Goal: Task Accomplishment & Management: Manage account settings

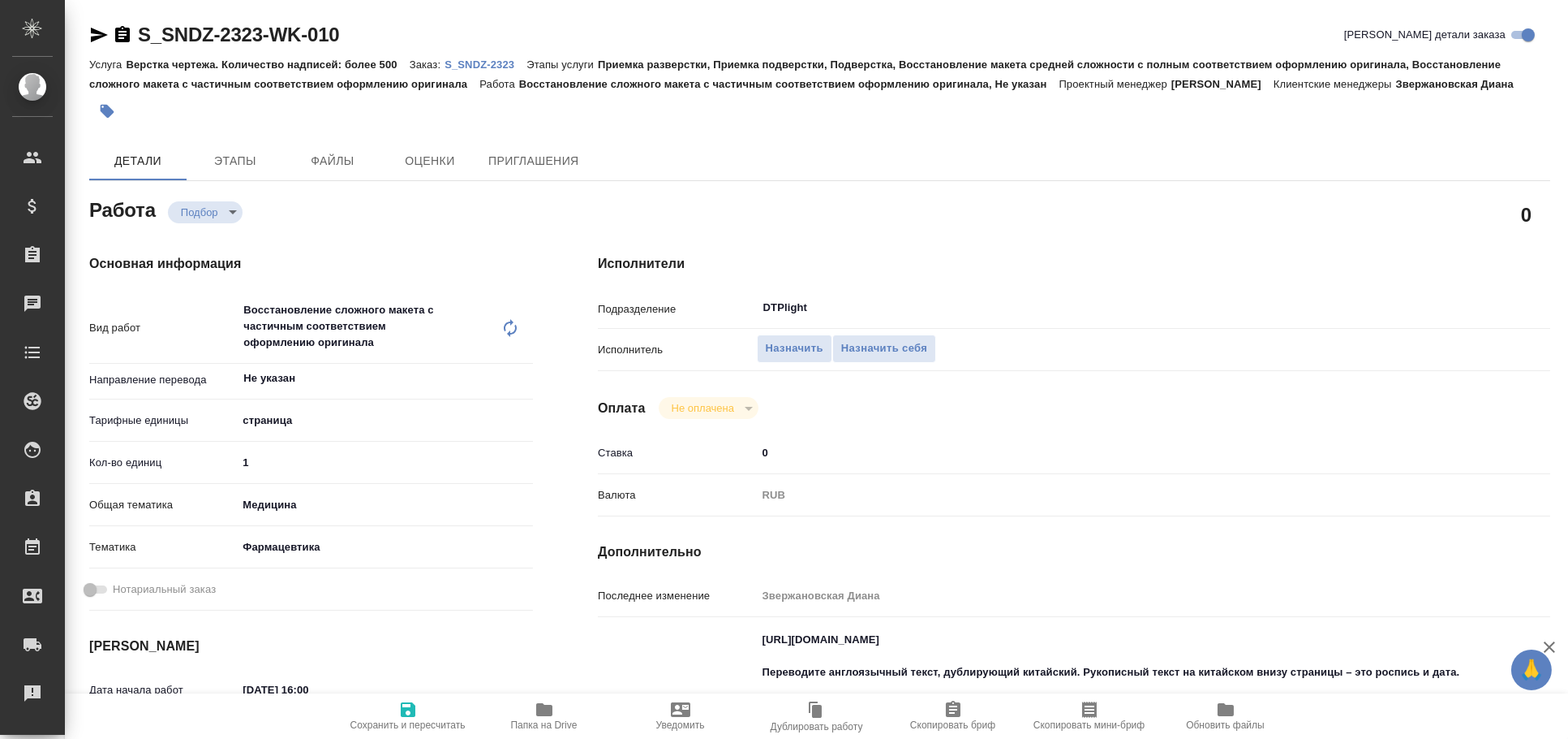
type textarea "x"
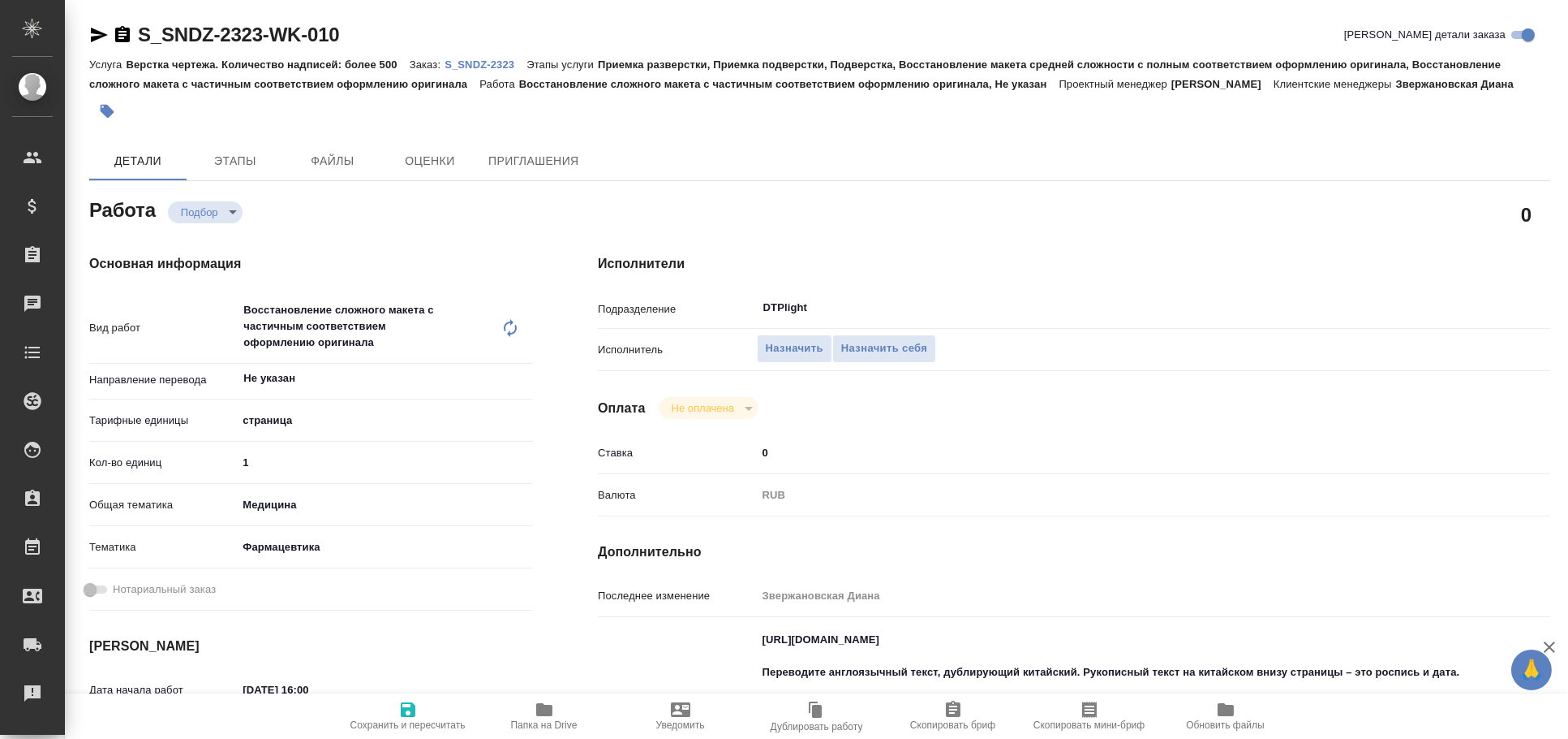
type textarea "x"
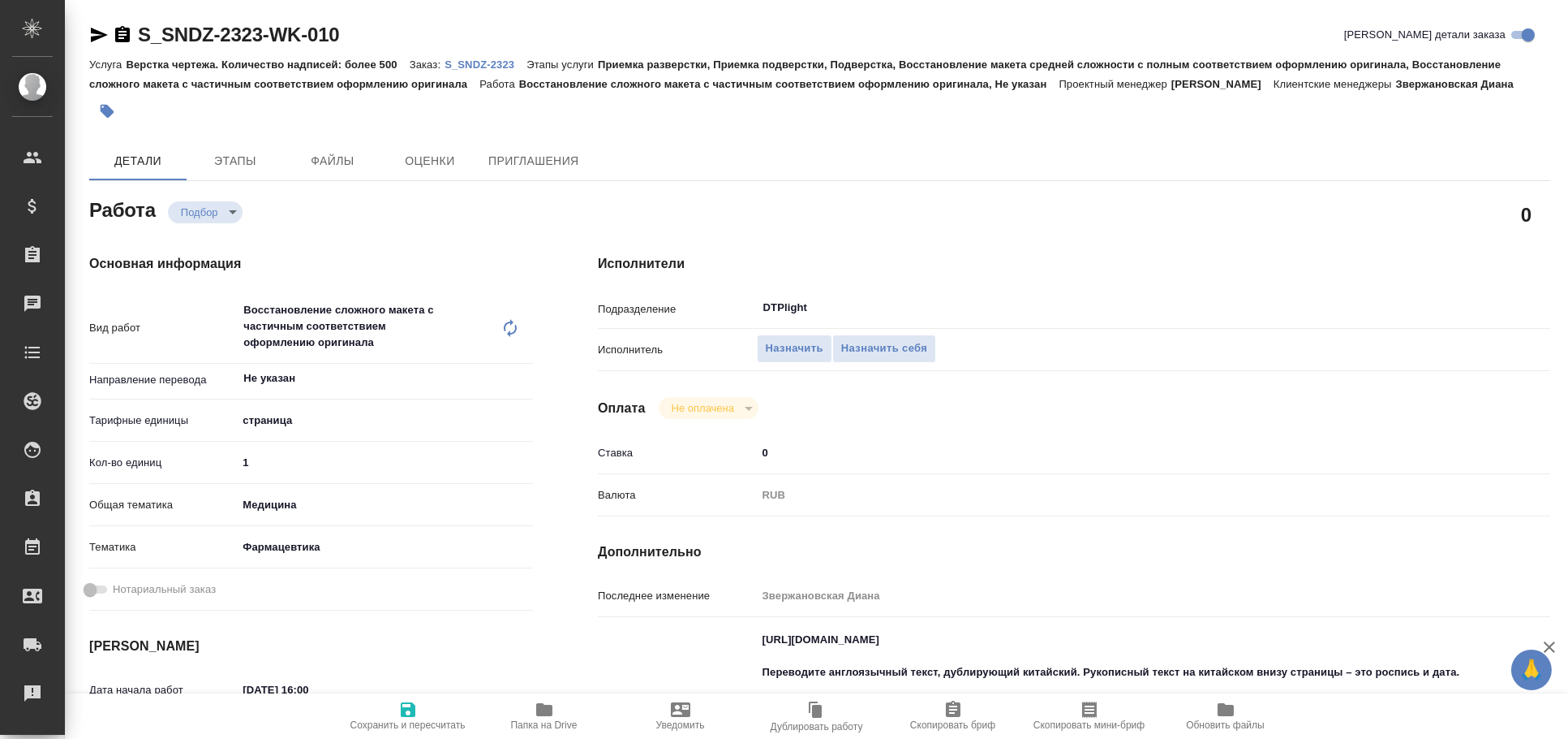
type textarea "x"
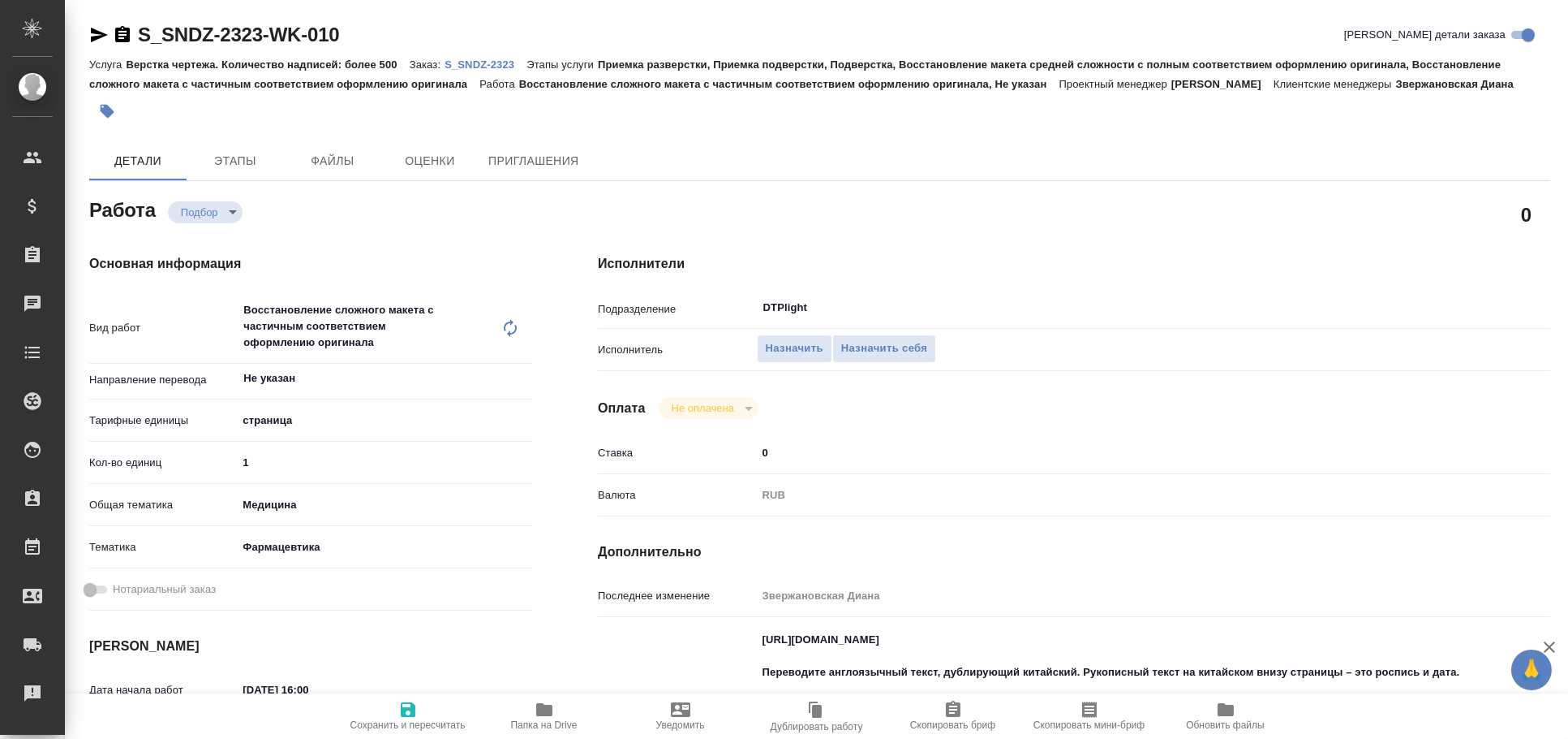
type textarea "x"
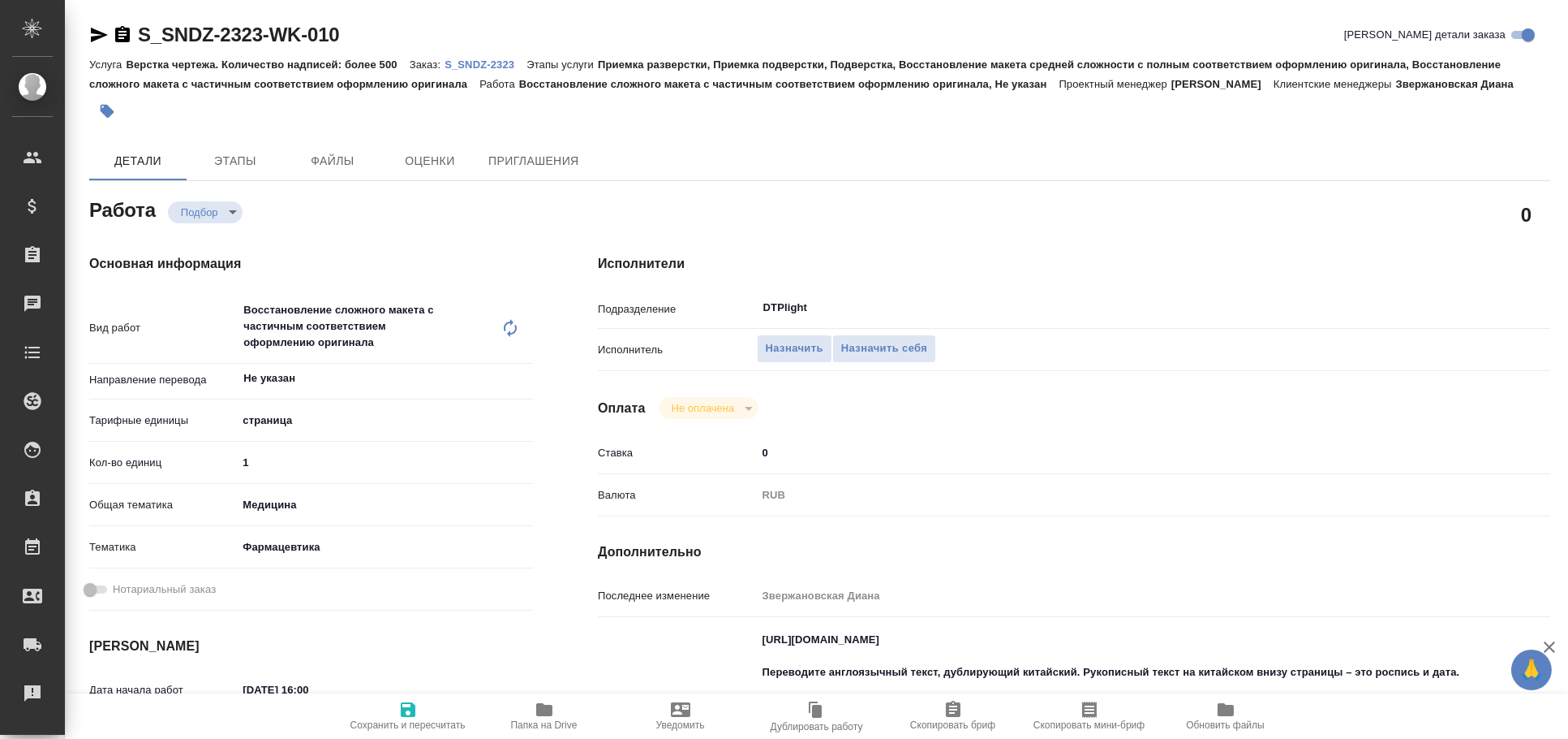
type textarea "x"
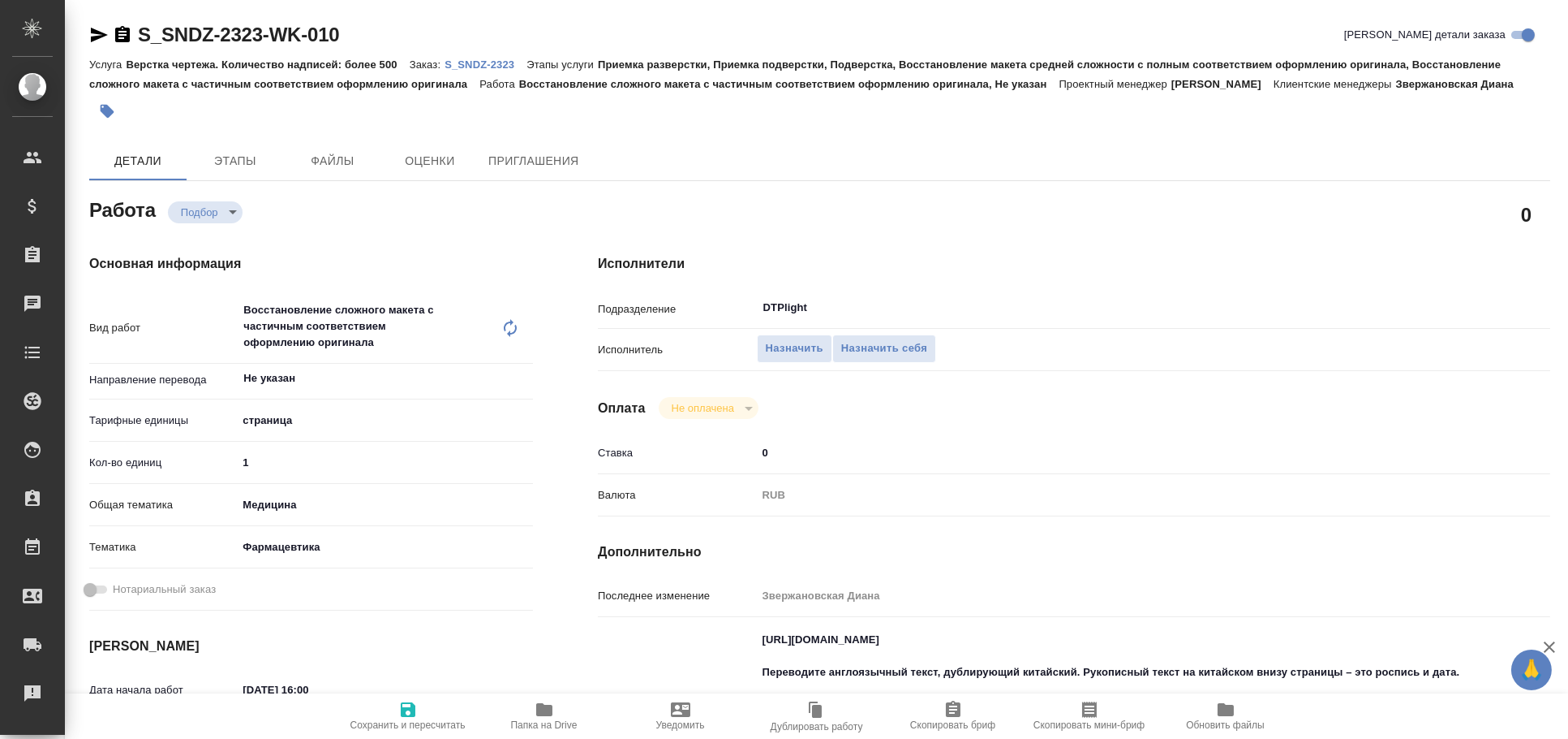
type textarea "x"
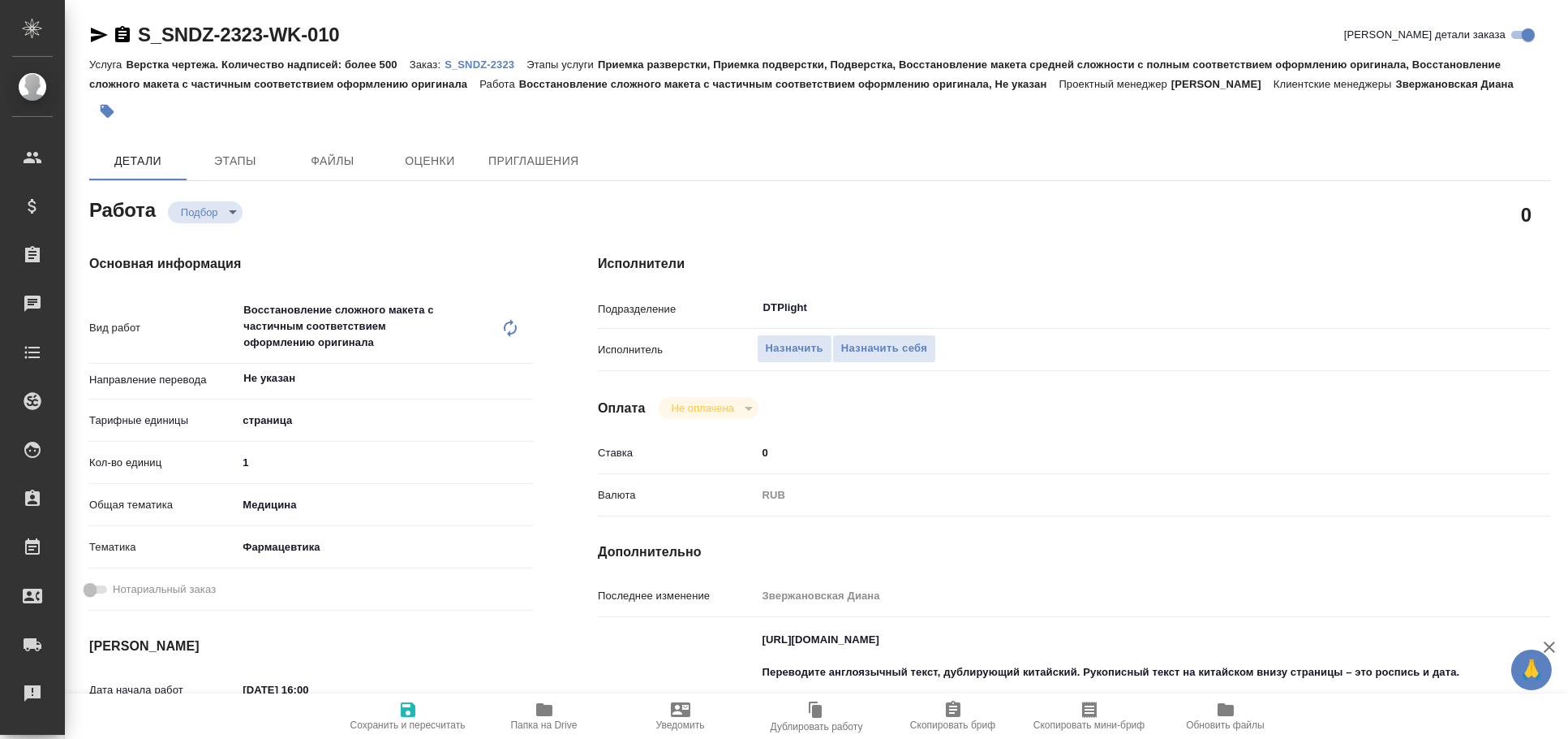
type textarea "x"
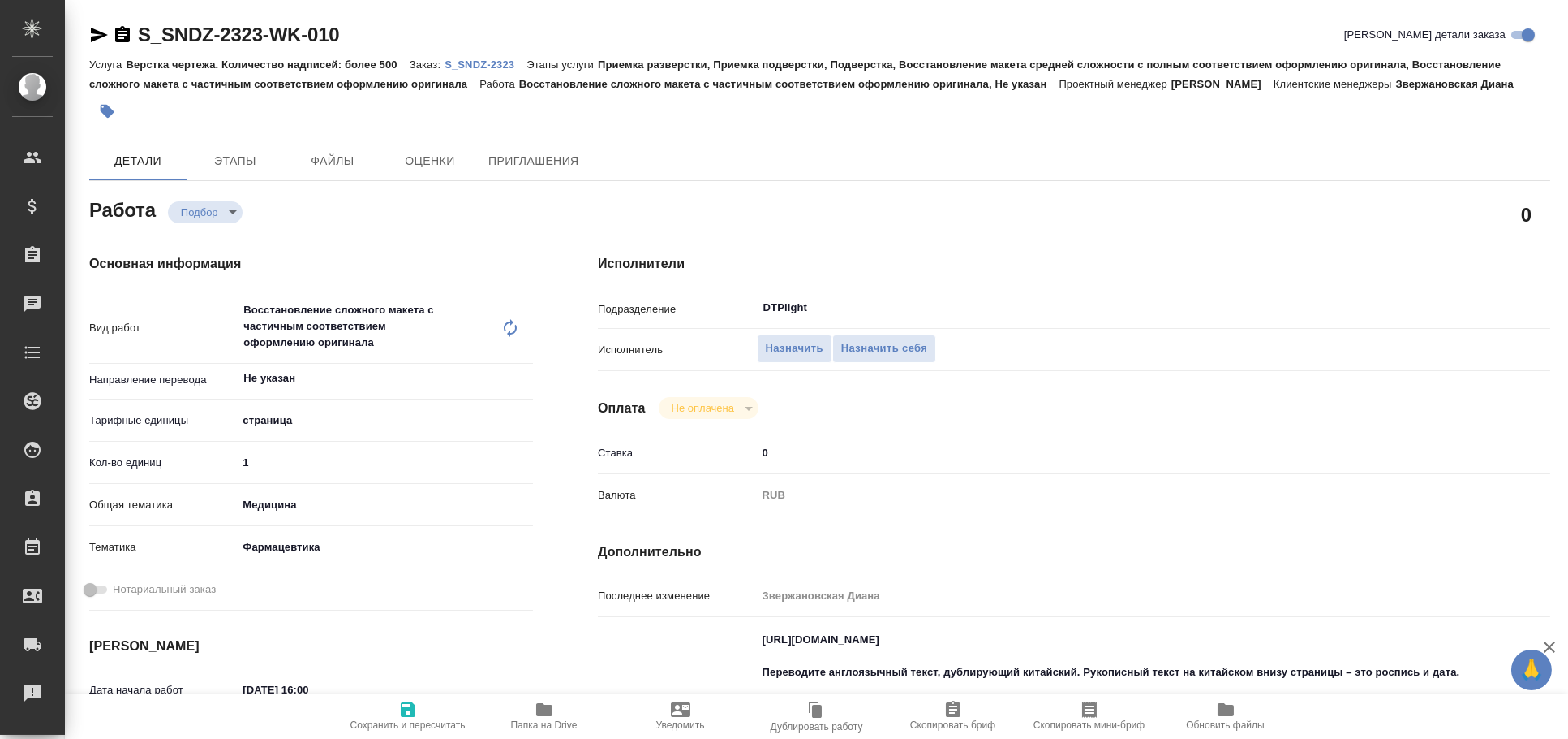
type textarea "x"
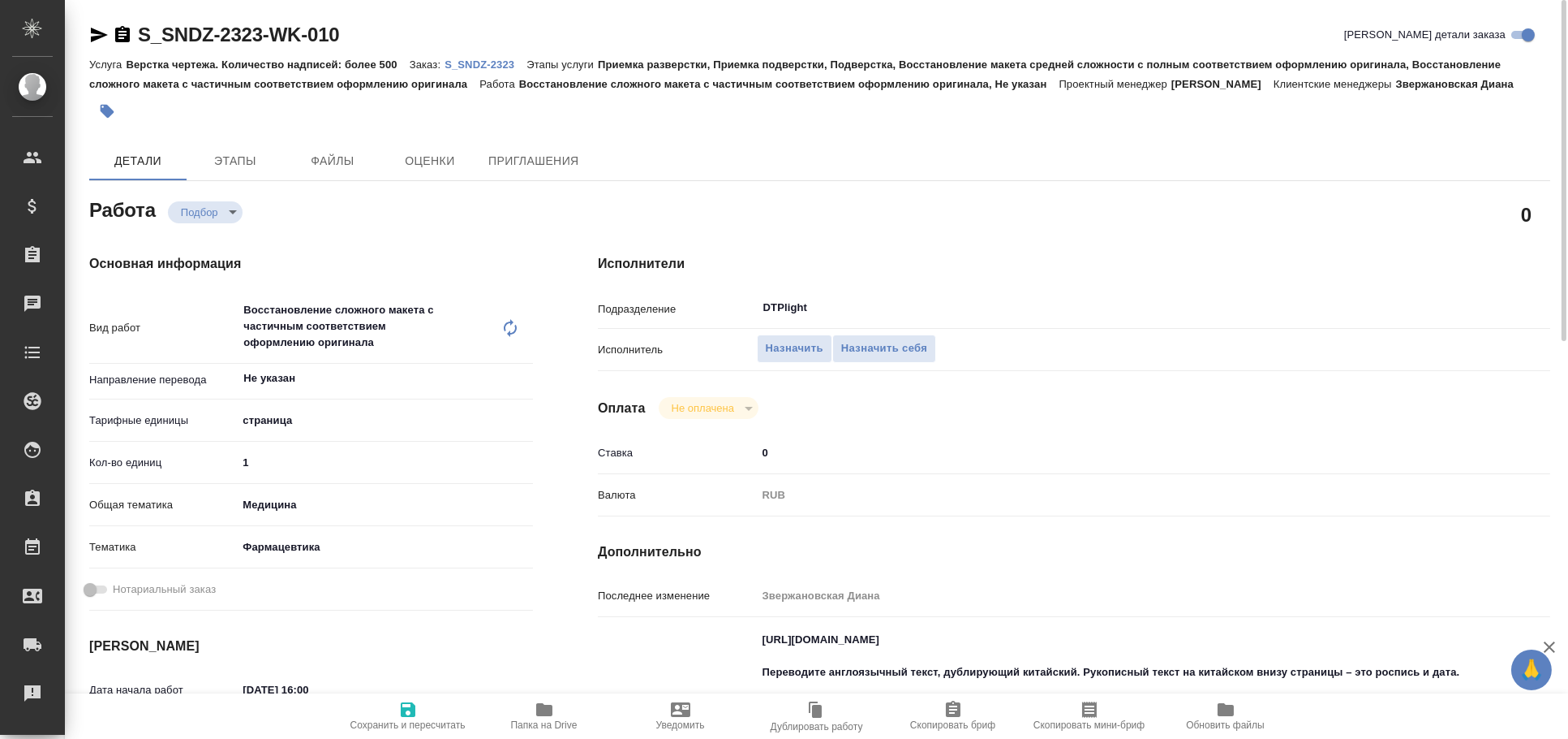
click at [98, 42] on icon "button" at bounding box center [98, 35] width 19 height 19
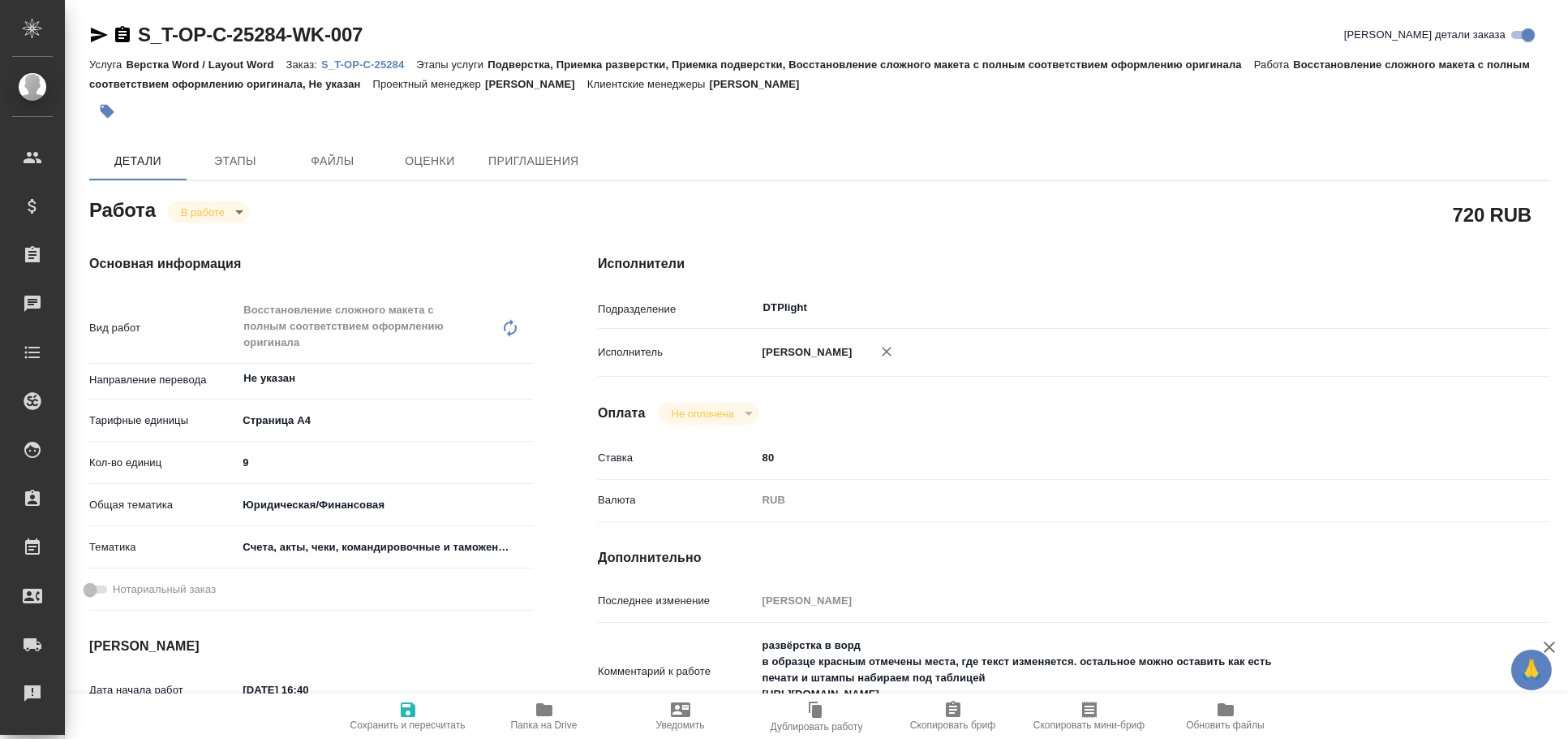
type textarea "x"
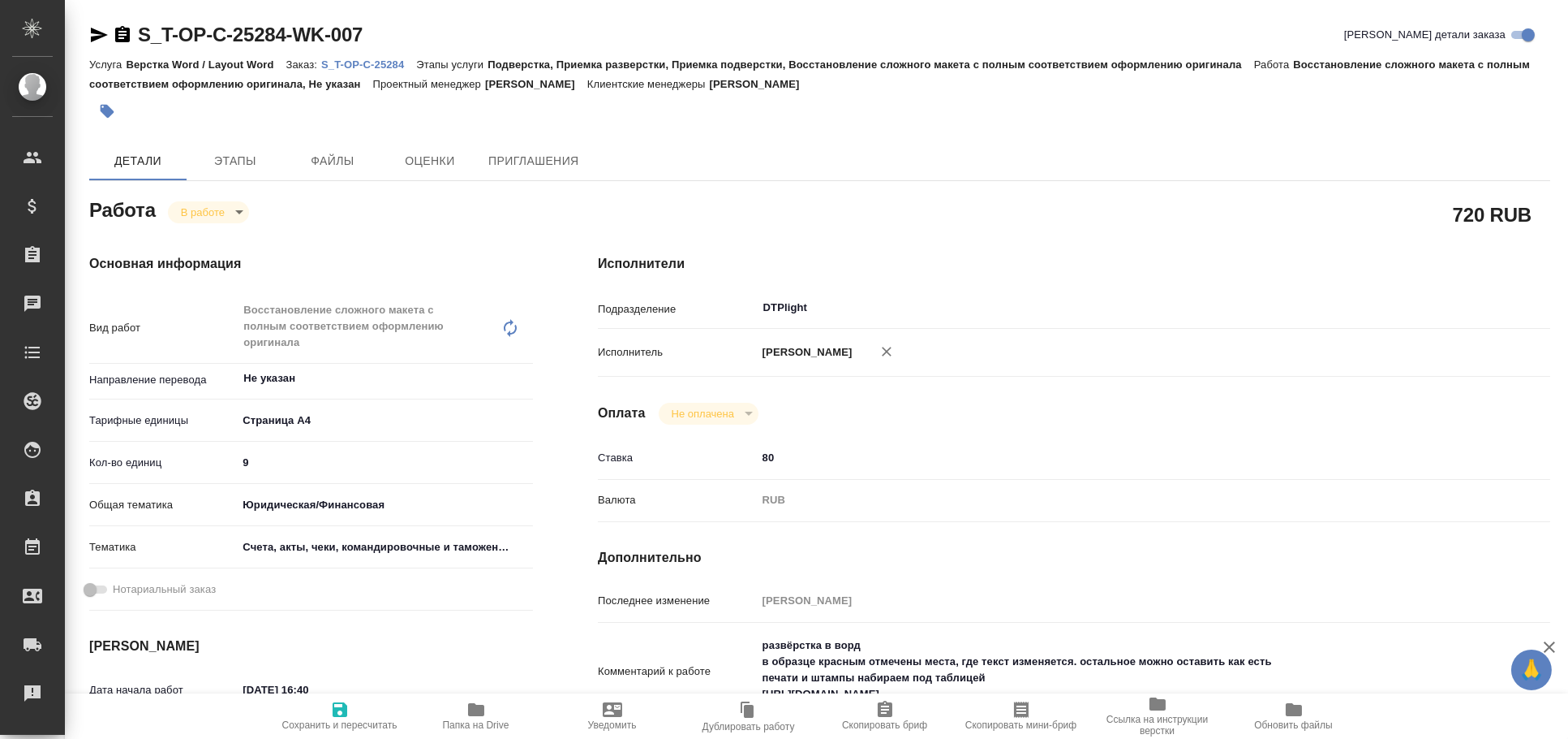
type textarea "x"
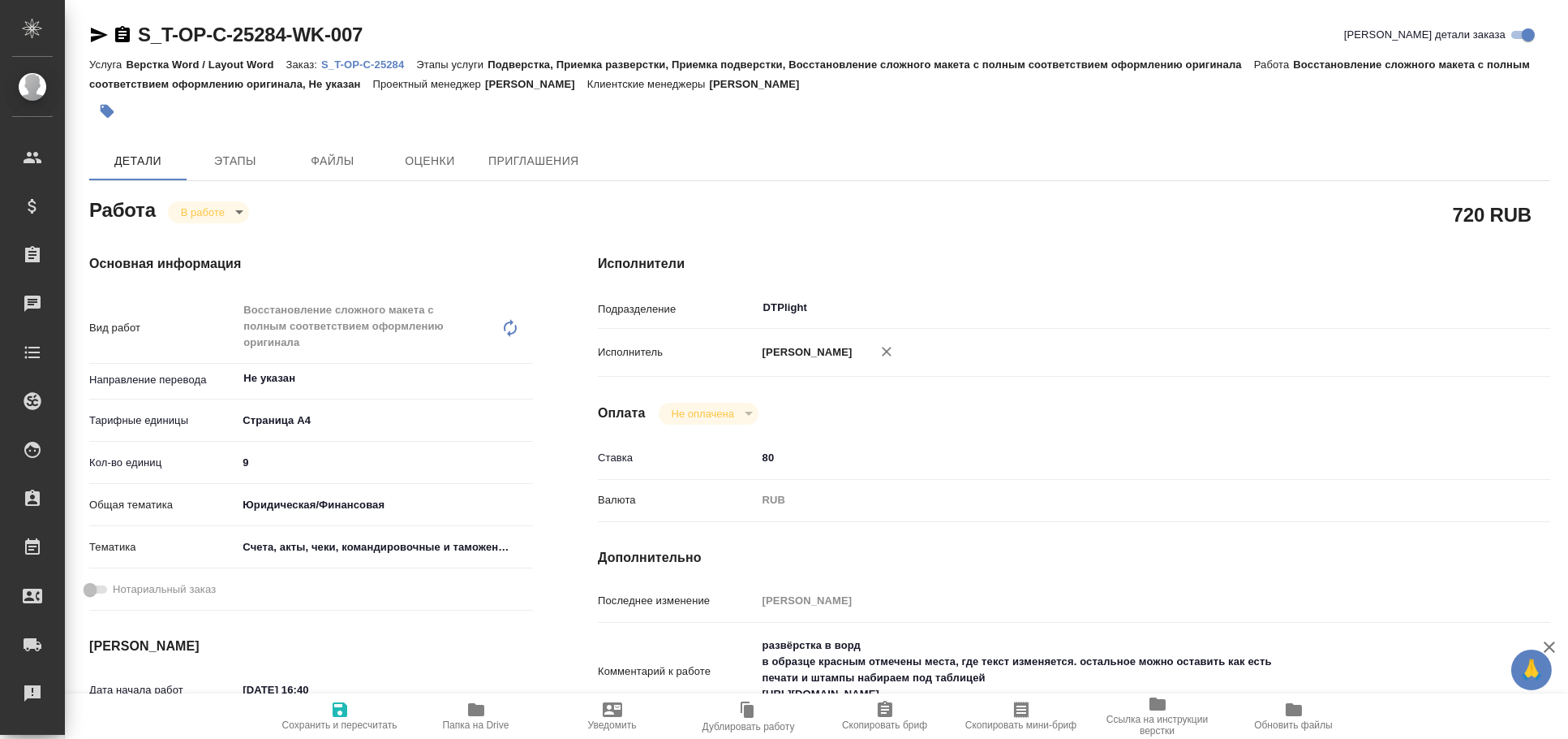
type textarea "x"
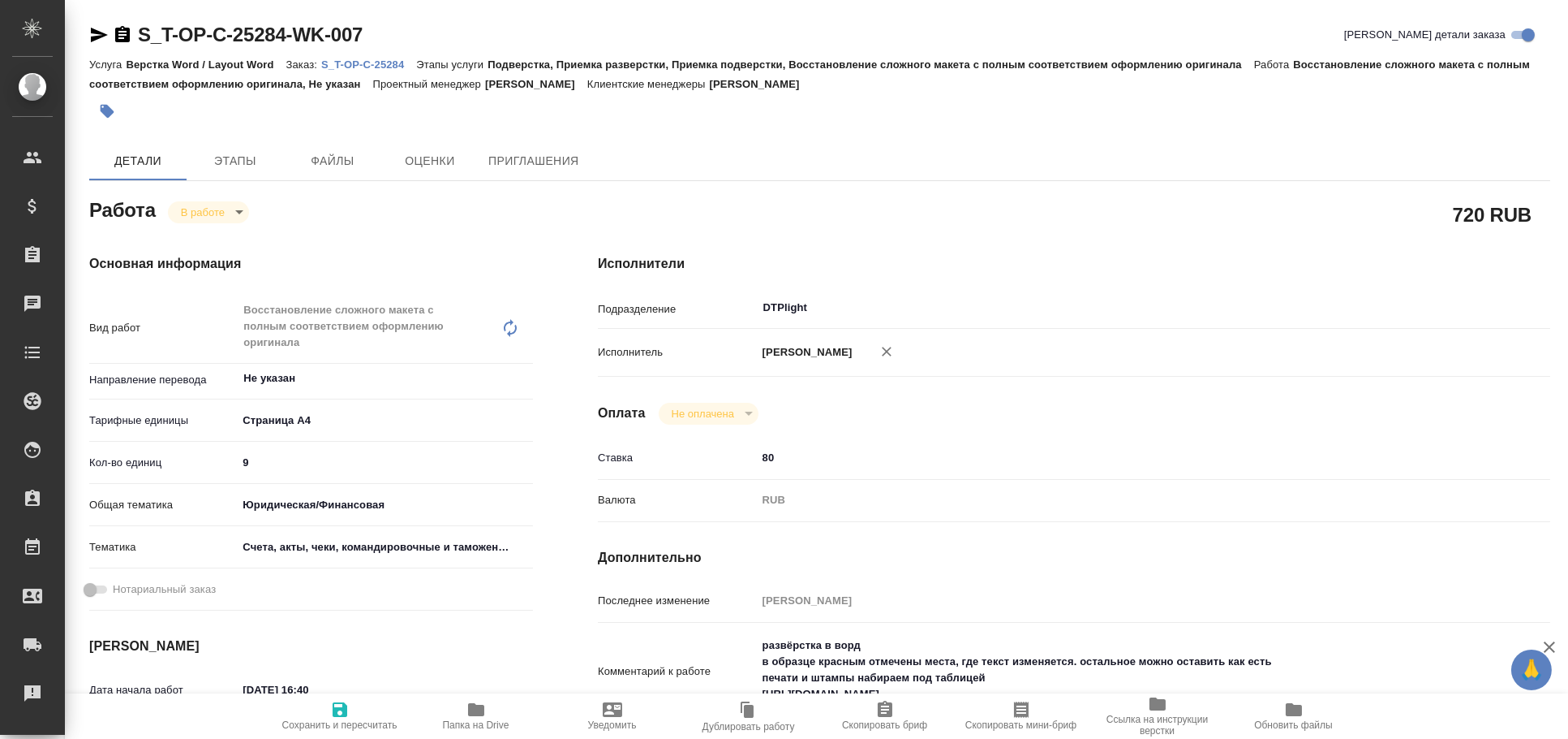
type textarea "x"
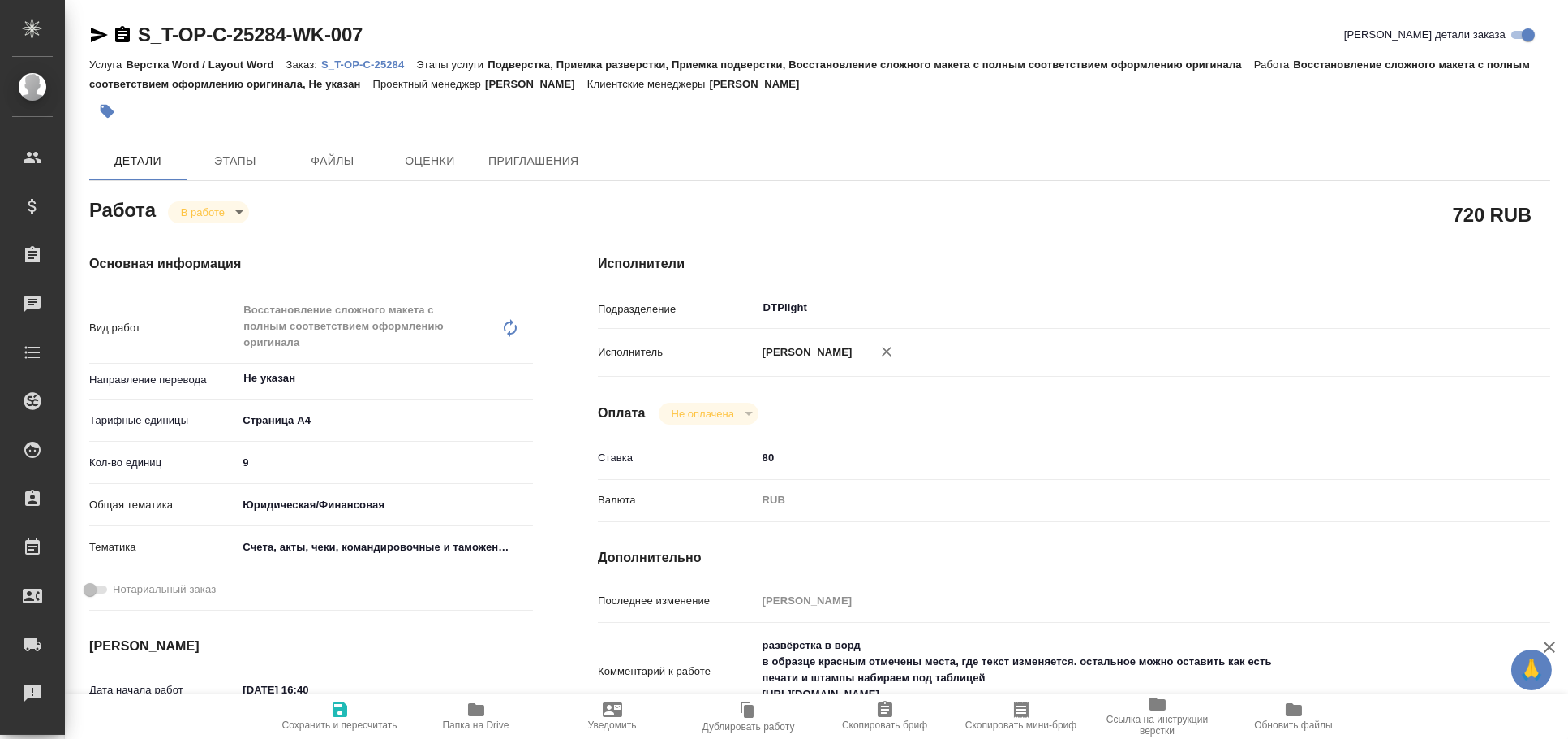
type textarea "x"
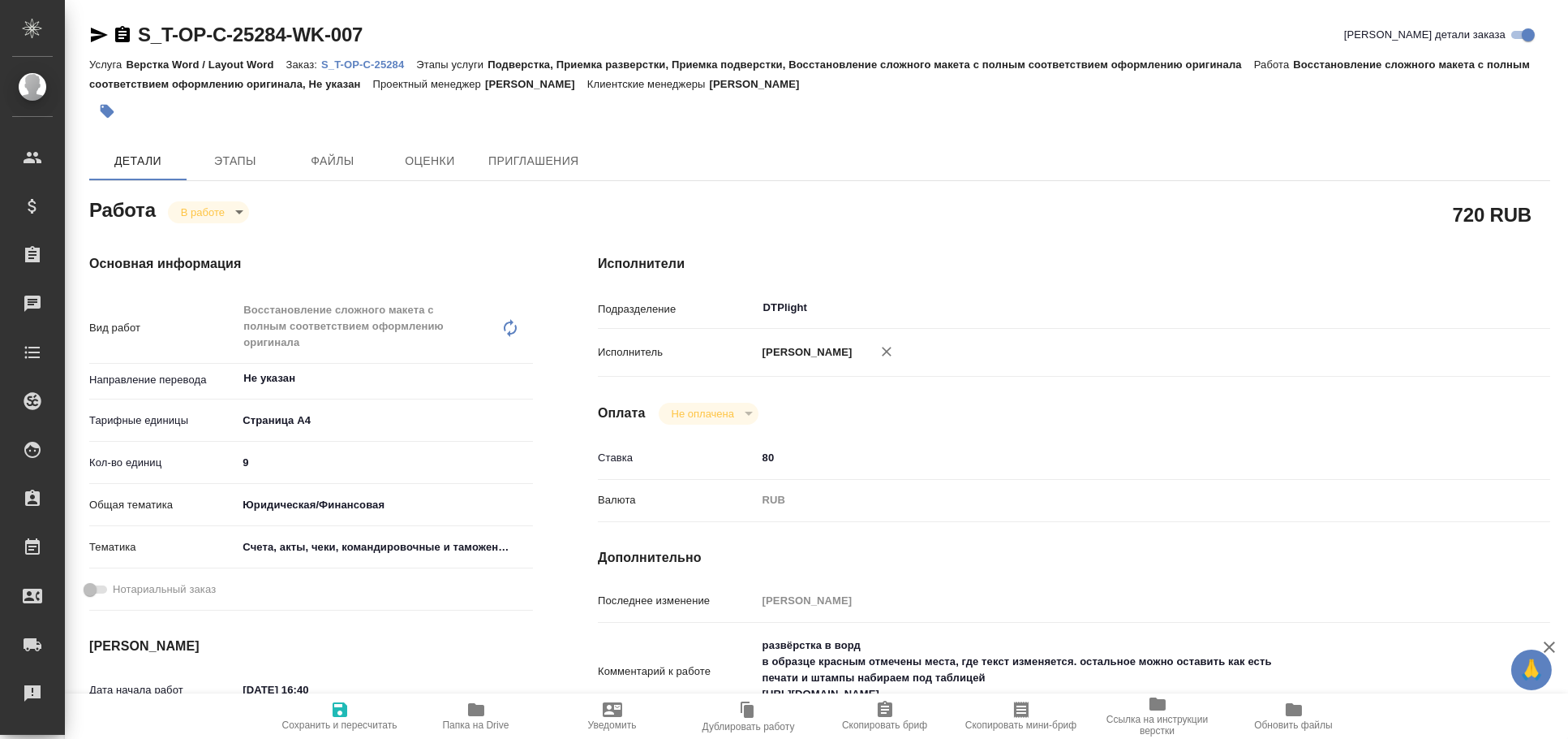
type textarea "x"
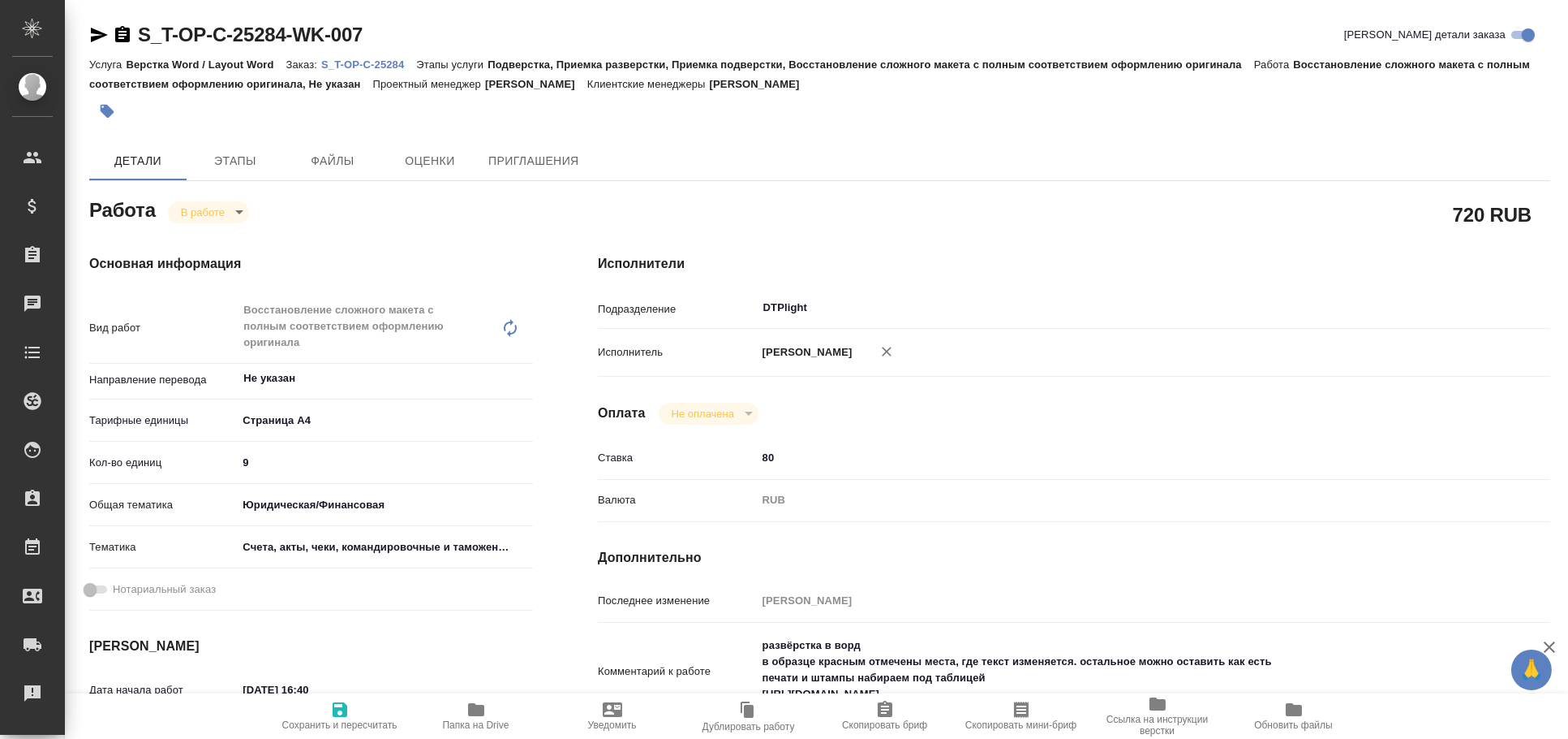
type textarea "x"
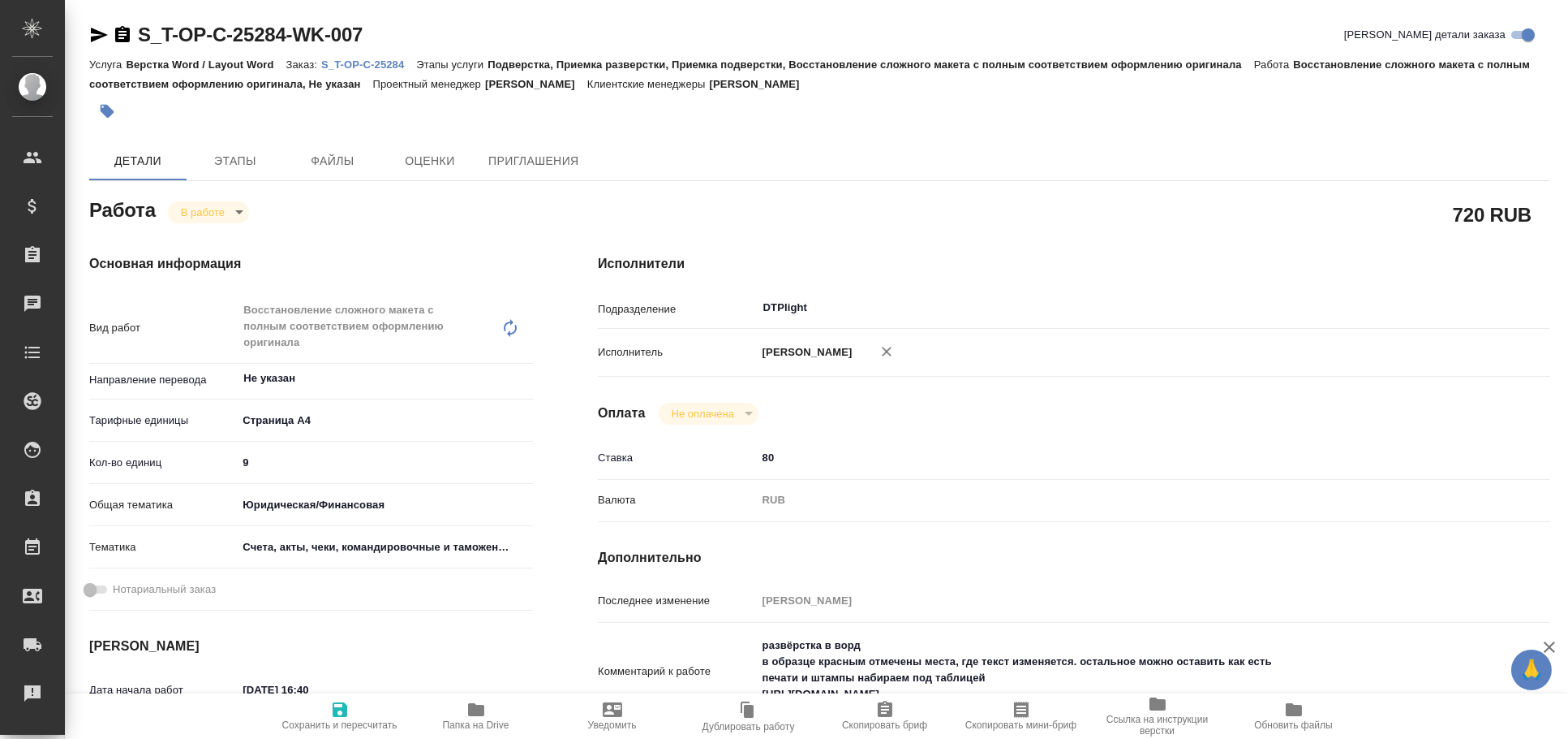
type textarea "x"
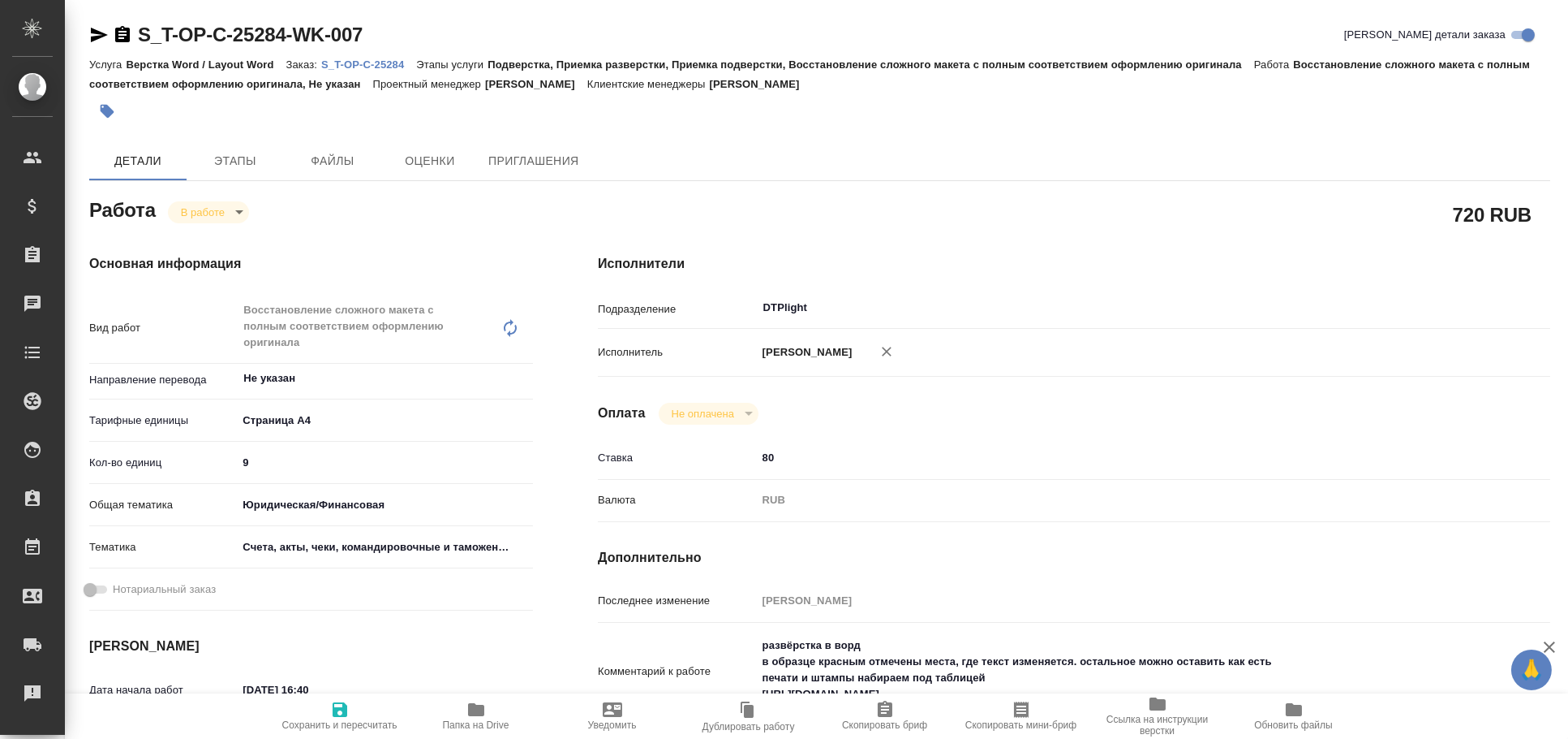
click at [810, 345] on p "Обухова Татьяна" at bounding box center [804, 353] width 95 height 16
type textarea "x"
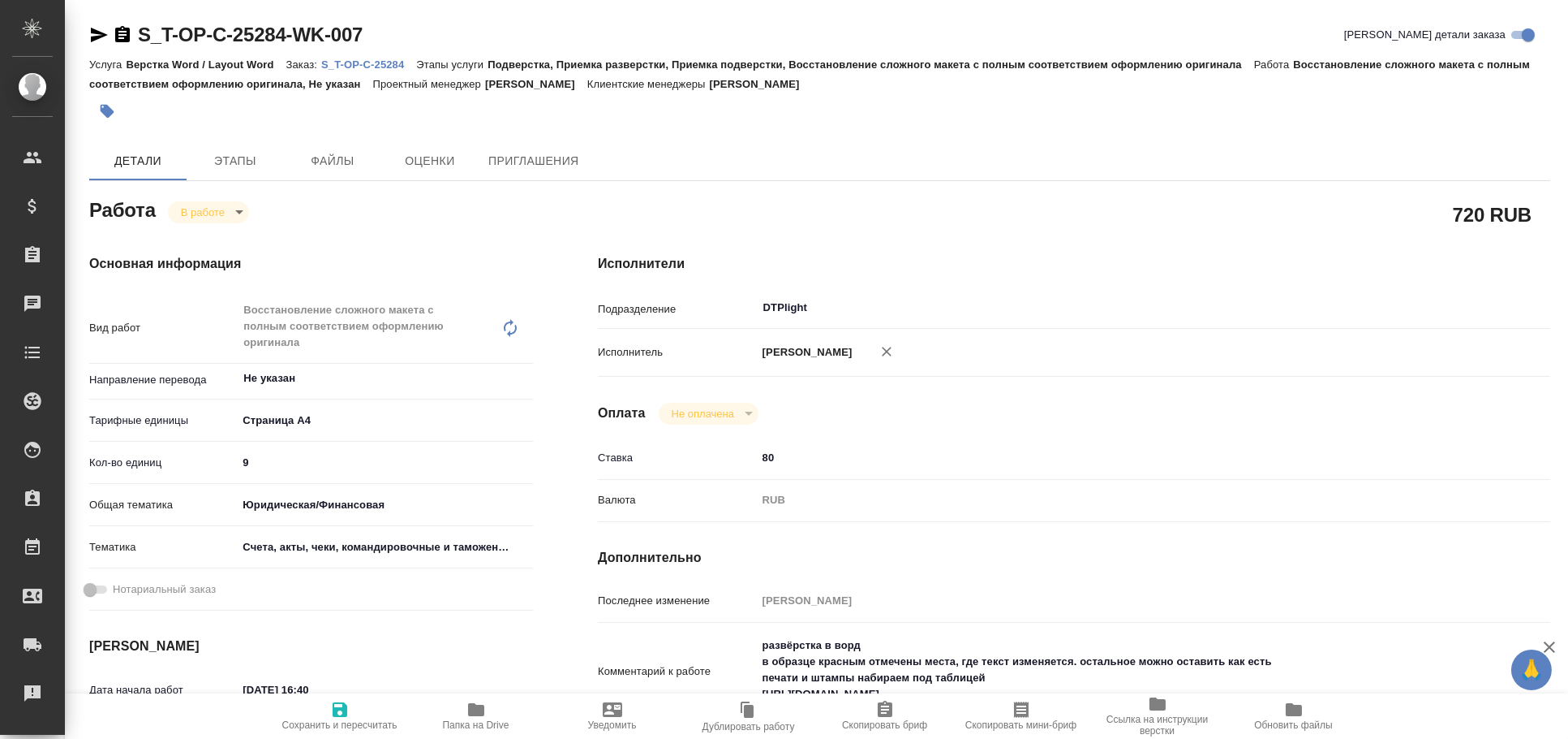
type textarea "x"
click at [810, 353] on p "Обухова Татьяна" at bounding box center [804, 353] width 95 height 16
type textarea "x"
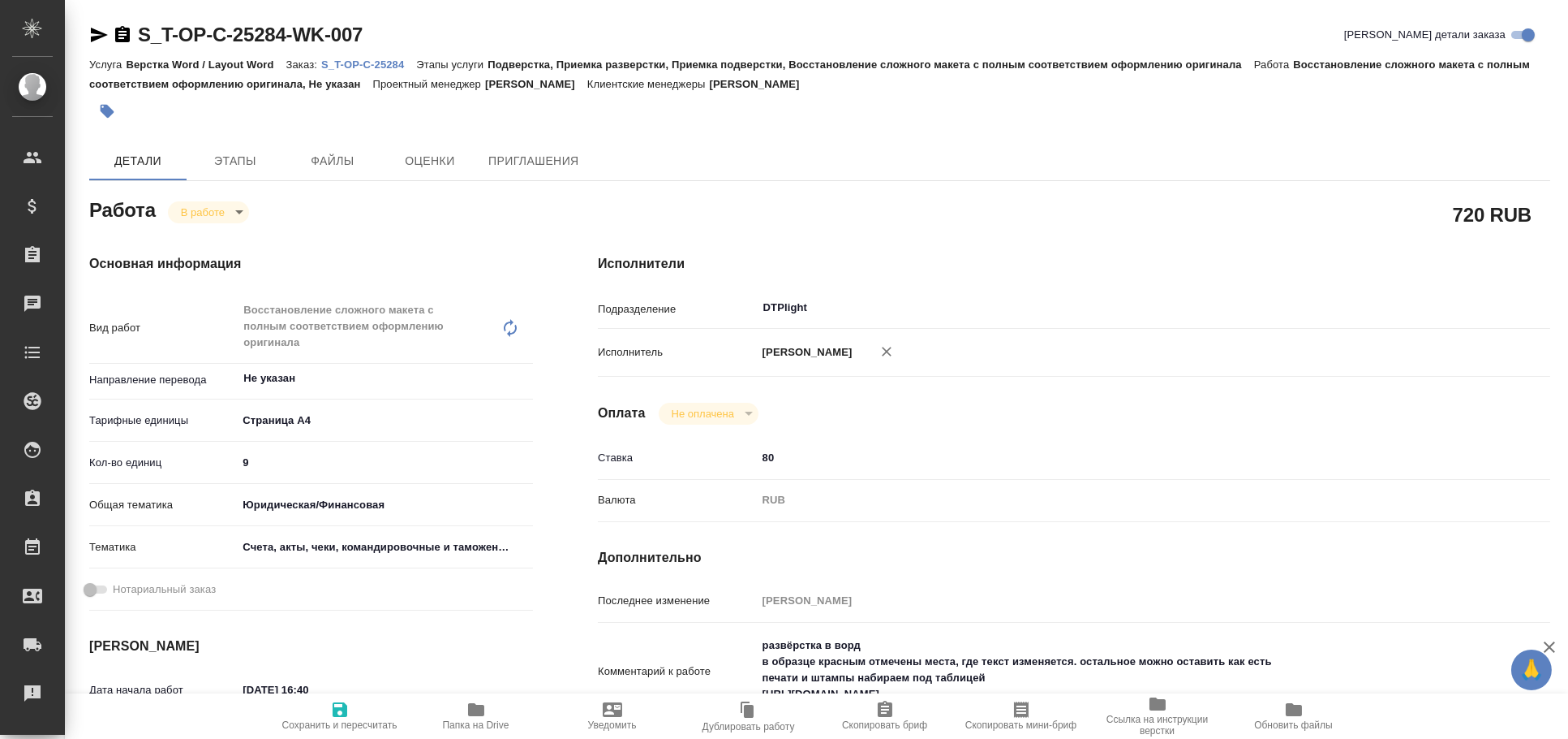
type textarea "x"
click at [810, 353] on p "Обухова Татьяна" at bounding box center [804, 353] width 95 height 16
click at [769, 312] on input "DTPlight" at bounding box center [1087, 307] width 650 height 19
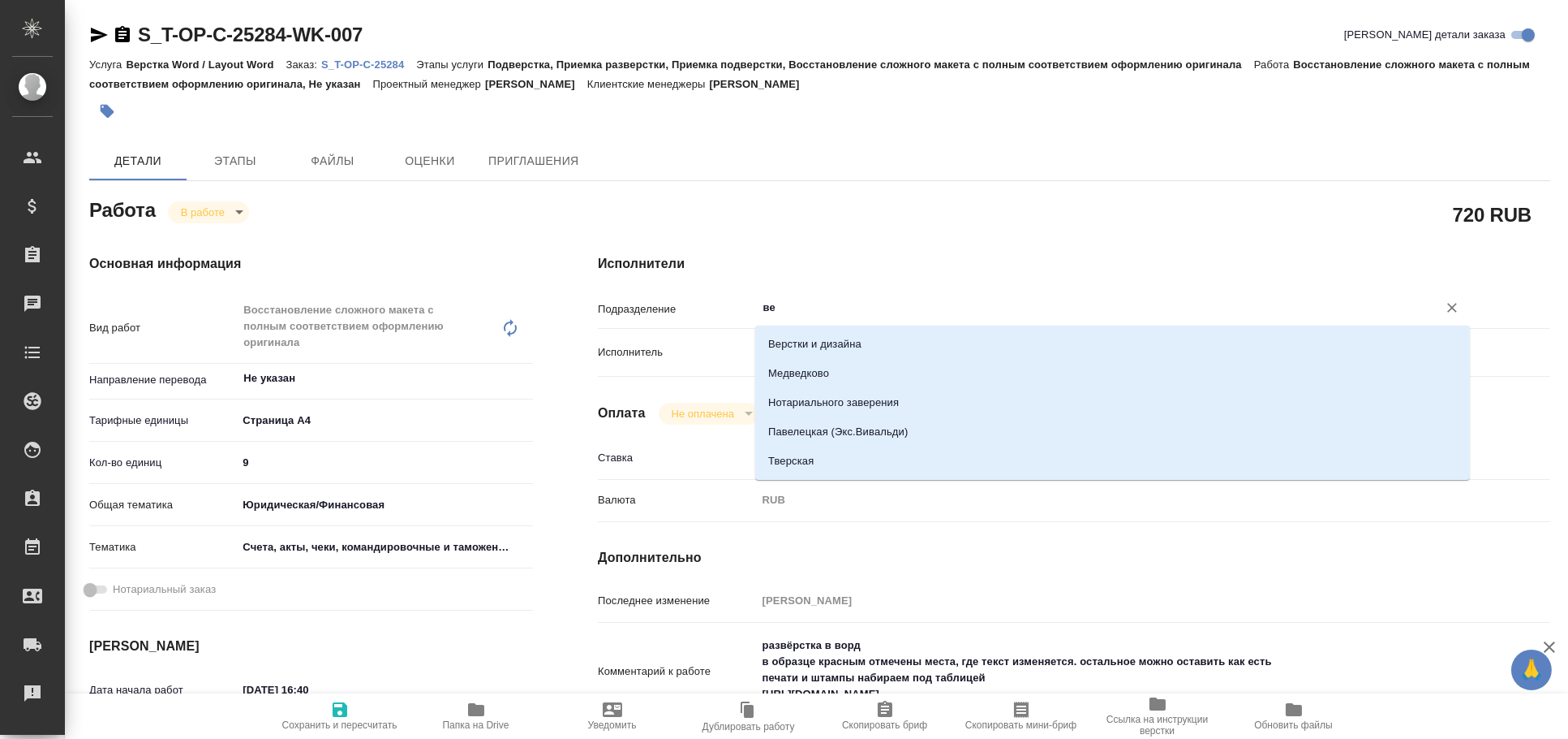
type input "вер"
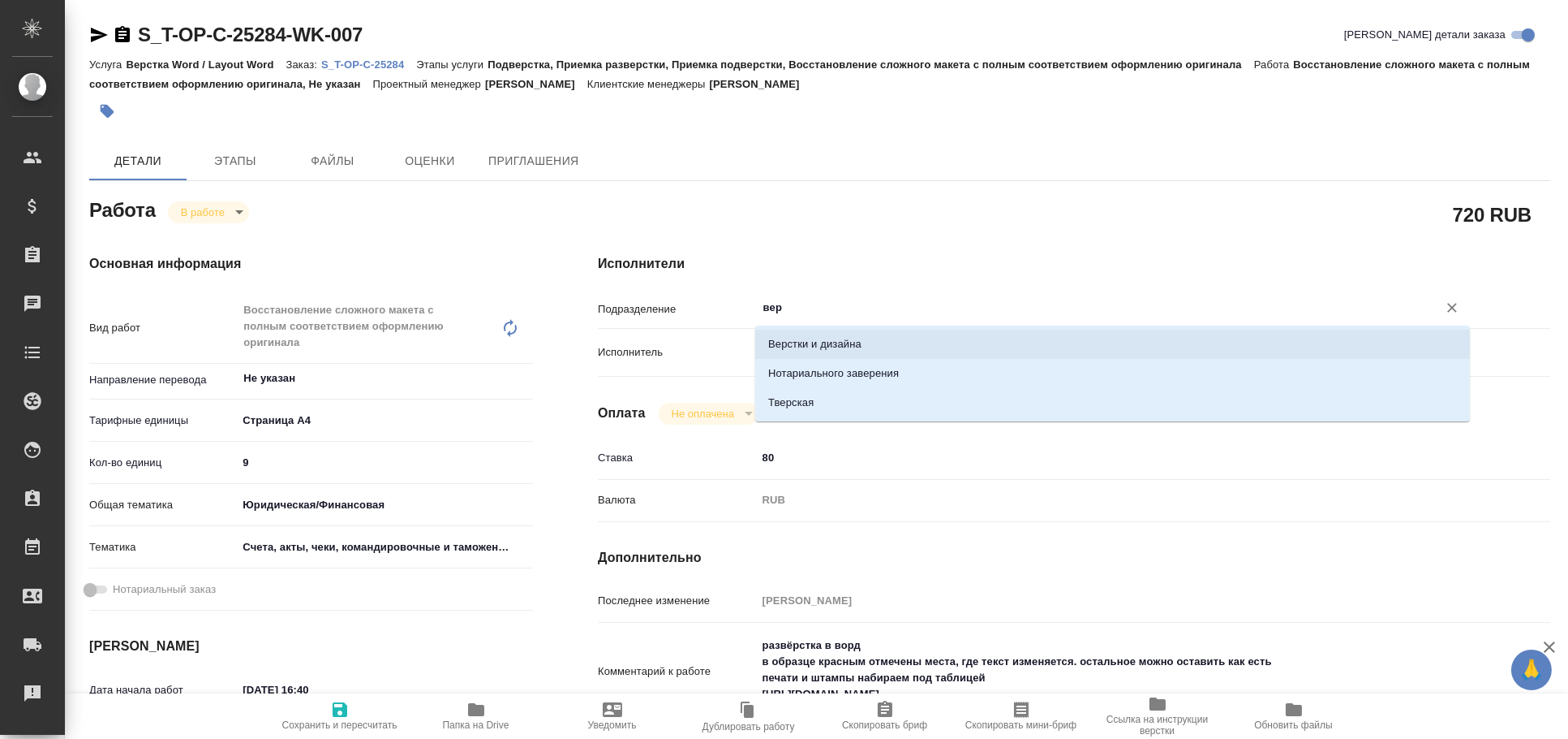
click at [809, 337] on li "Верстки и дизайна" at bounding box center [1112, 345] width 715 height 29
type textarea "x"
type input "Верстки и дизайна"
type textarea "x"
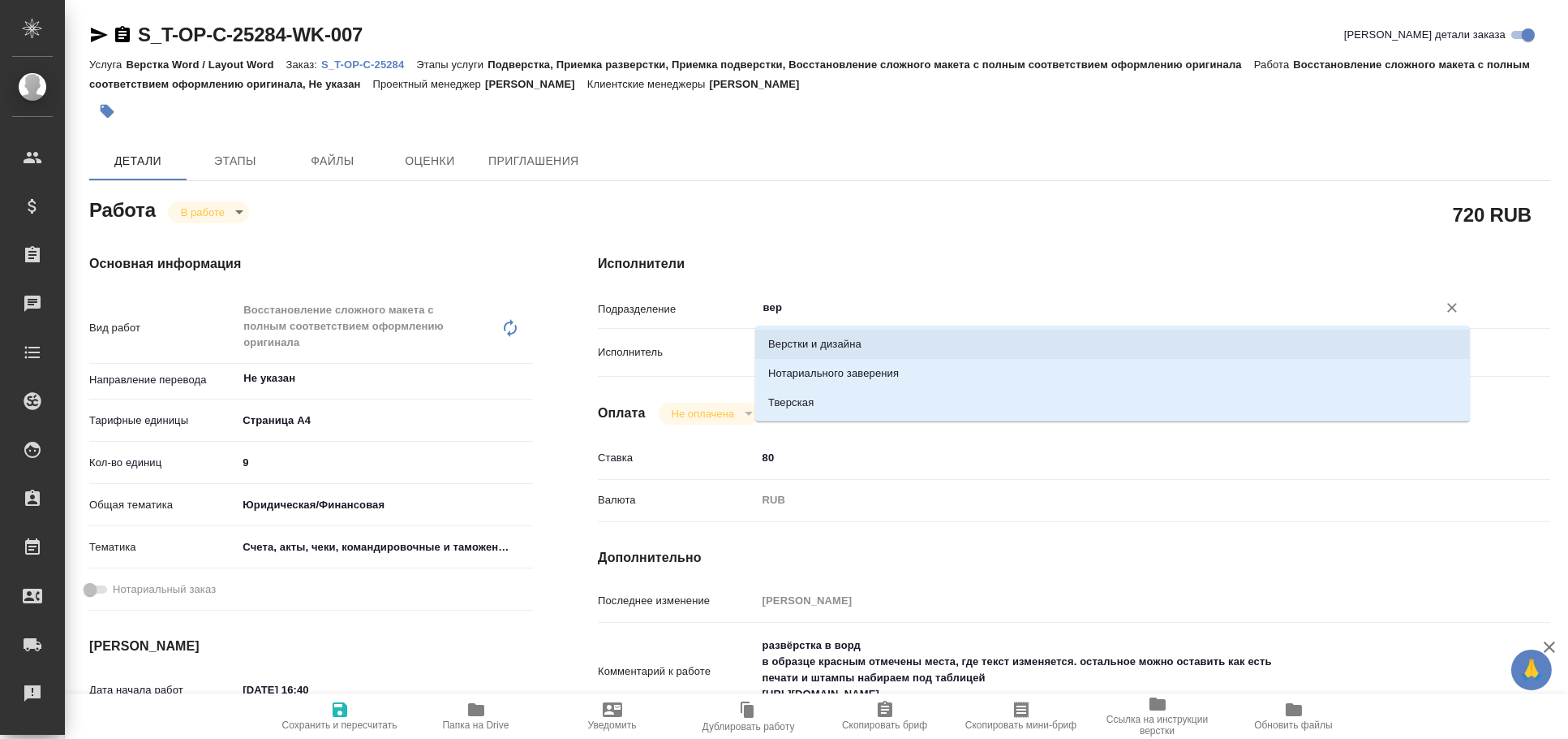
type textarea "x"
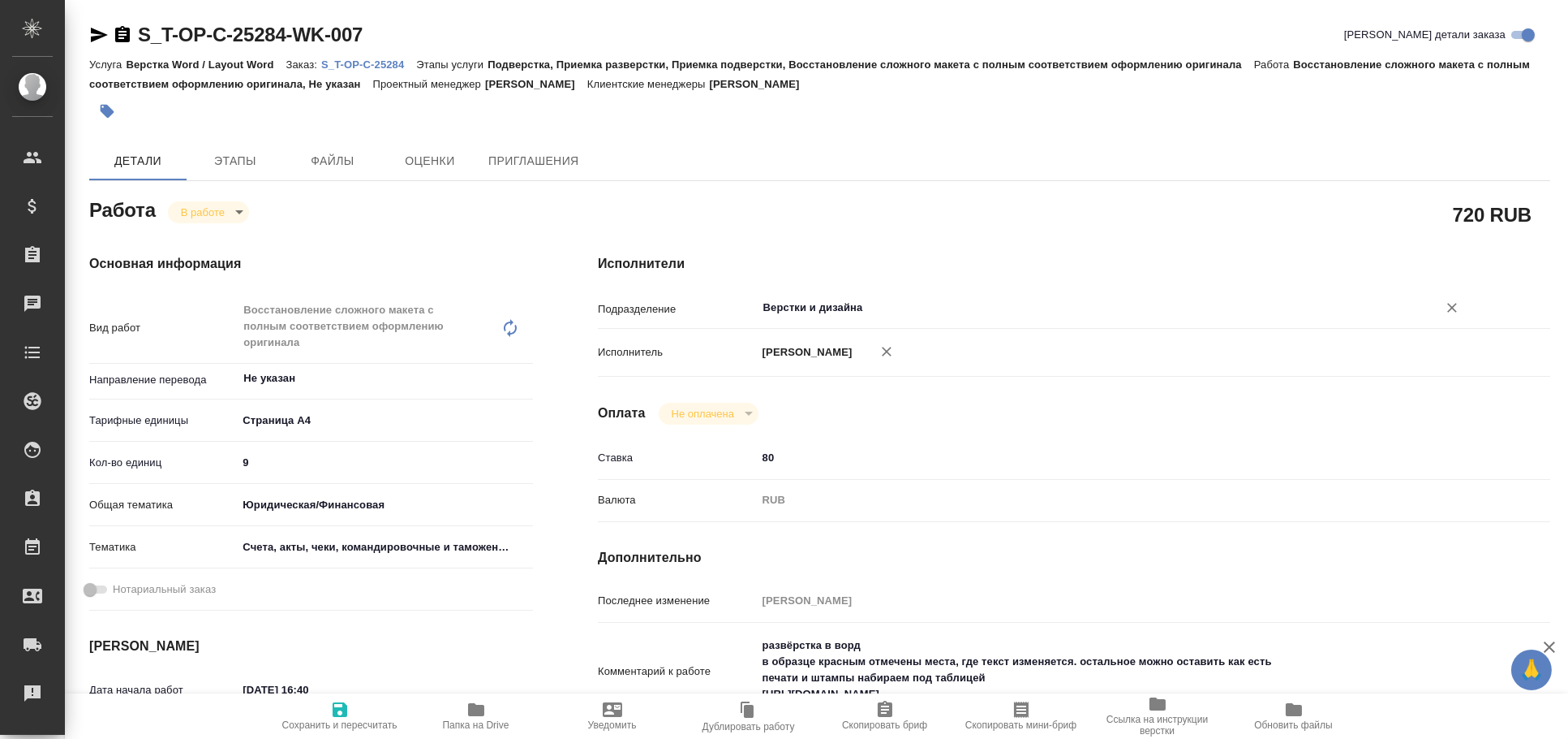
type input "Верстки и дизайна"
click at [350, 717] on span "Сохранить и пересчитать" at bounding box center [340, 715] width 117 height 31
type textarea "x"
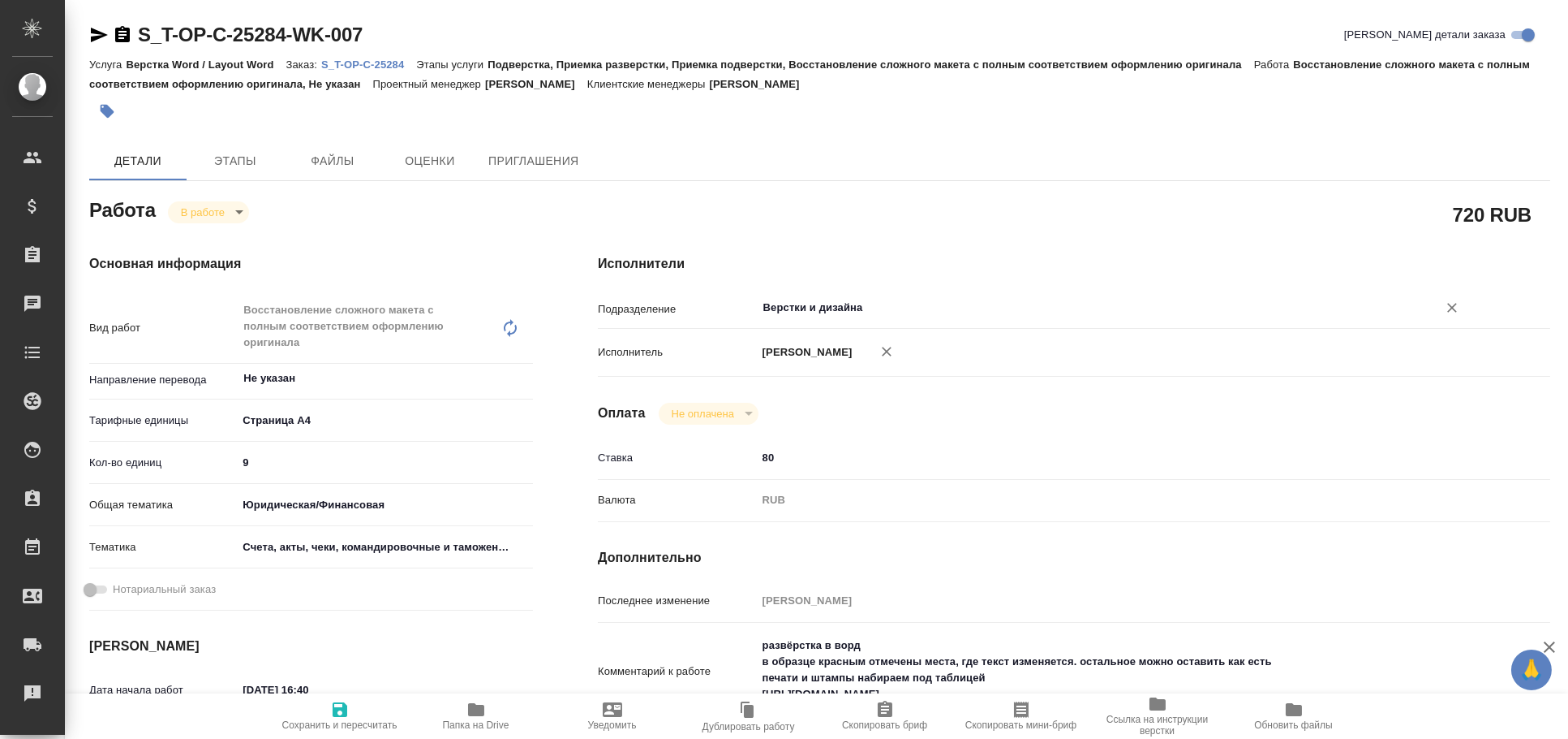
type textarea "x"
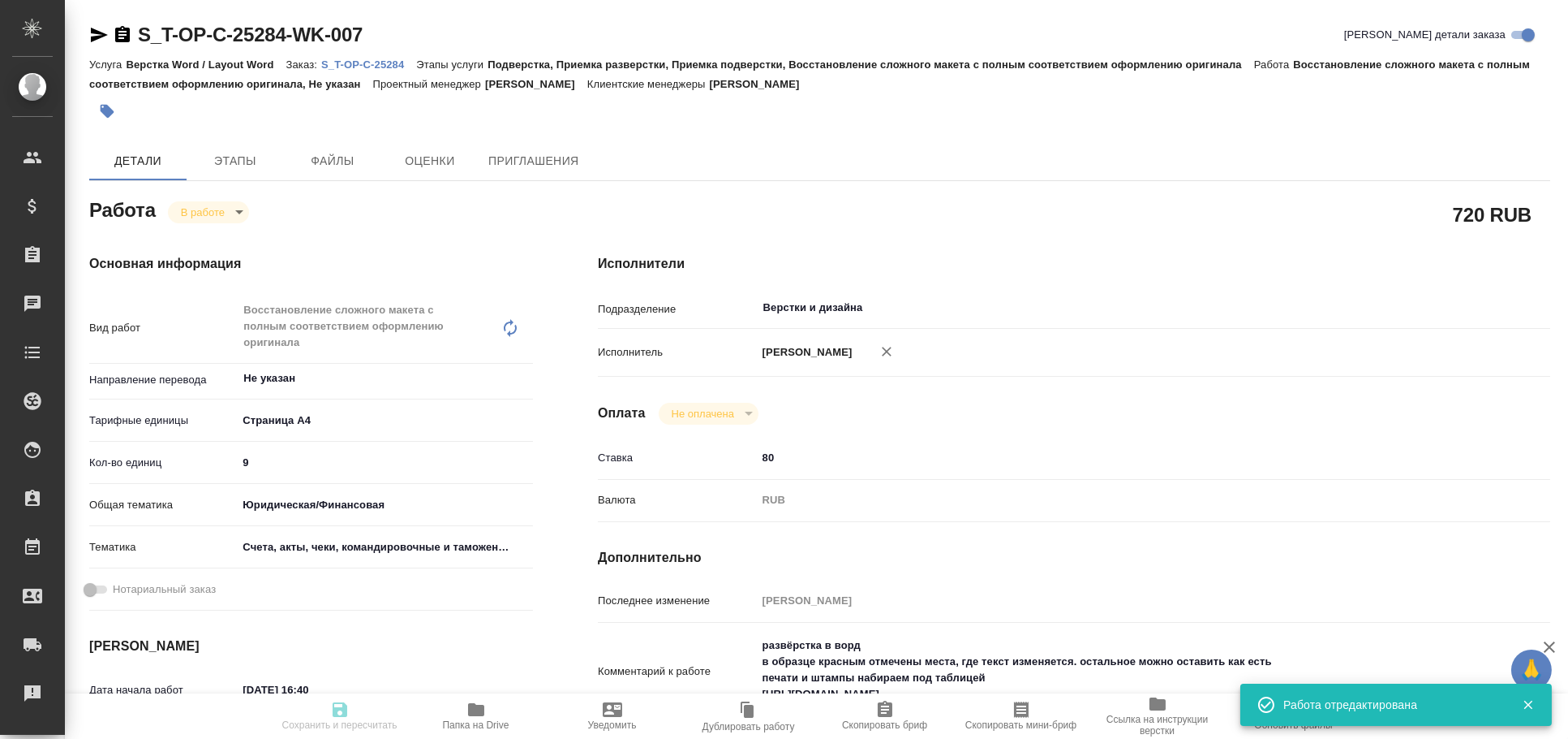
type textarea "x"
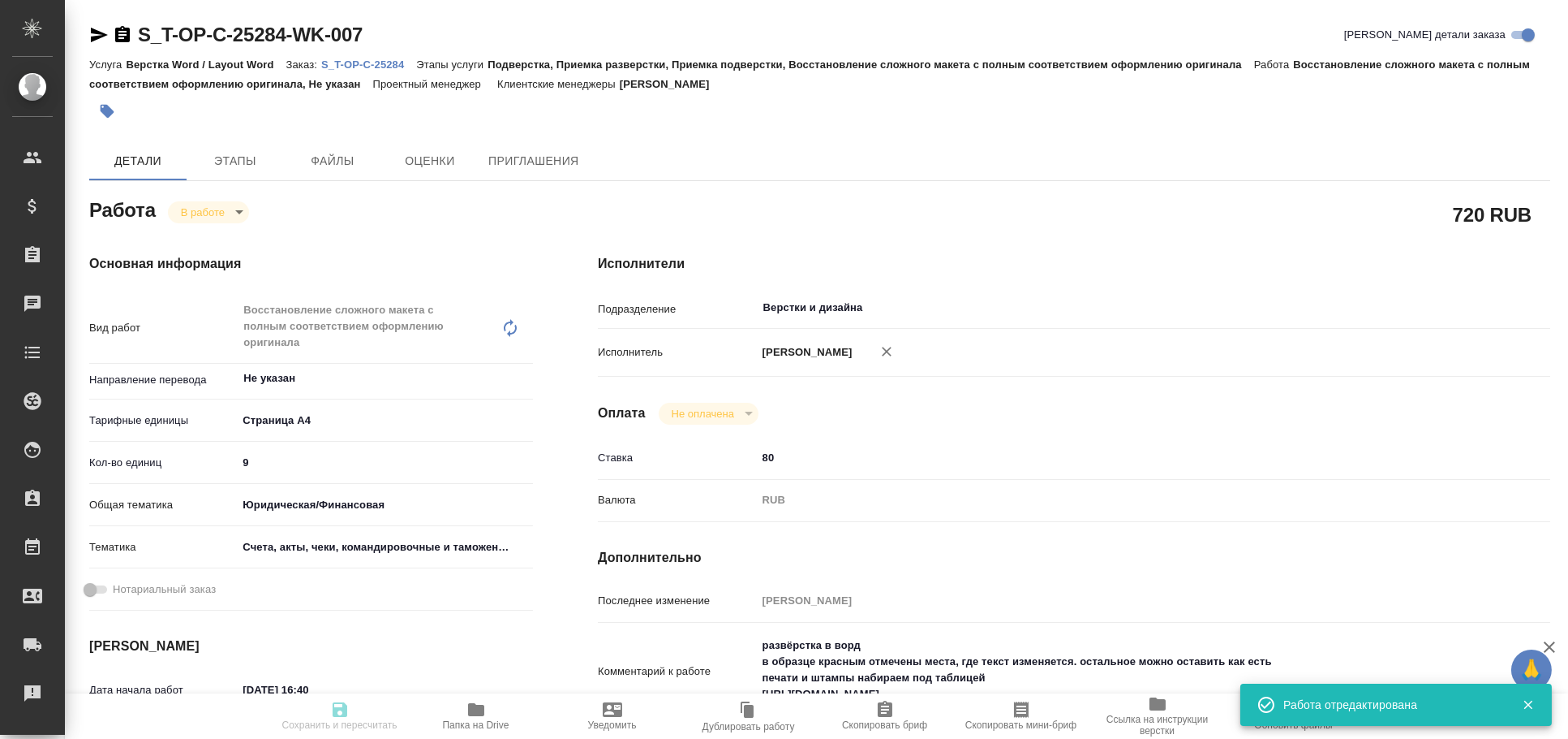
type textarea "x"
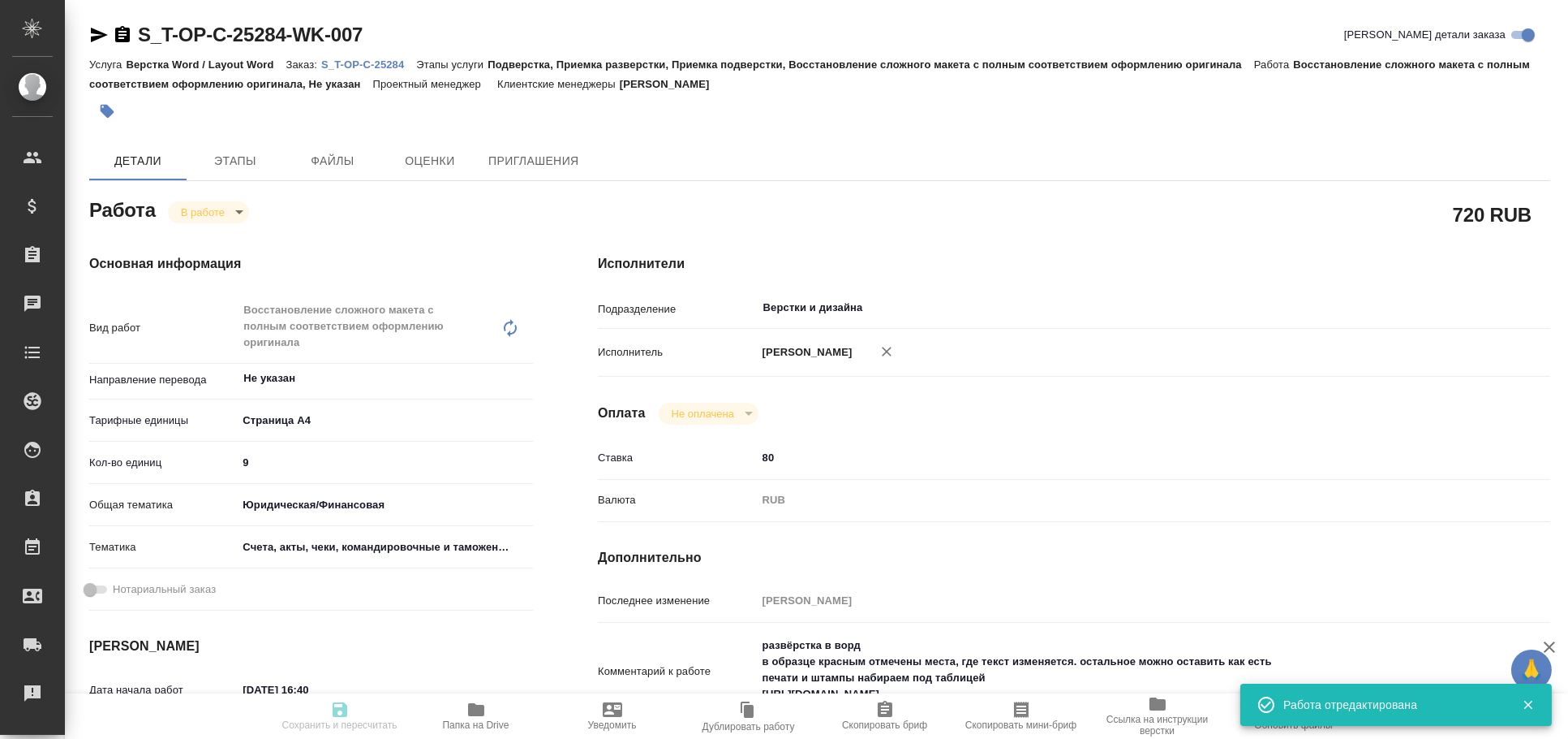
type input "inProgress"
type textarea "Восстановление сложного макета с полным соответствием оформлению оригинала"
type textarea "x"
type input "Не указан"
type input "5f036ec4e16dec2d6b59c8ff"
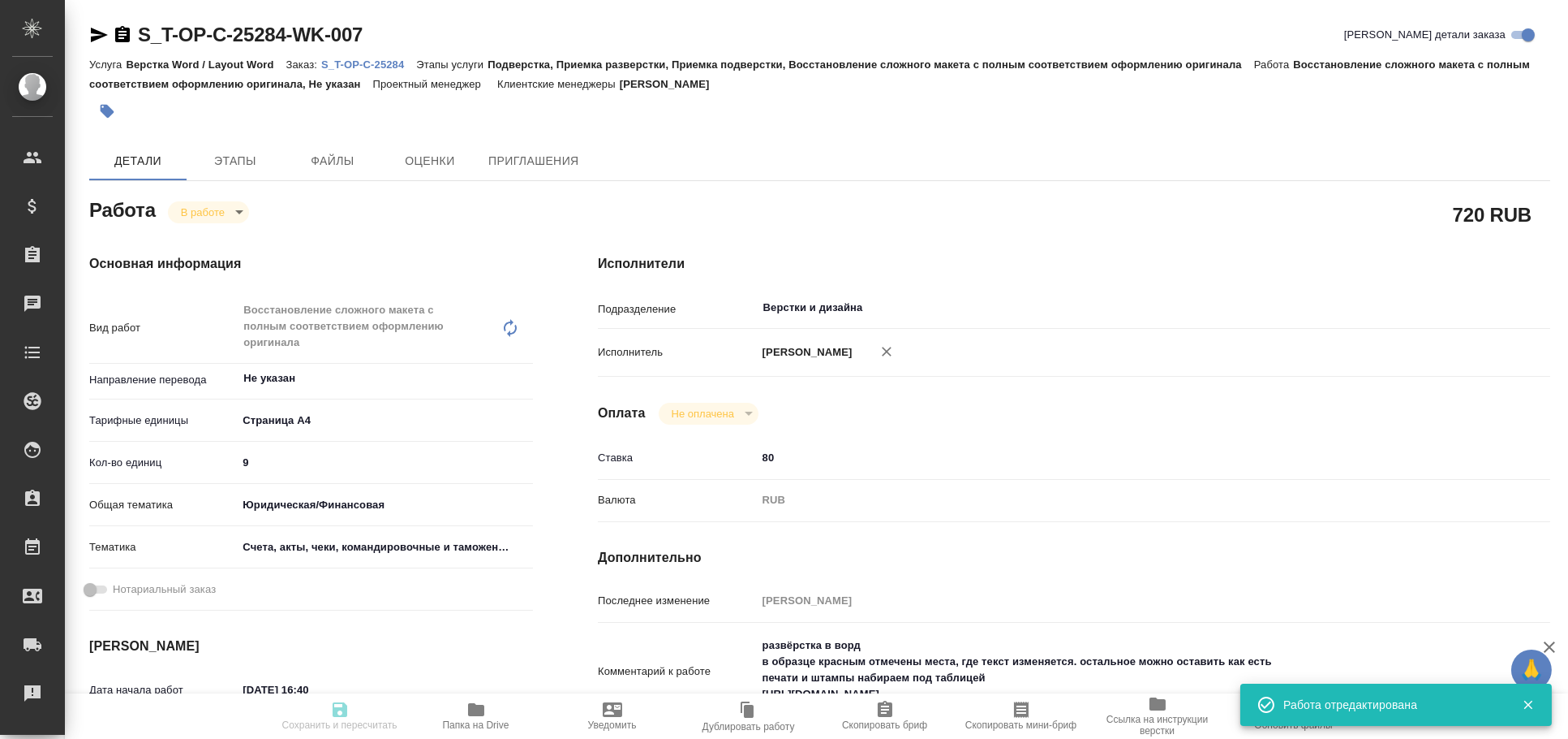
type input "9"
type input "yr-fn"
type input "5f647205b73bc97568ca66c0"
type input "25.09.2025 16:40"
type input "25.09.2025 17:14"
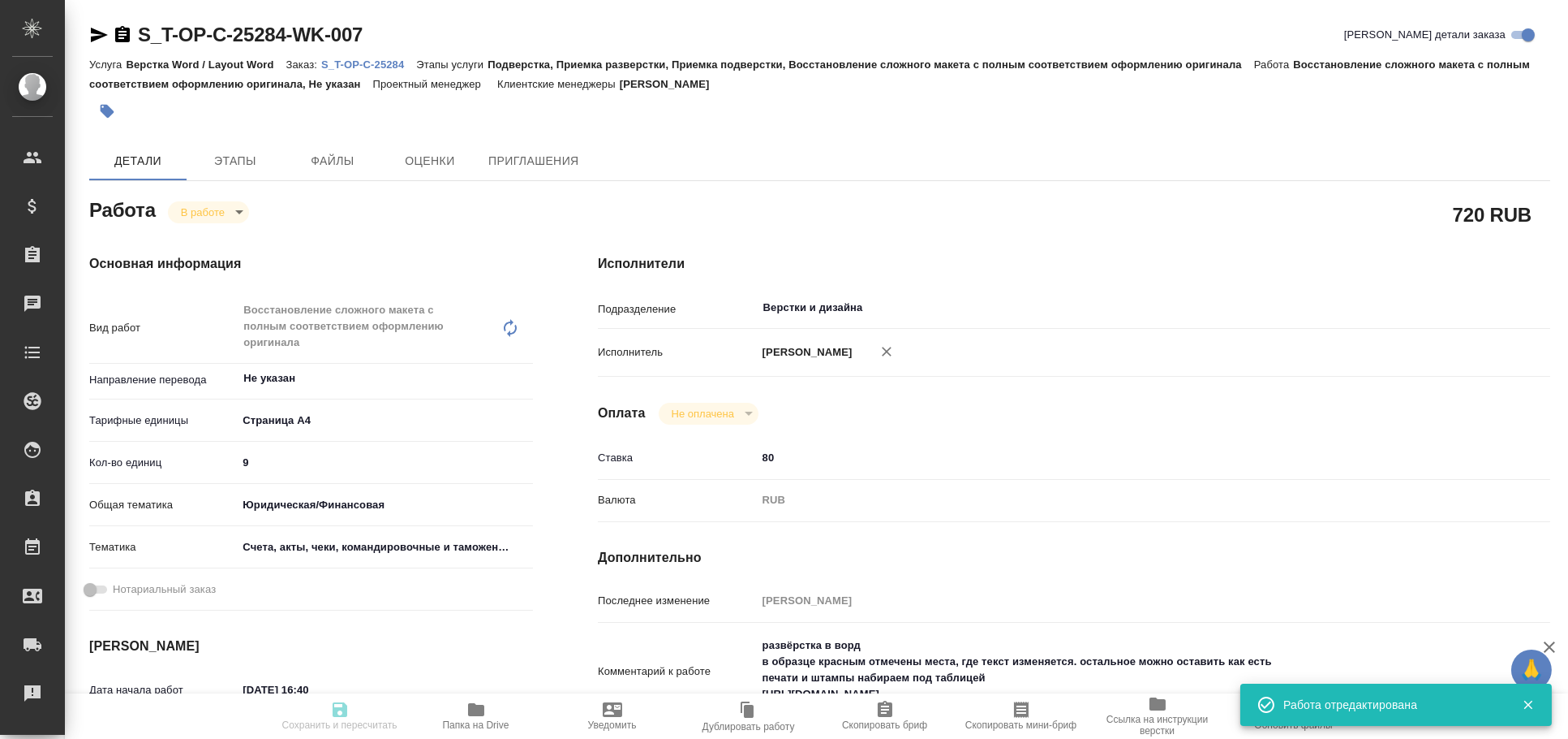
type input "26.09.2025 10:00"
type input "29.09.2025 11:30"
type input "Верстки и дизайна"
type input "notPayed"
type input "80"
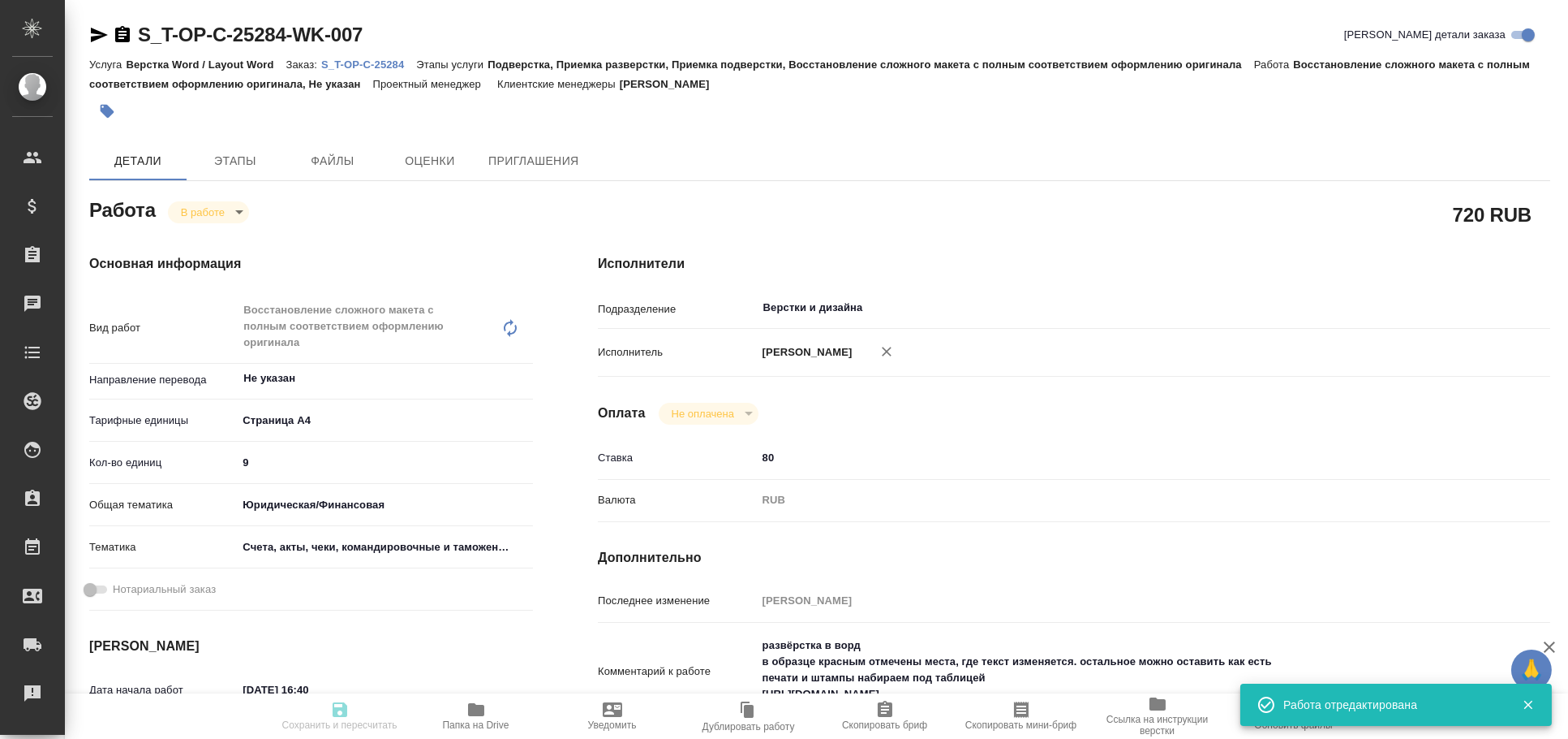
type input "RUB"
type input "Журавлева Александра"
type textarea "развёрстка в ворд в образце красным отмечены места, где текст изменяется. остал…"
type textarea "x"
type textarea "/Clients/Т-ОП-С_Русал Глобал Менеджмент/Orders/S_T-OP-C-25284/DTP/S_T-OP-C-2528…"
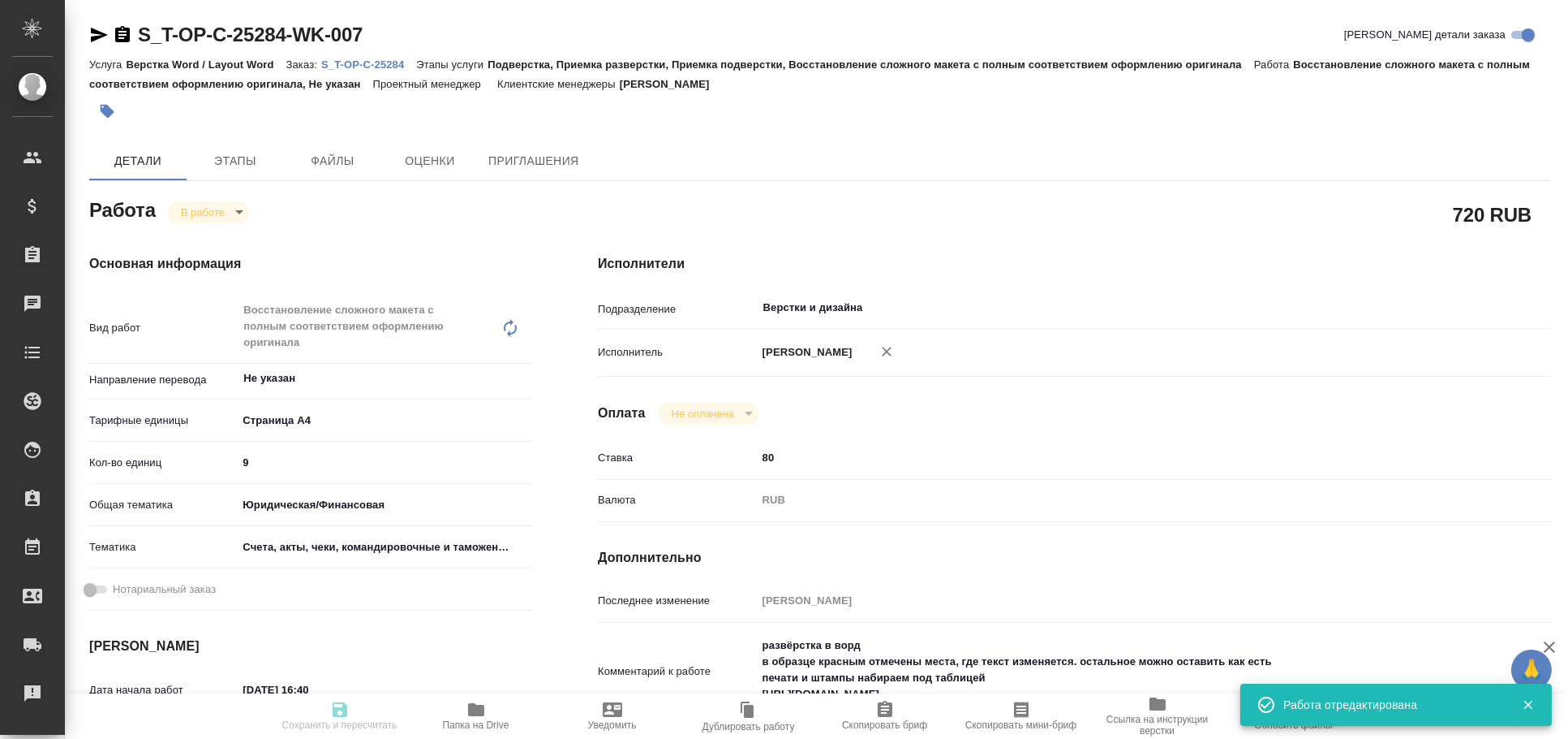
type textarea "x"
type input "S_T-OP-C-25284"
type input "Т-ОП-С-46885"
type input "Верстка Word / Layout Word"
type input "Подверстка, Приемка разверстки, Приемка подверстки, Восстановление сложного мак…"
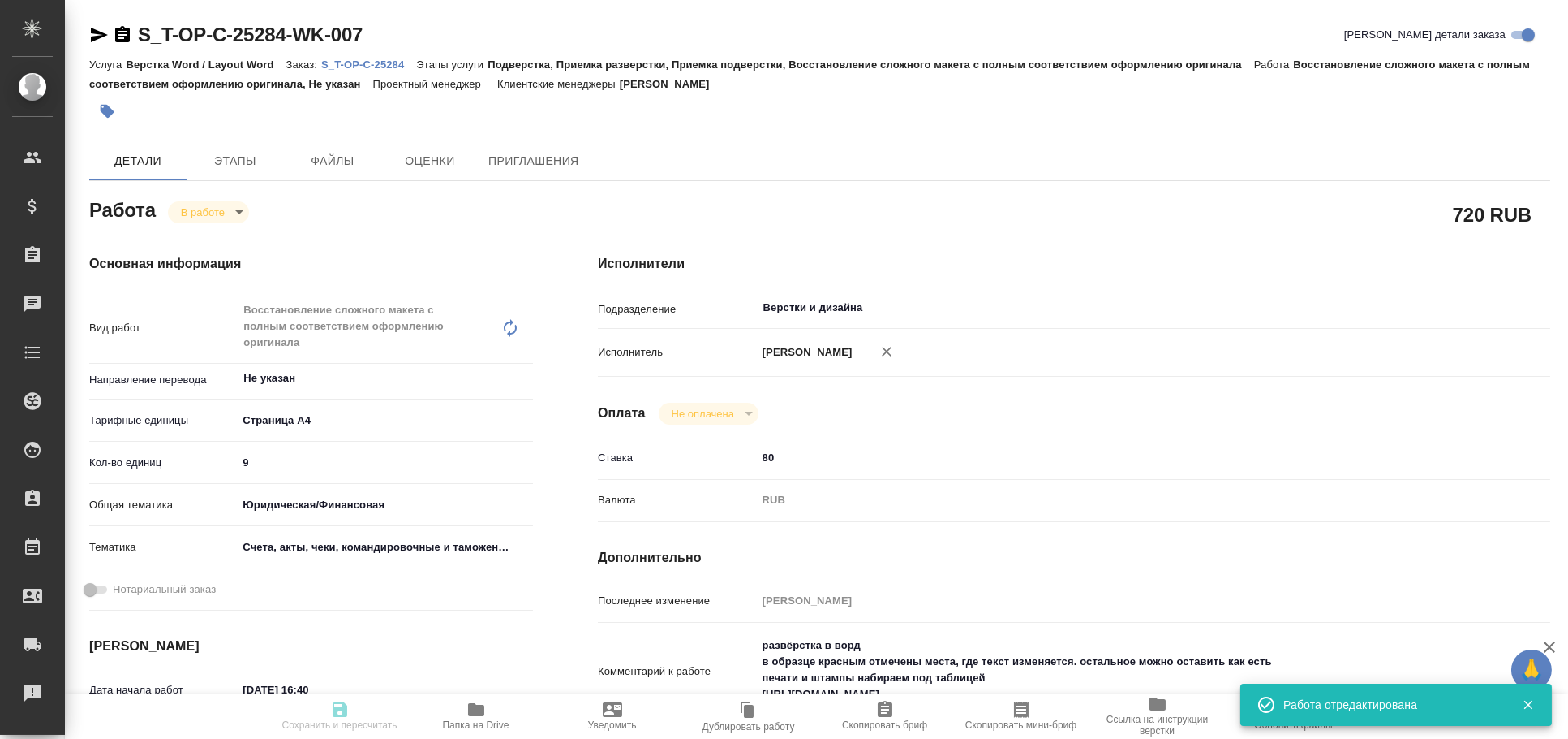
type input "Горленко Юлия"
type input "Малофеева Екатерина"
type input "/Clients/Т-ОП-С_Русал Глобал Менеджмент/Orders/S_T-OP-C-25284"
type textarea "x"
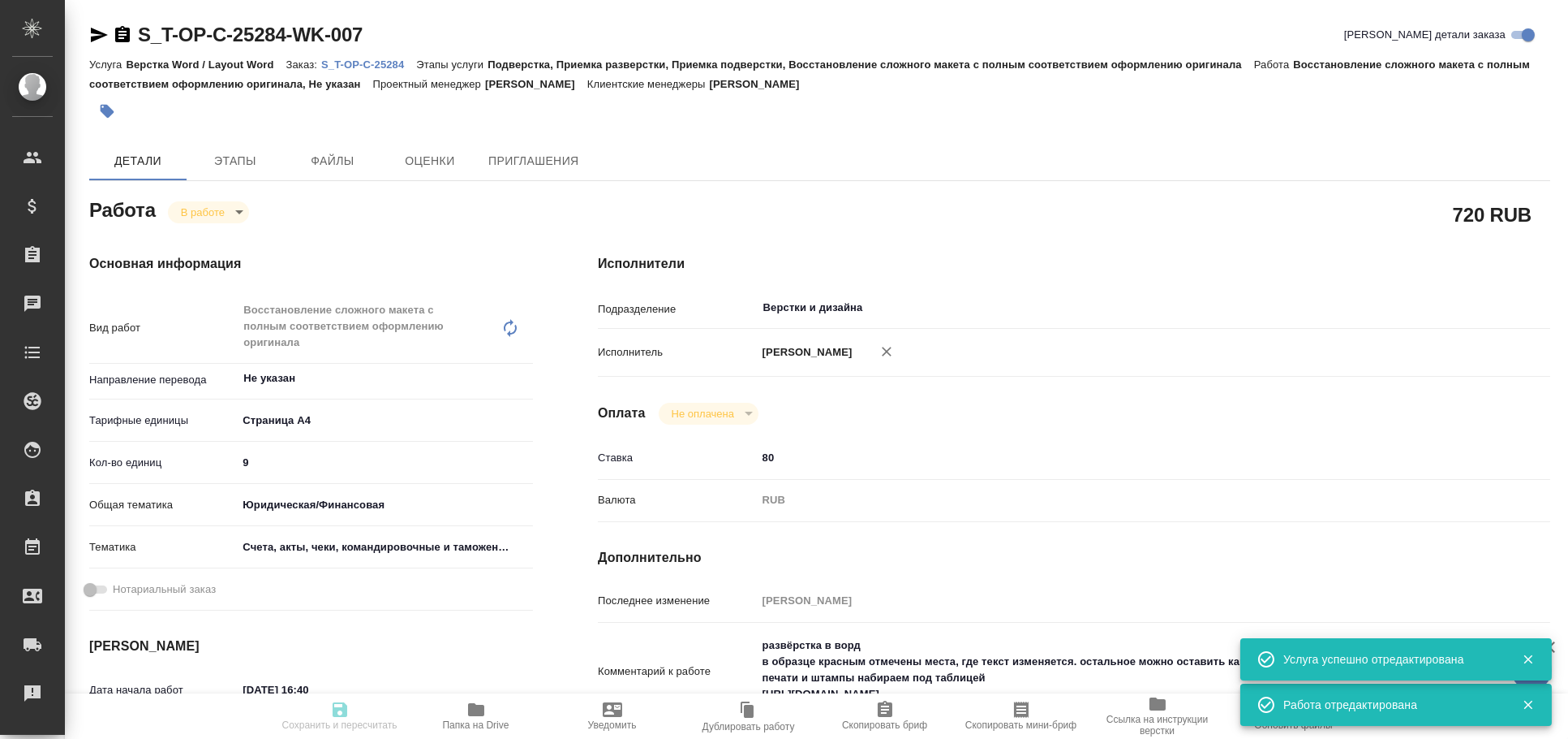
type textarea "x"
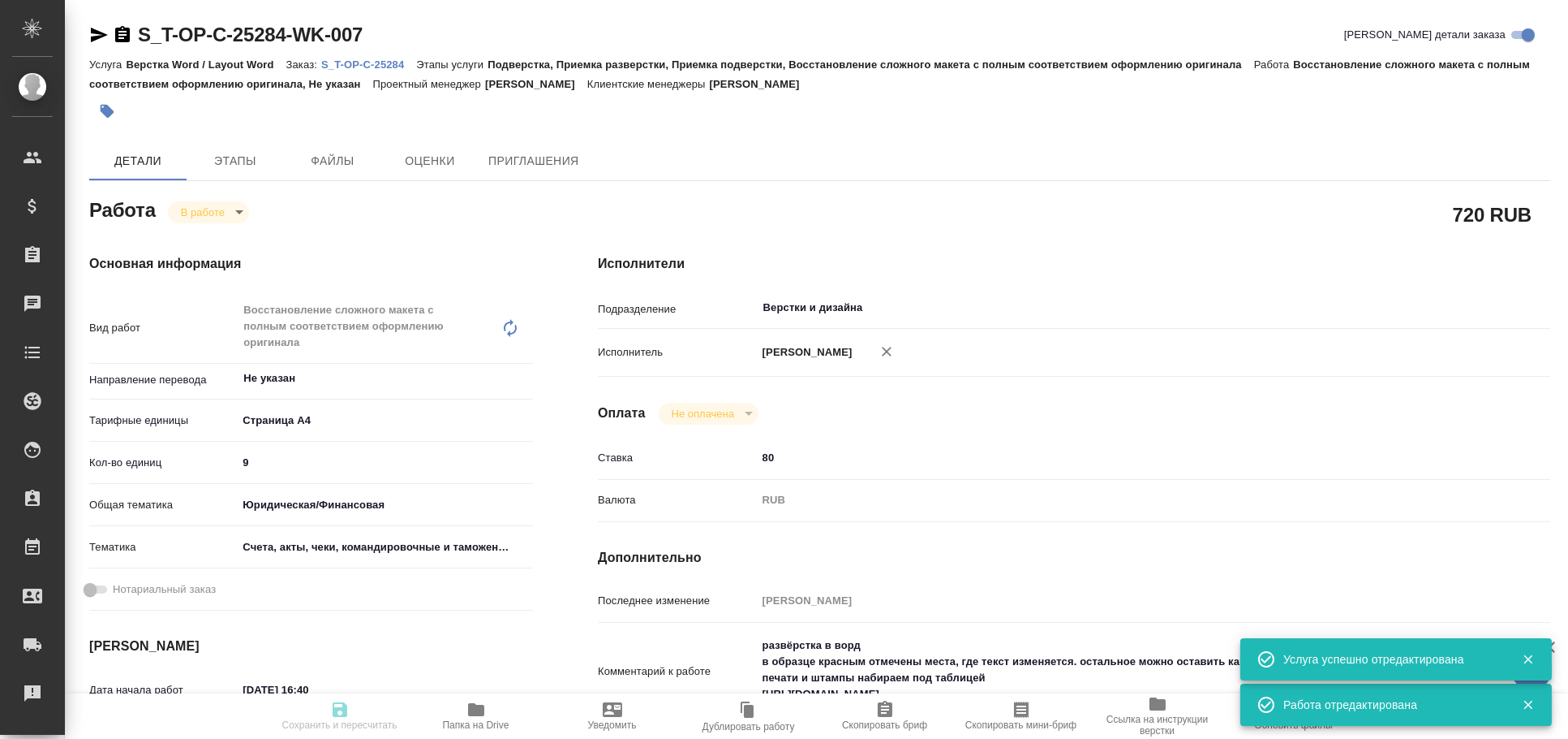
type textarea "x"
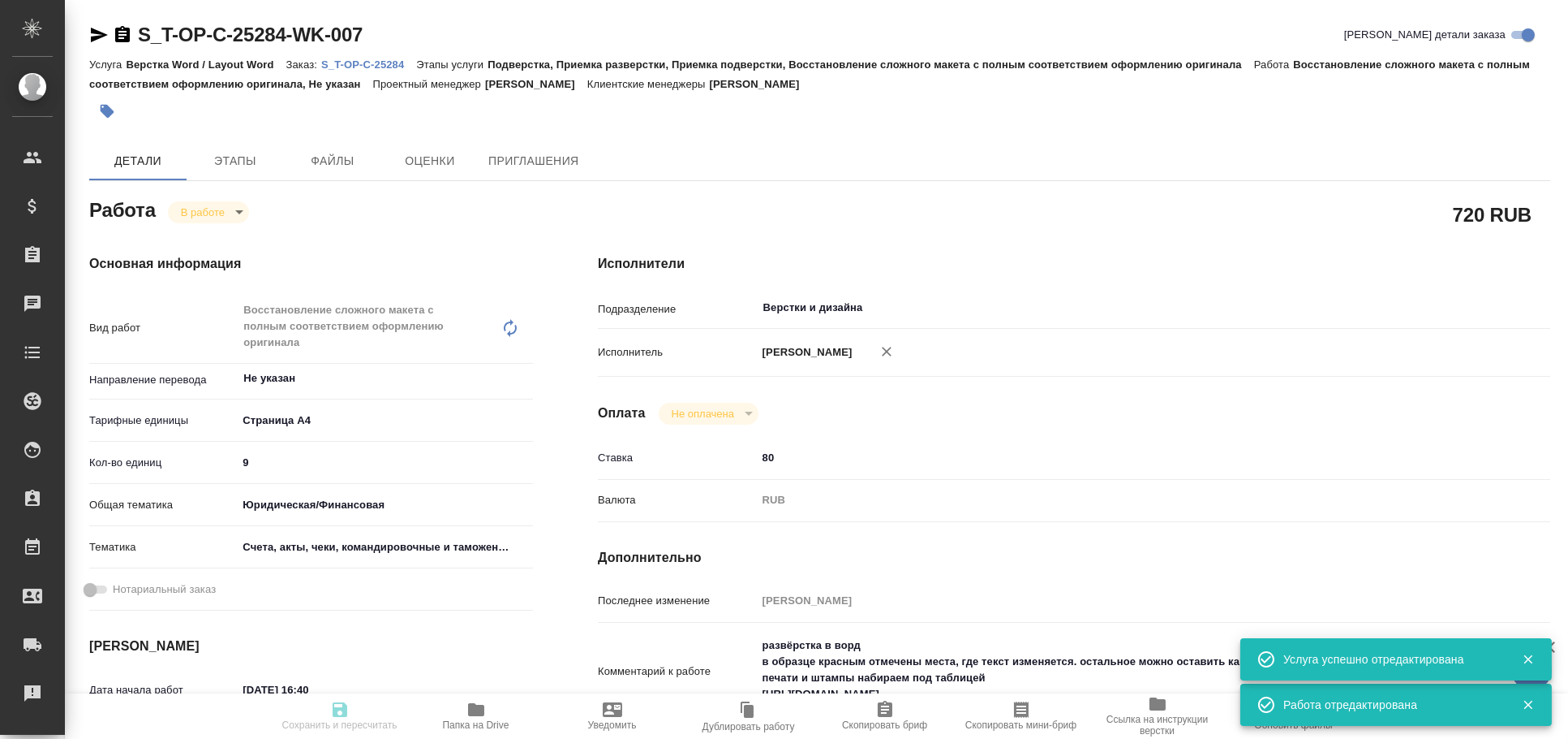
type textarea "x"
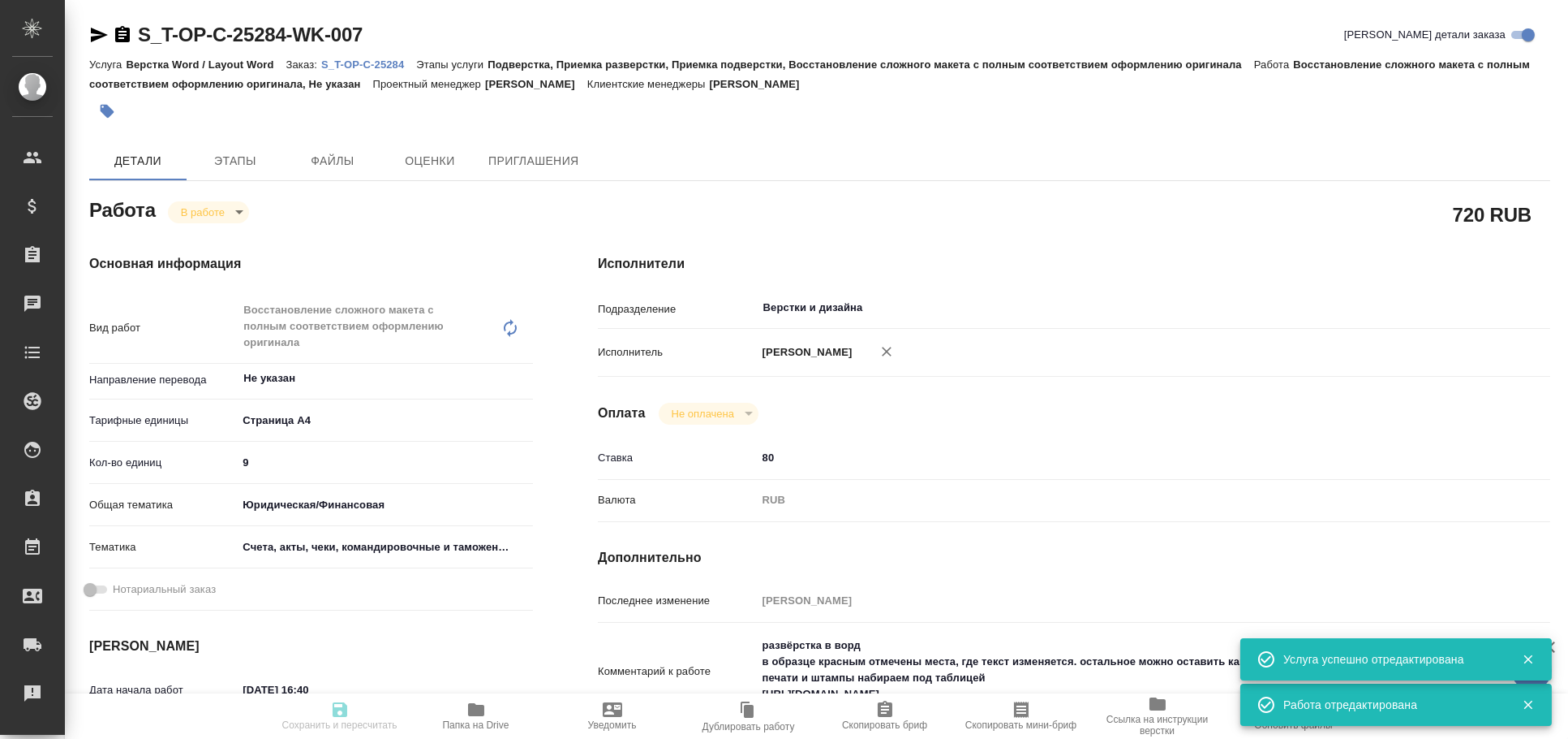
type textarea "x"
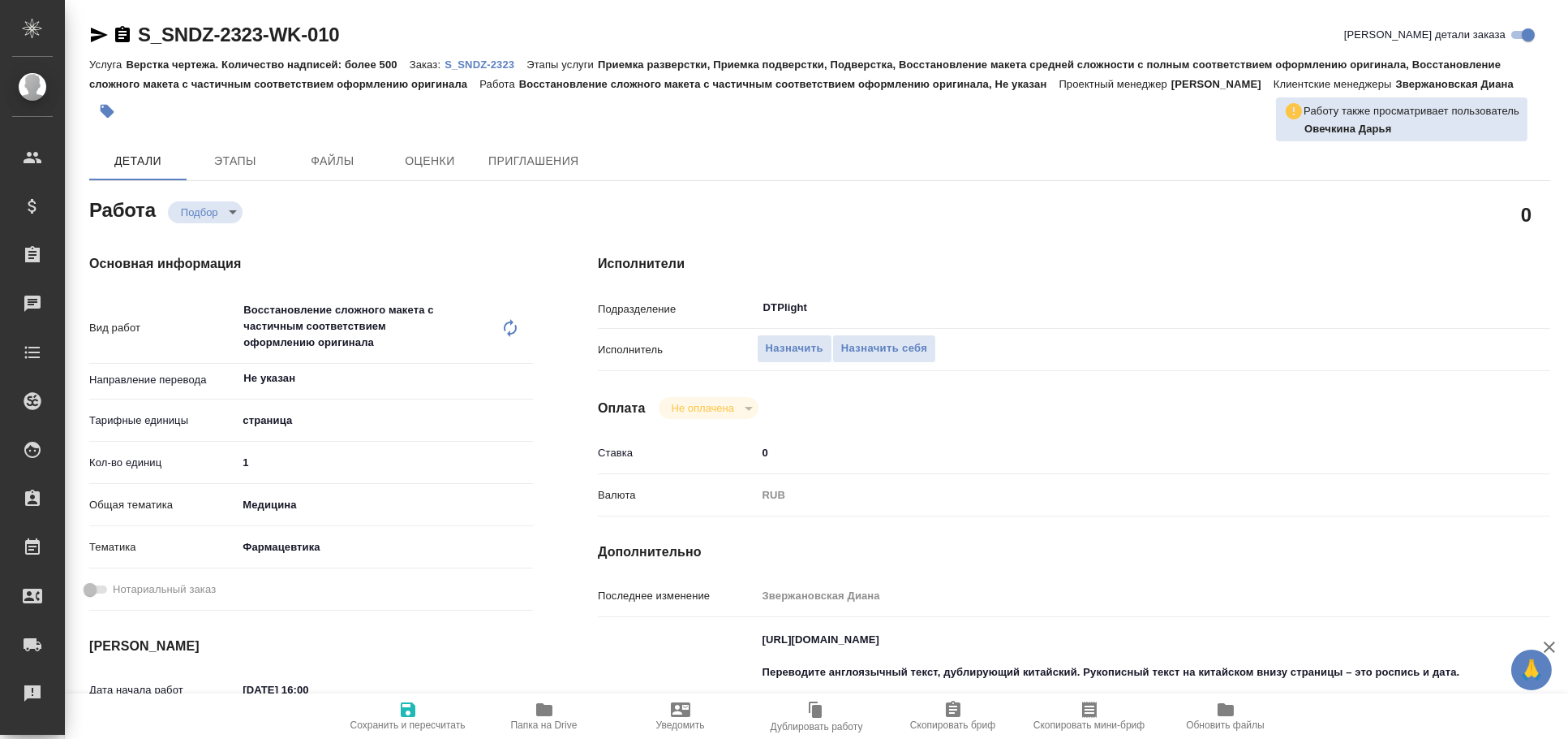
type textarea "x"
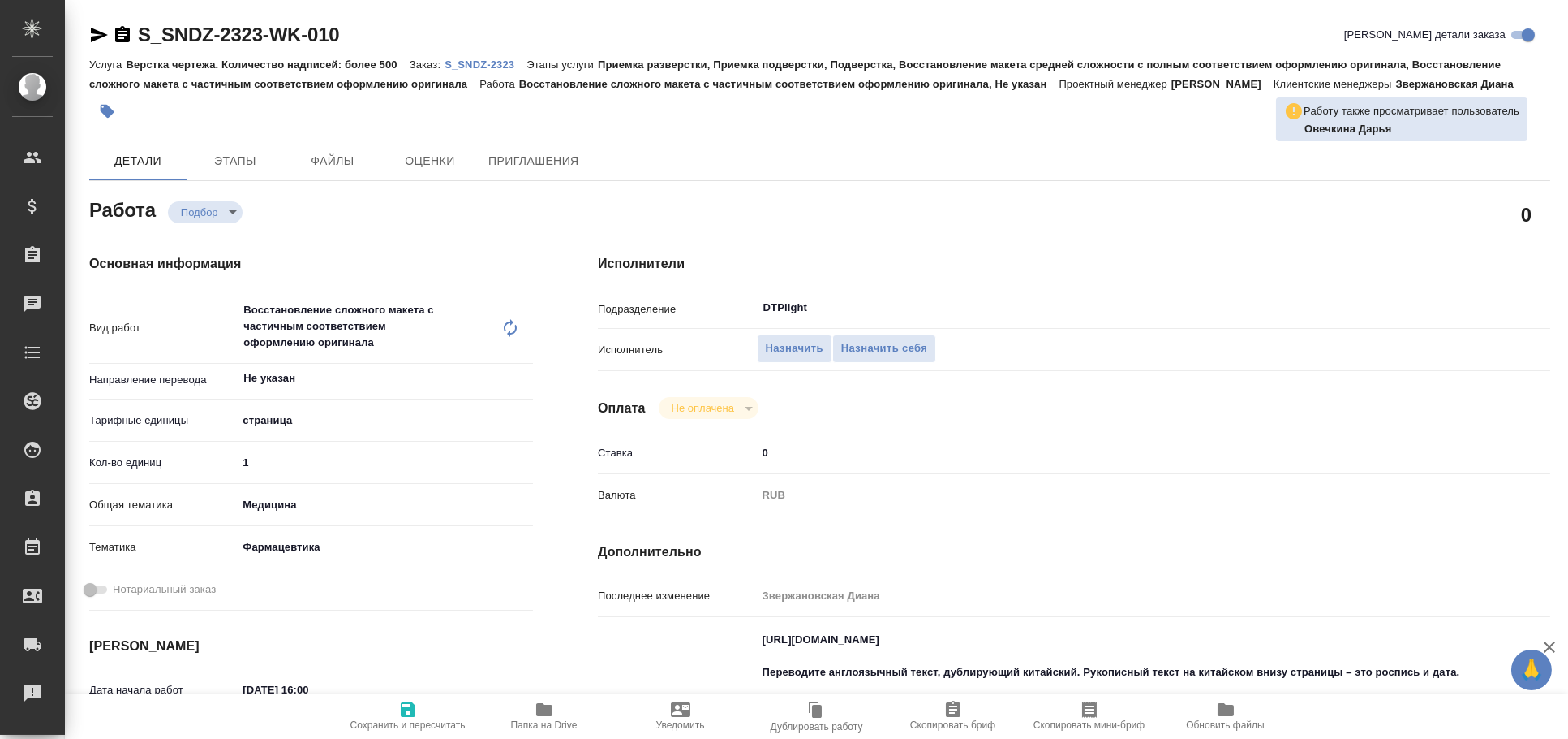
type textarea "x"
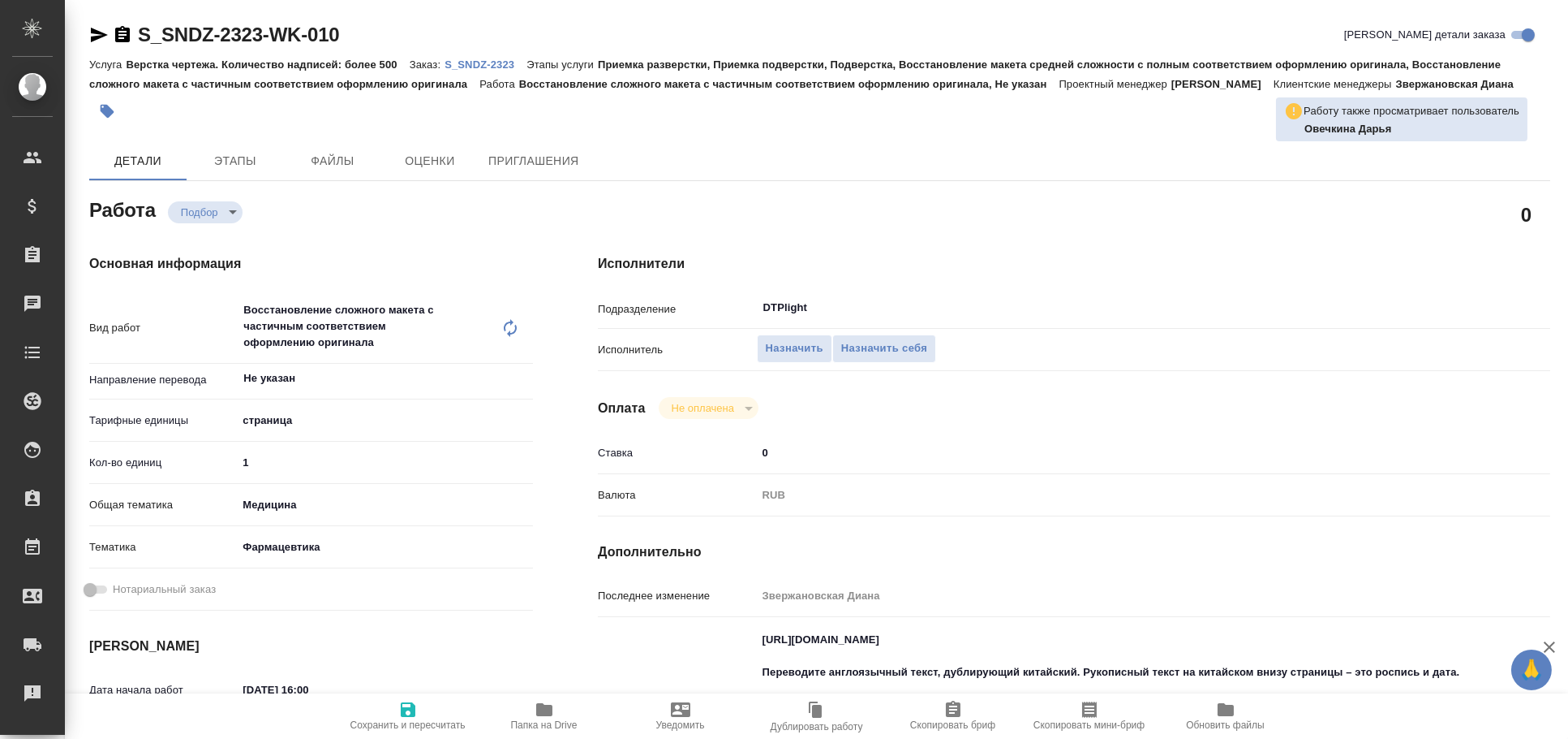
type textarea "x"
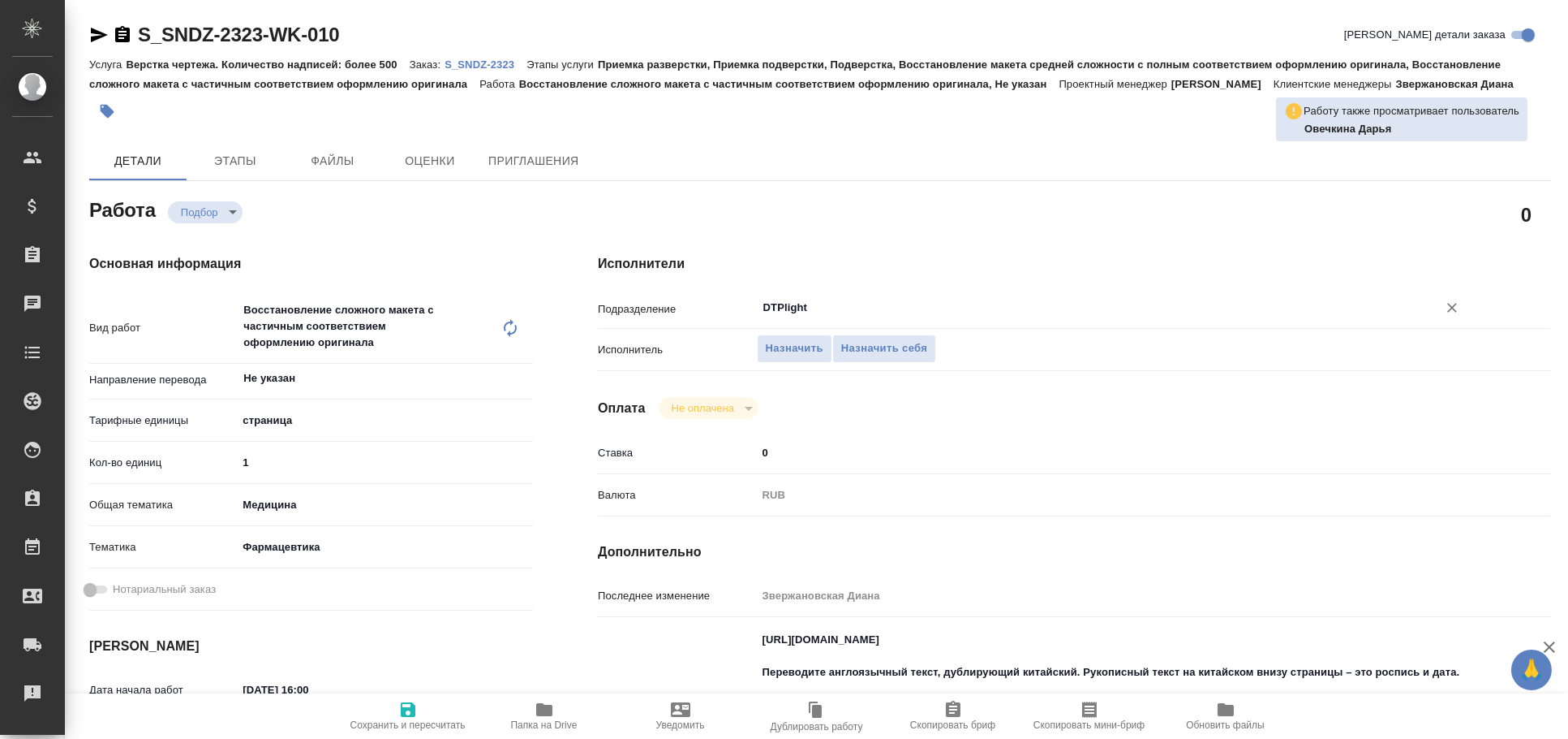
type textarea "x"
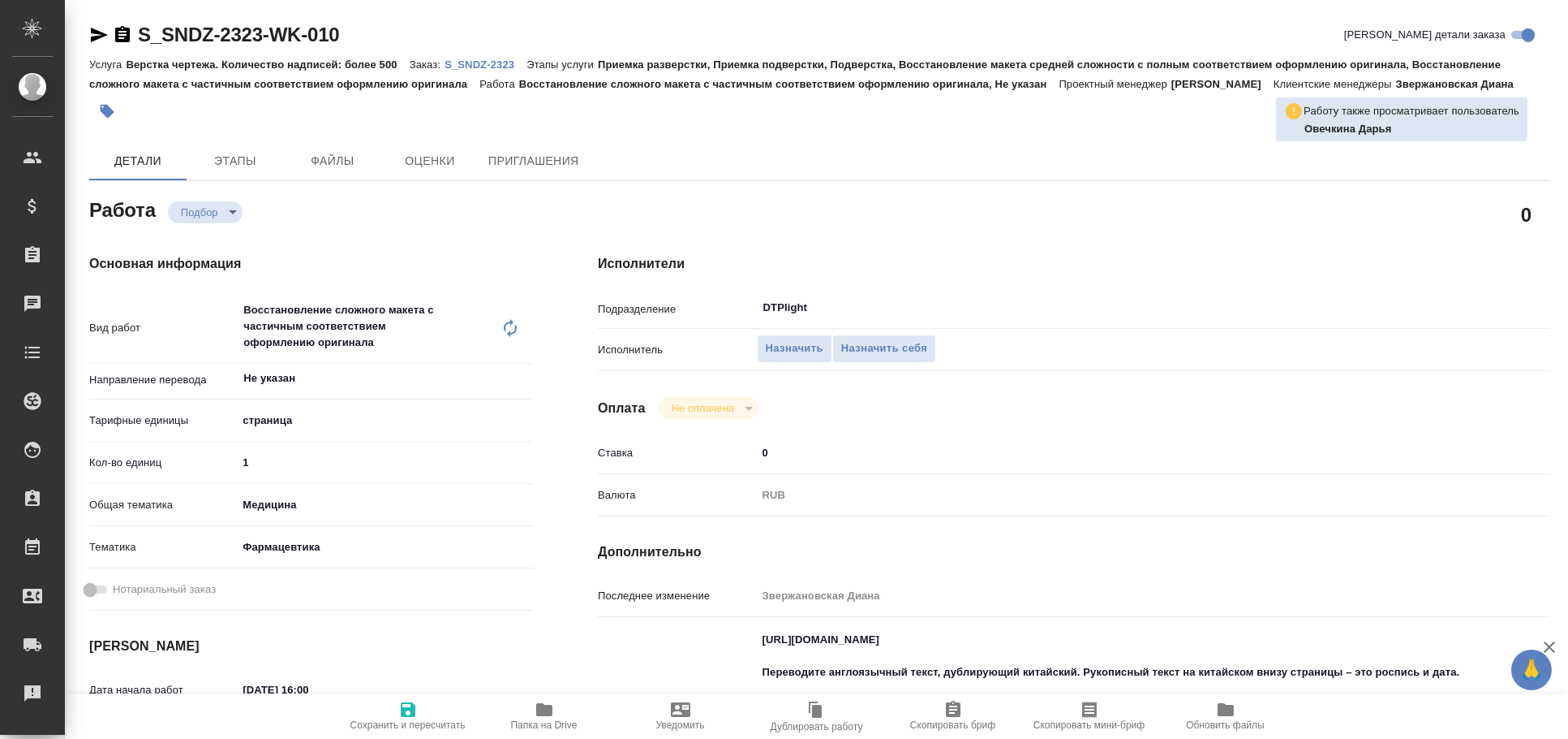
type textarea "x"
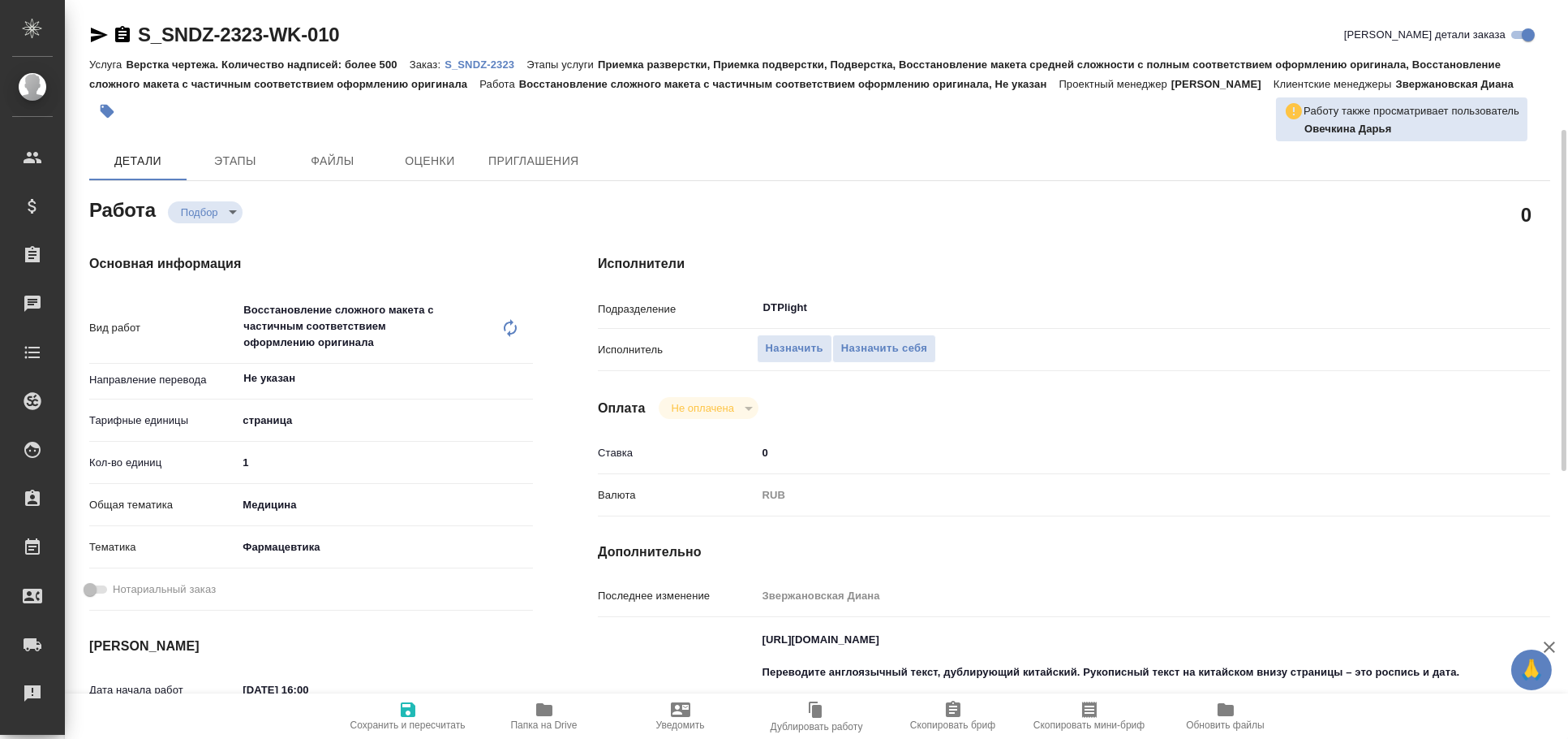
scroll to position [89, 0]
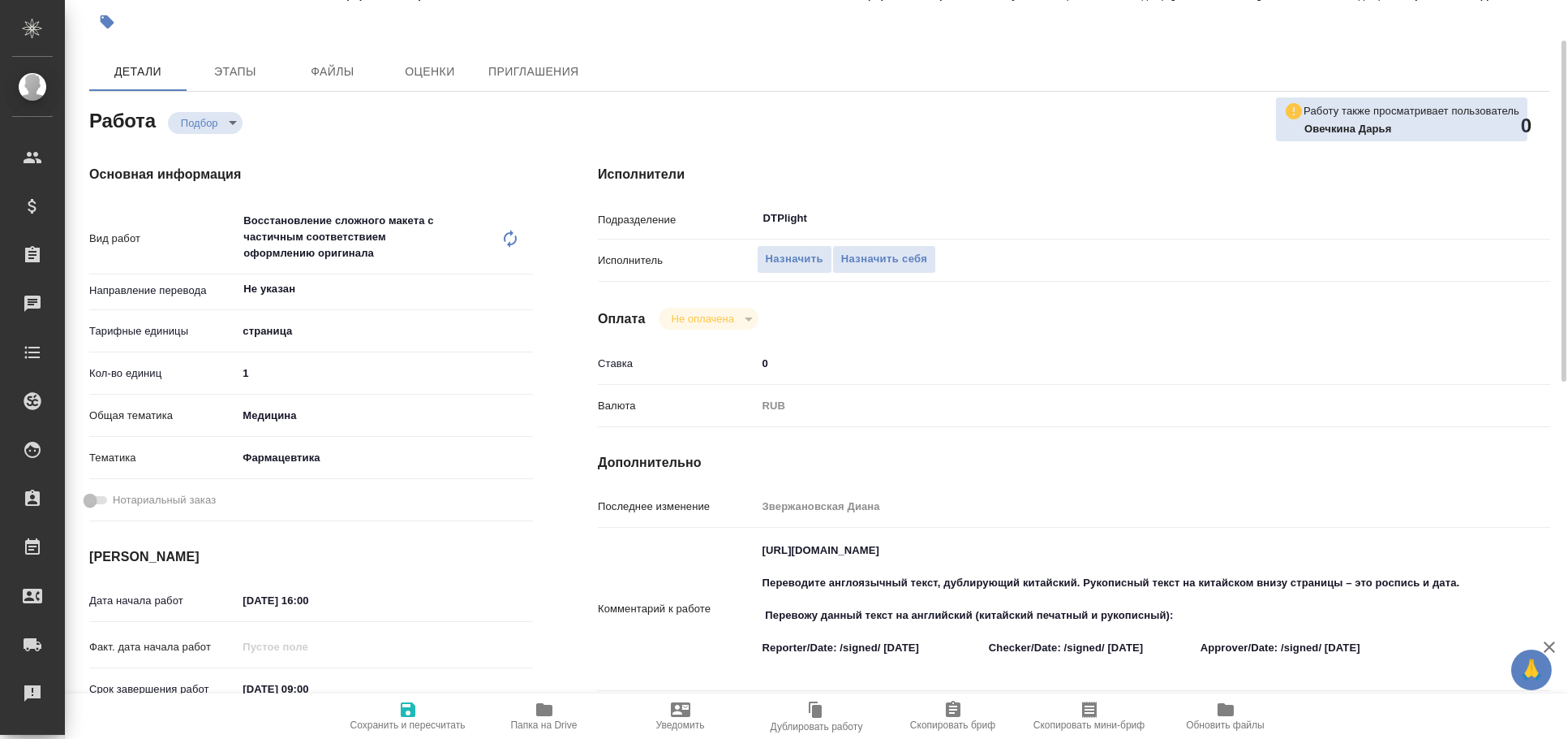
type textarea "x"
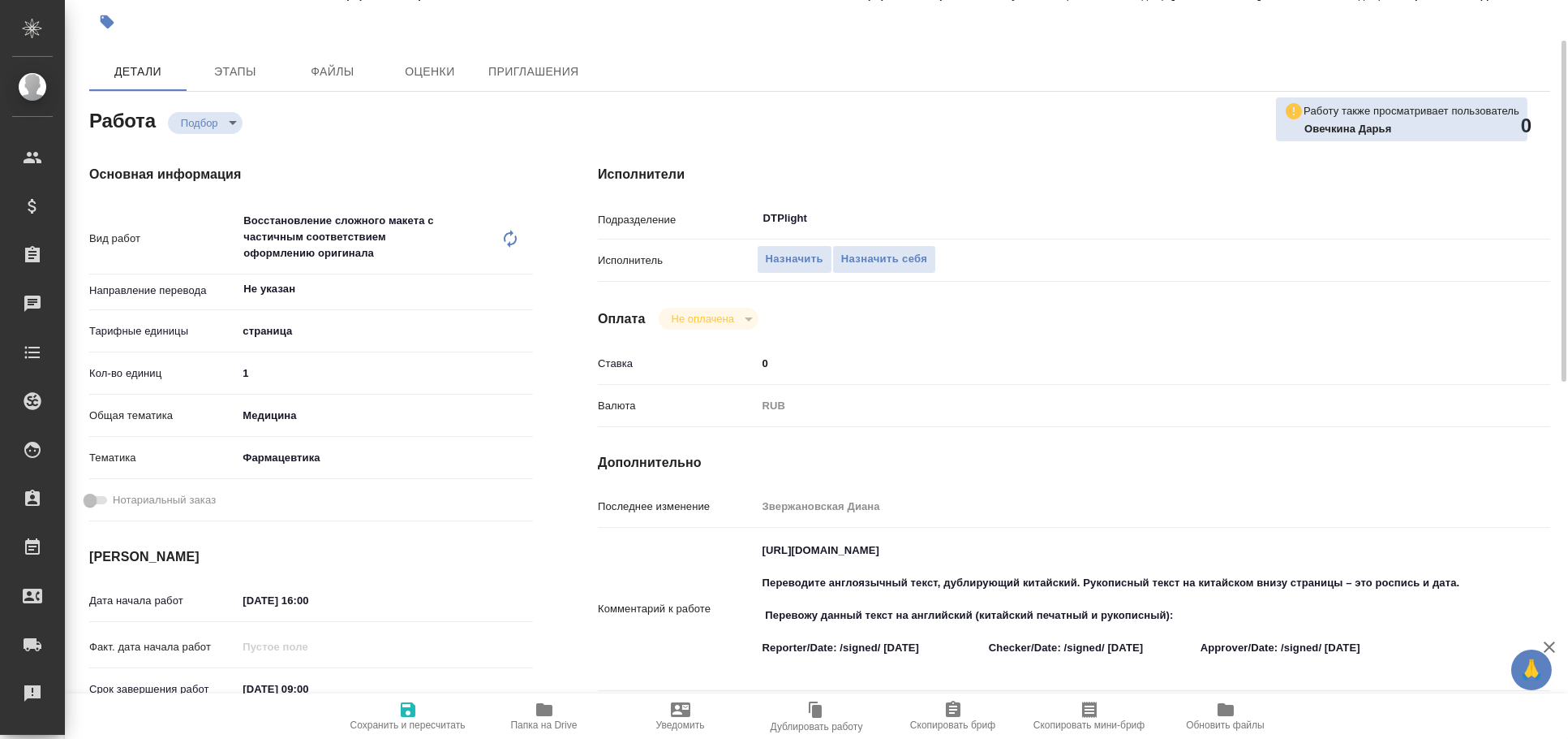
type textarea "x"
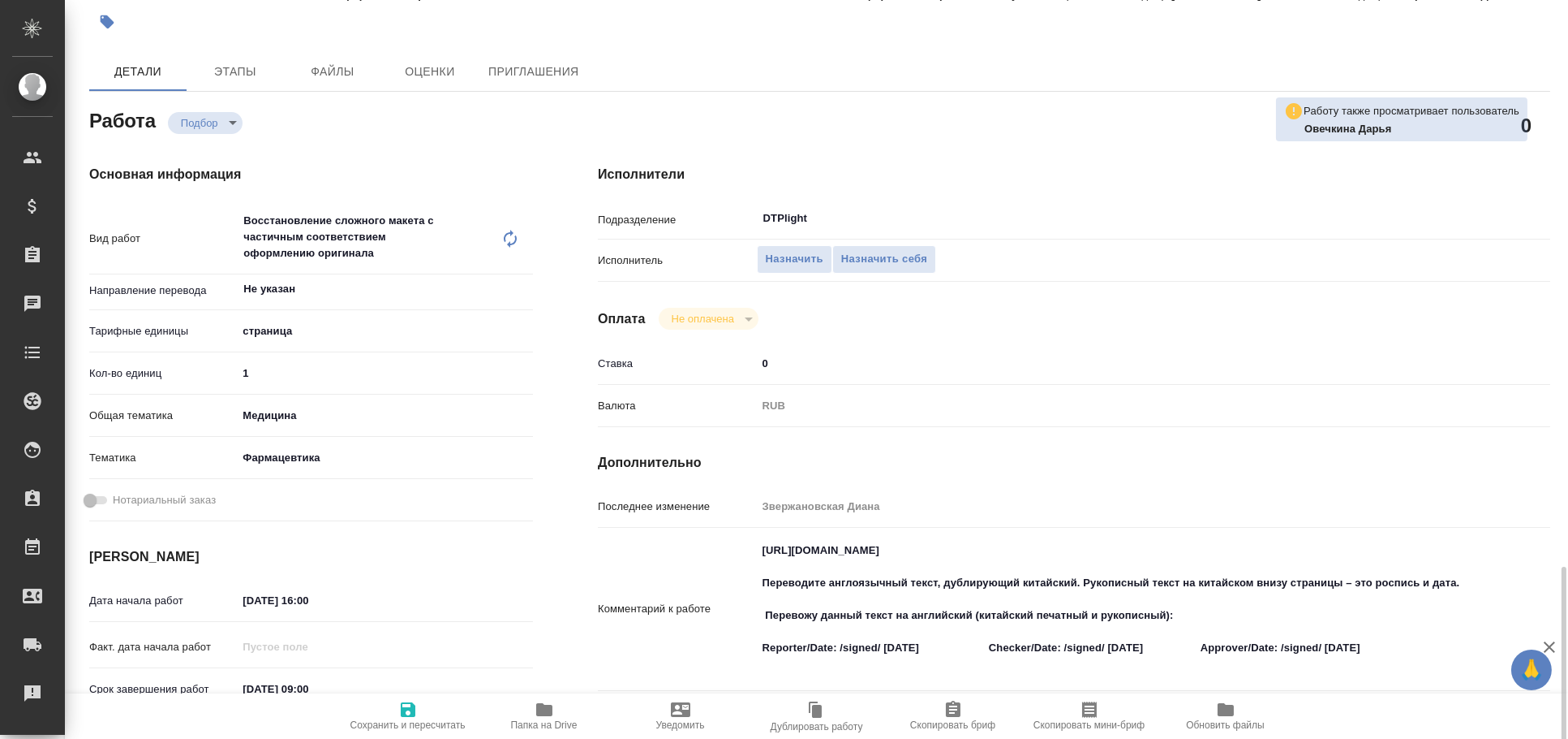
scroll to position [449, 0]
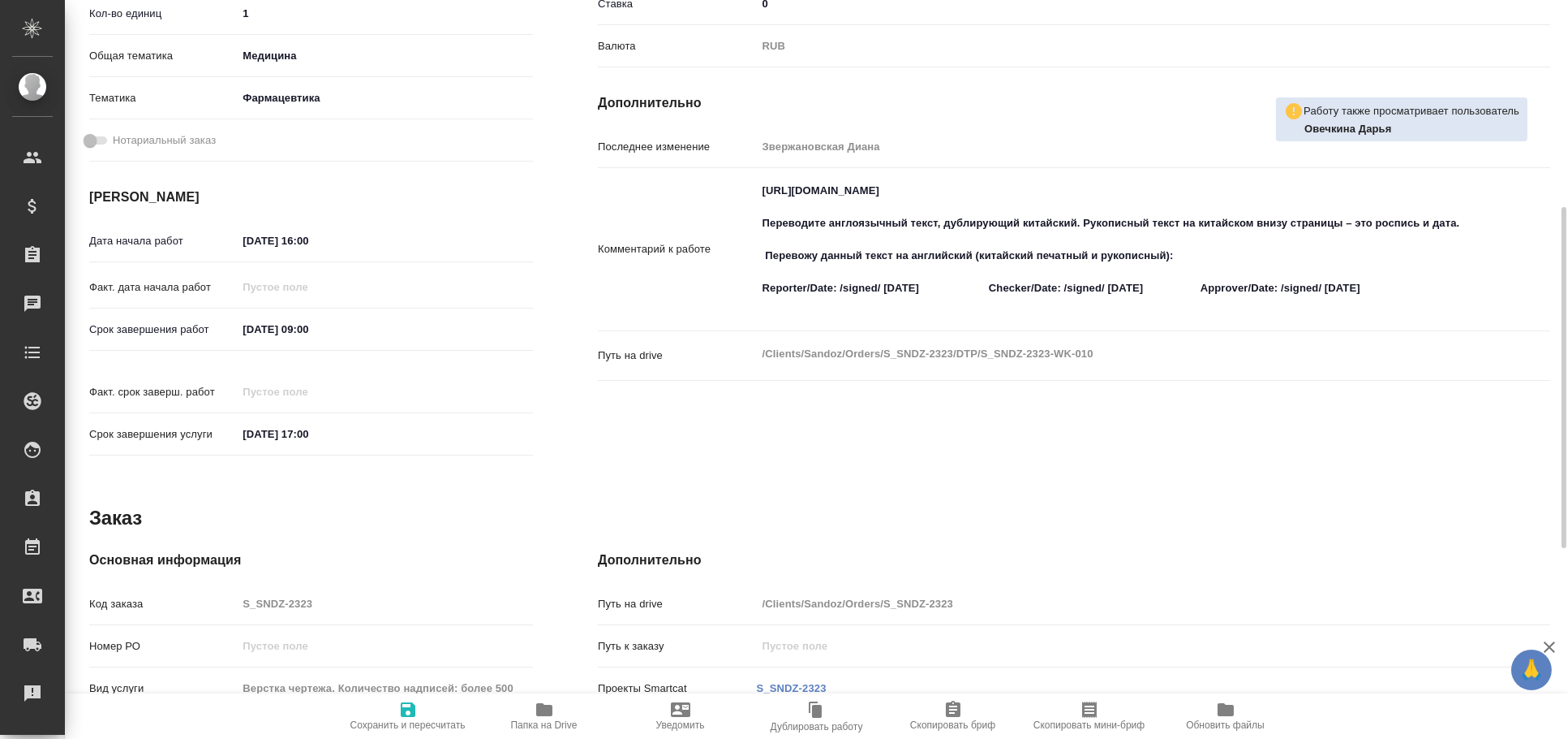
type textarea "x"
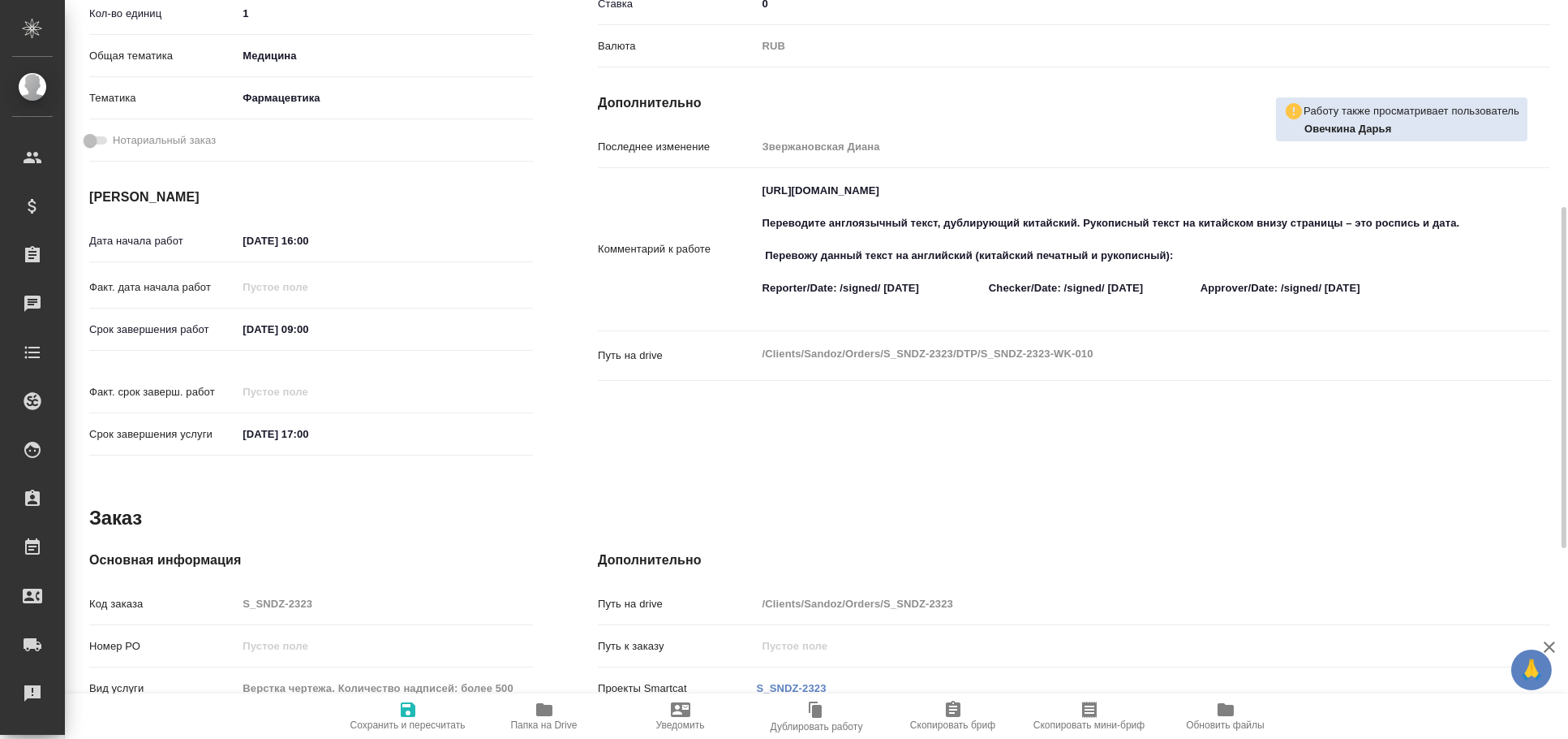
scroll to position [0, 0]
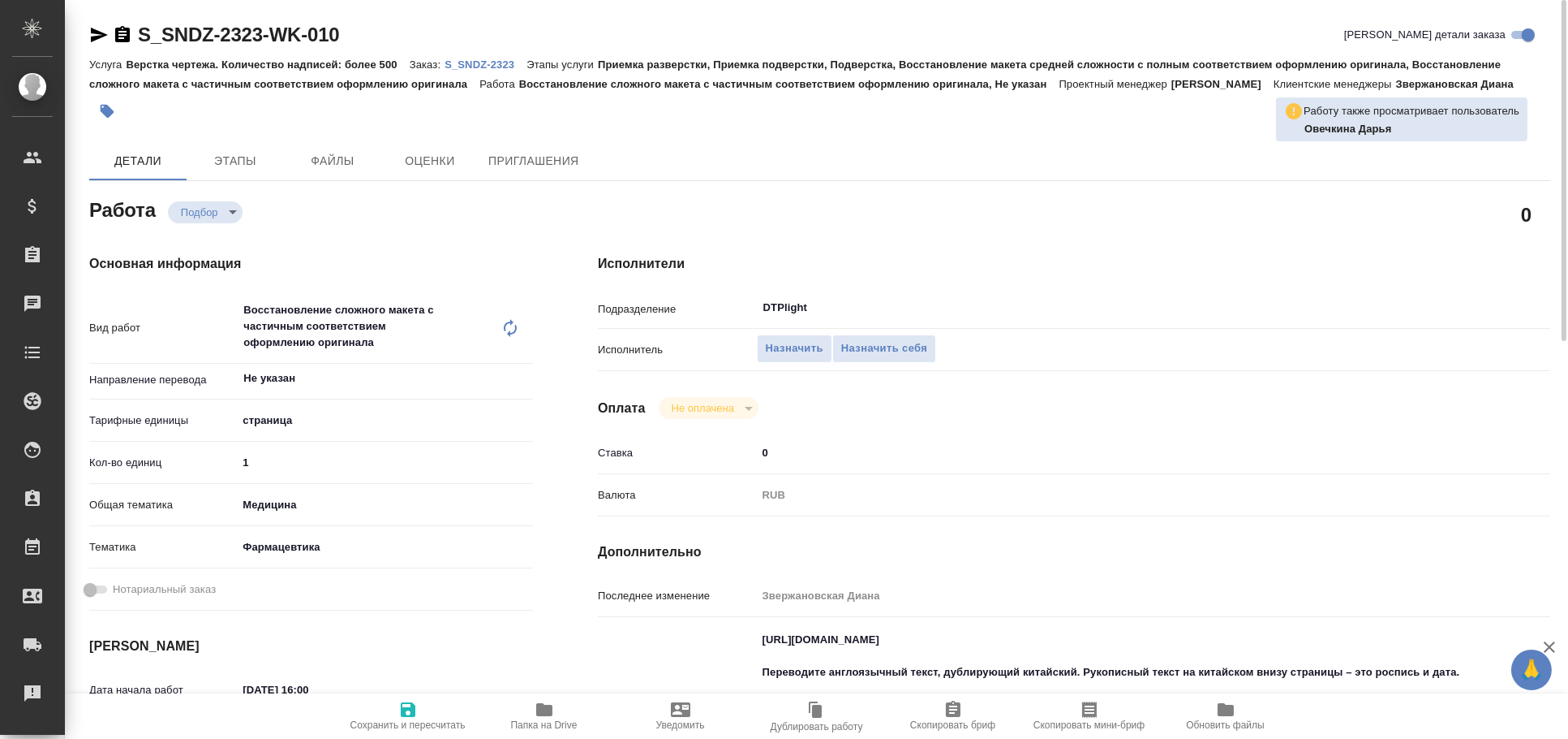
click at [95, 31] on icon "button" at bounding box center [99, 35] width 17 height 15
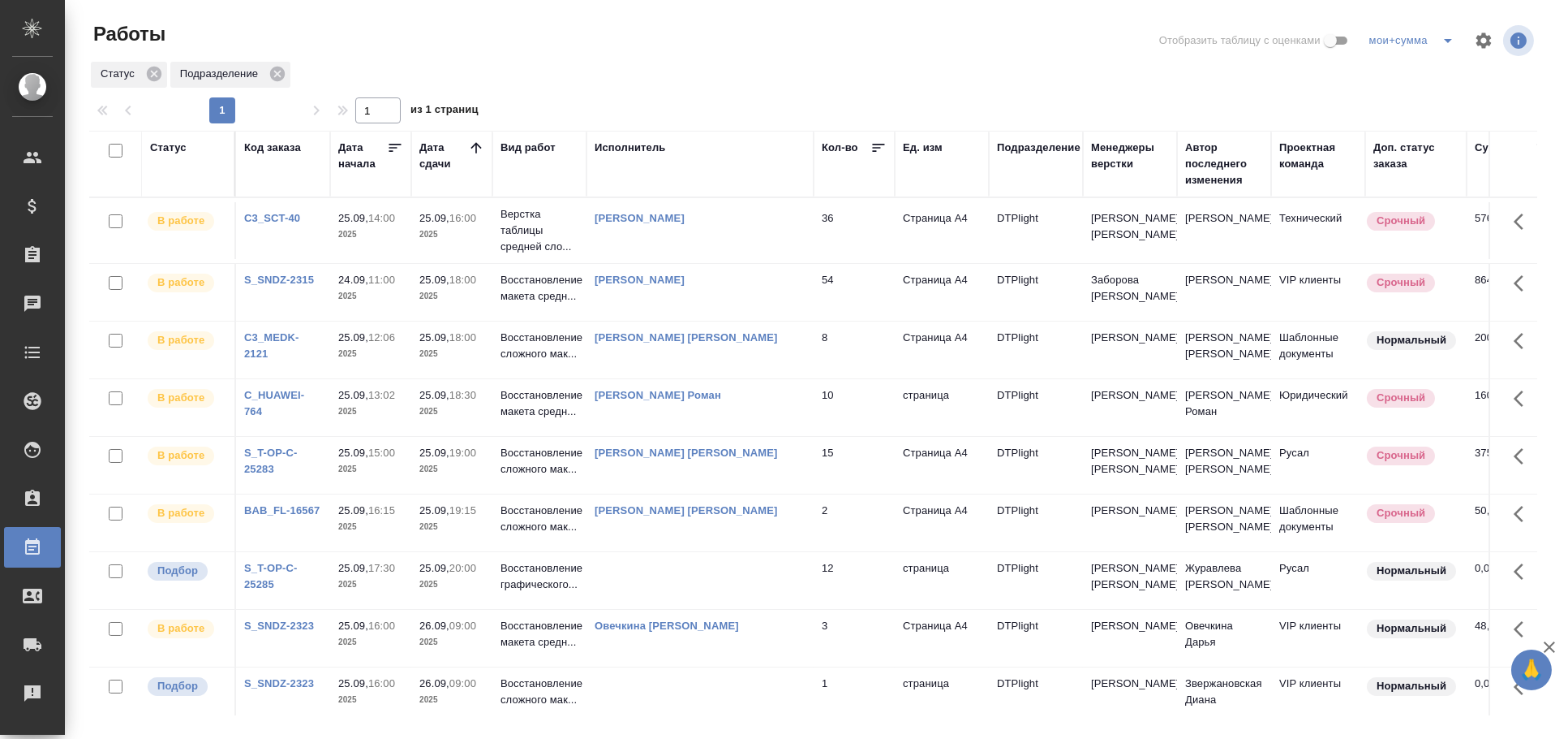
click at [736, 575] on td at bounding box center [700, 580] width 227 height 57
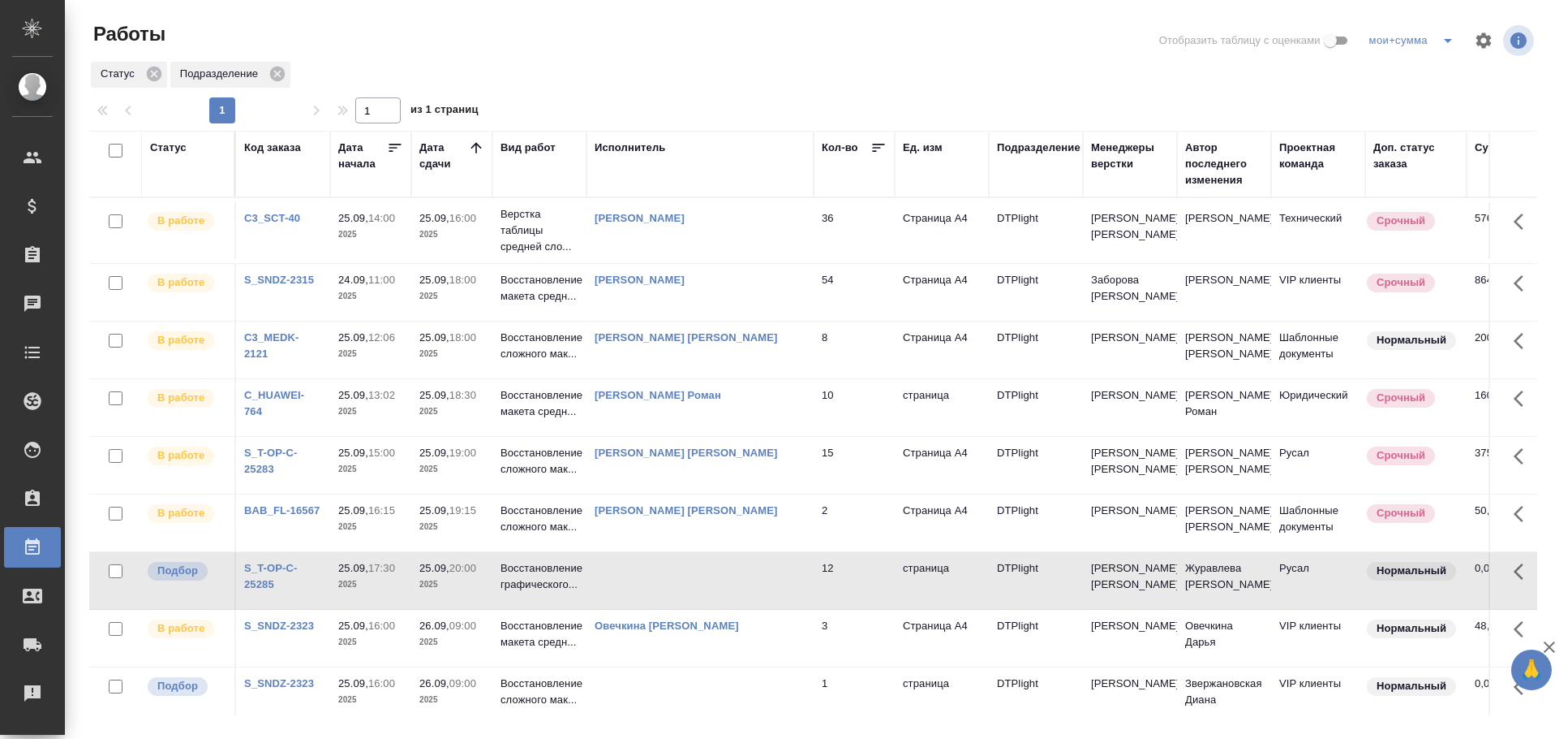
click at [736, 575] on td at bounding box center [700, 580] width 227 height 57
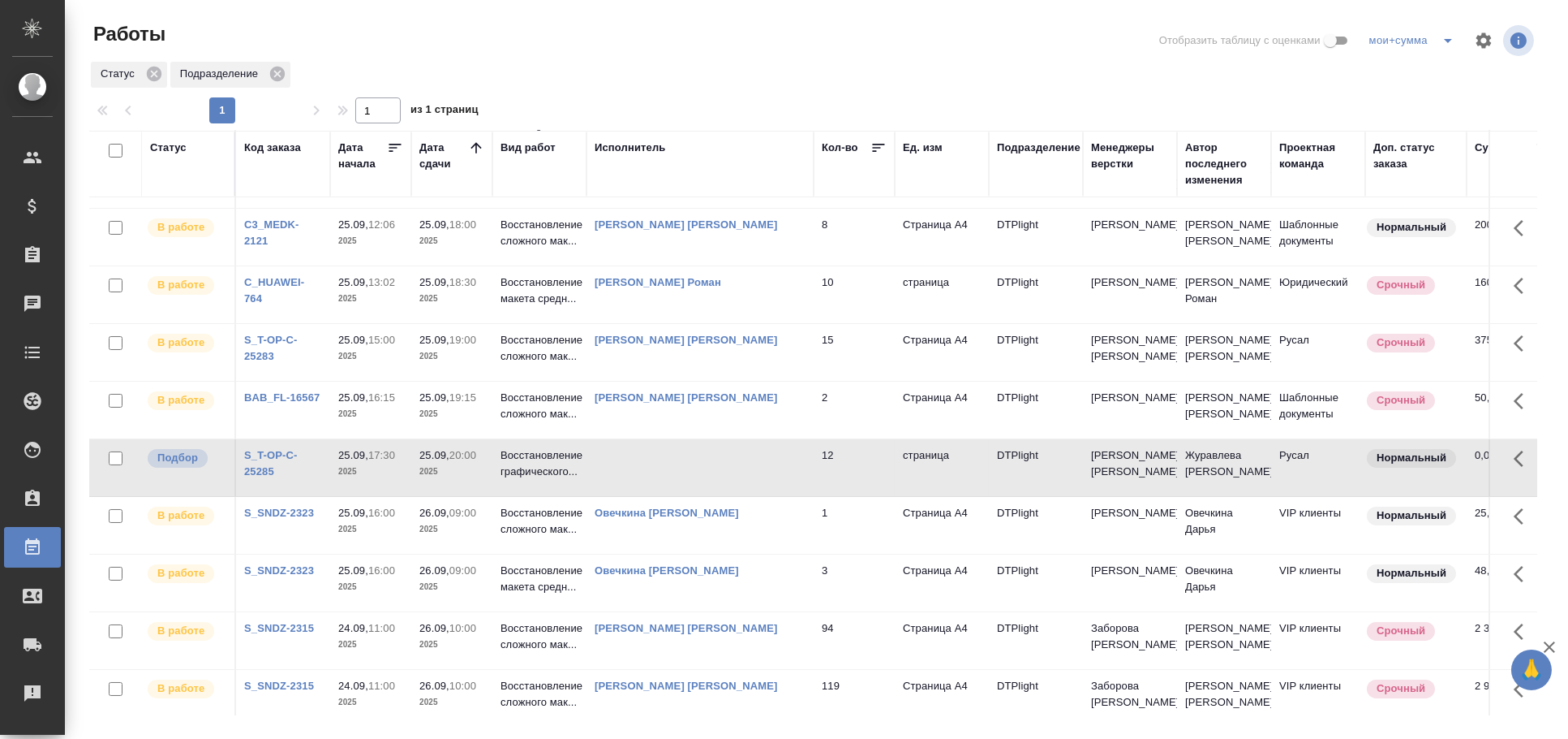
scroll to position [270, 0]
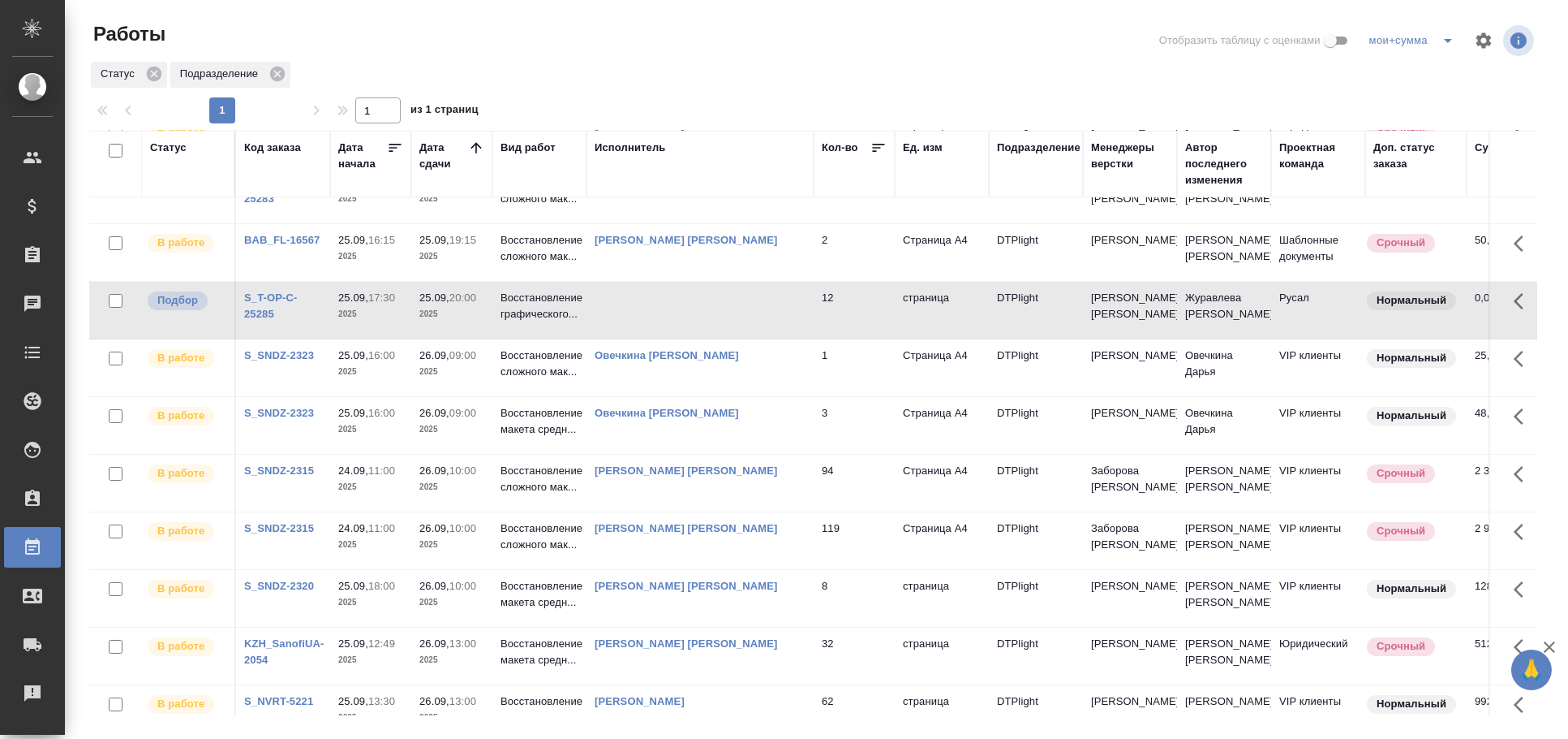
click at [786, 395] on td "Овечкина Дарья Геннадьевна" at bounding box center [700, 367] width 227 height 57
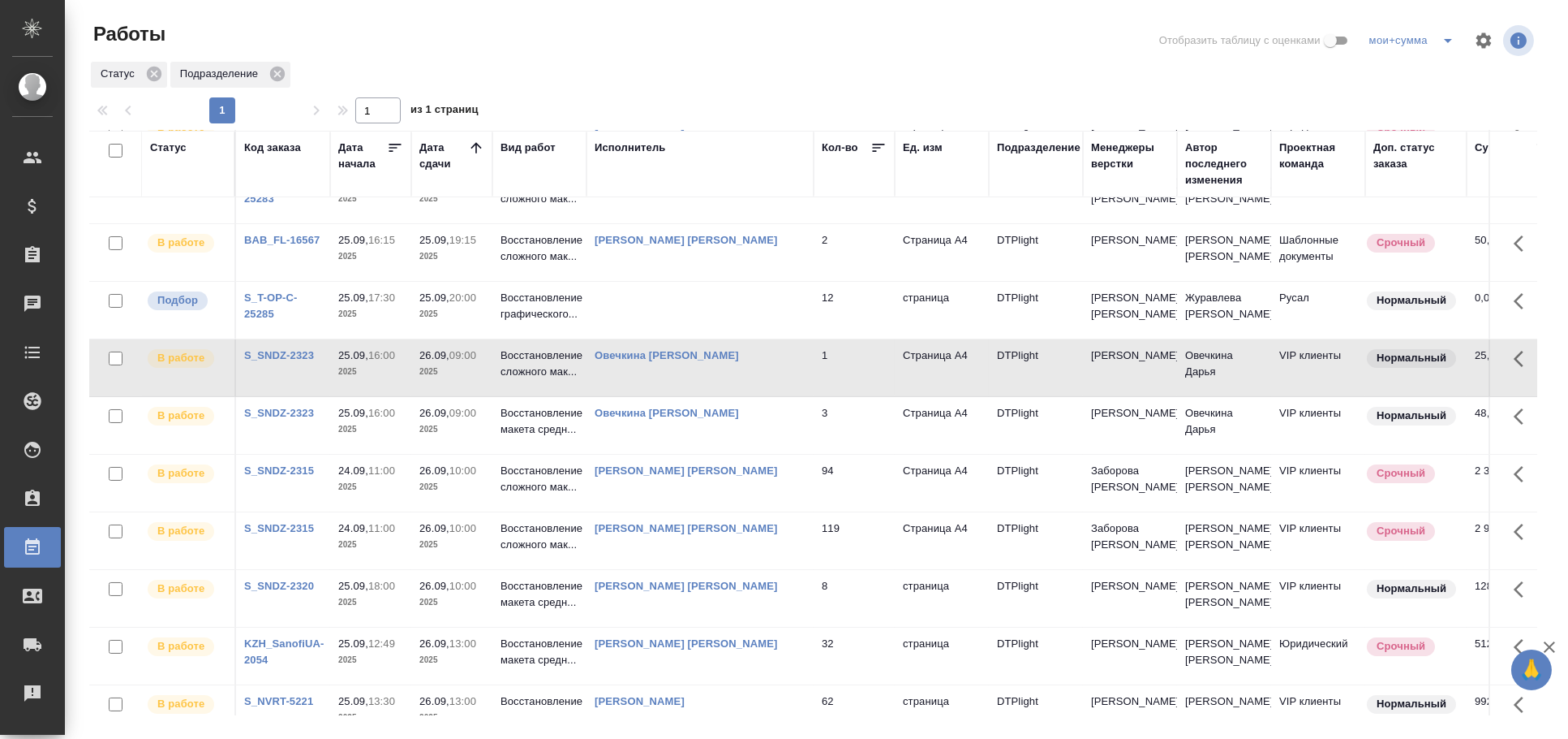
click at [786, 395] on td "Овечкина Дарья Геннадьевна" at bounding box center [700, 367] width 227 height 57
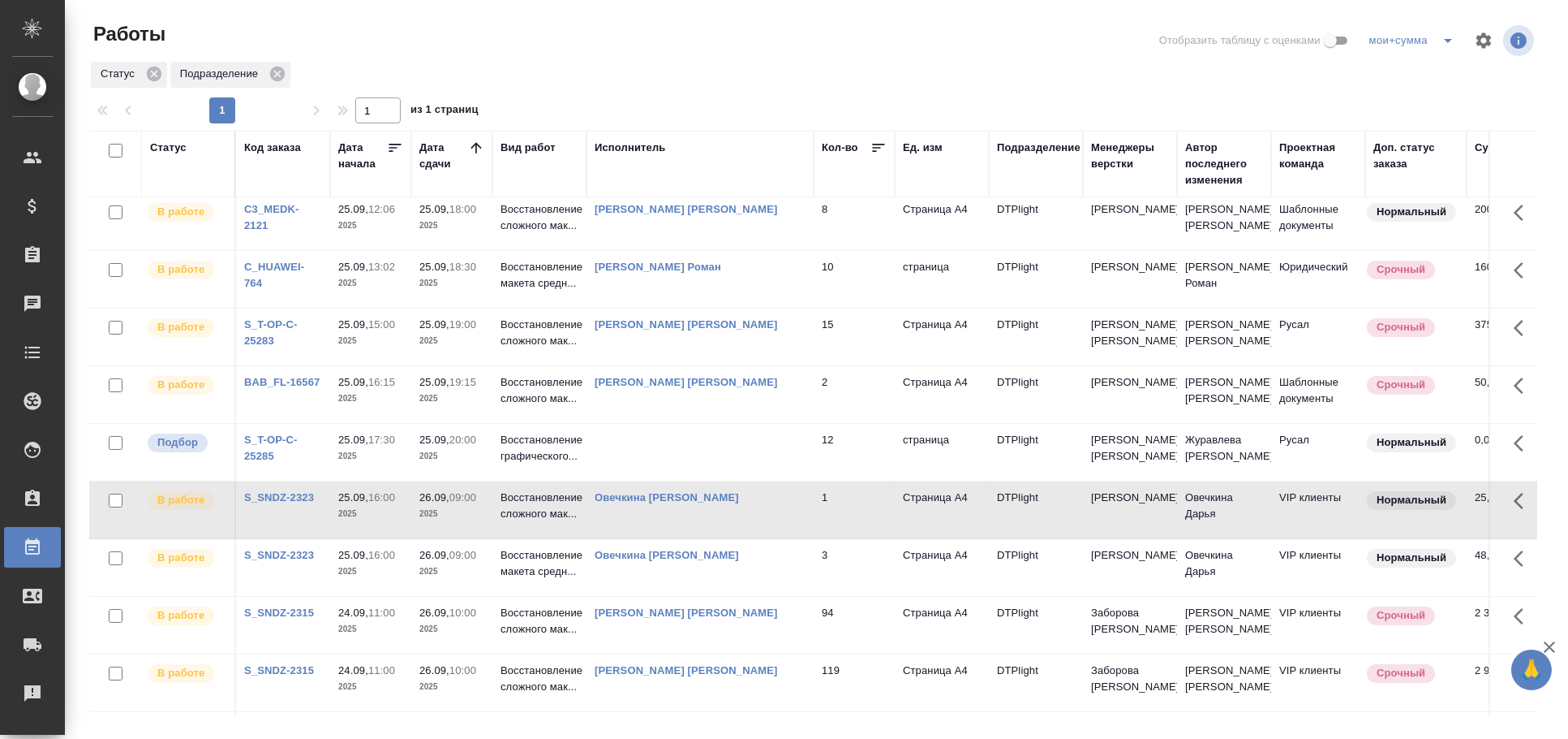
scroll to position [0, 0]
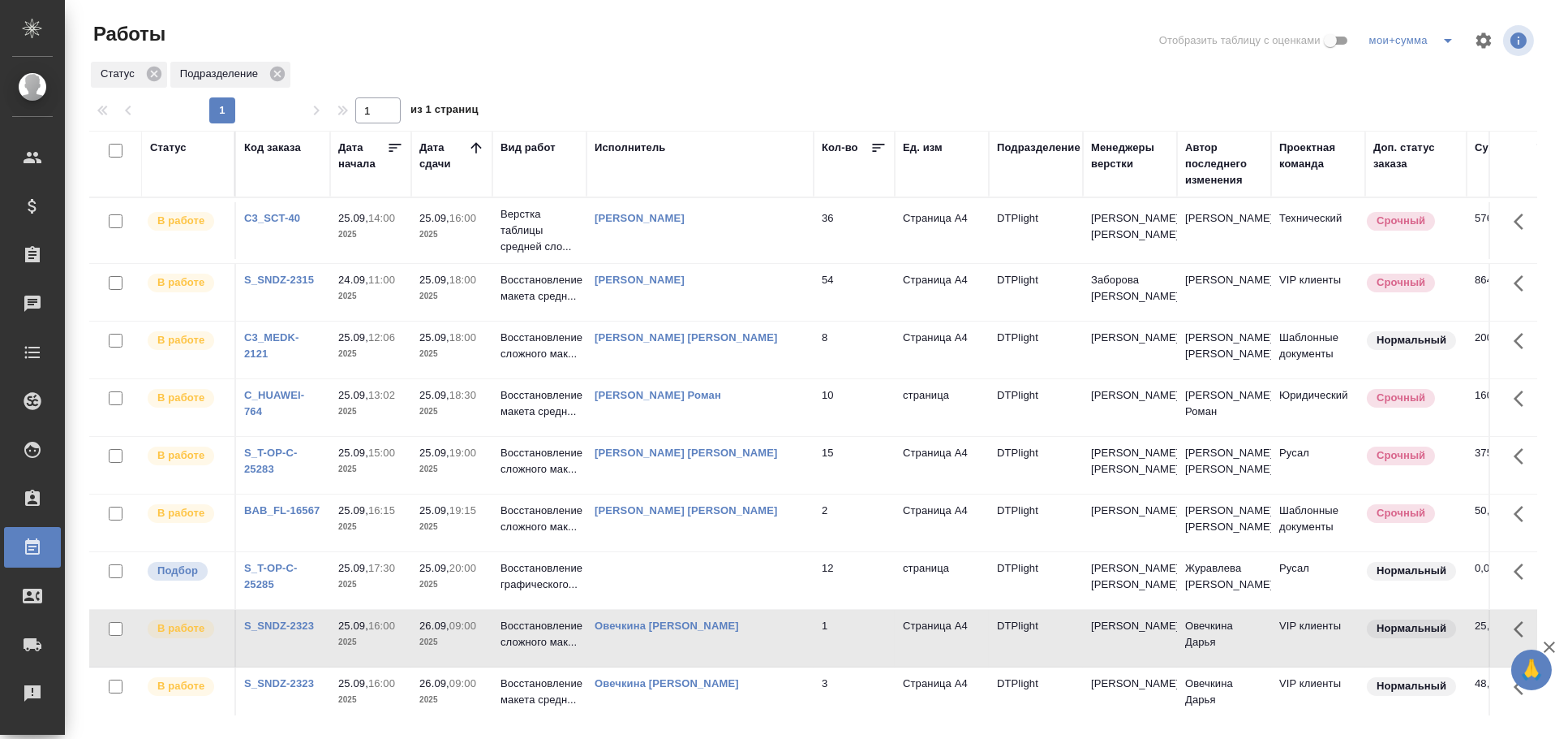
click at [658, 568] on td at bounding box center [700, 580] width 227 height 57
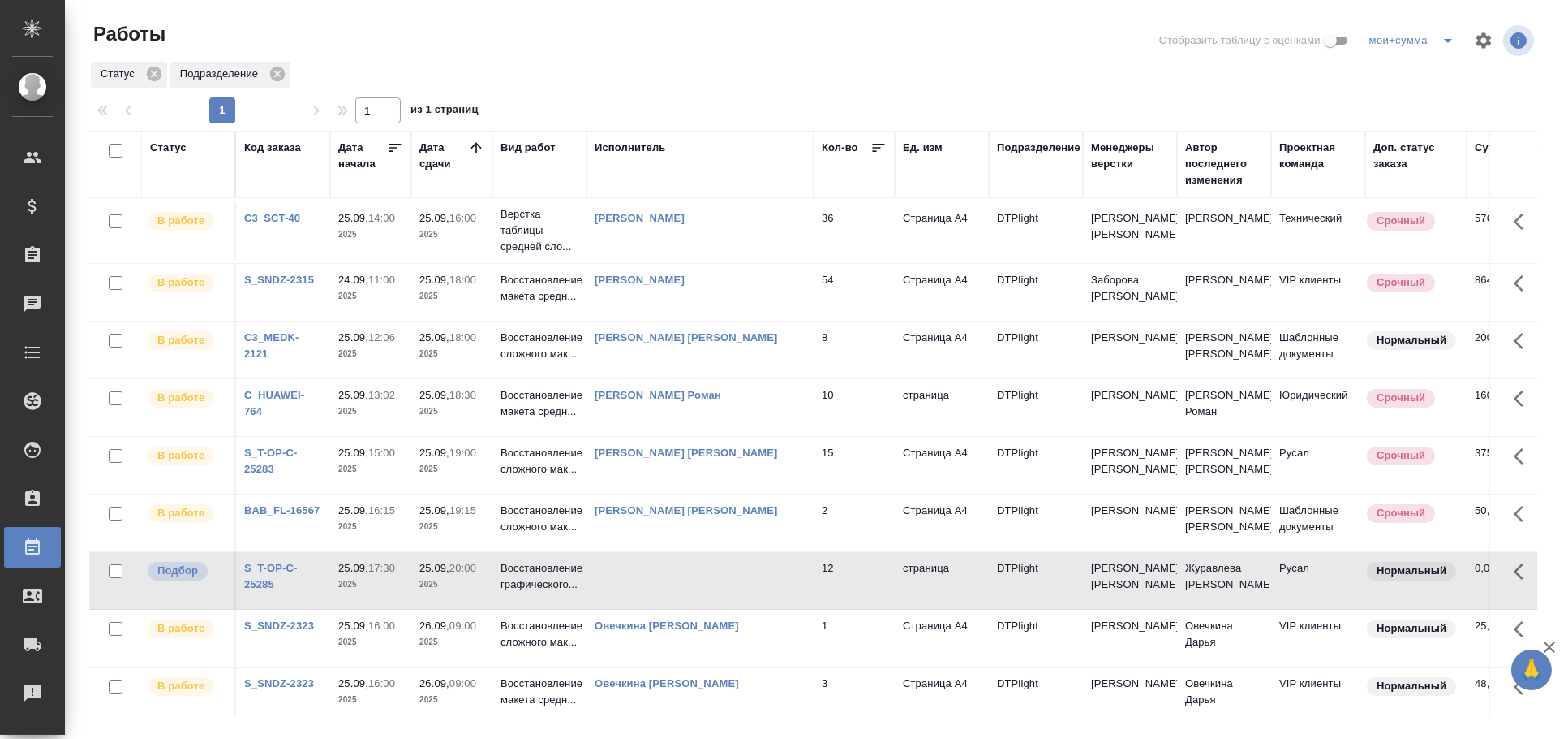
click at [690, 580] on td at bounding box center [700, 580] width 227 height 57
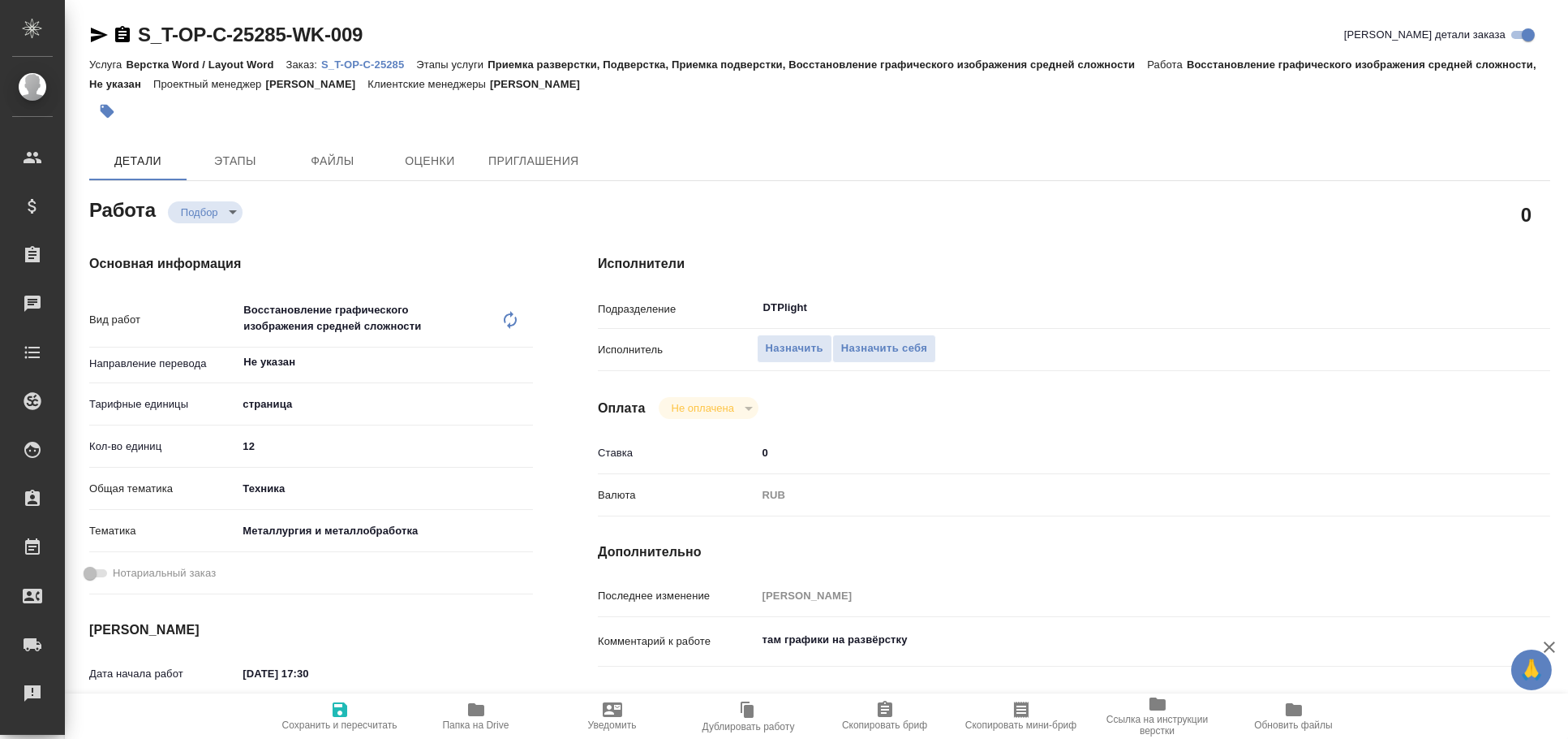
type textarea "x"
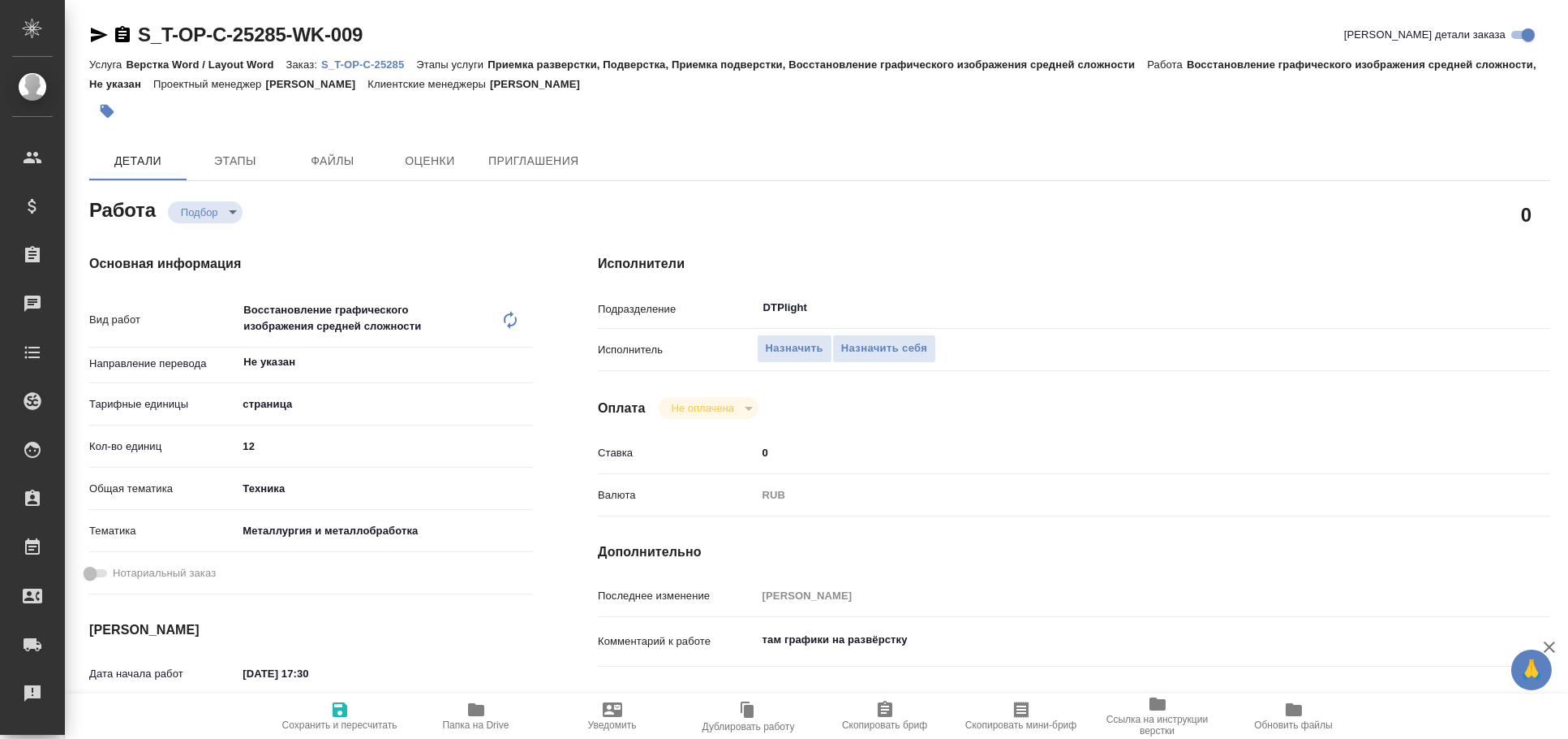
type textarea "x"
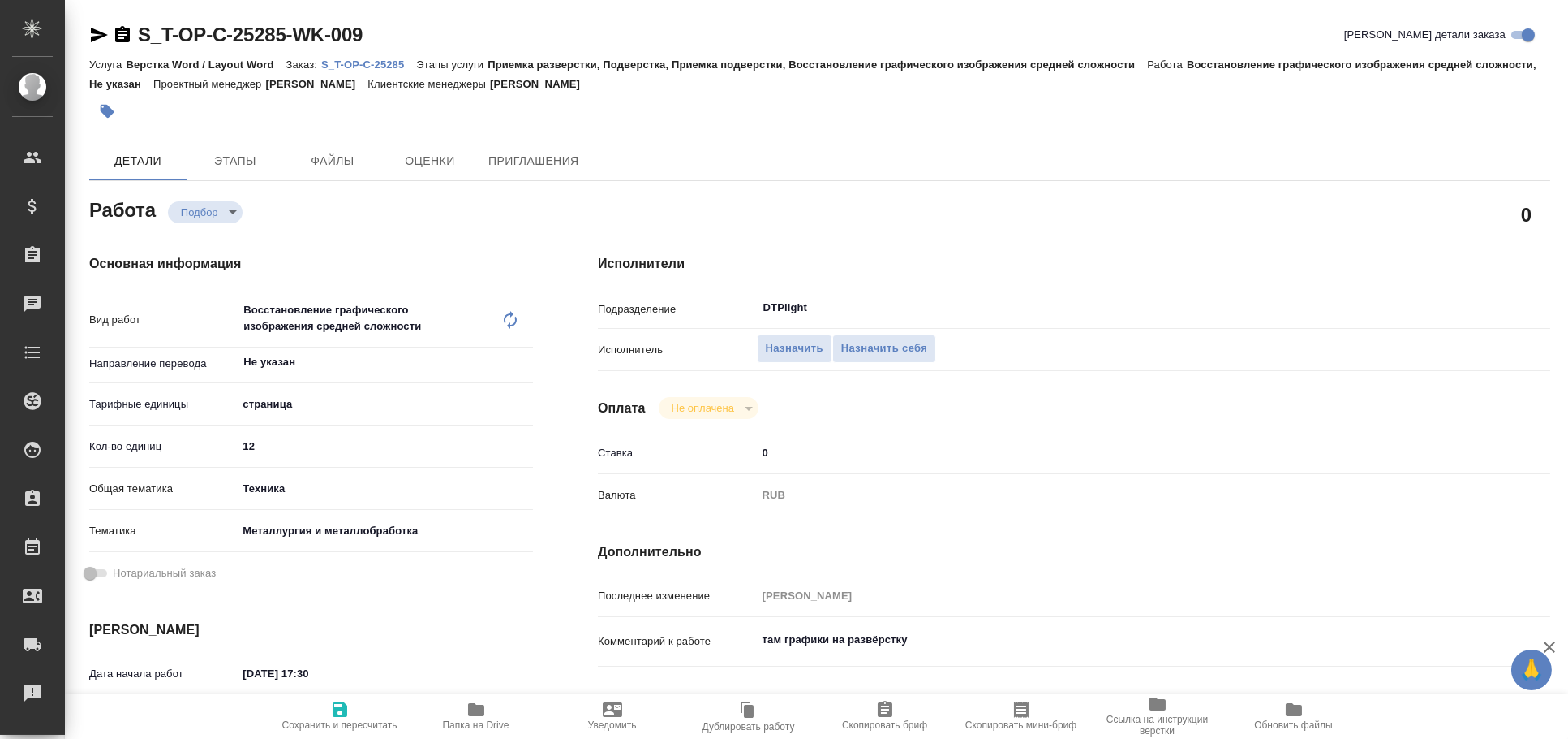
click at [100, 35] on icon "button" at bounding box center [99, 35] width 17 height 15
type textarea "x"
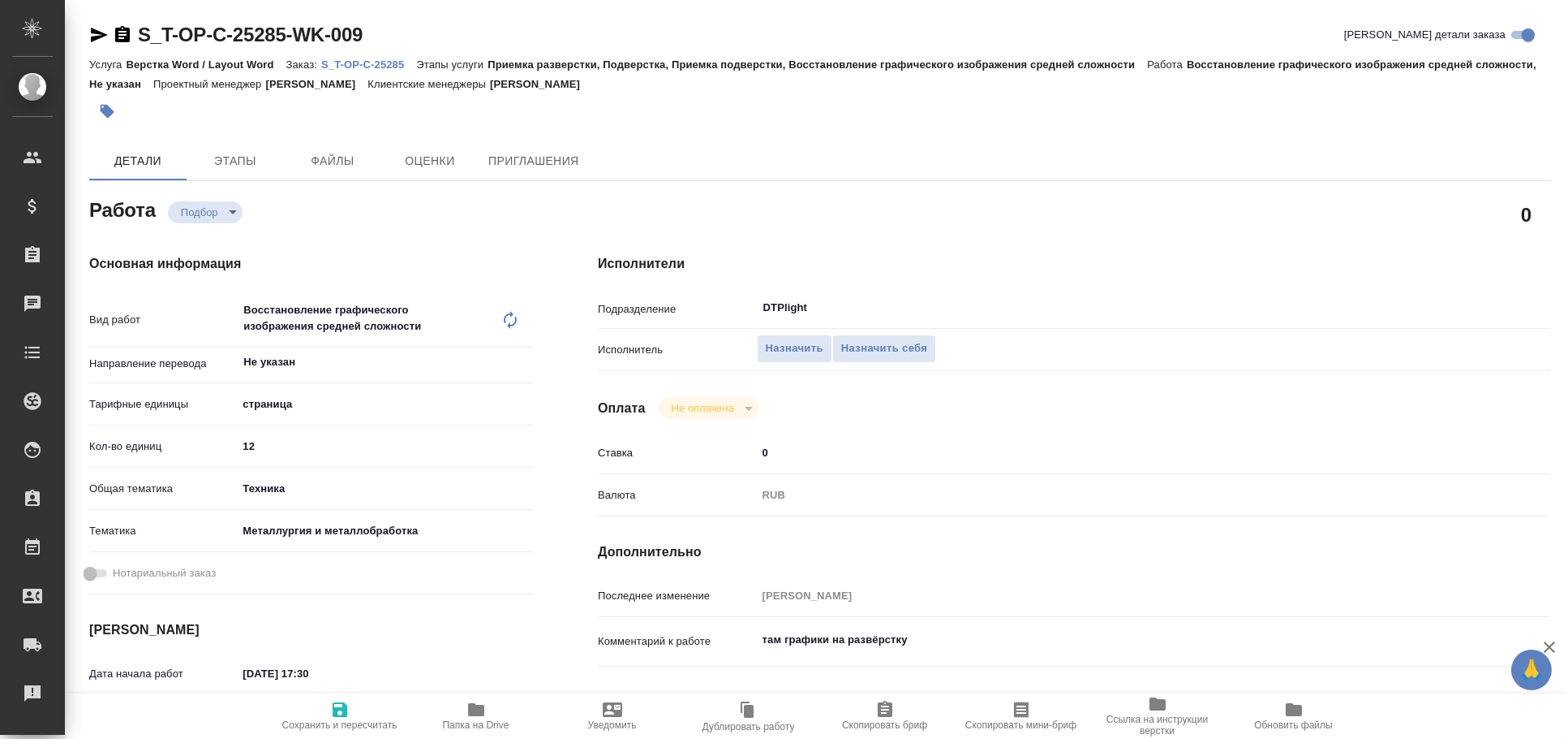
type textarea "x"
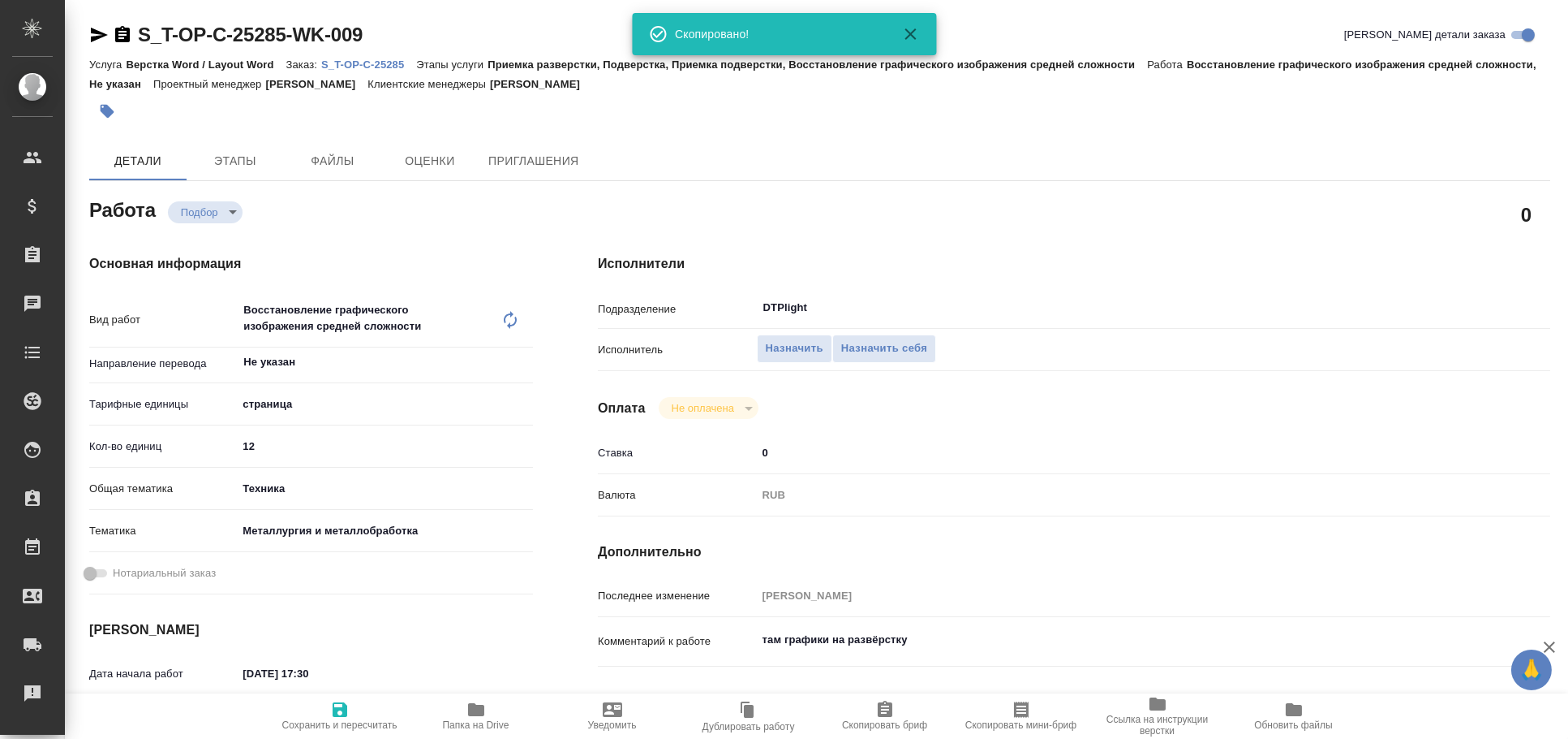
type textarea "x"
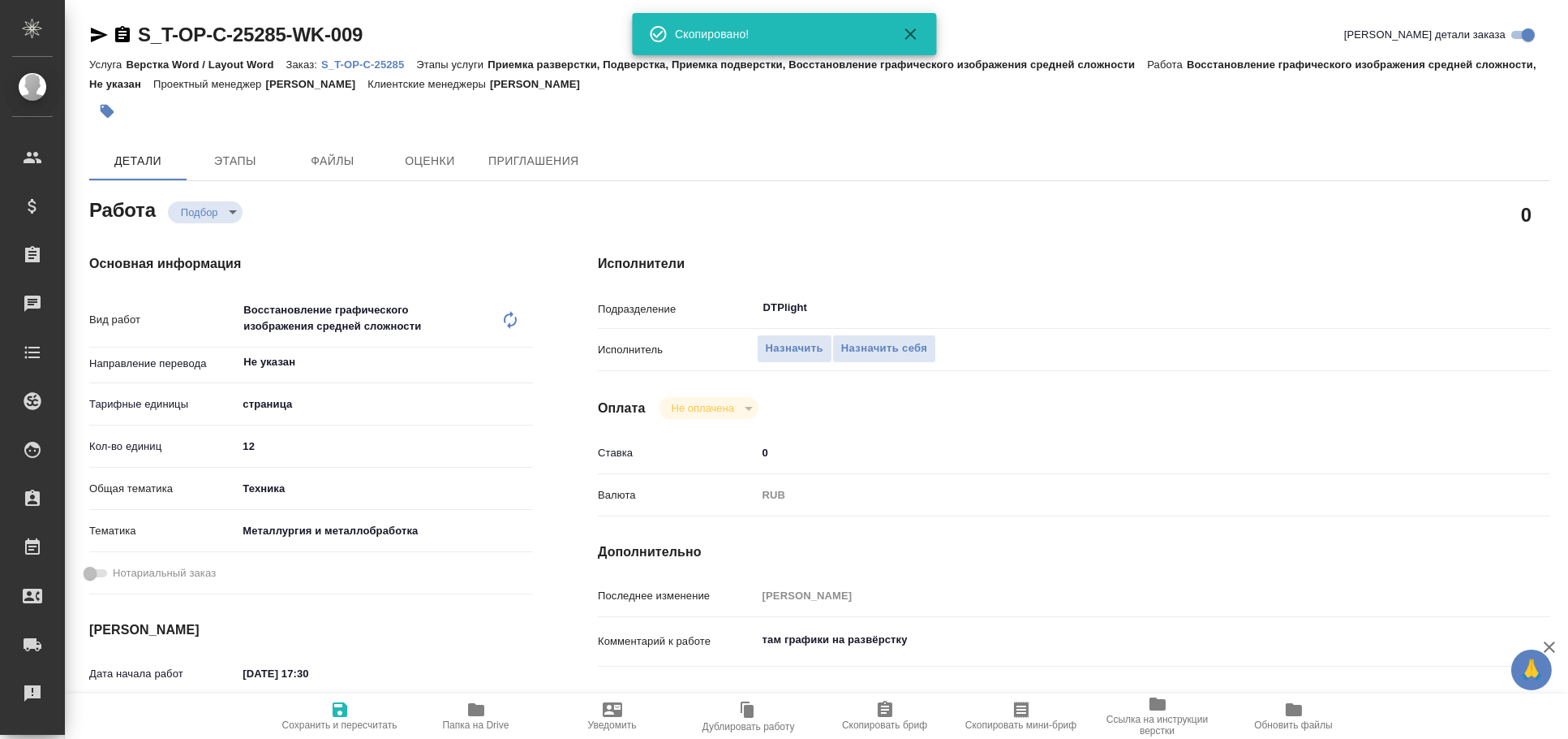
type textarea "x"
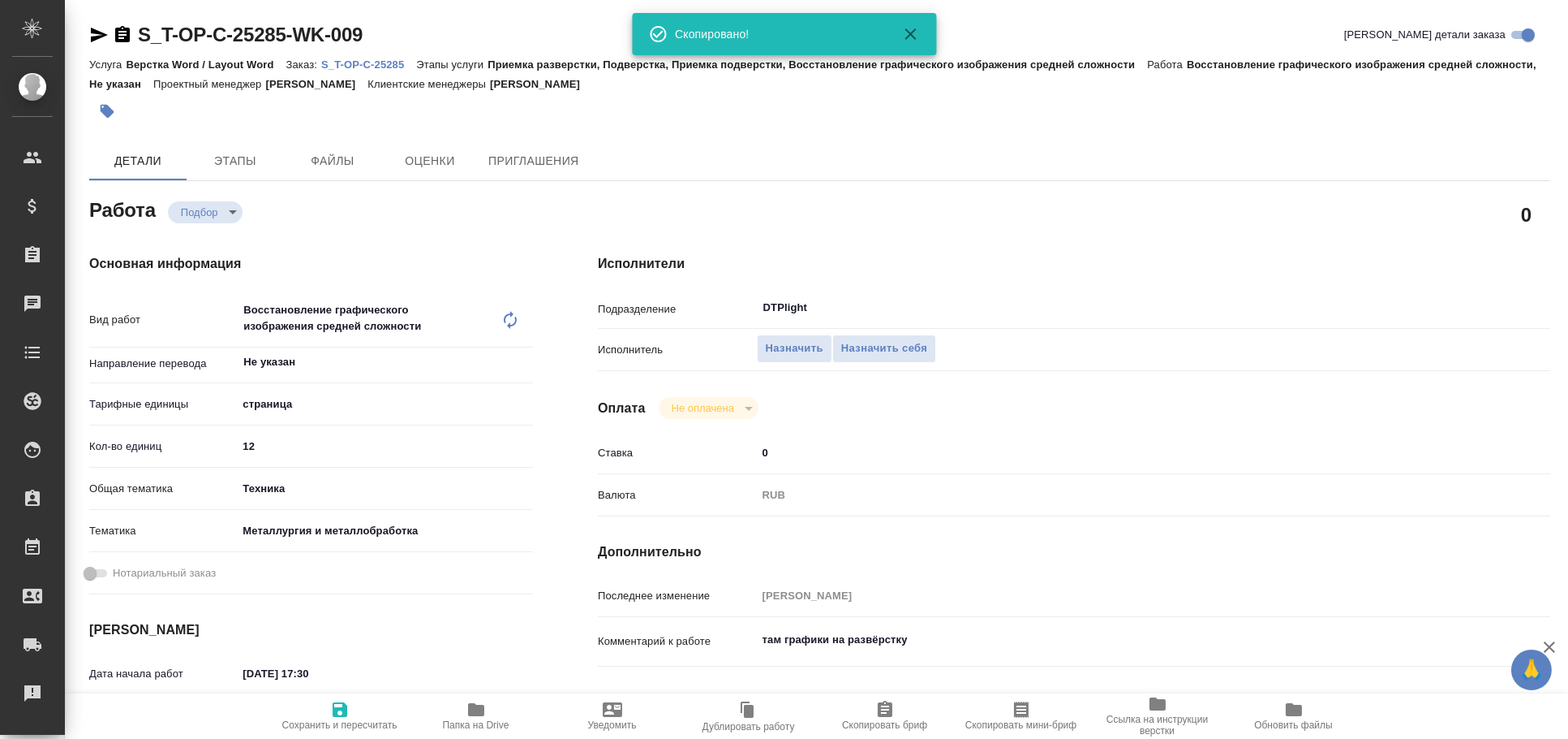
type textarea "x"
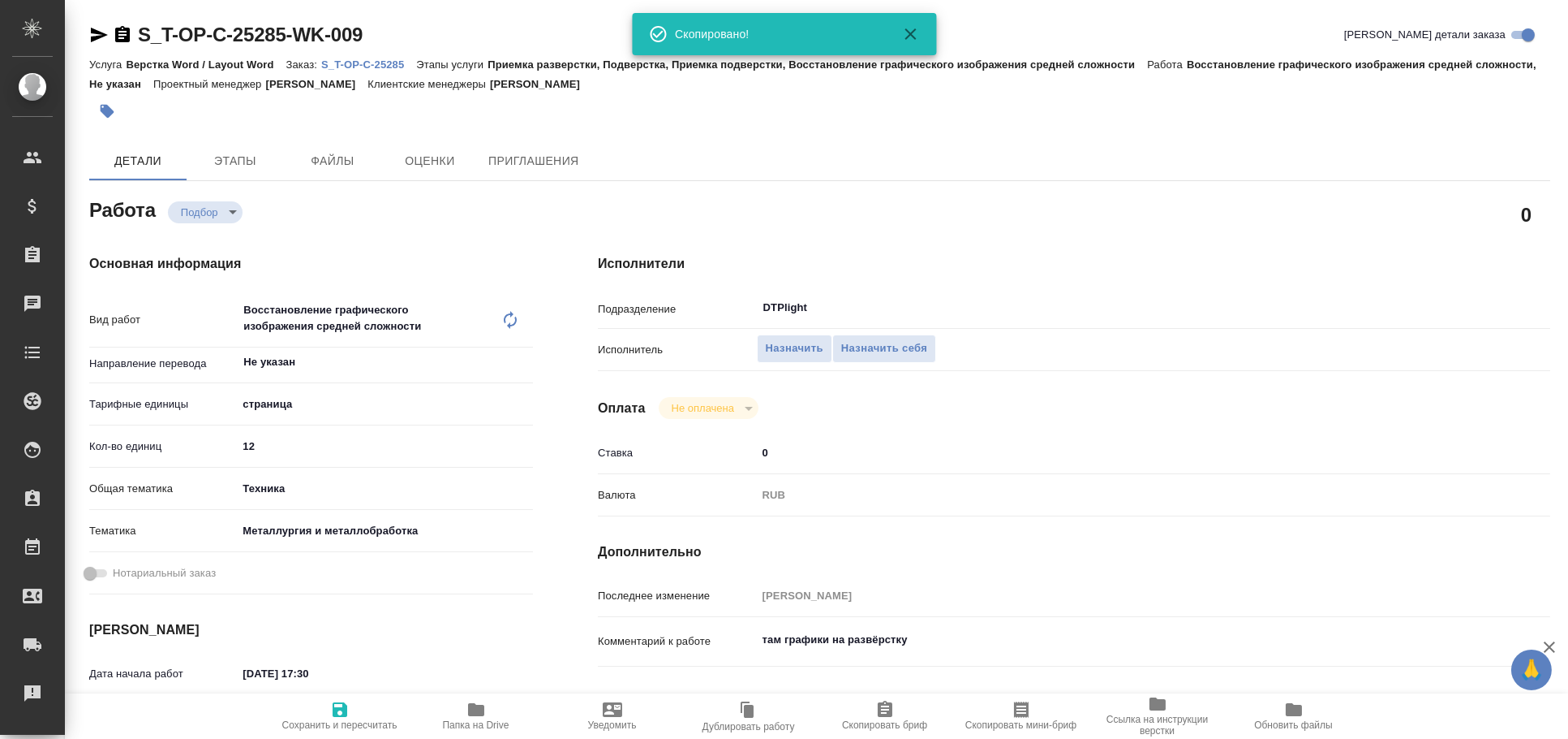
type textarea "x"
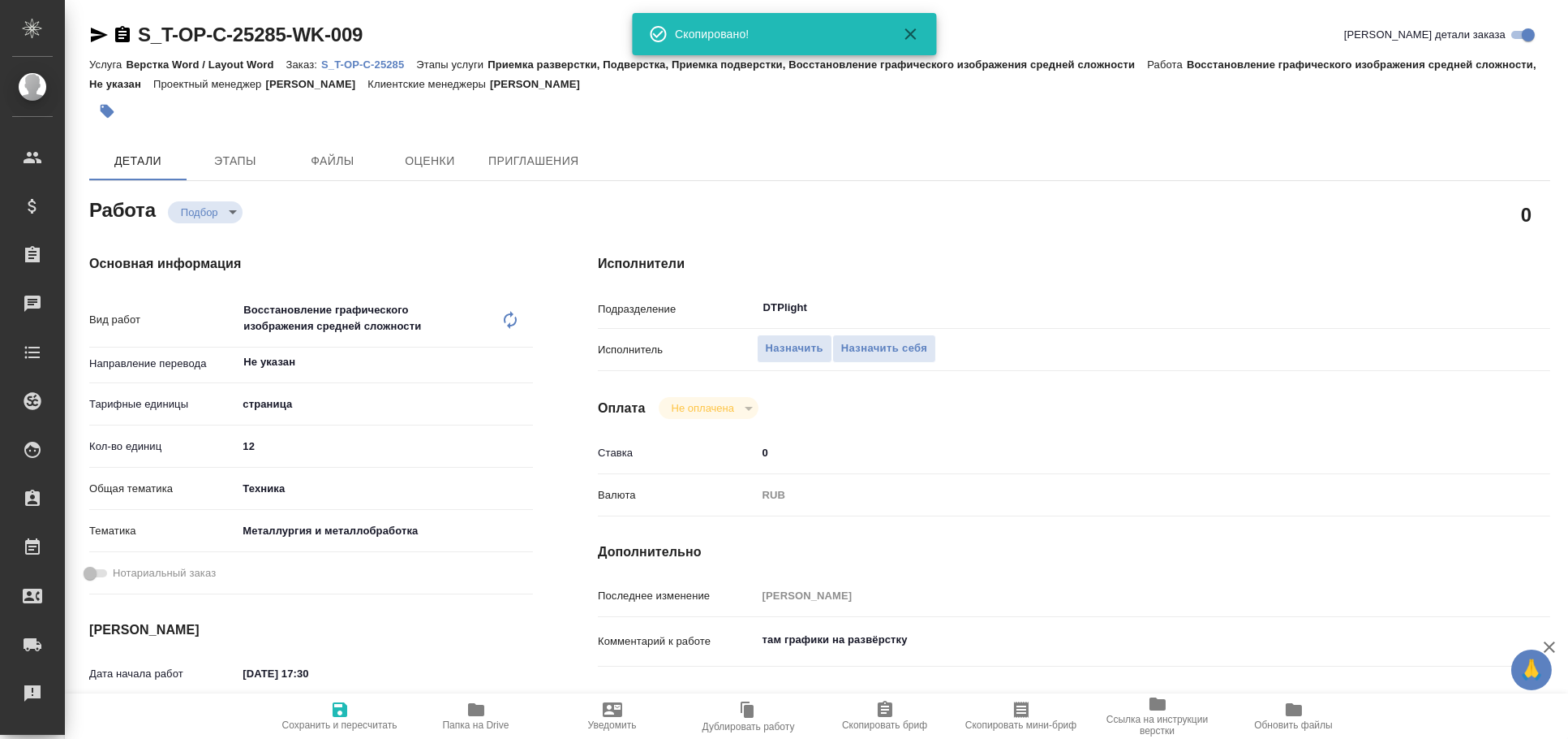
type textarea "x"
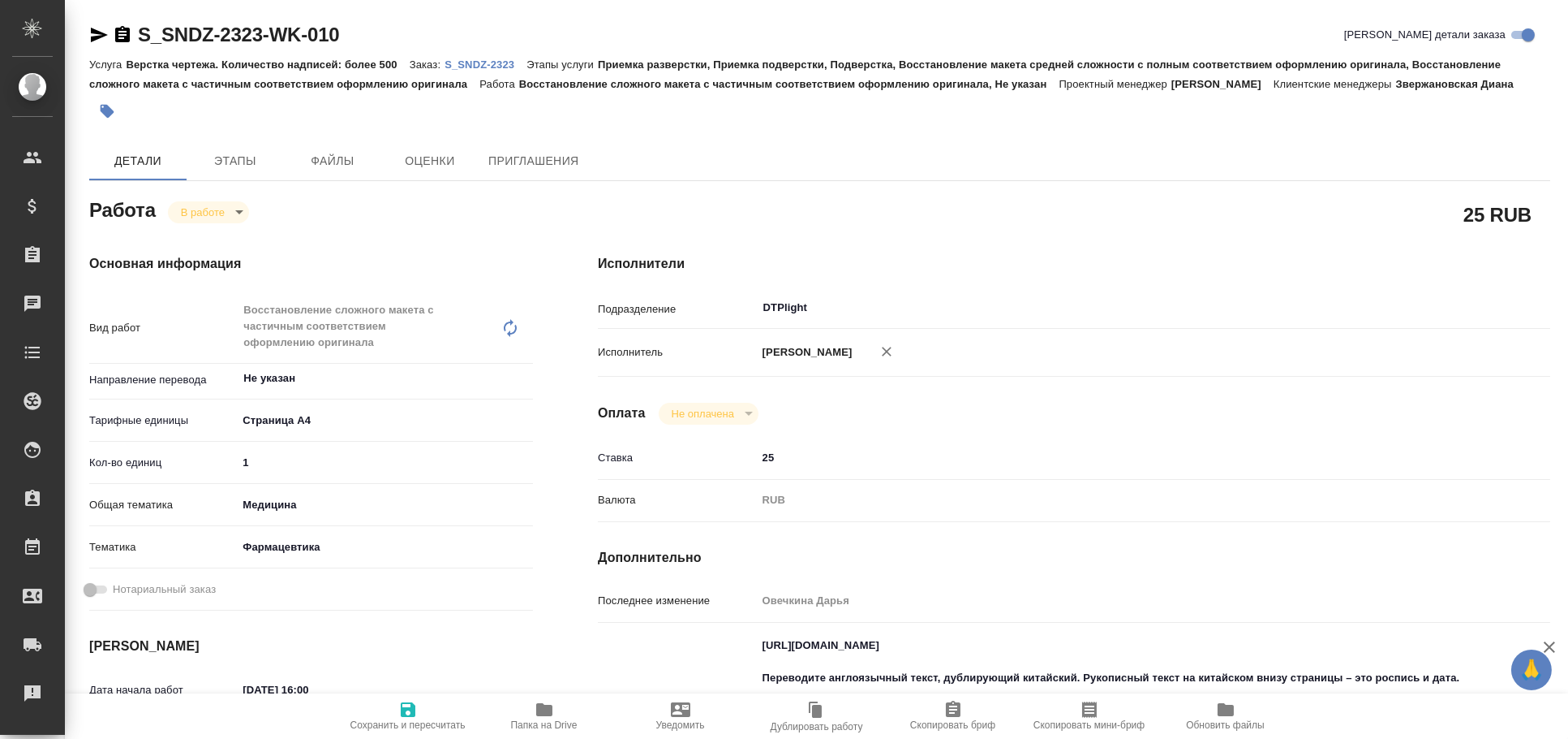
type textarea "x"
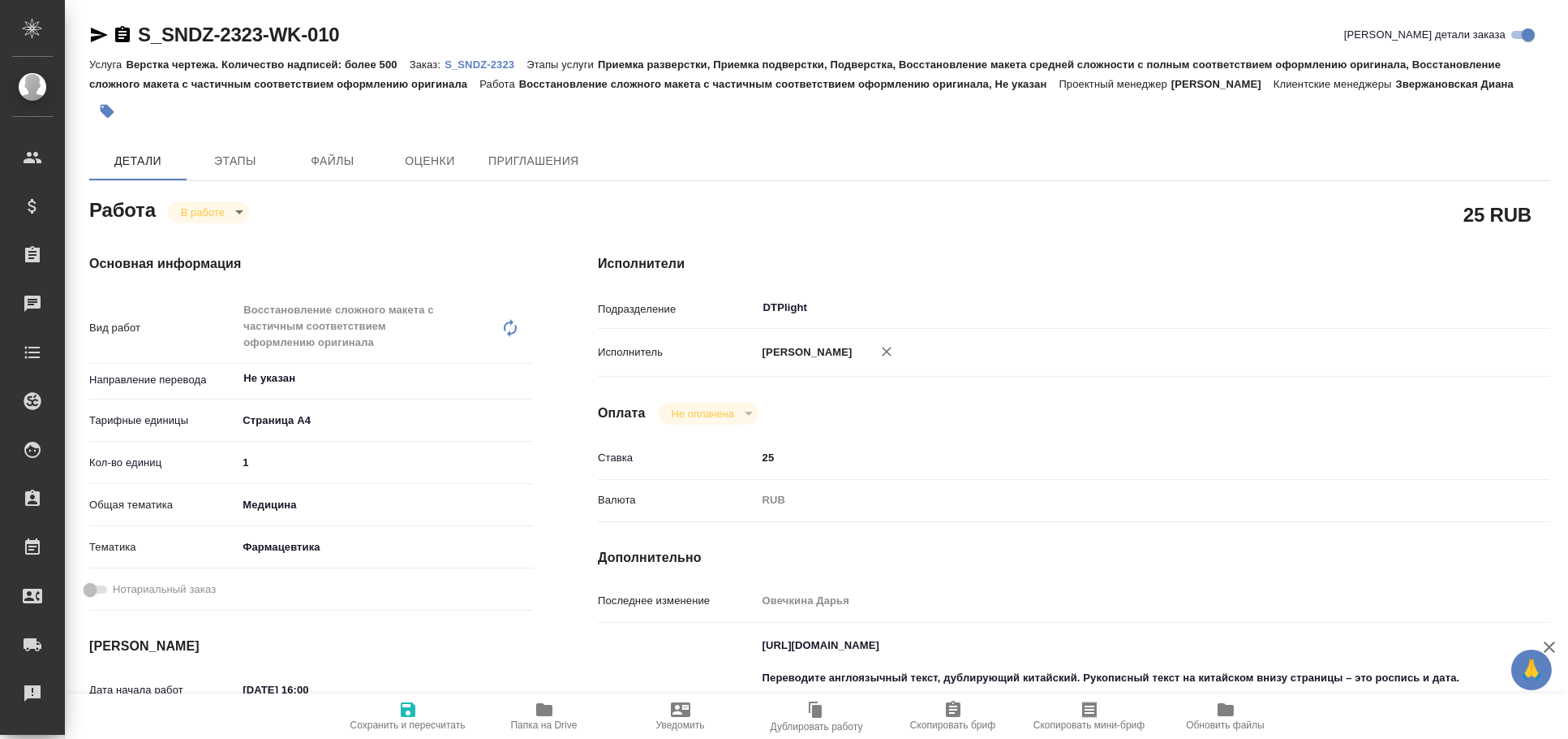
type textarea "x"
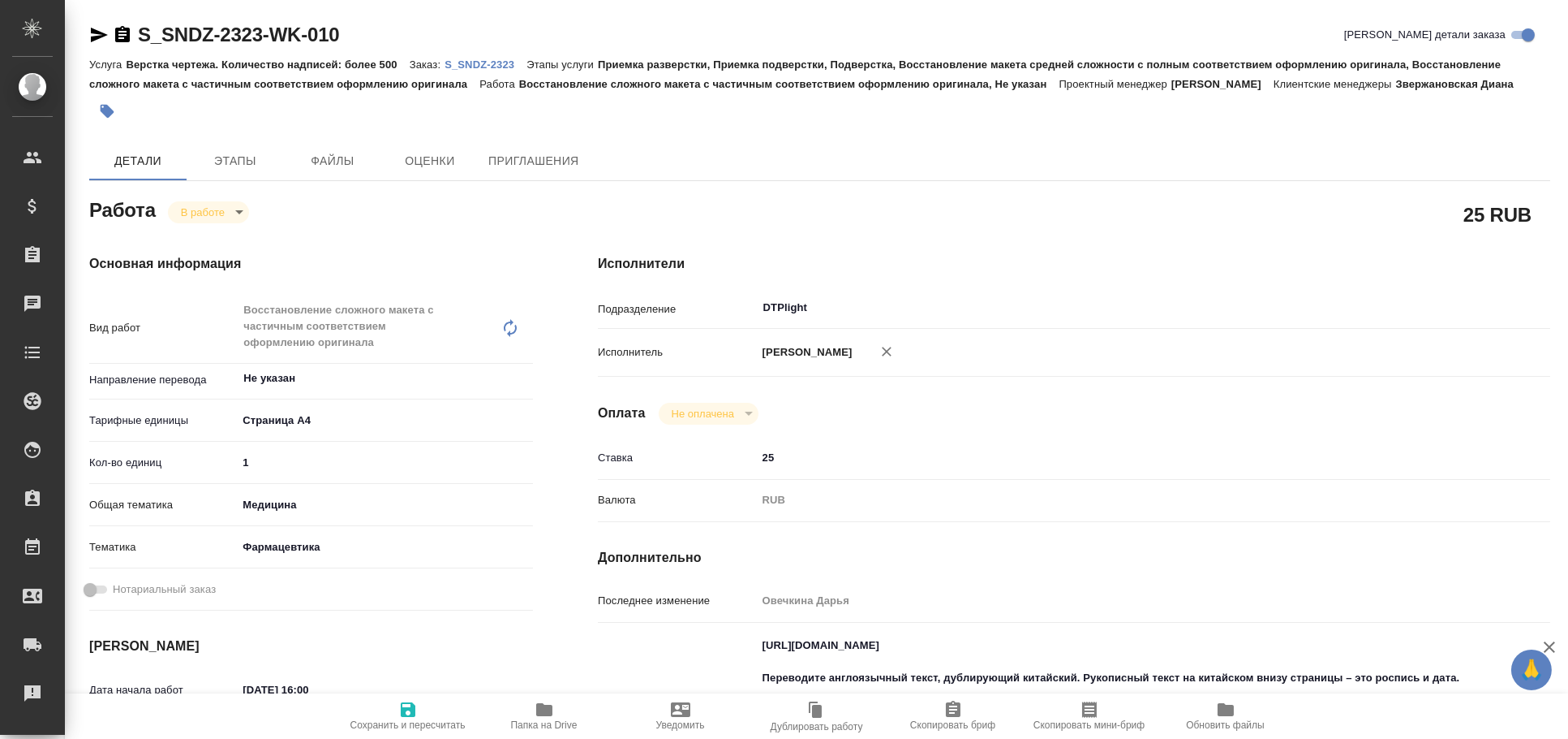
type textarea "x"
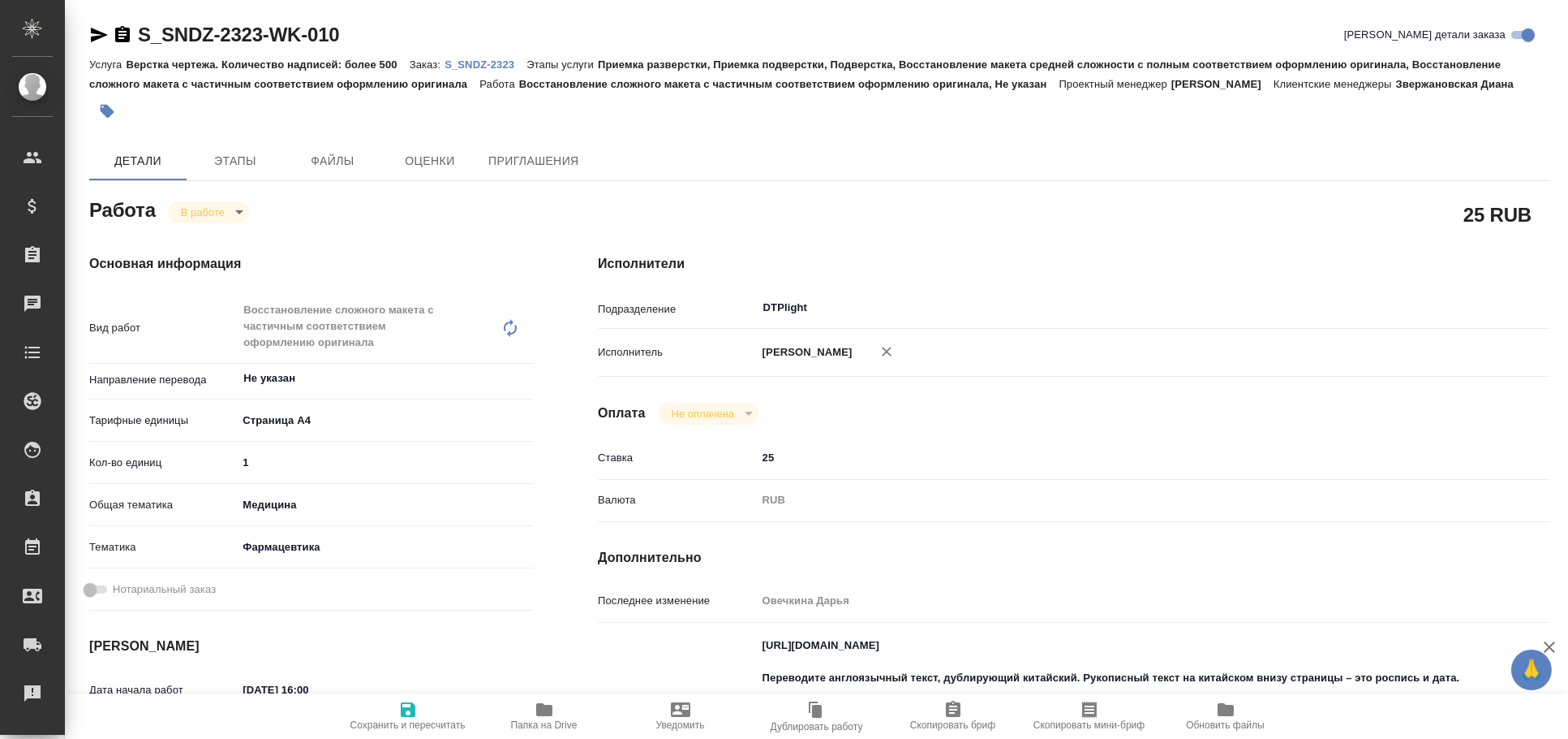
type textarea "x"
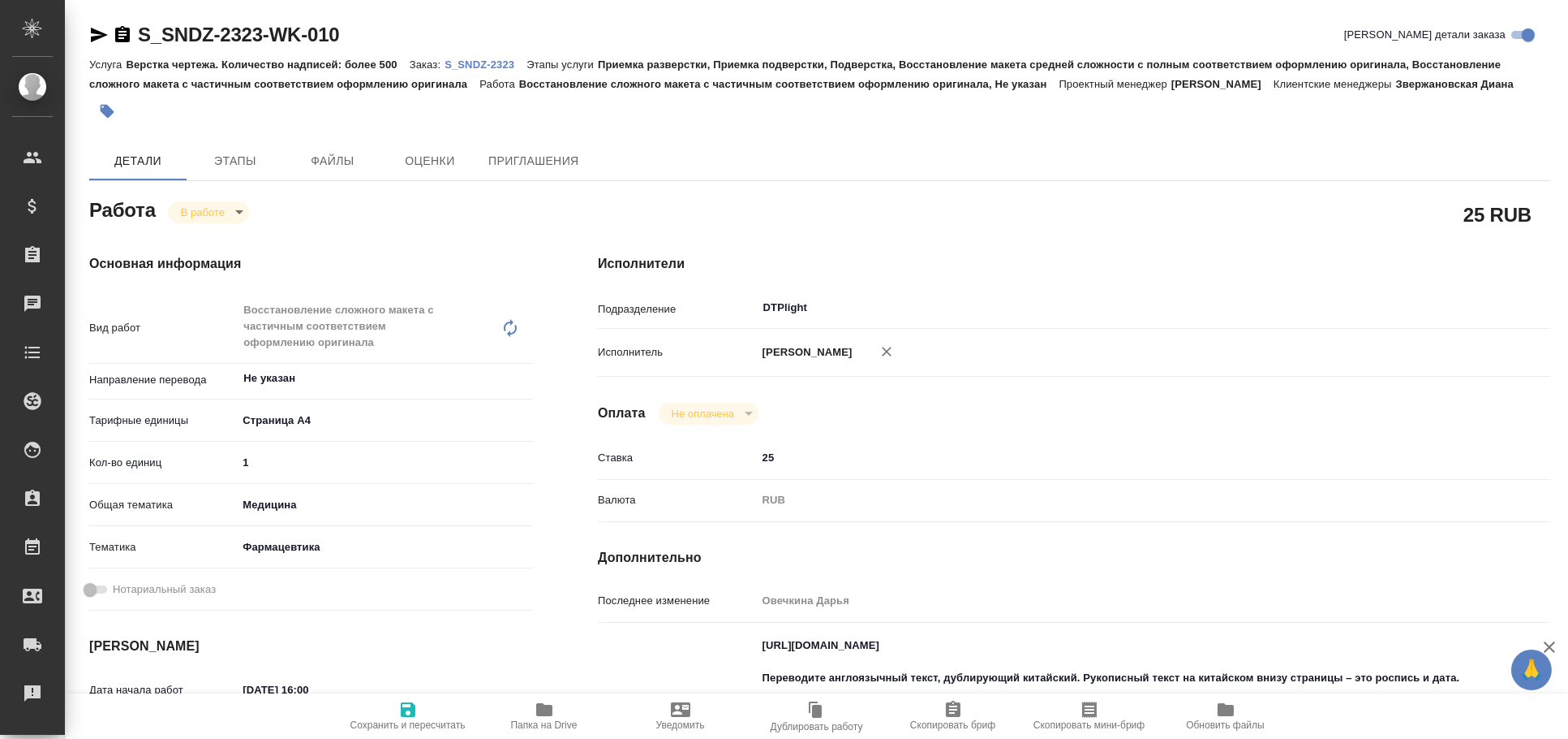
type textarea "x"
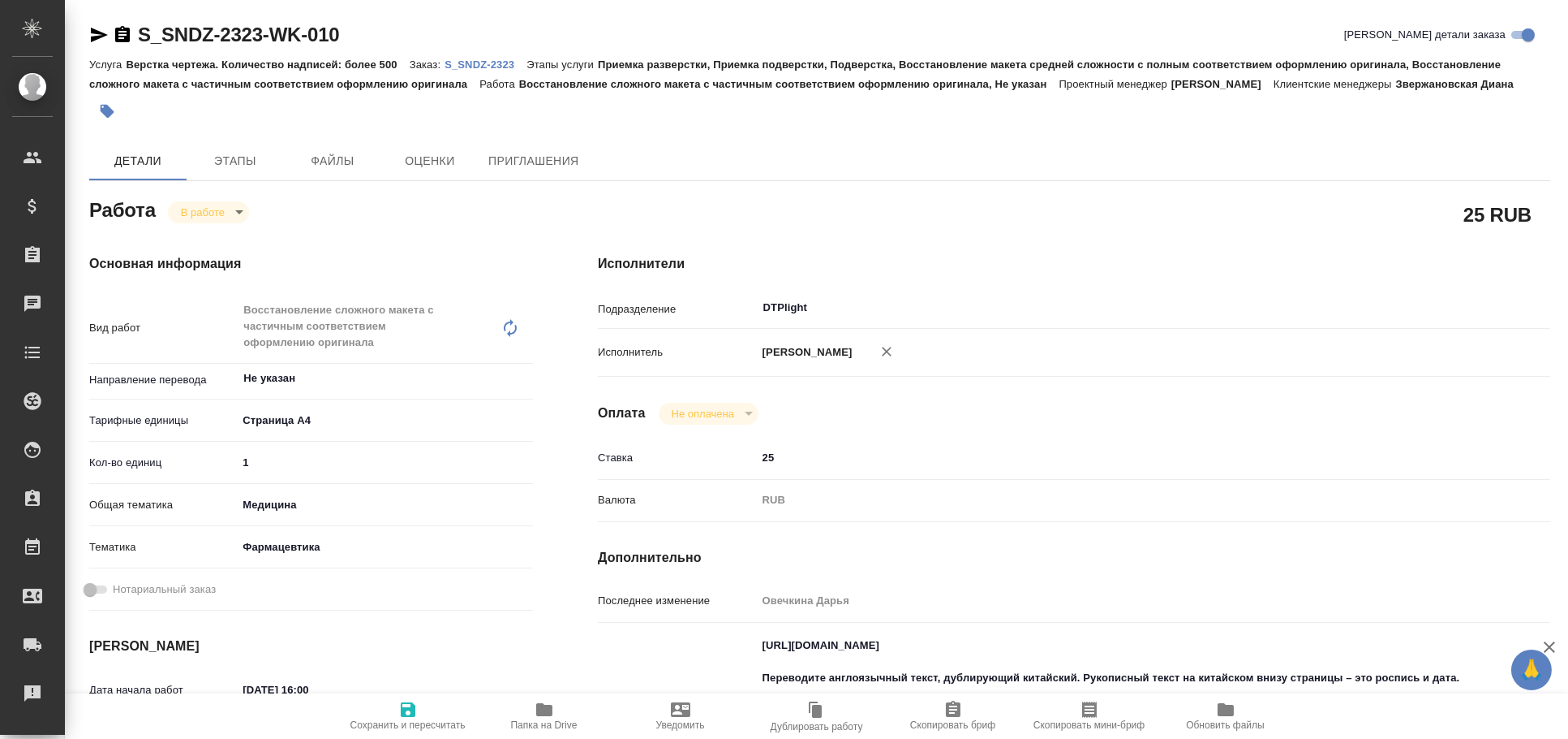
type textarea "x"
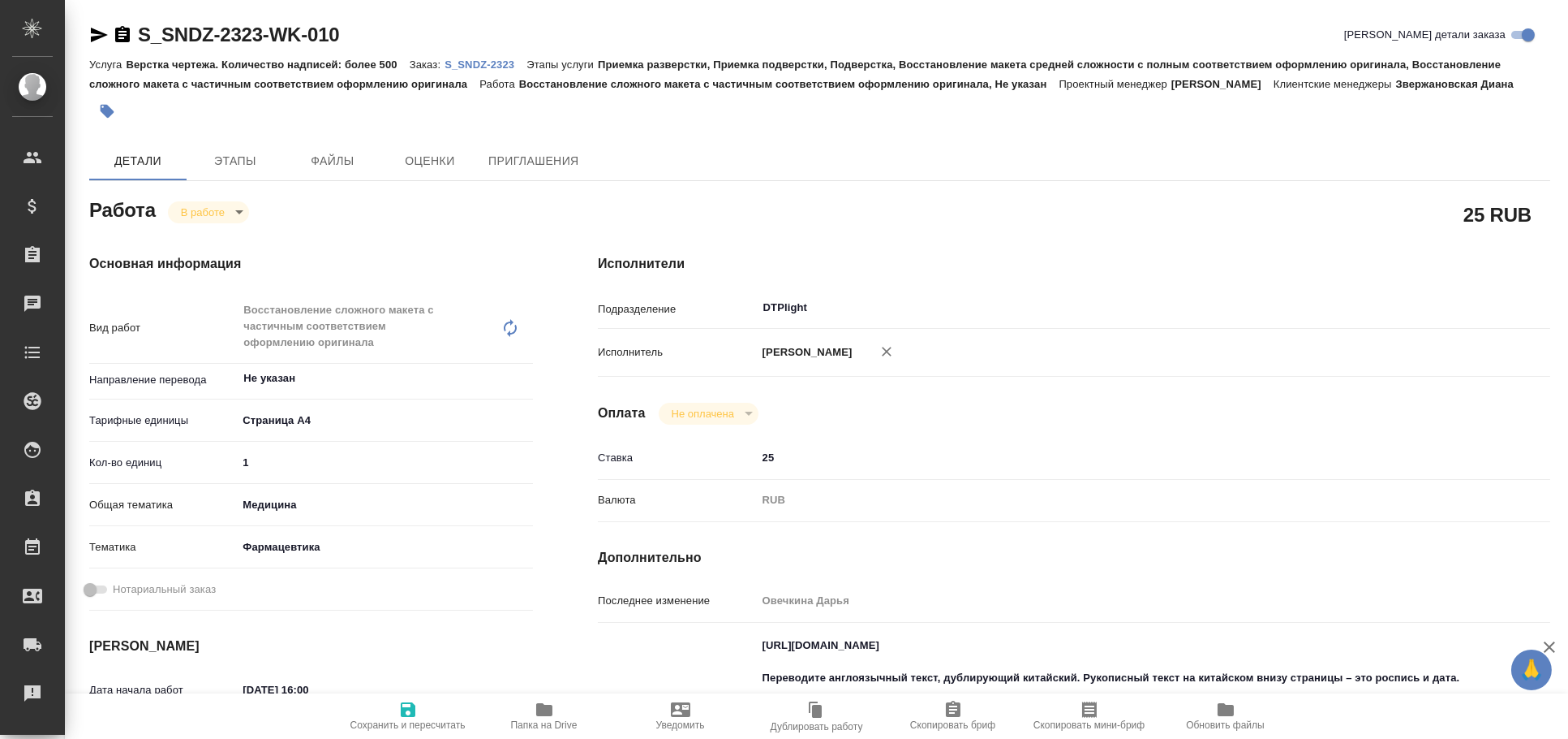
scroll to position [359, 0]
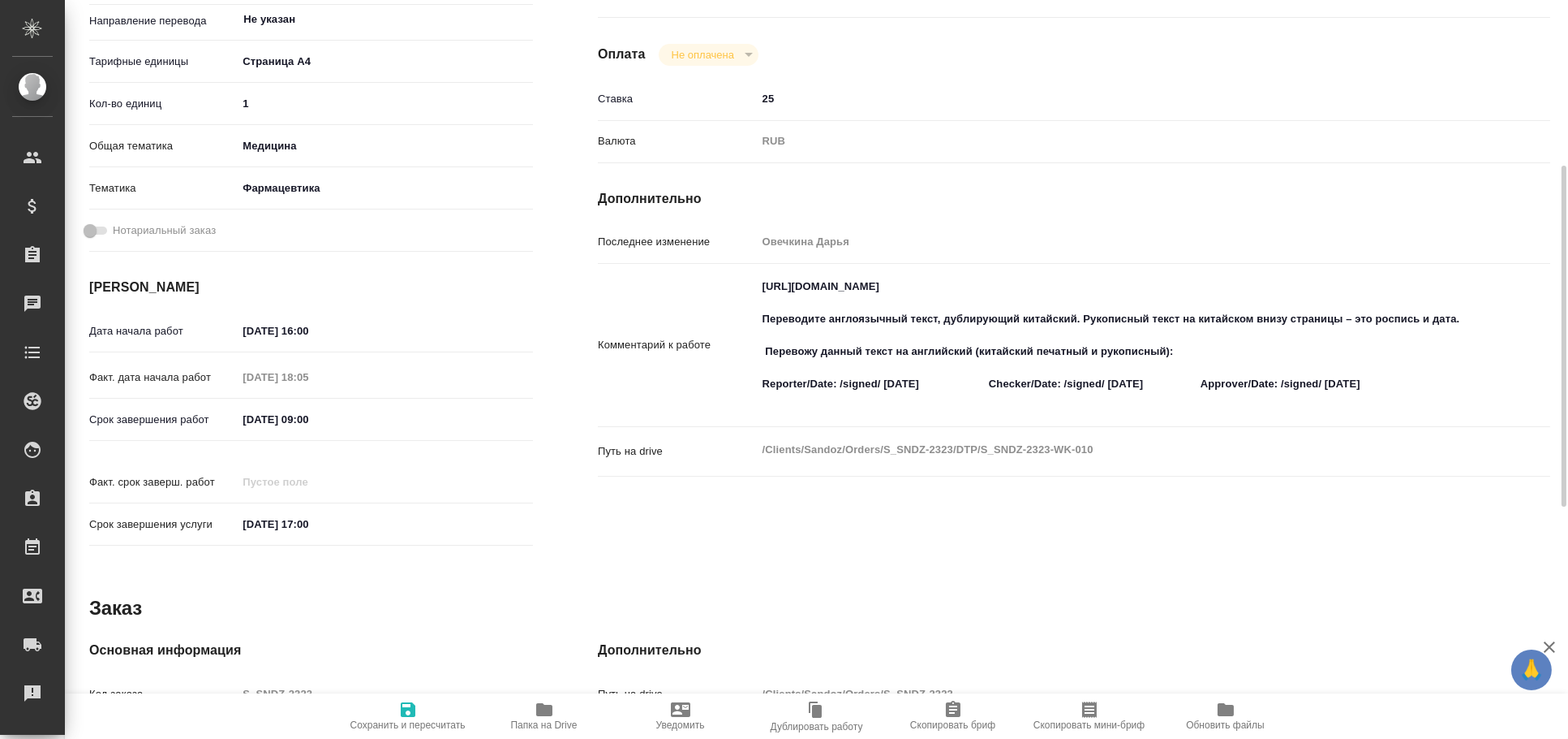
type textarea "x"
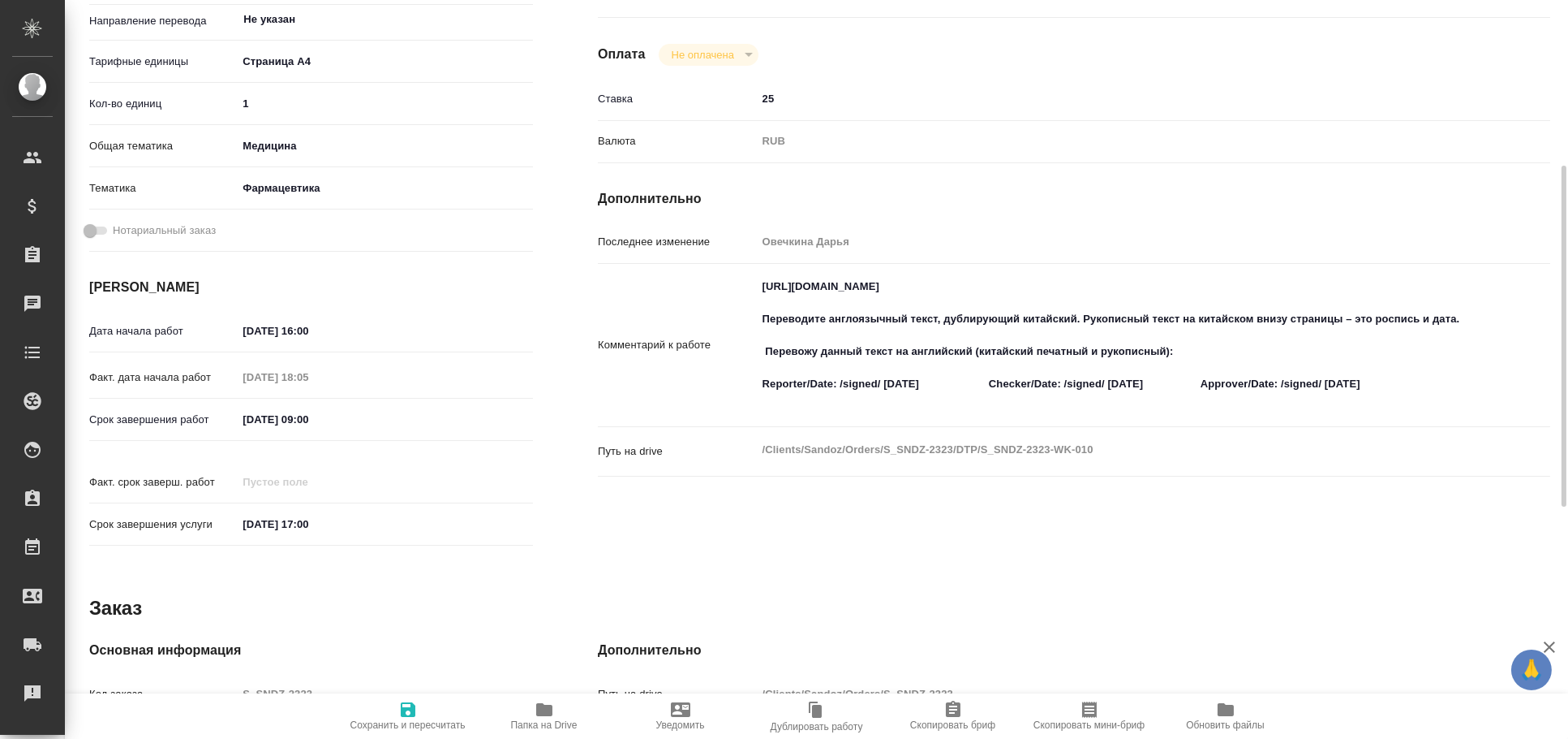
scroll to position [377, 0]
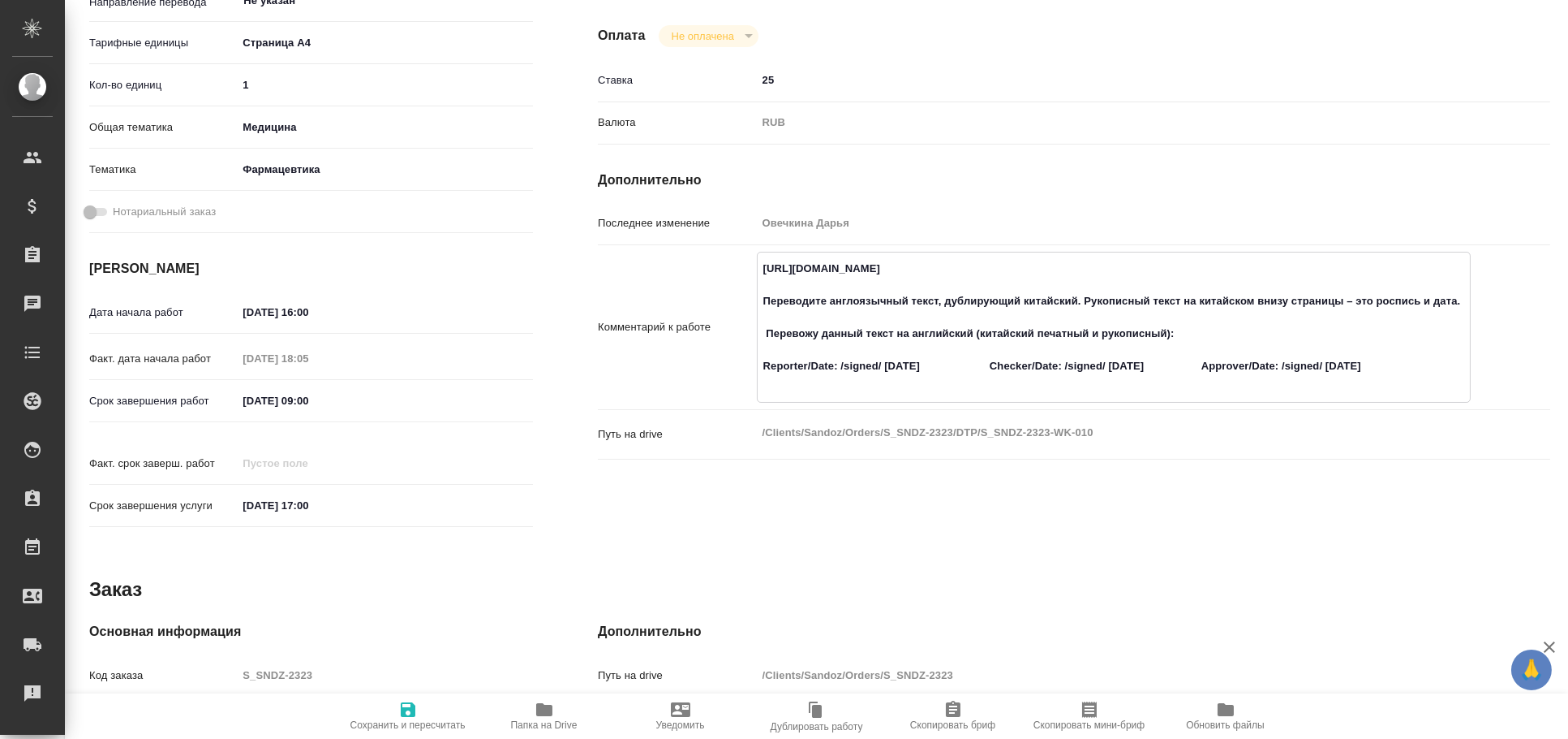
drag, startPoint x: 814, startPoint y: 425, endPoint x: 1078, endPoint y: 334, distance: 279.2
click at [1078, 334] on textarea "[URL][DOMAIN_NAME] Переводите англоязычный текст, дублирующий китайский. Рукопи…" at bounding box center [1114, 325] width 713 height 141
type textarea "x"
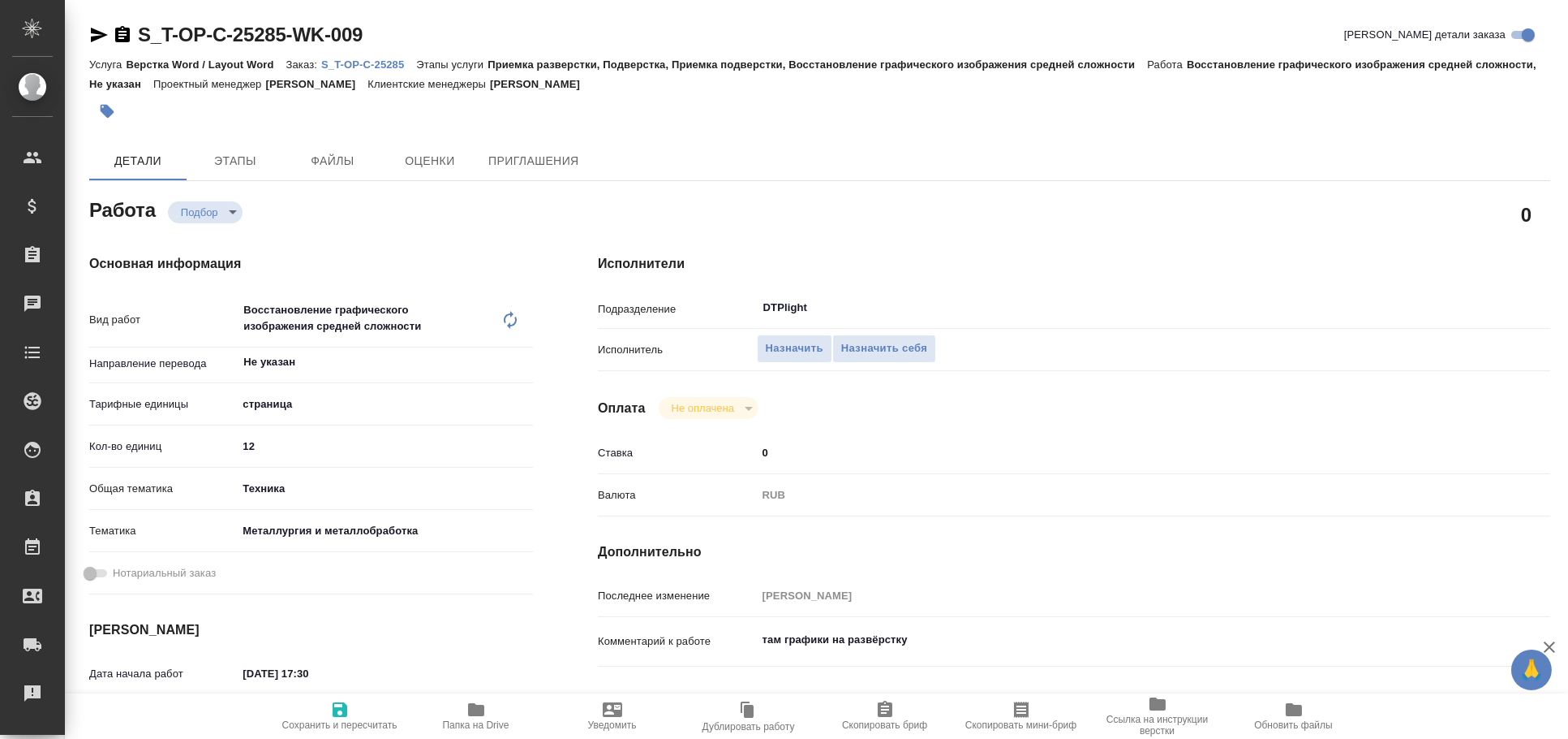
type textarea "x"
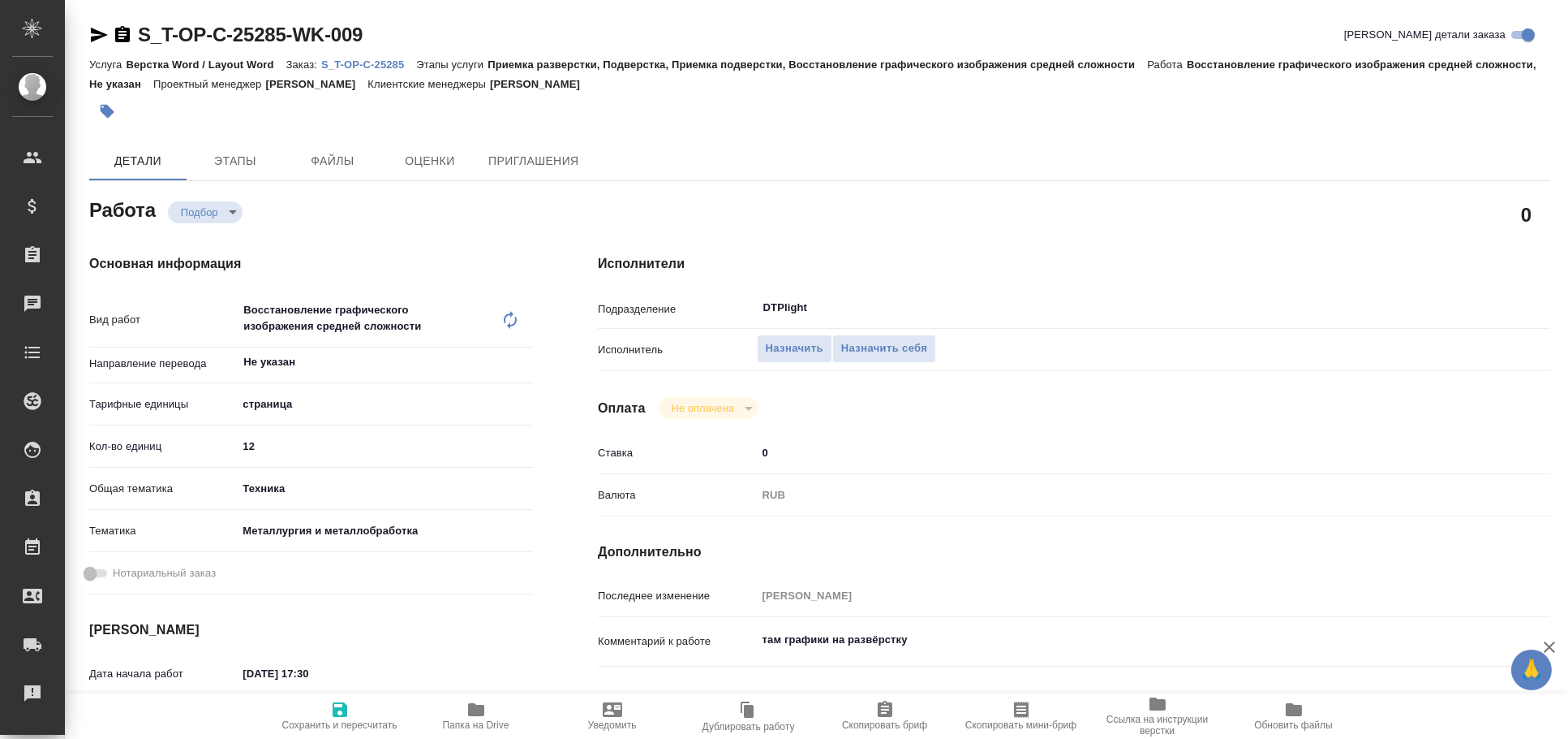
type textarea "x"
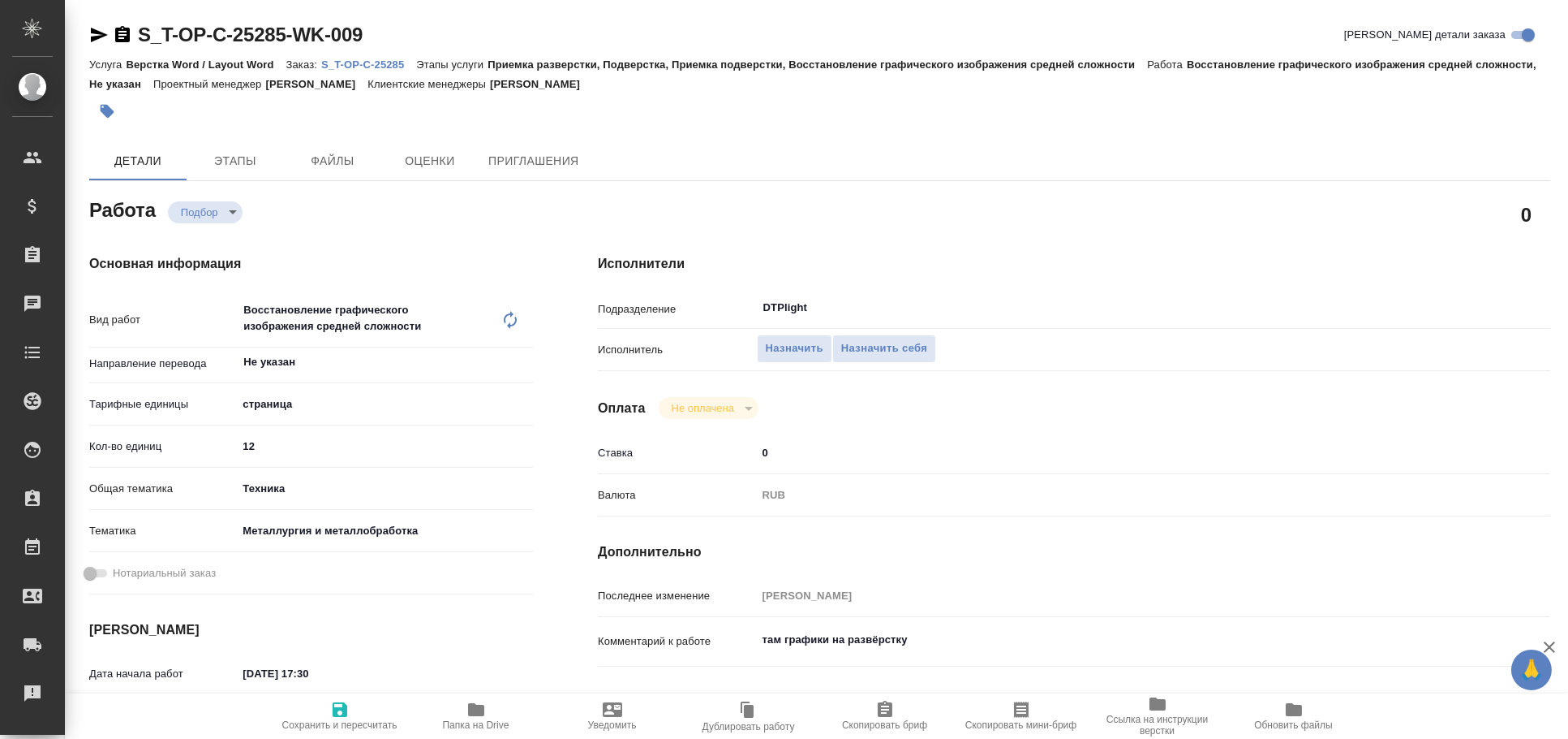
type textarea "x"
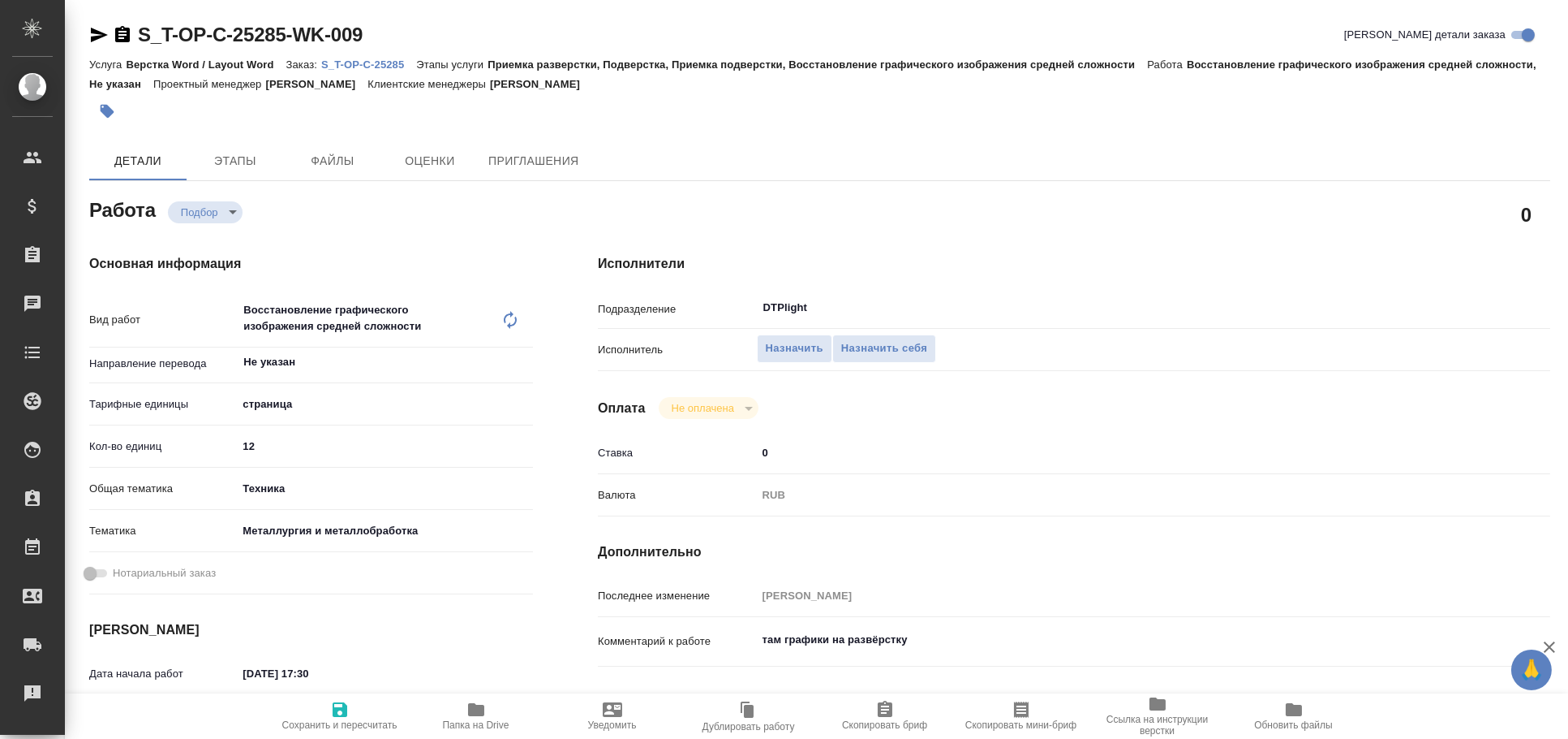
type textarea "x"
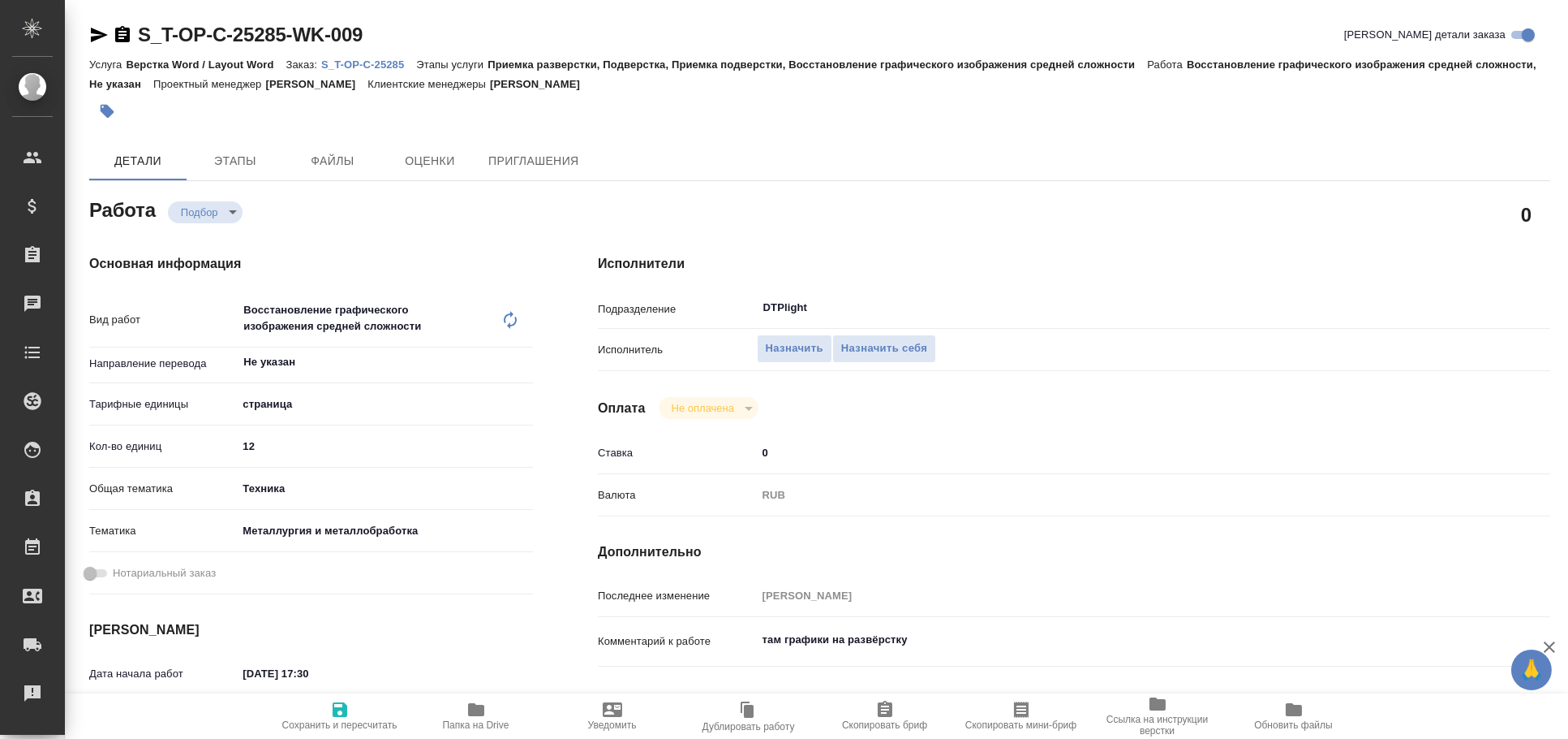
click at [97, 34] on icon "button" at bounding box center [99, 35] width 17 height 15
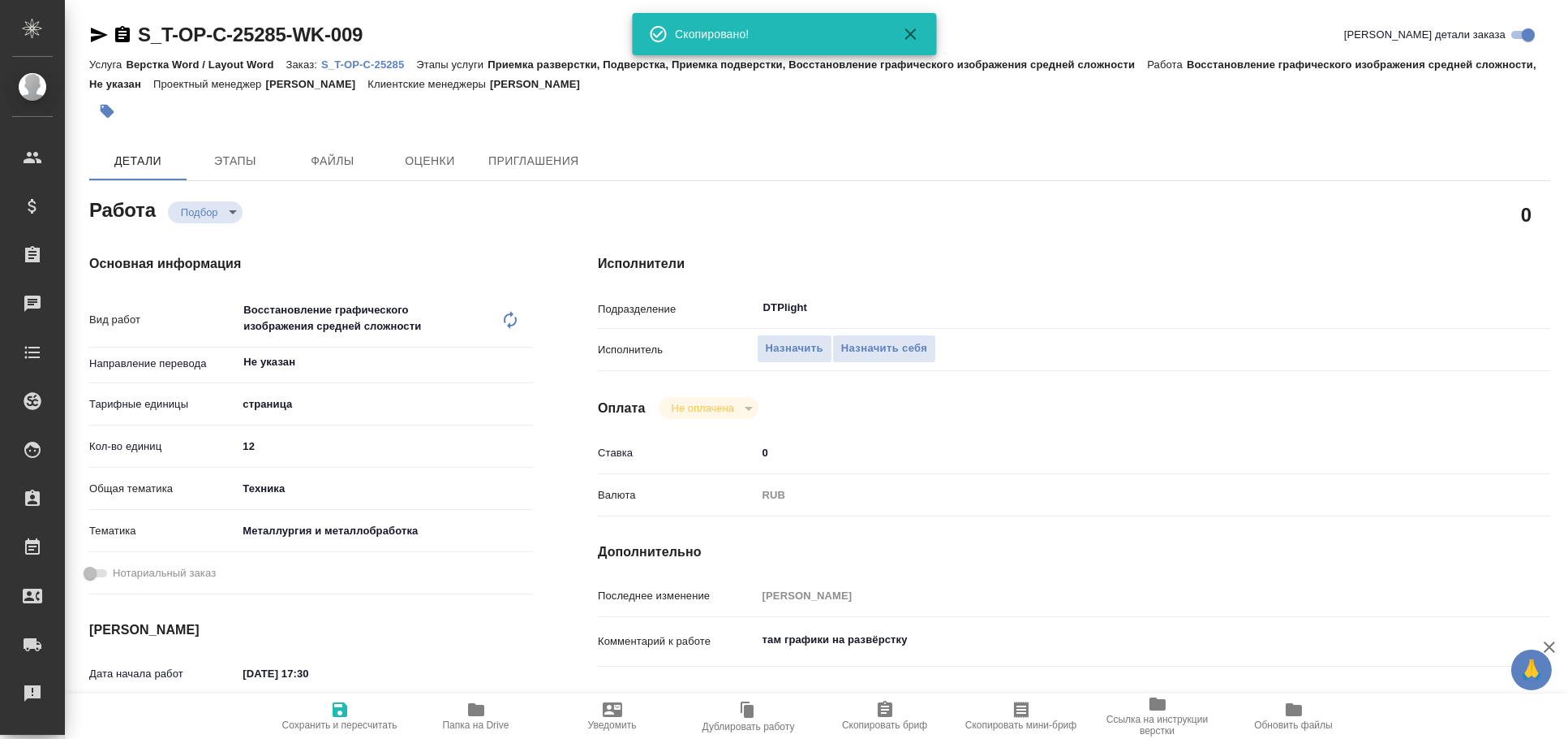
type textarea "x"
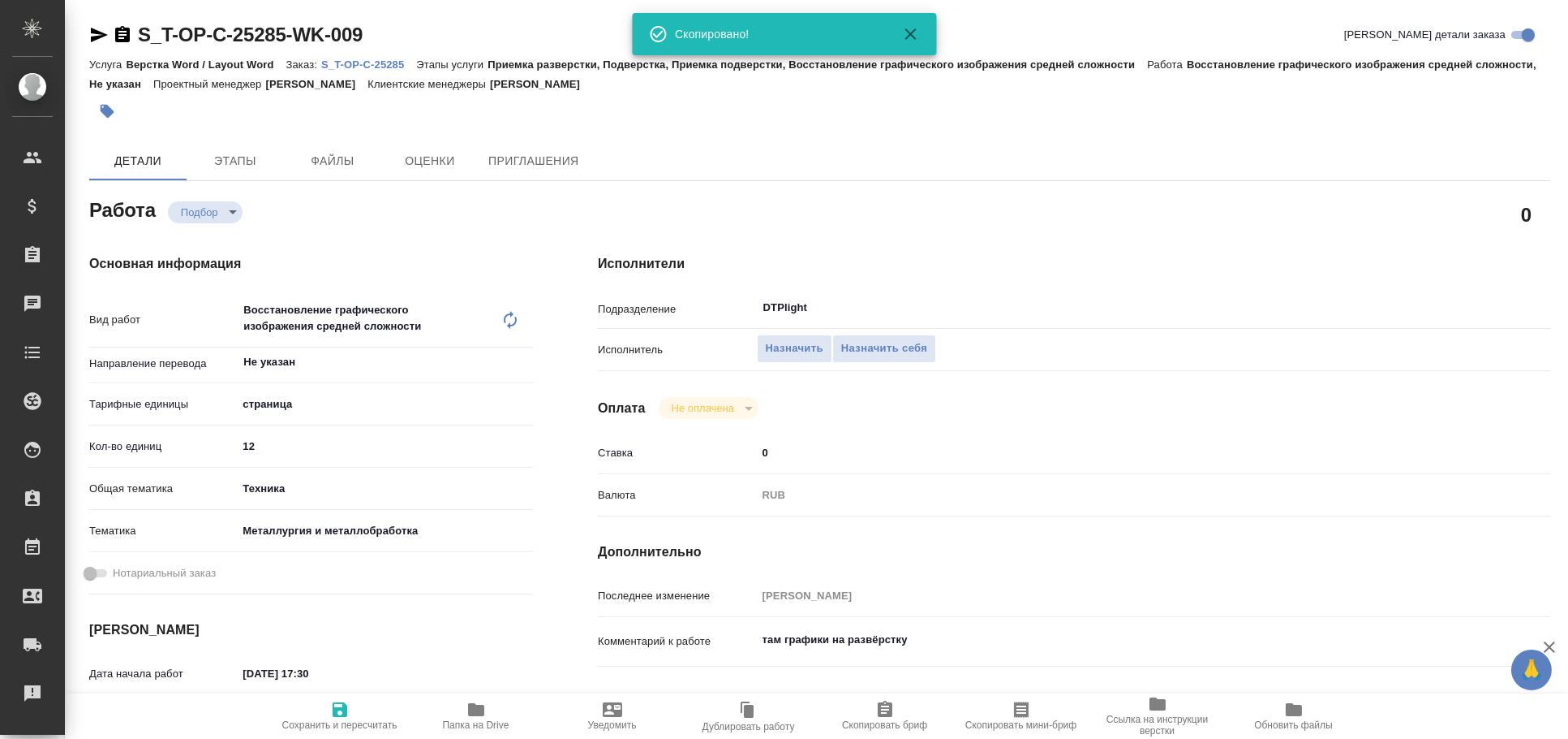
type textarea "x"
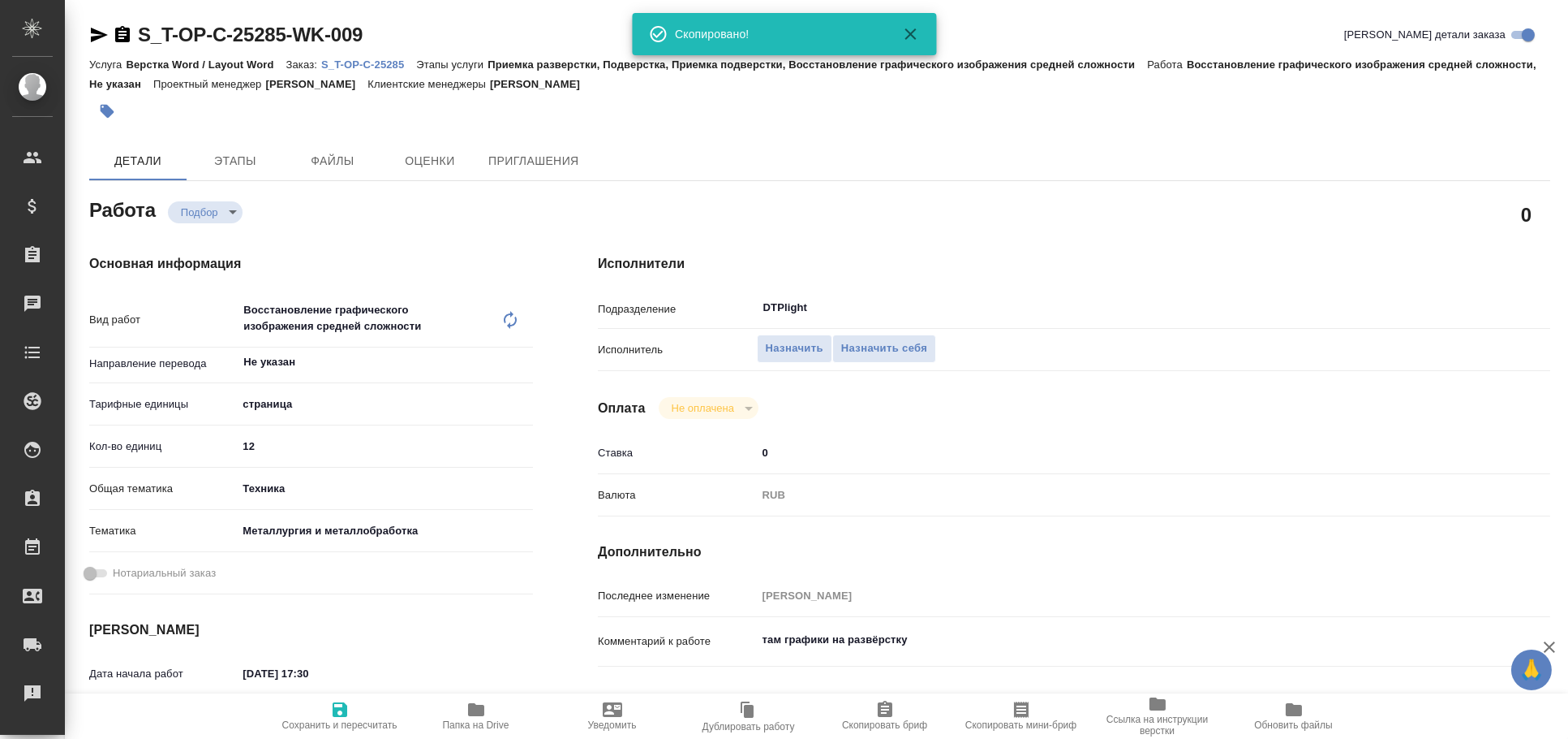
type textarea "x"
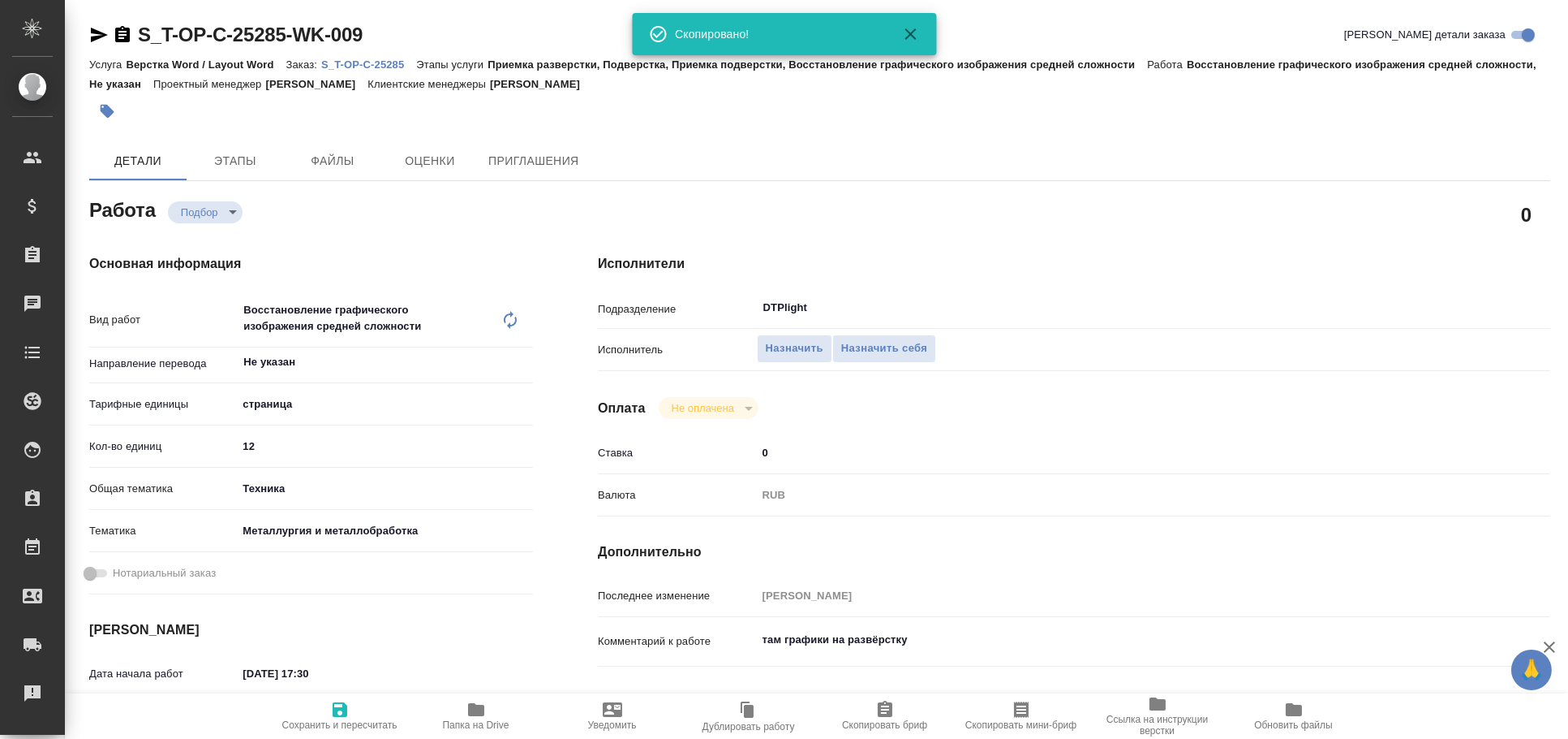
type textarea "x"
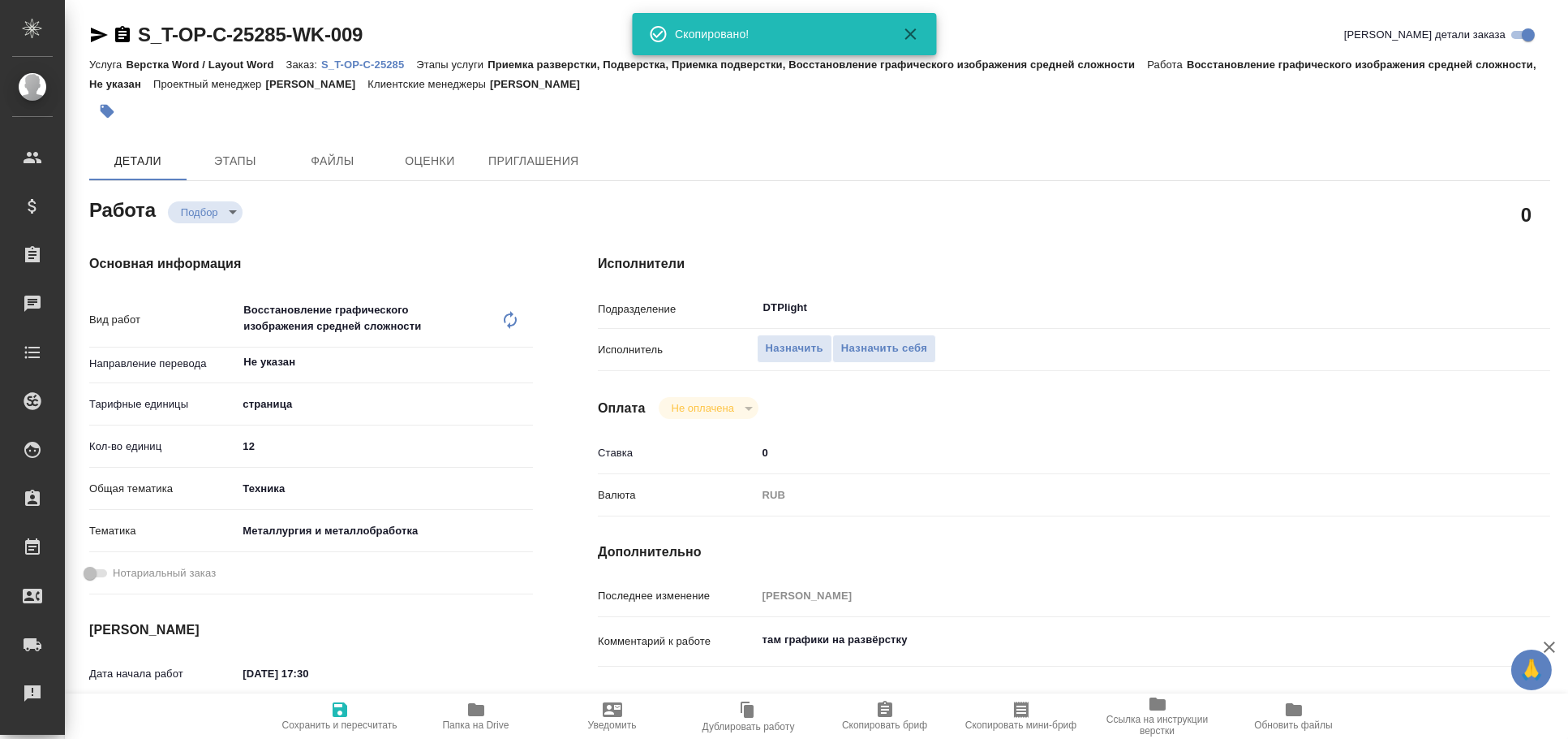
type textarea "x"
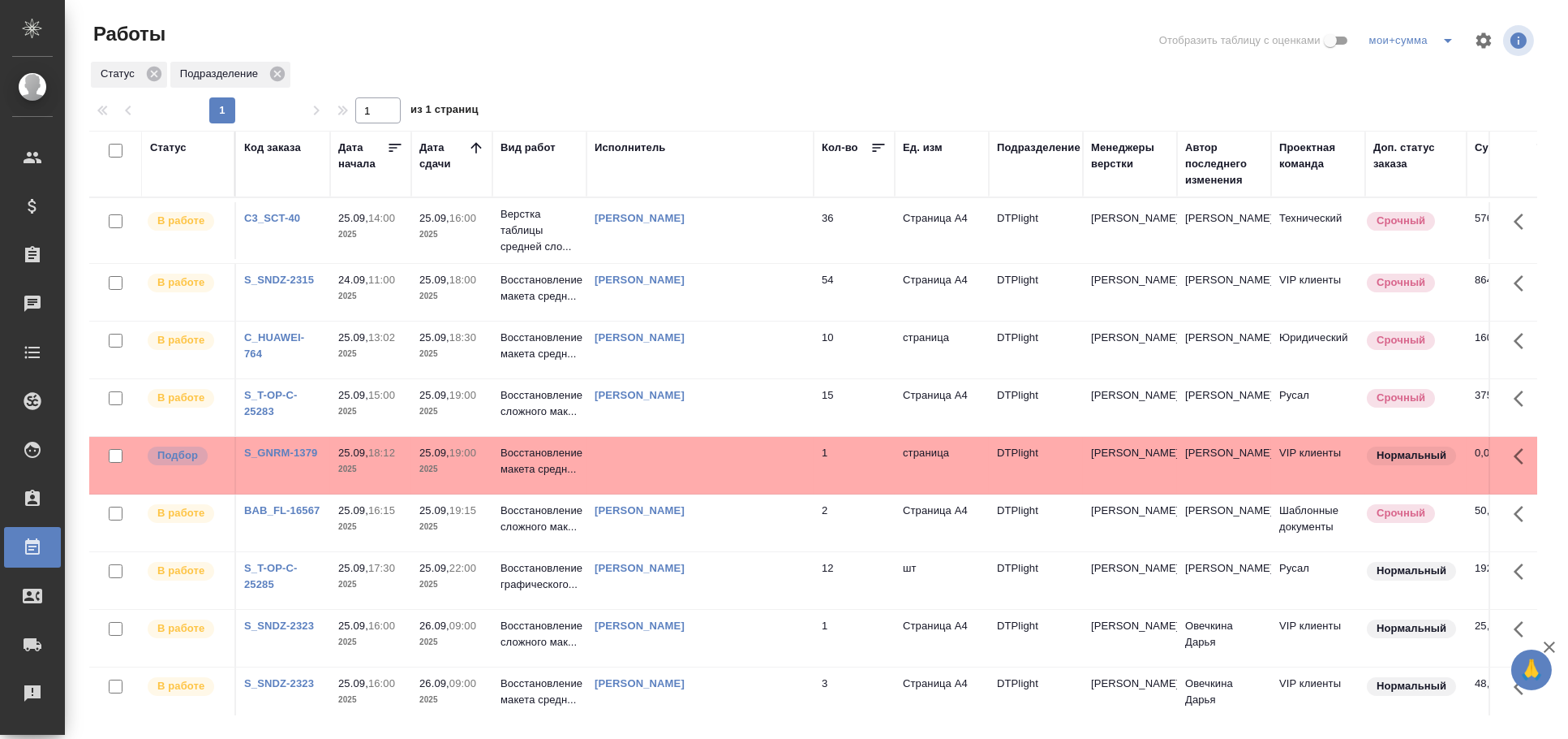
click at [689, 455] on td at bounding box center [700, 464] width 227 height 57
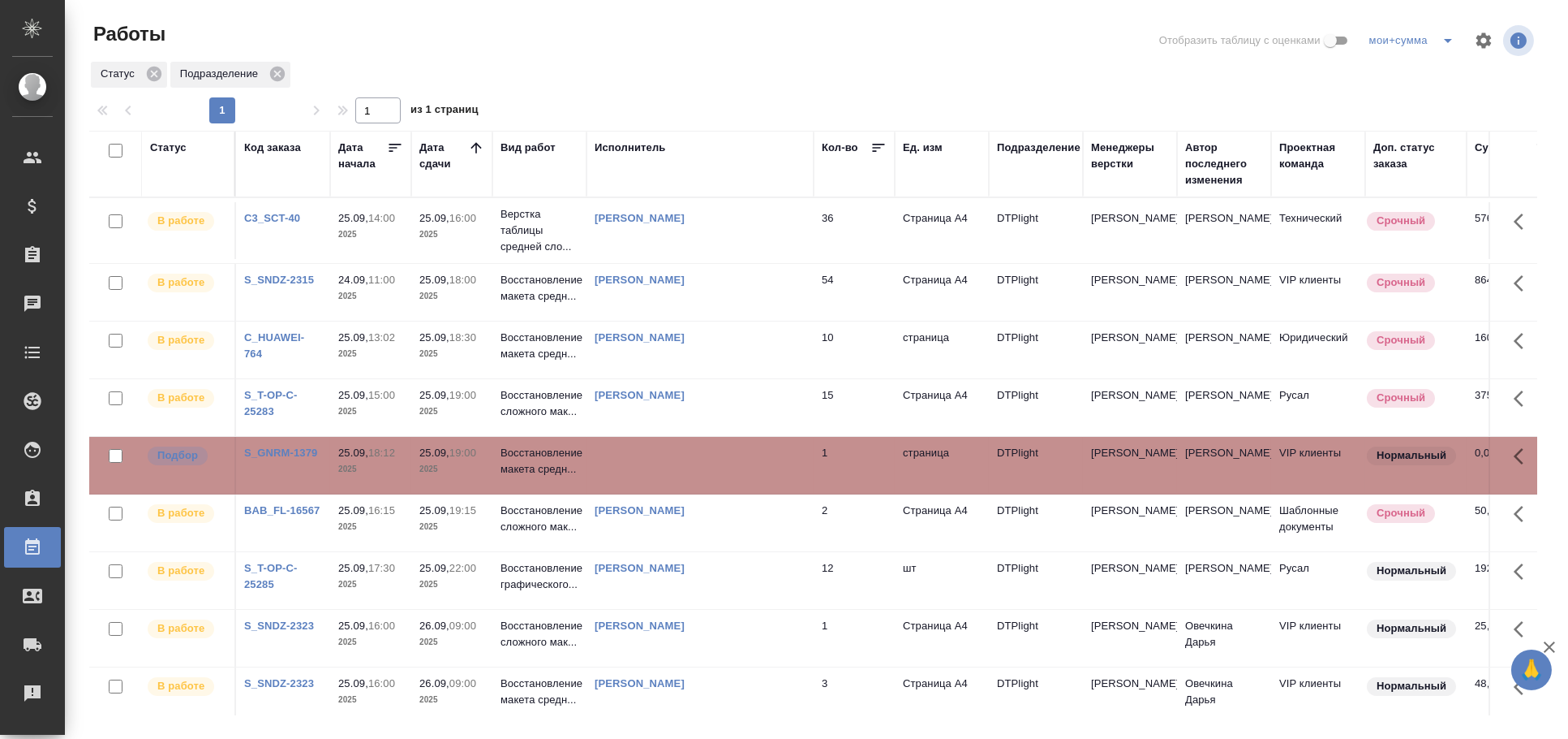
click at [689, 455] on td at bounding box center [700, 464] width 227 height 57
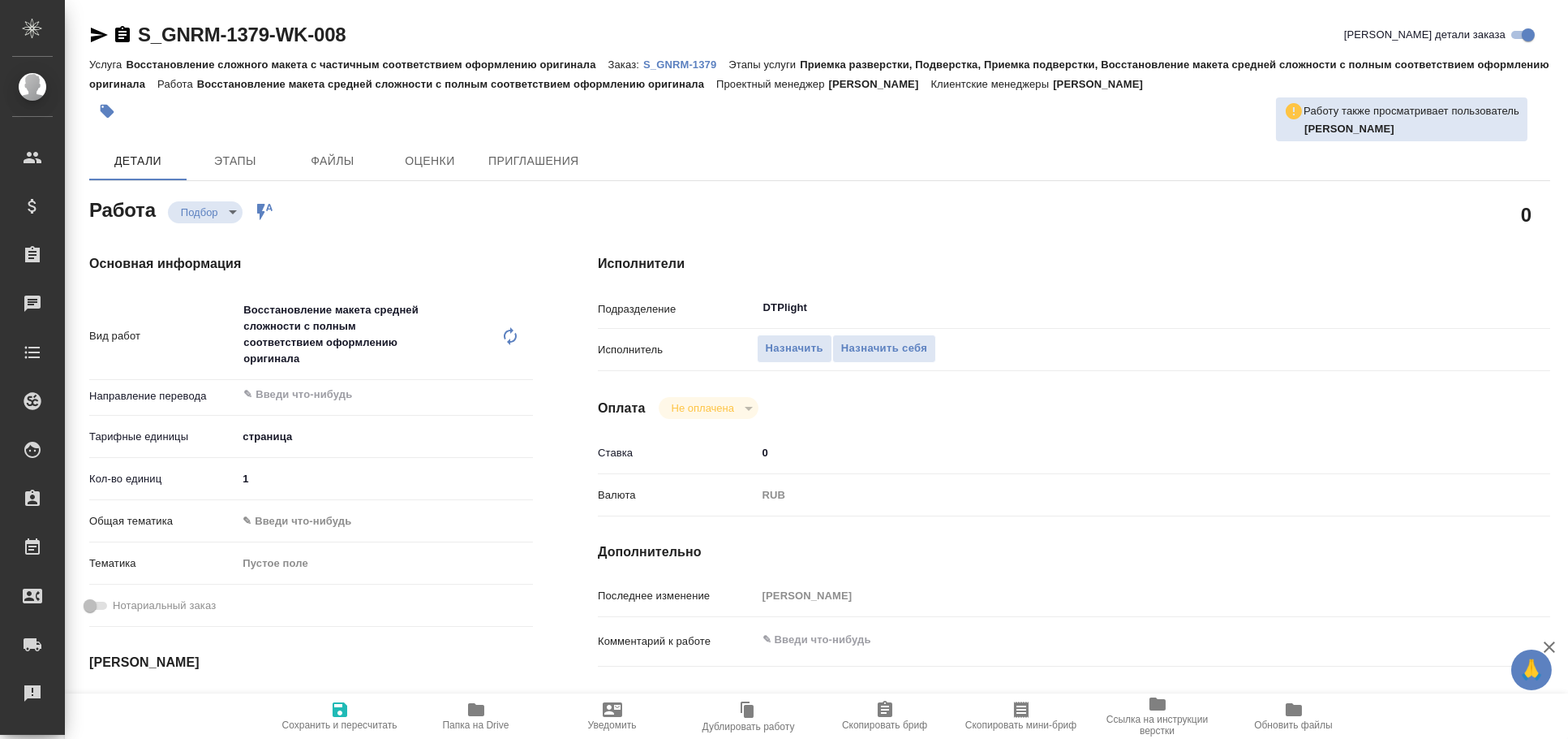
type textarea "x"
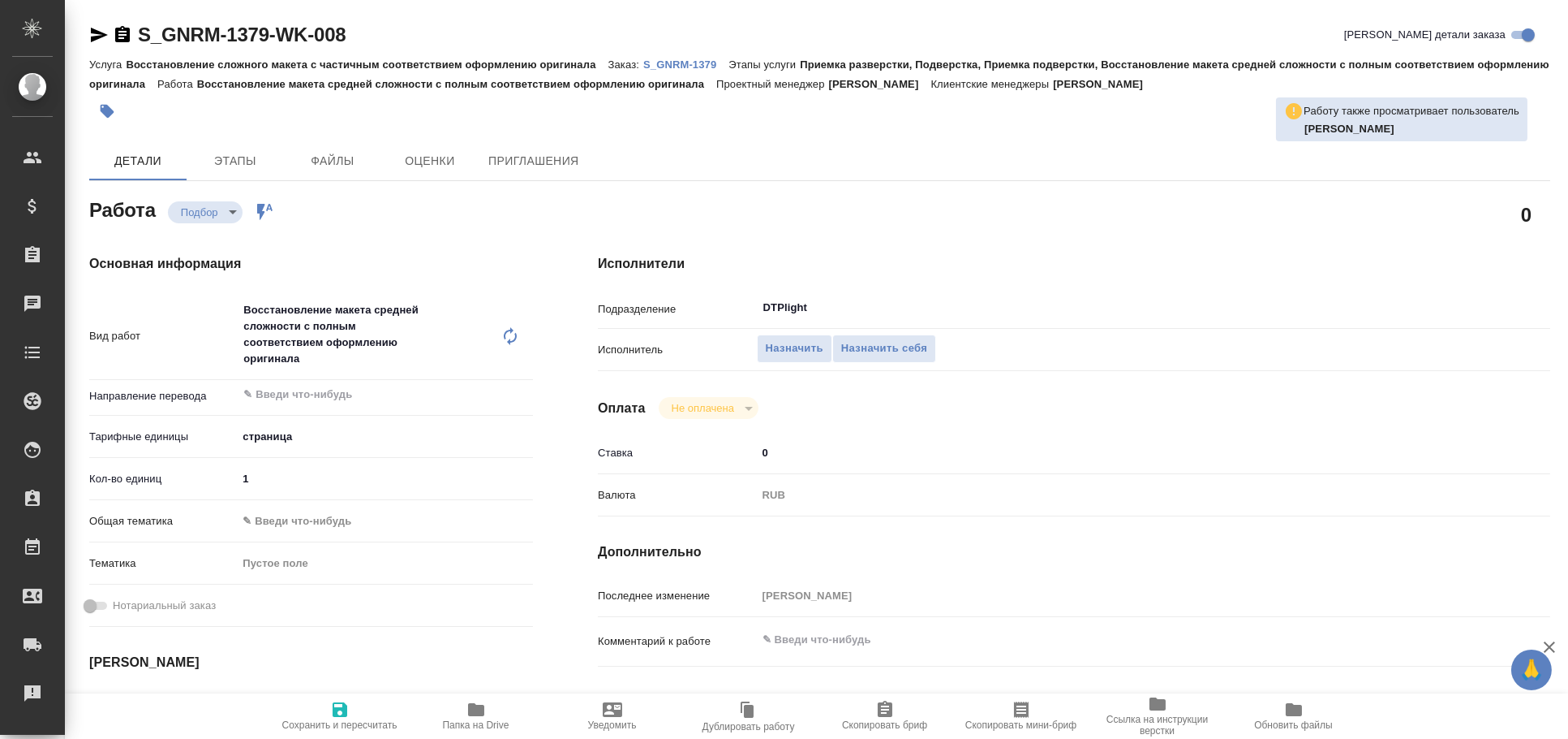
type textarea "x"
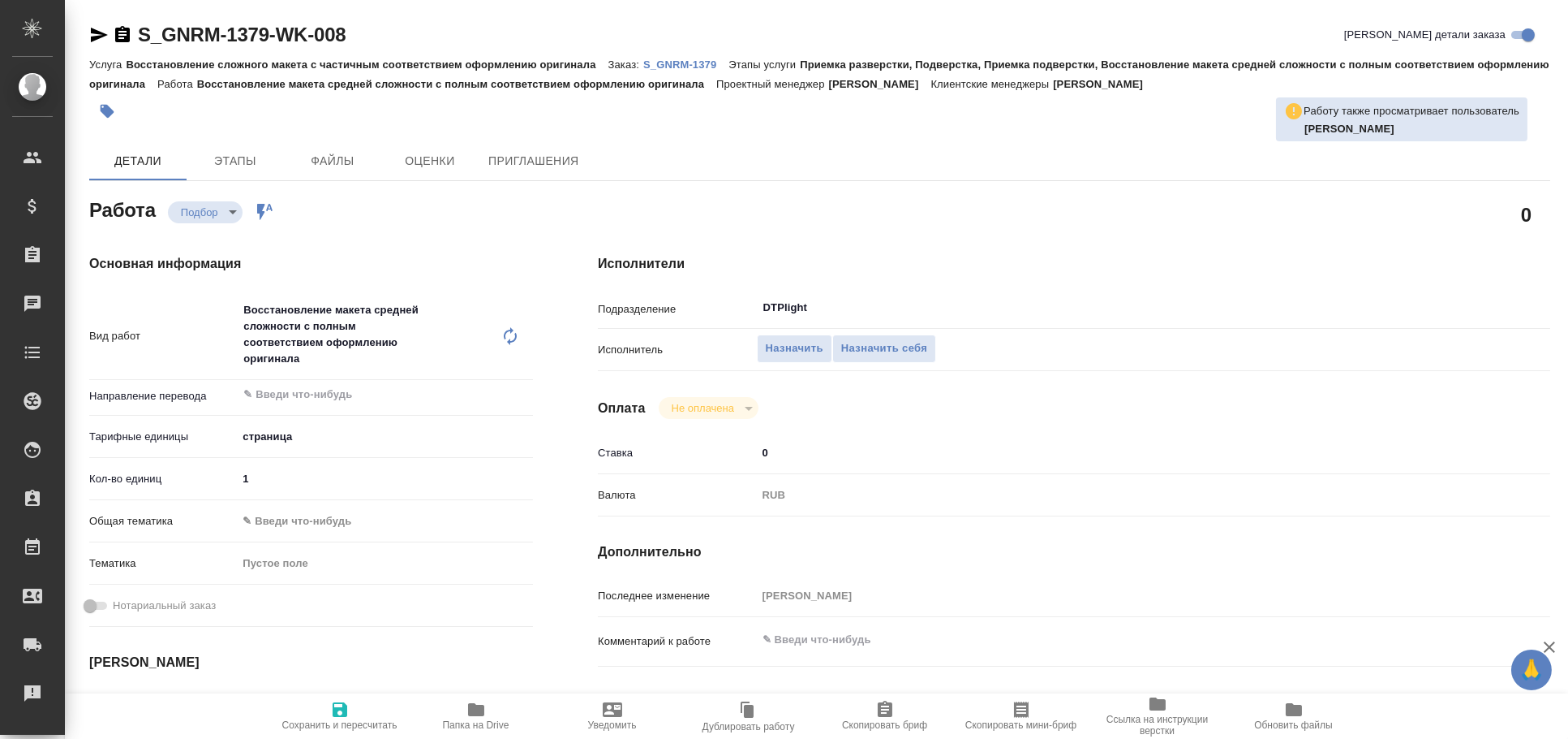
type textarea "x"
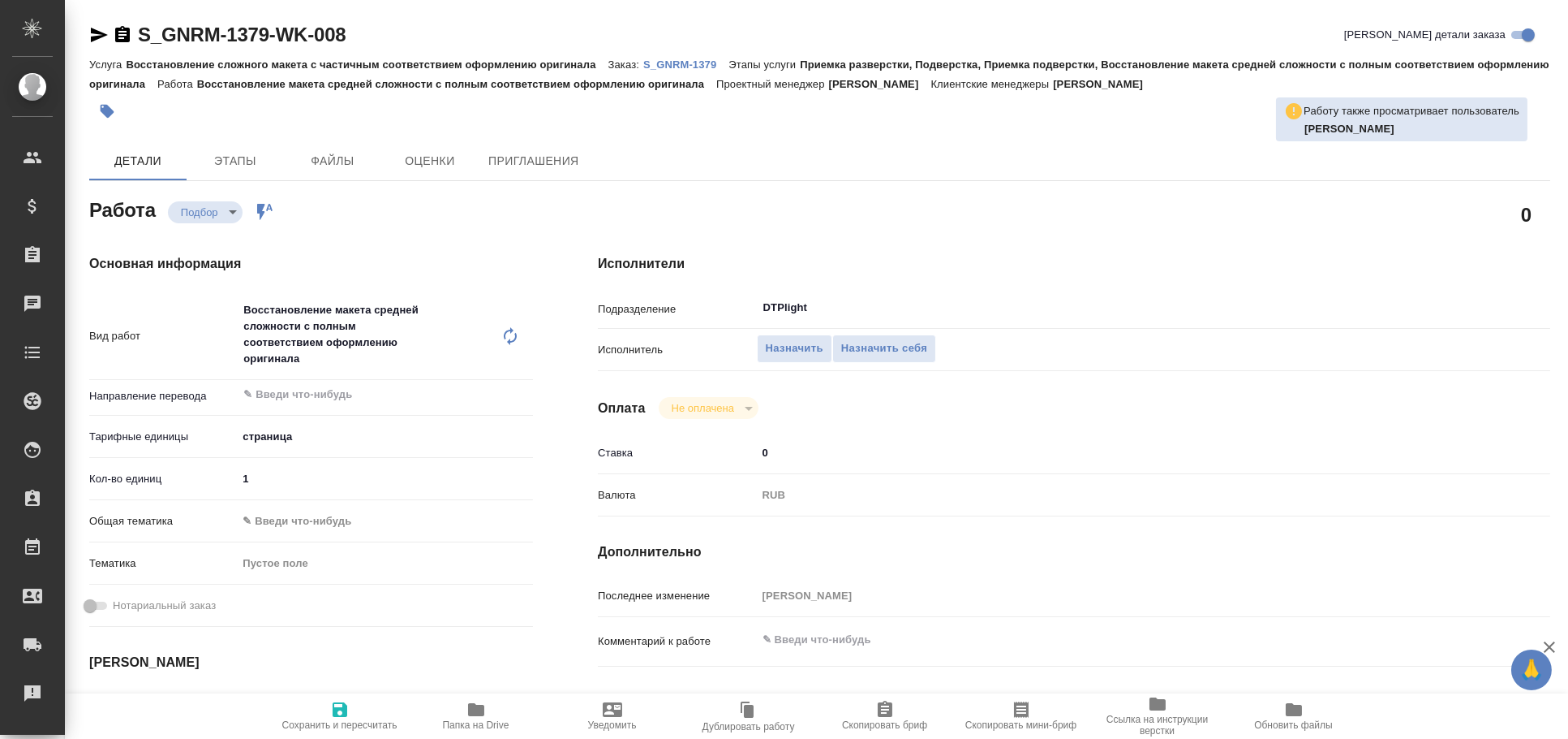
type textarea "x"
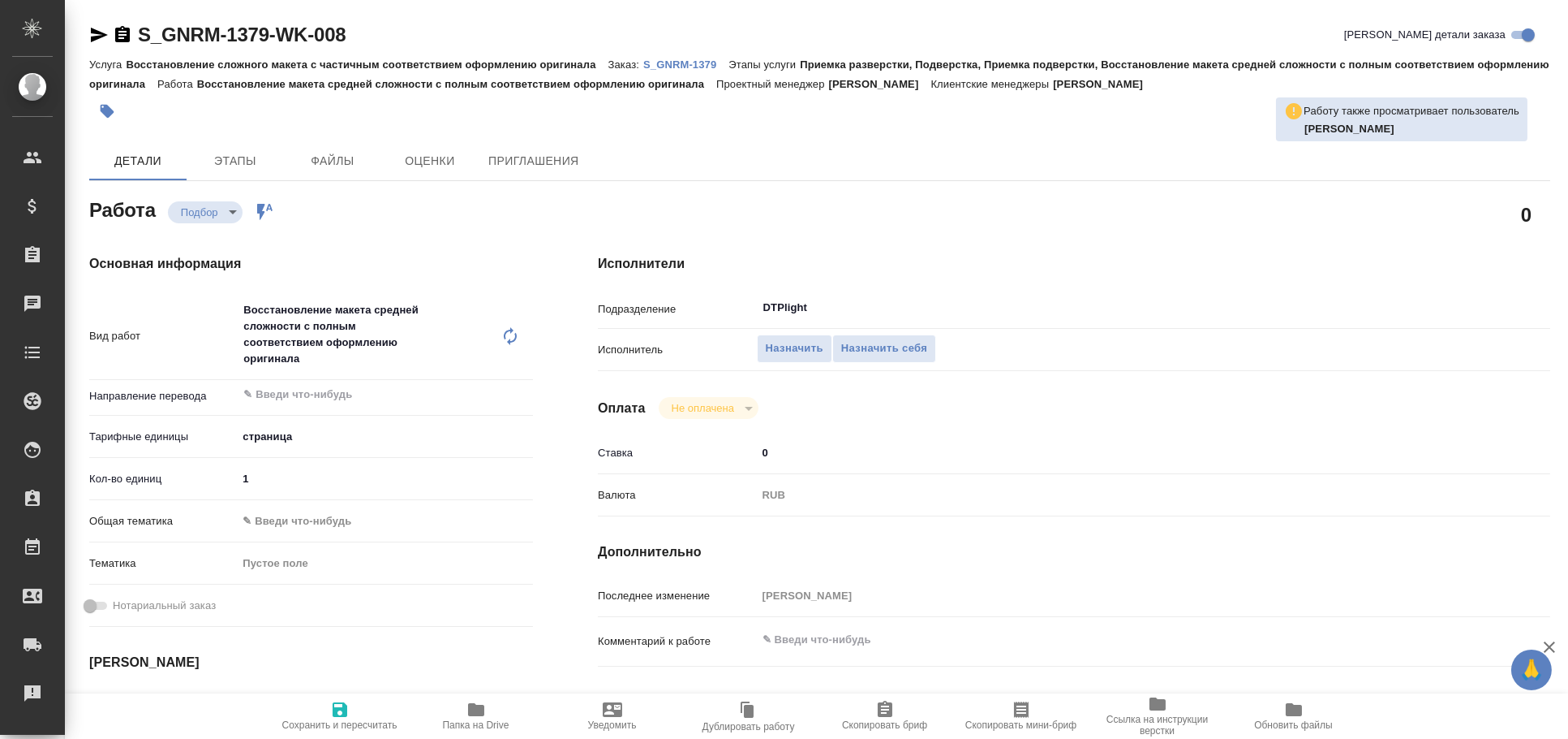
type textarea "x"
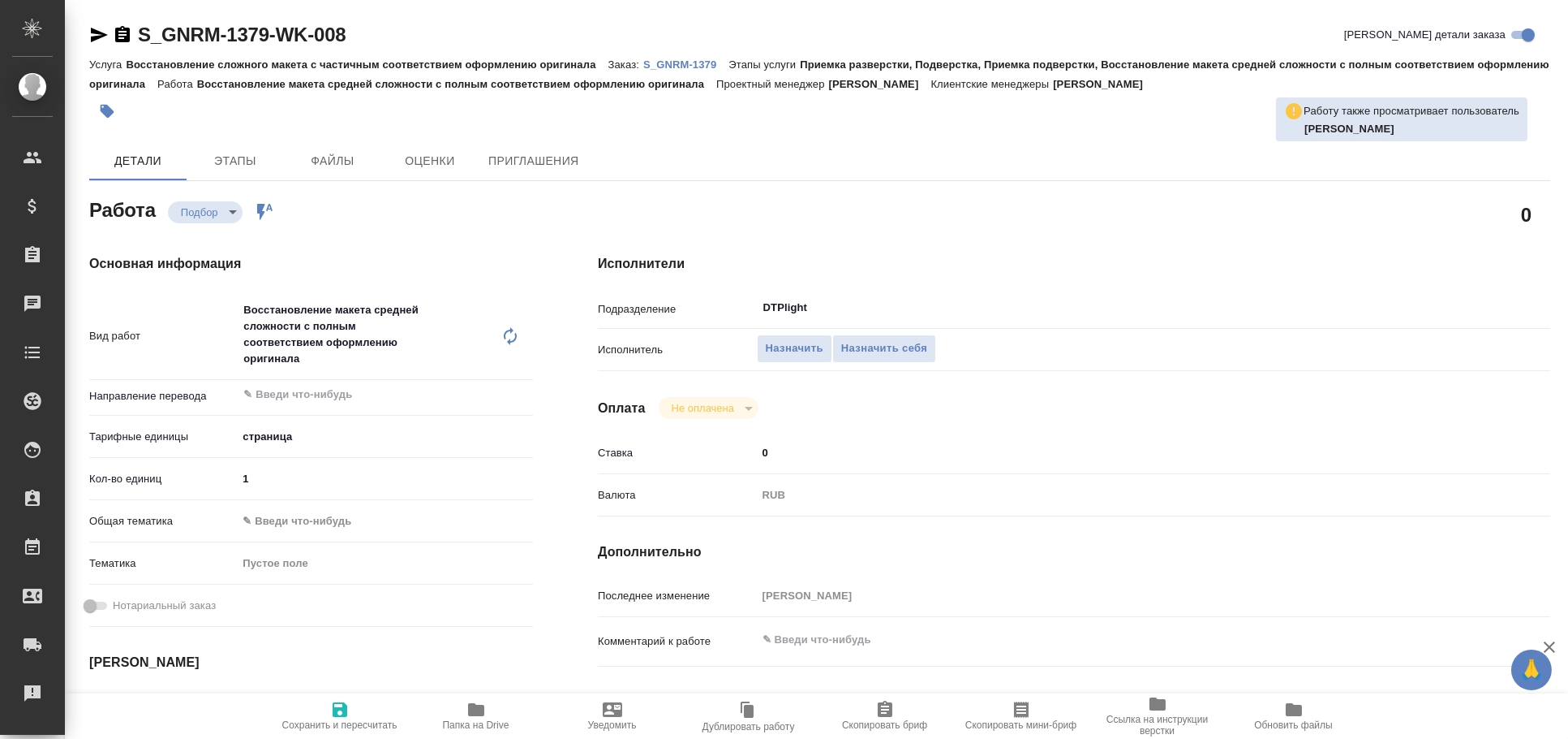
type textarea "x"
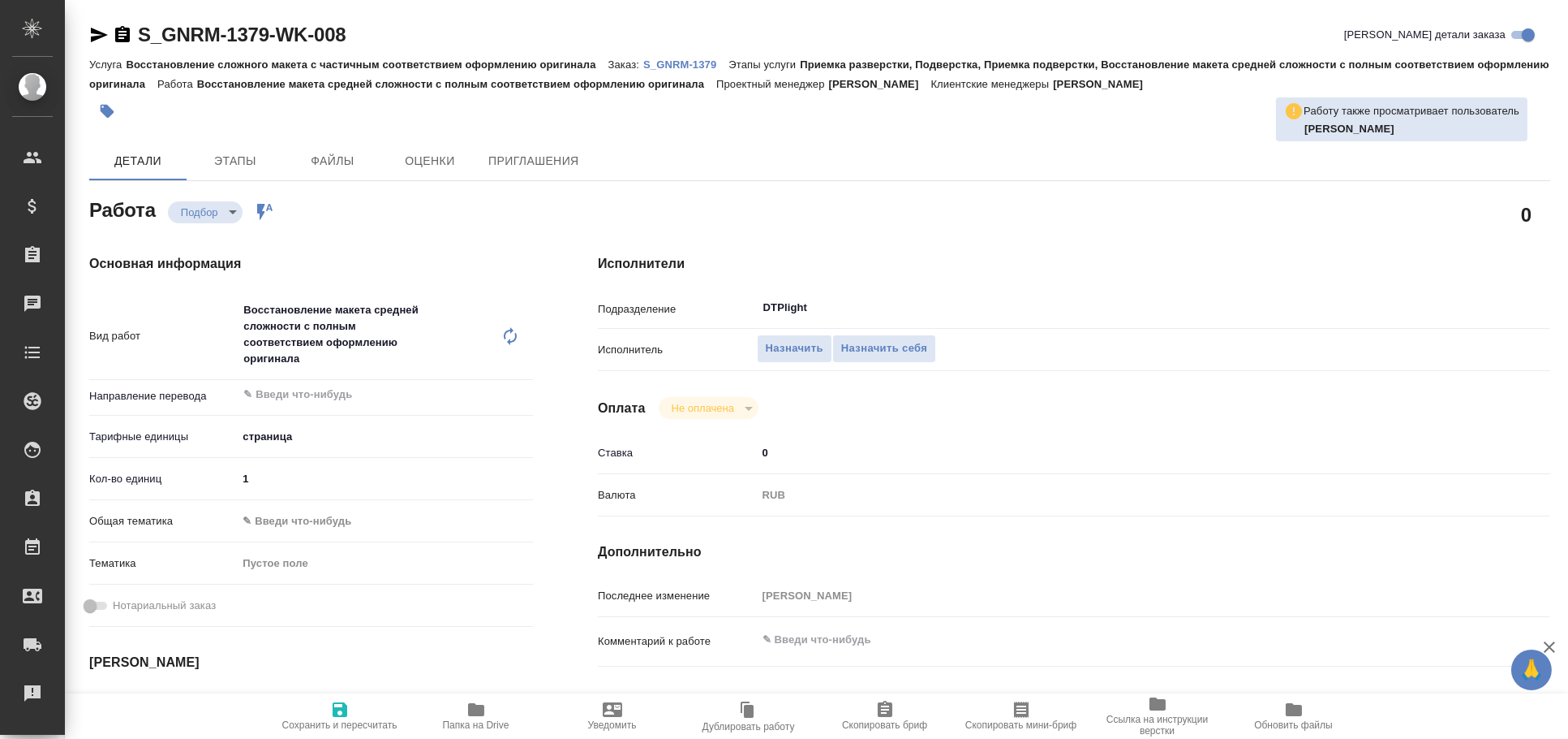
type textarea "x"
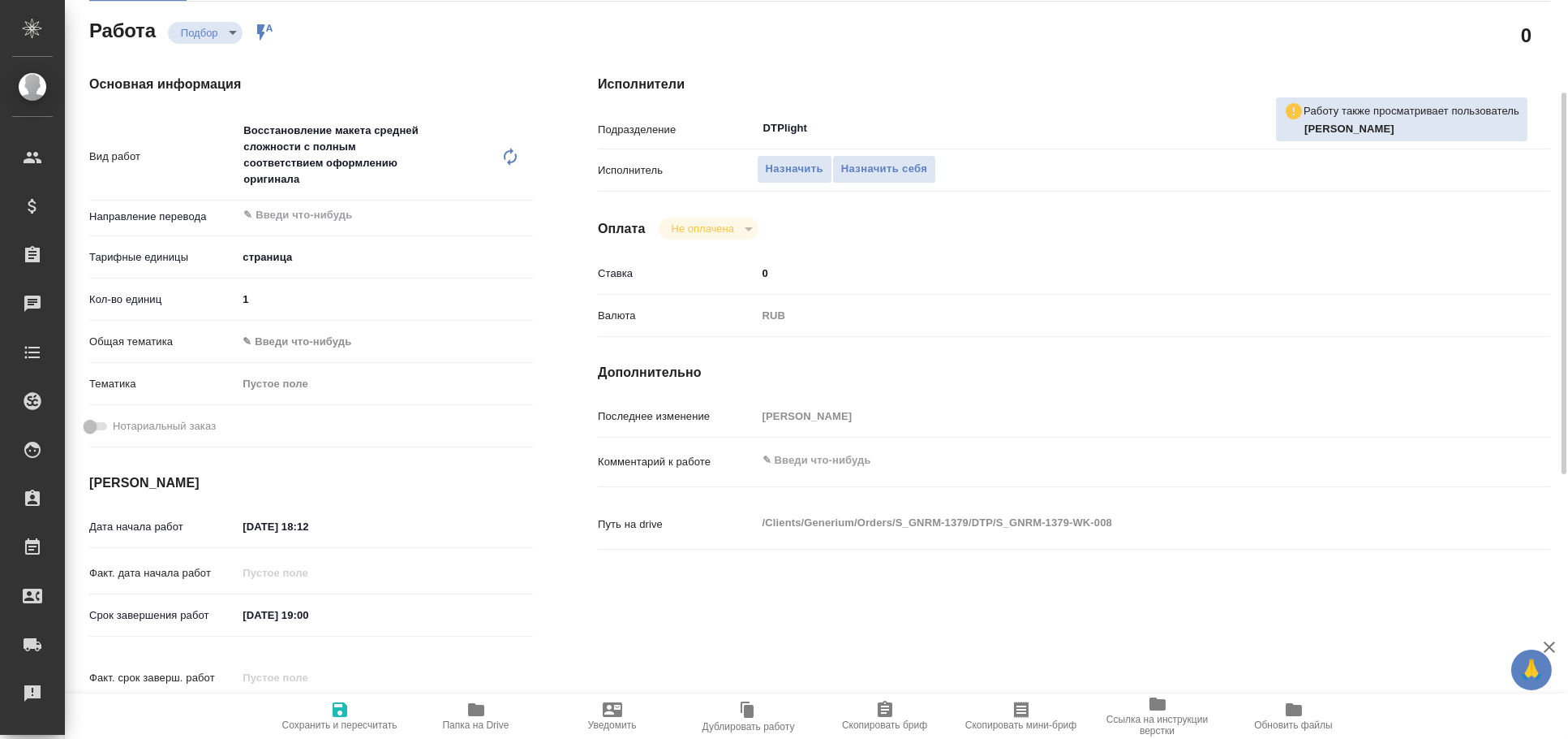
scroll to position [628, 0]
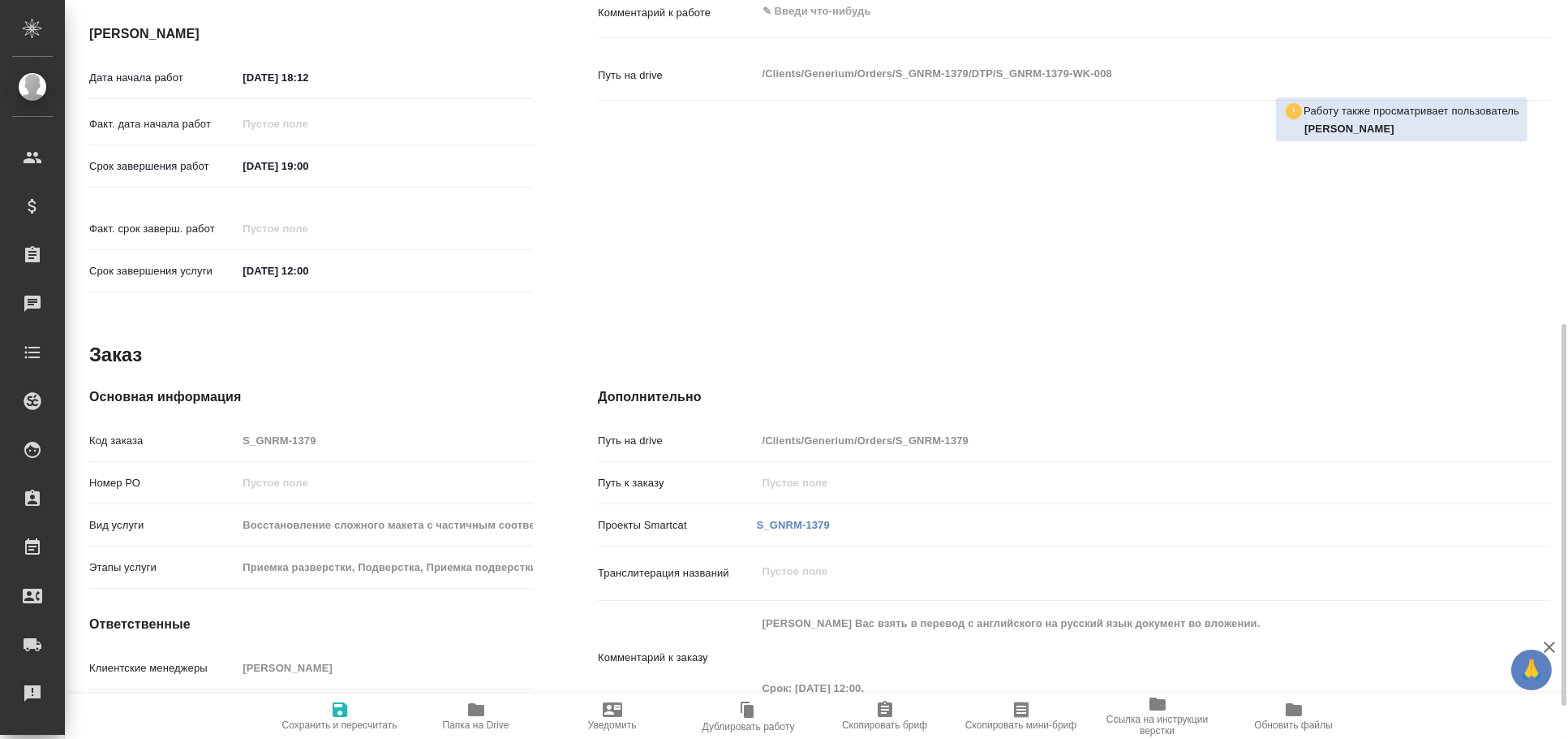
type textarea "x"
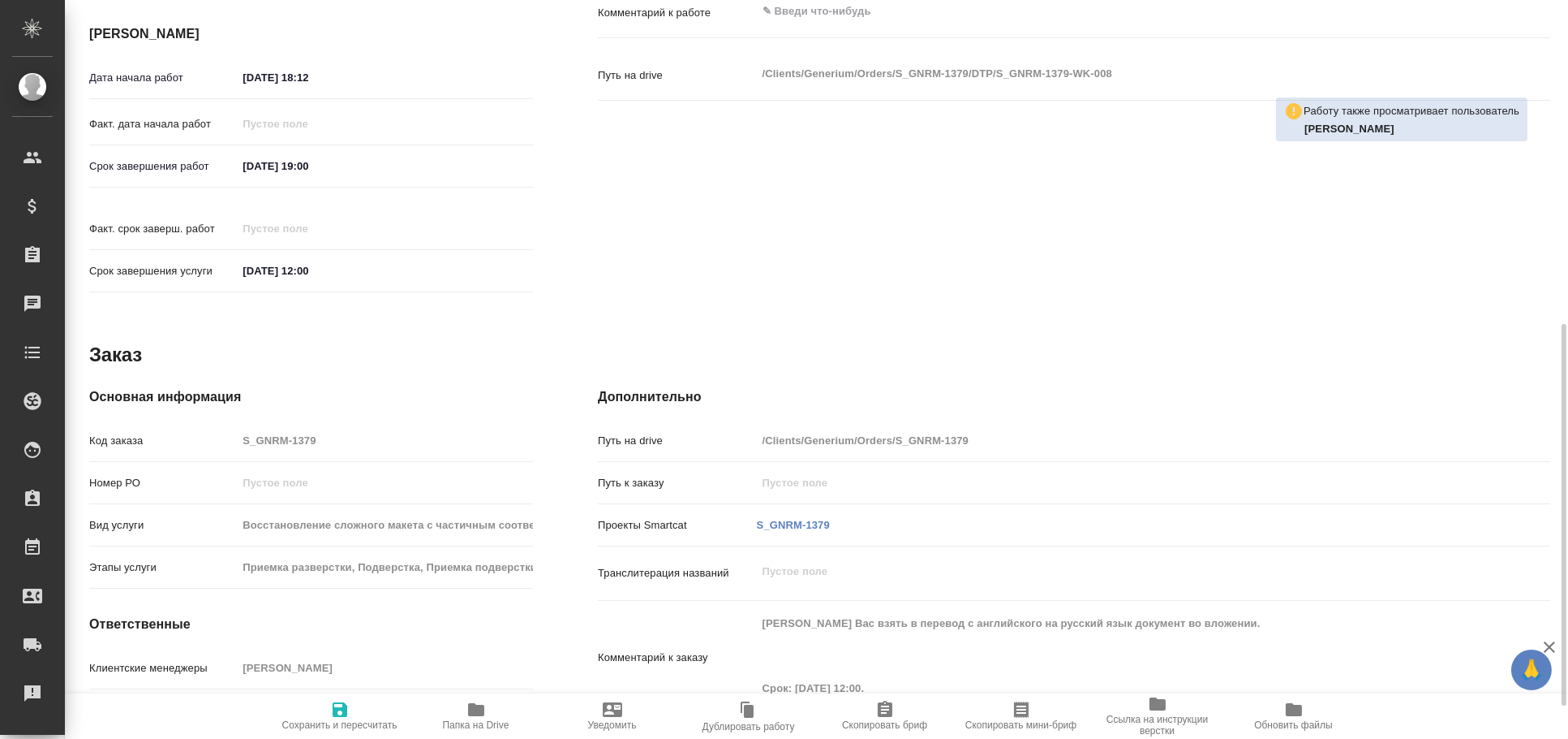
click at [481, 720] on span "Папка на Drive" at bounding box center [476, 724] width 66 height 12
type textarea "x"
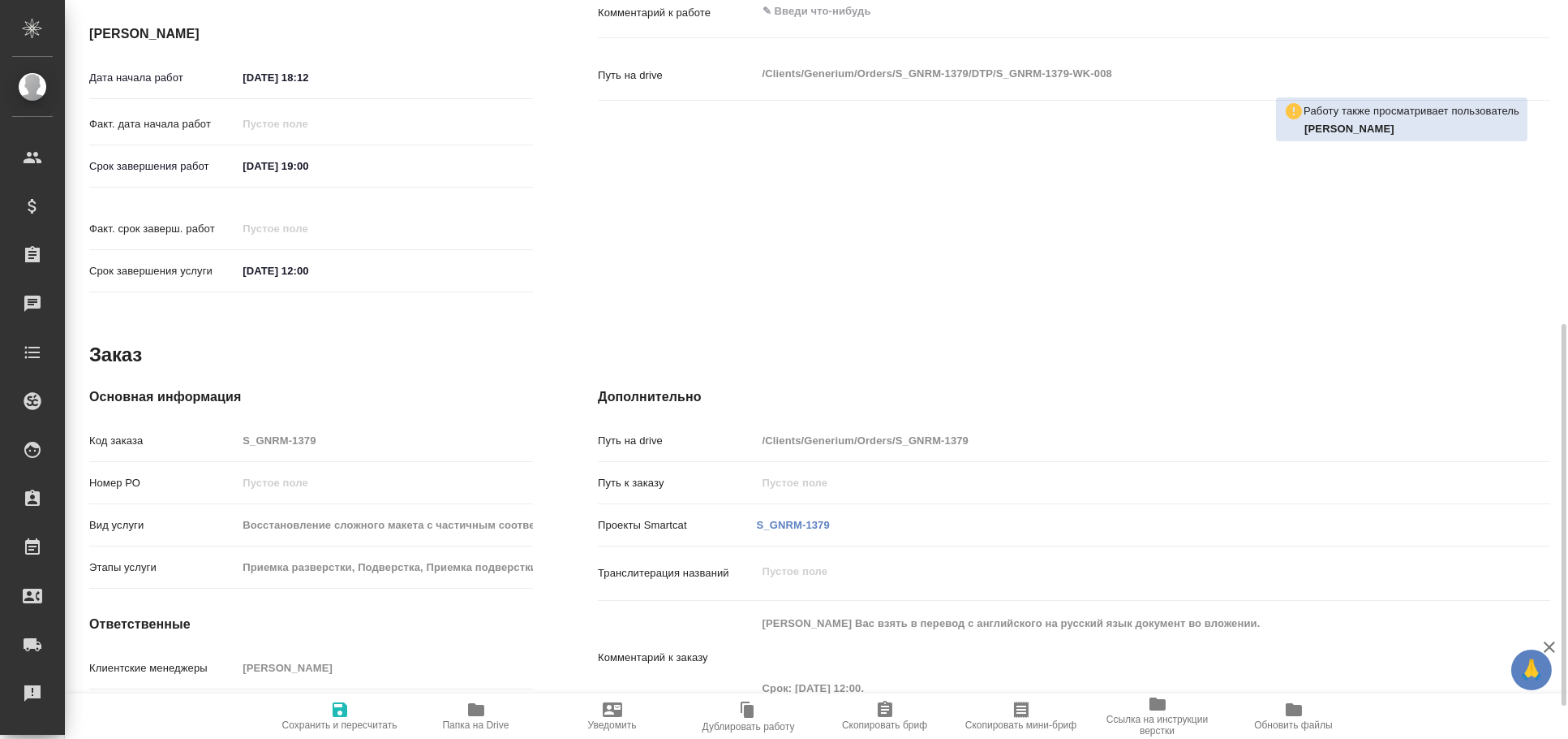
type textarea "x"
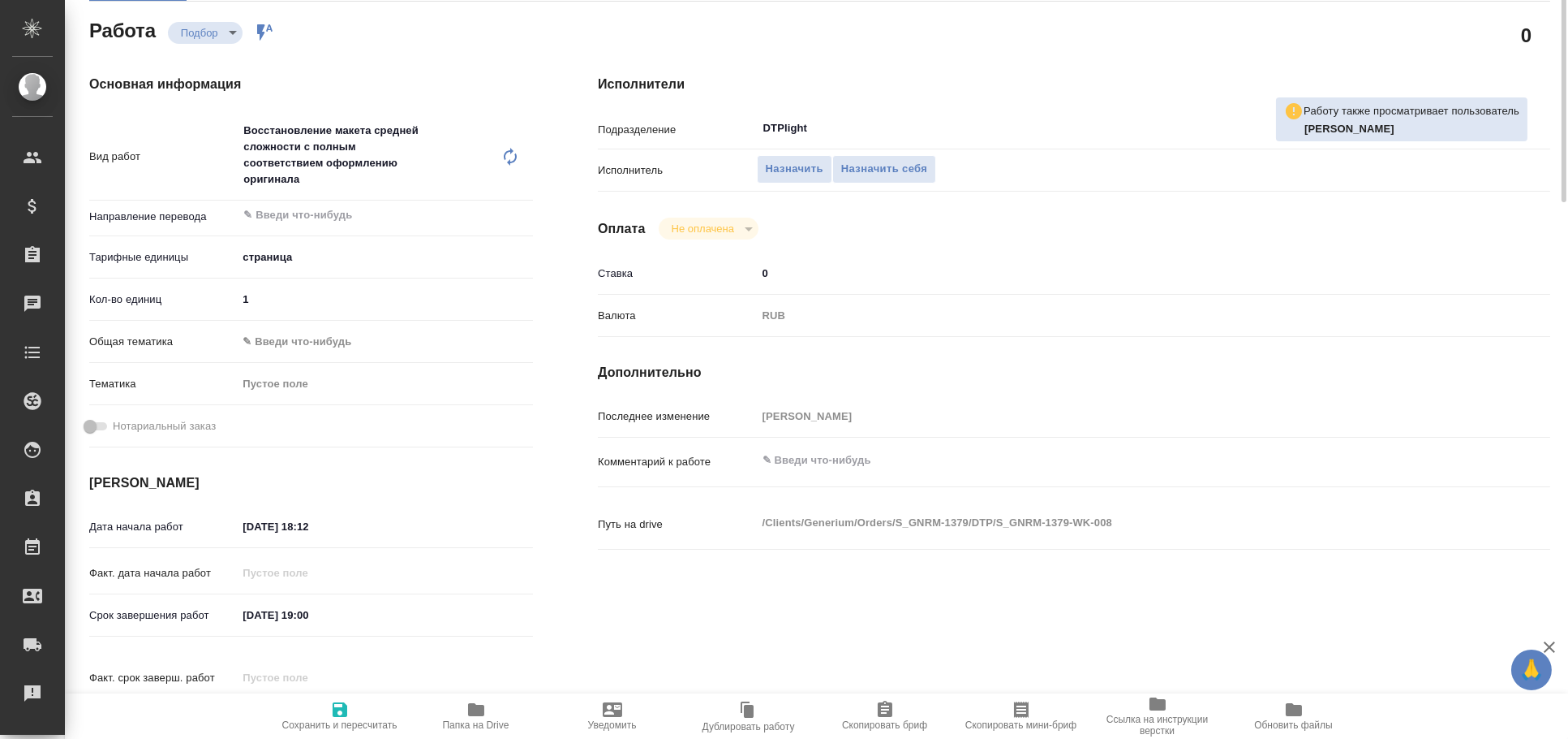
scroll to position [0, 0]
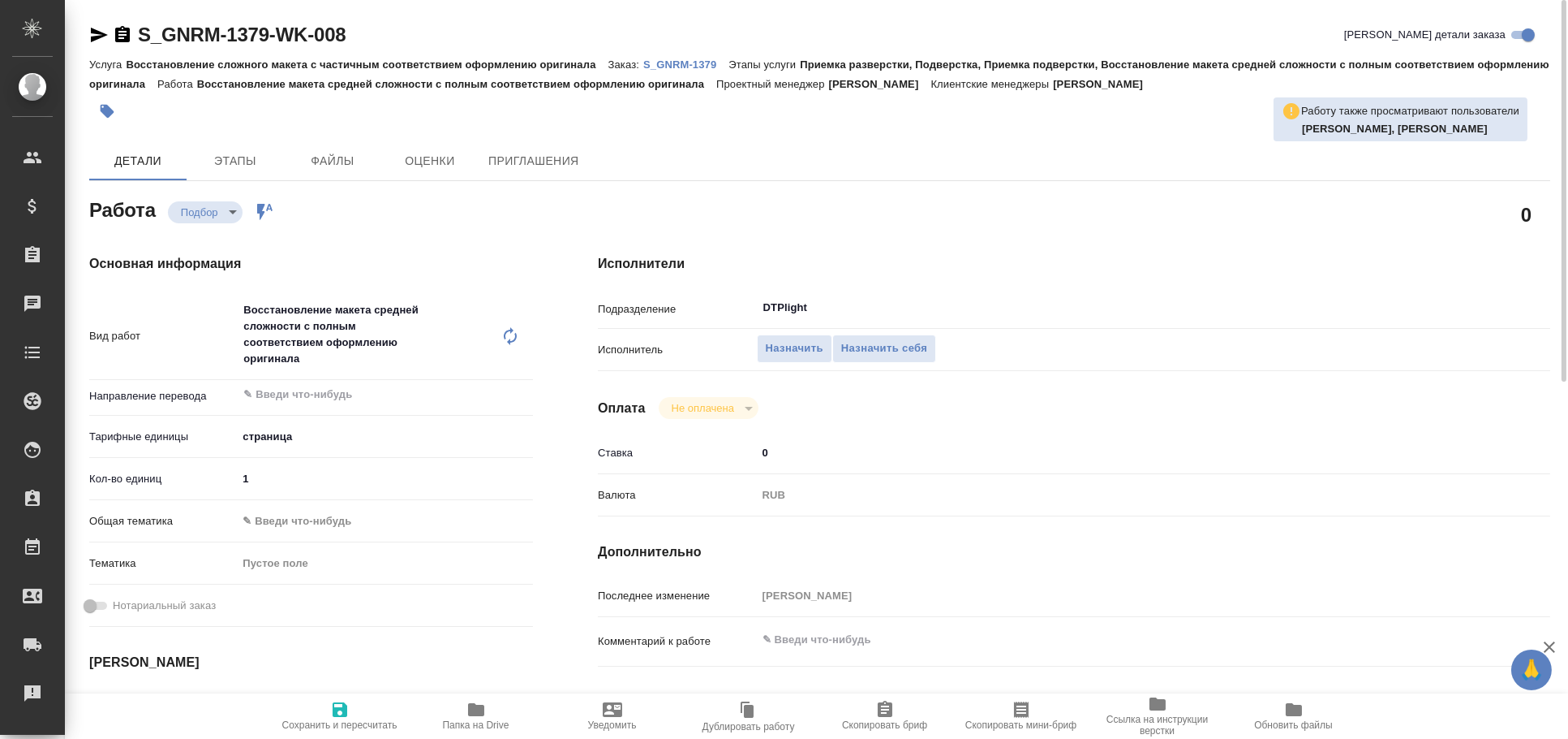
click at [97, 30] on icon "button" at bounding box center [98, 35] width 19 height 19
type textarea "x"
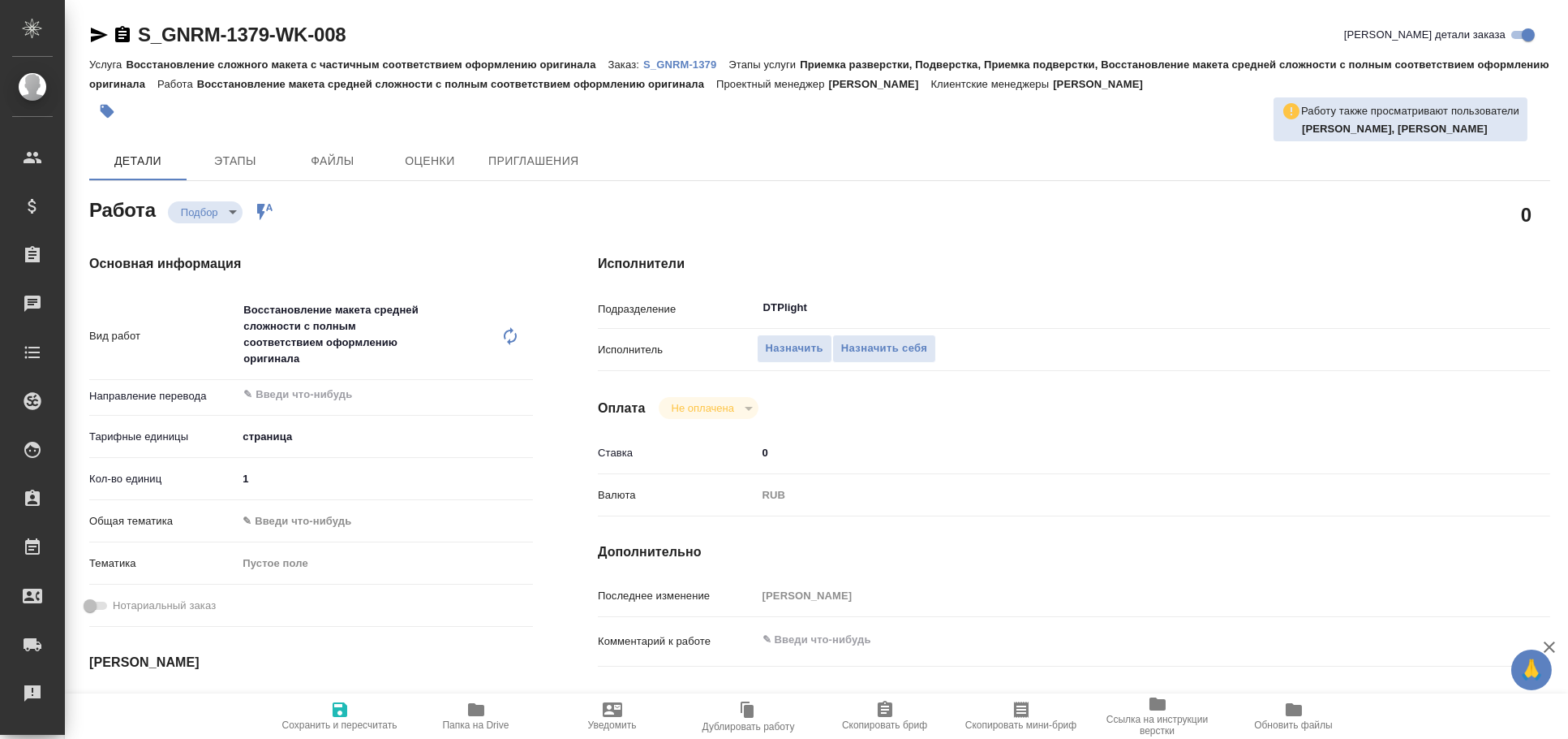
type textarea "x"
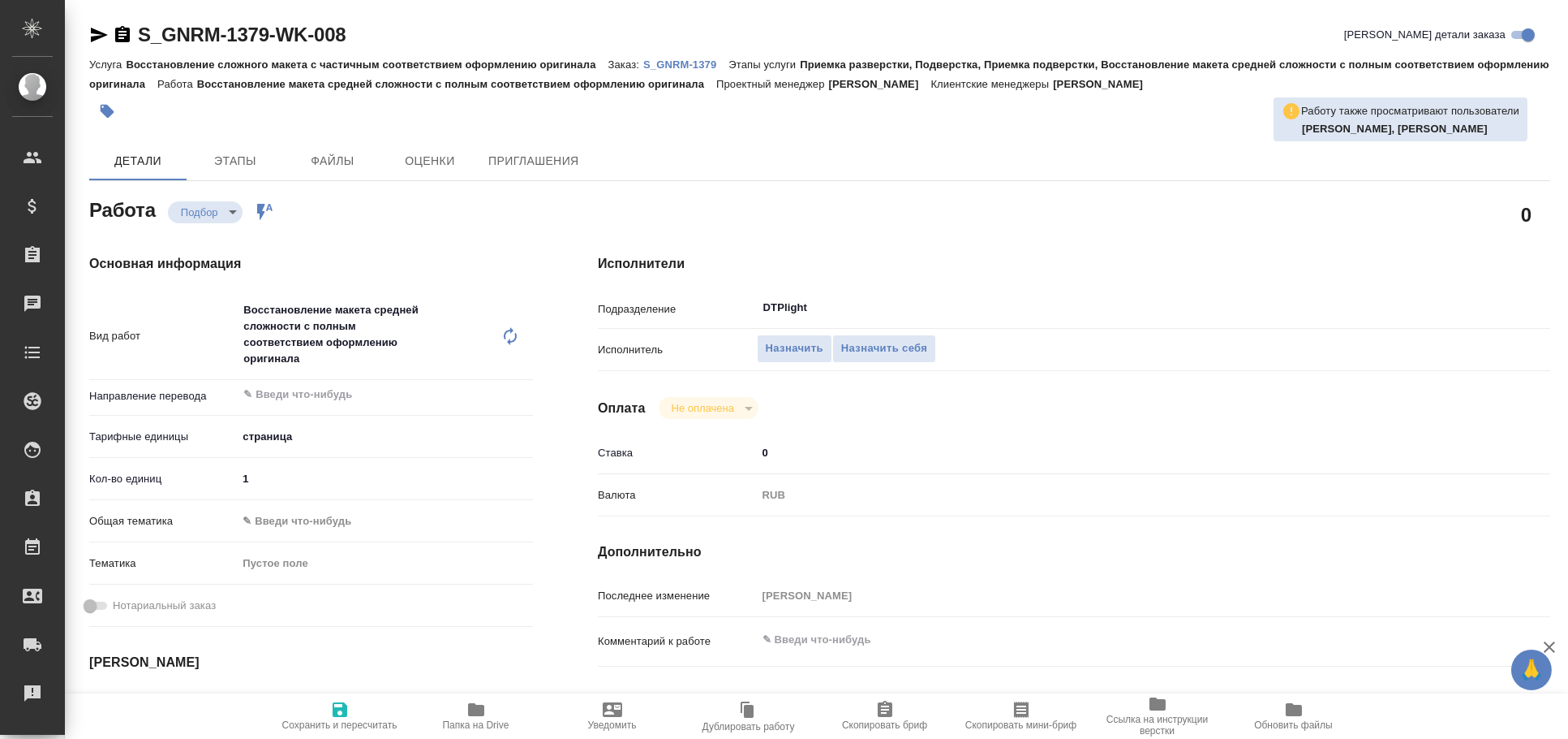
type textarea "x"
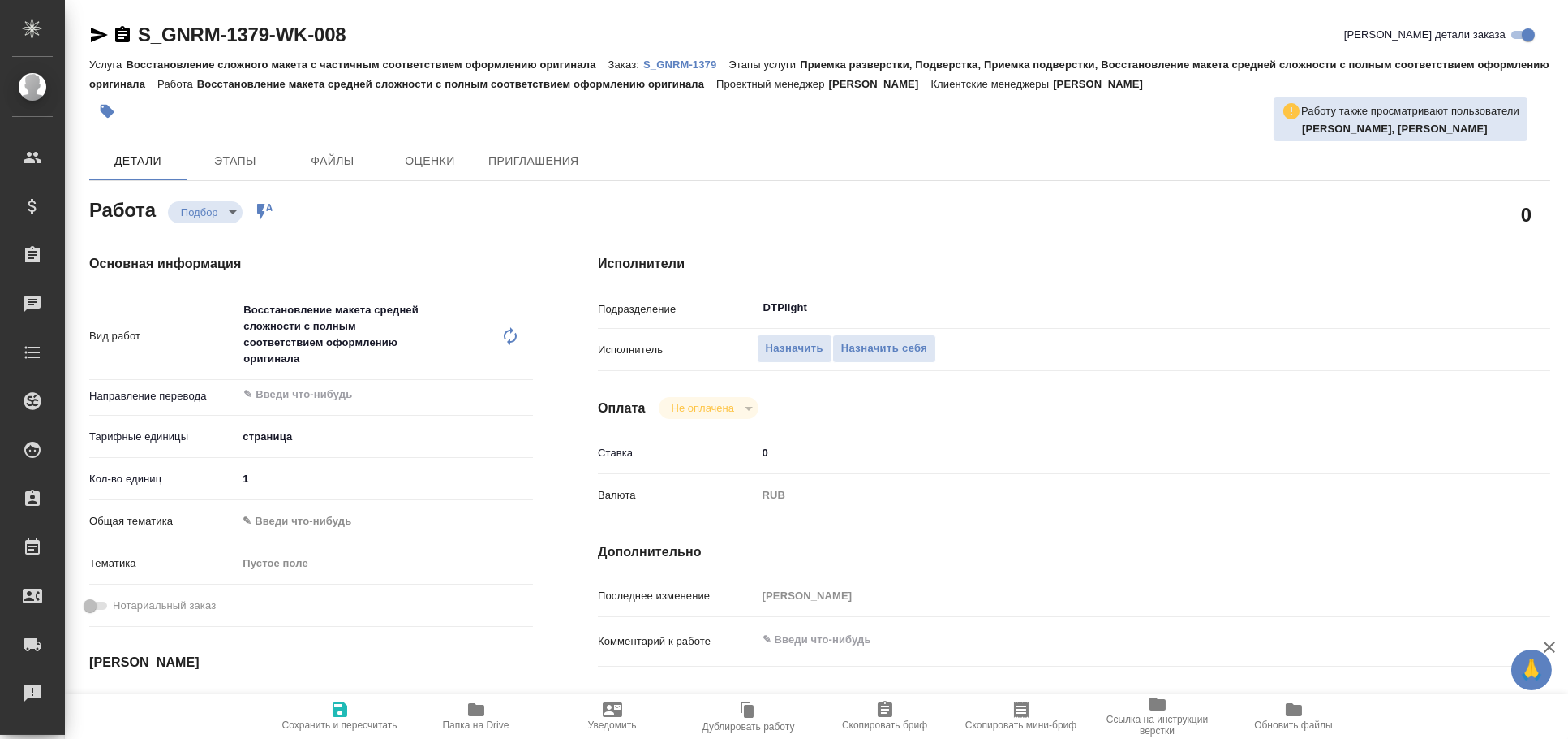
type textarea "x"
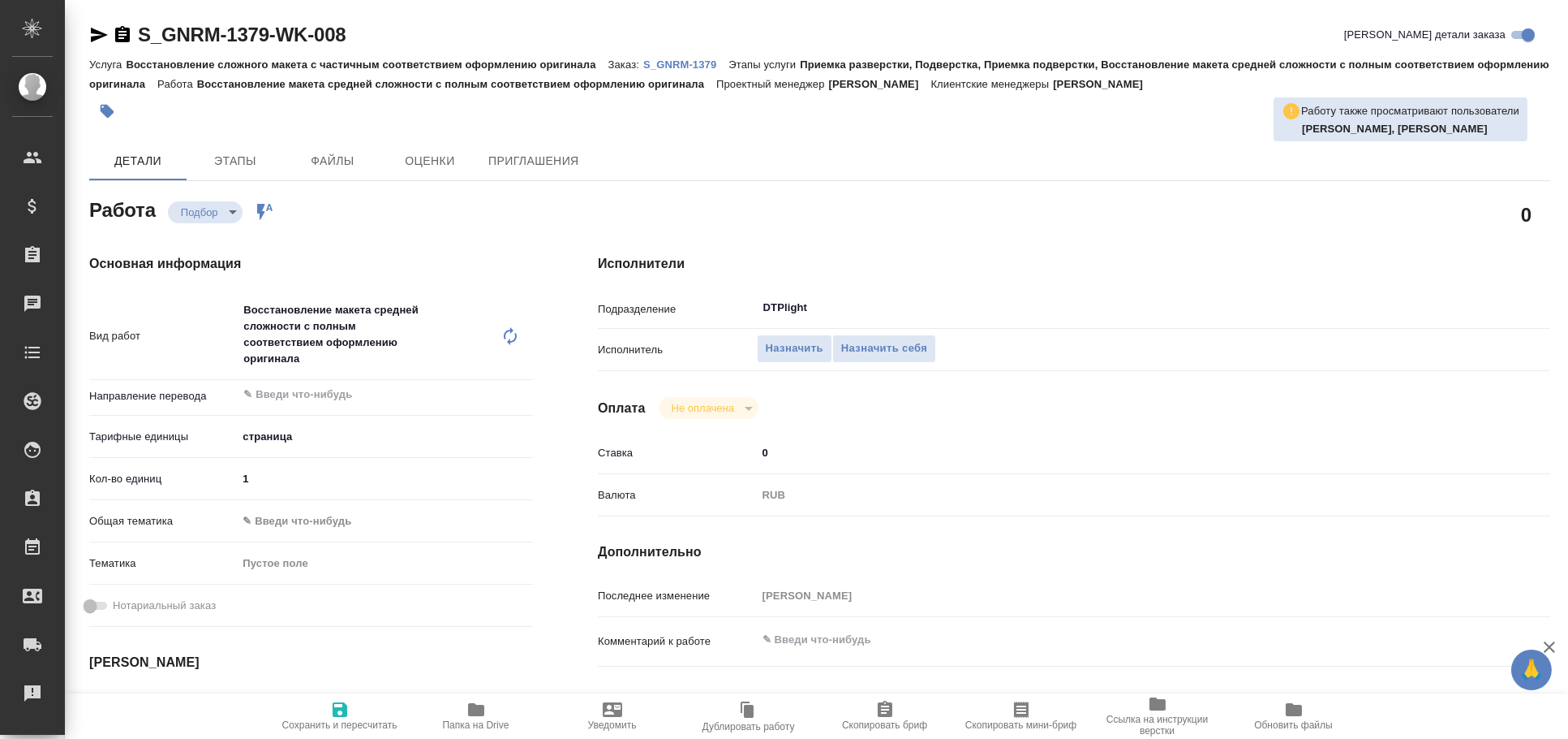
type textarea "x"
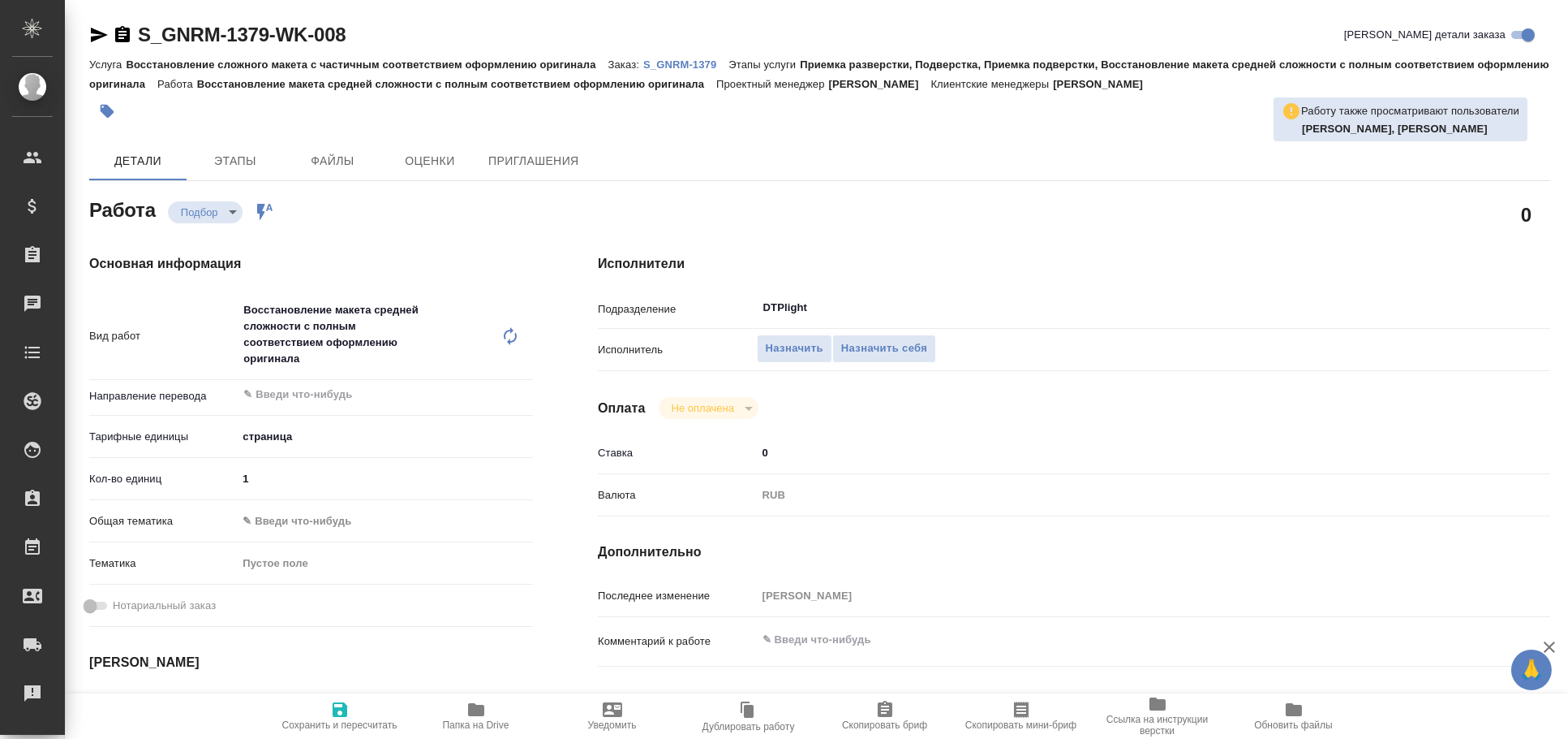
type textarea "x"
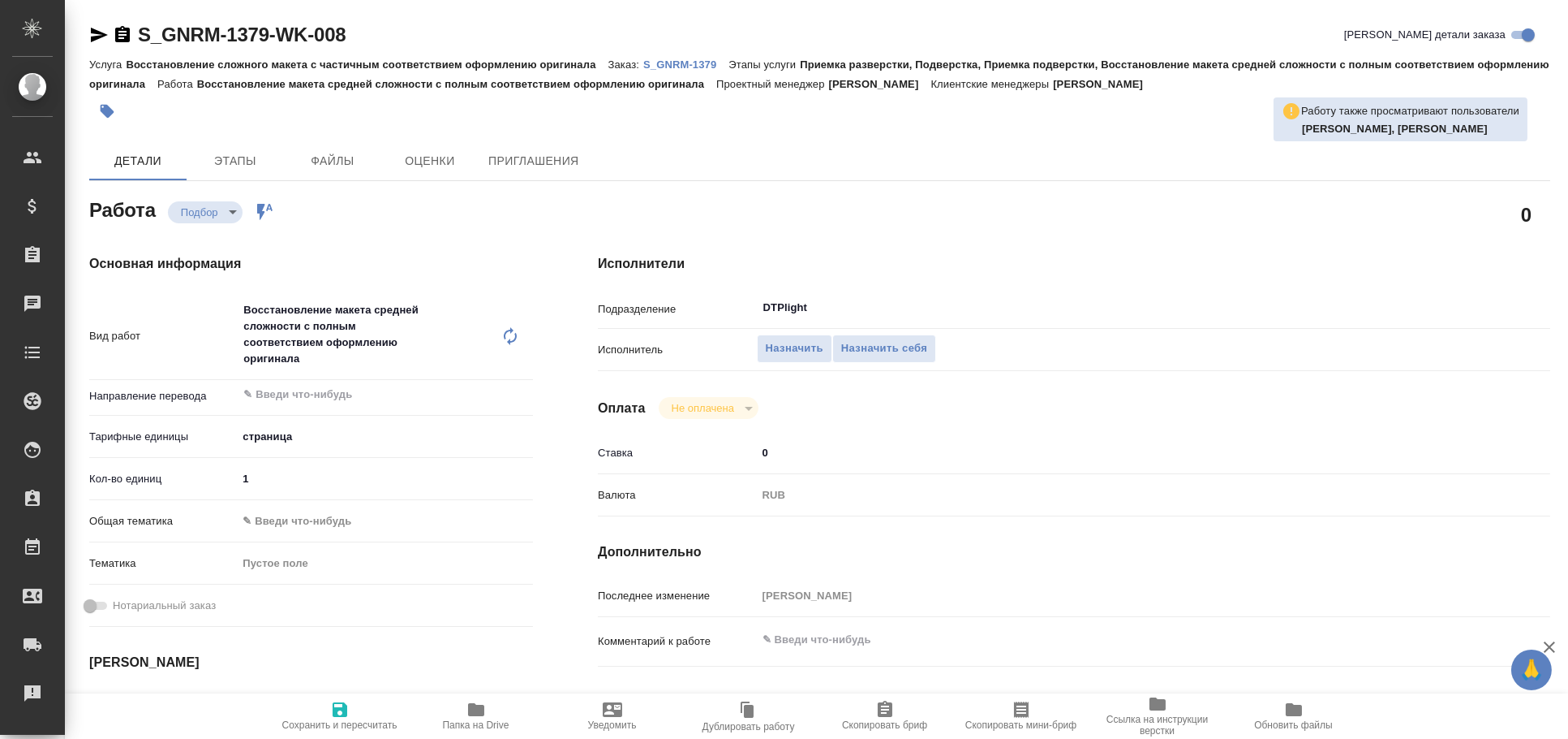
type textarea "x"
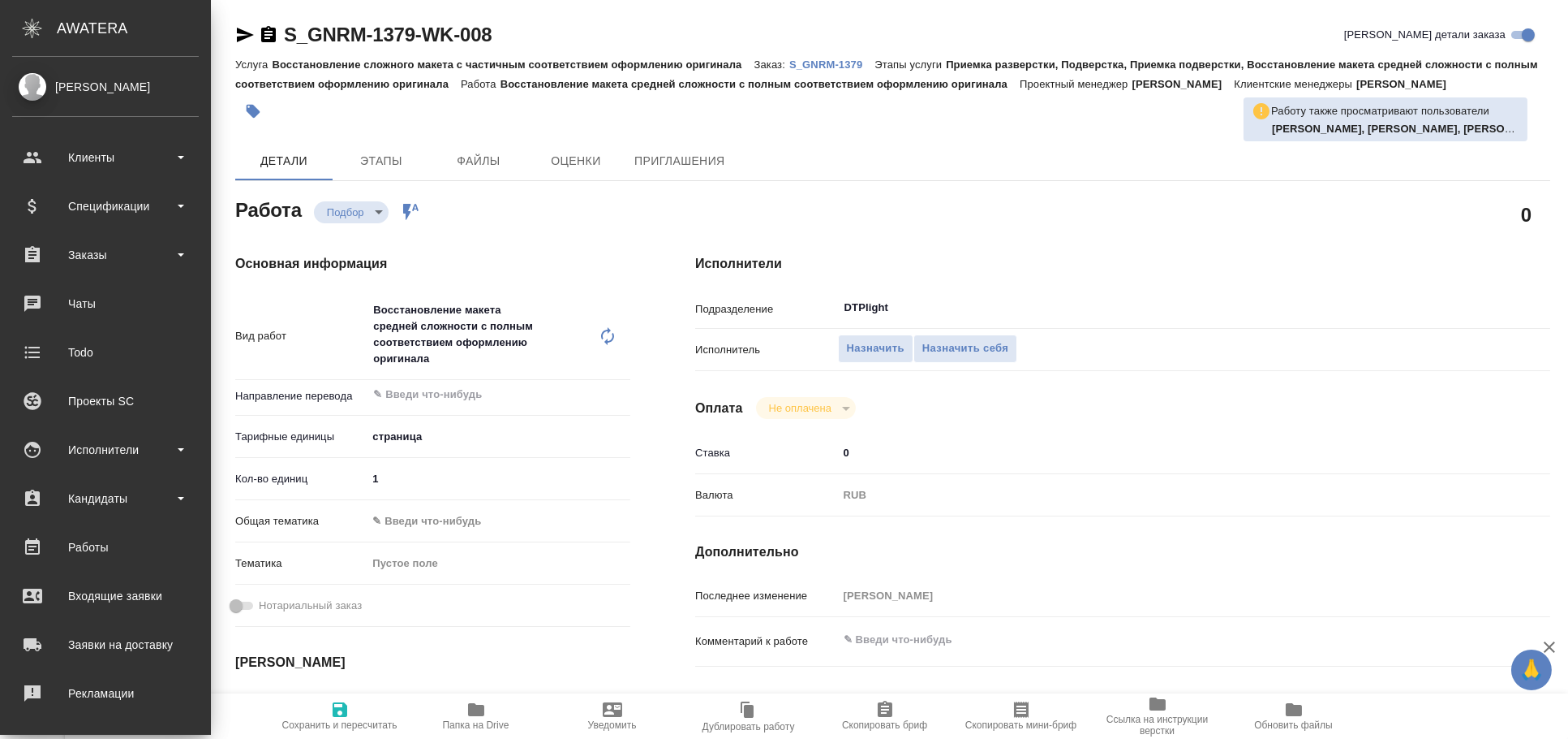
type textarea "x"
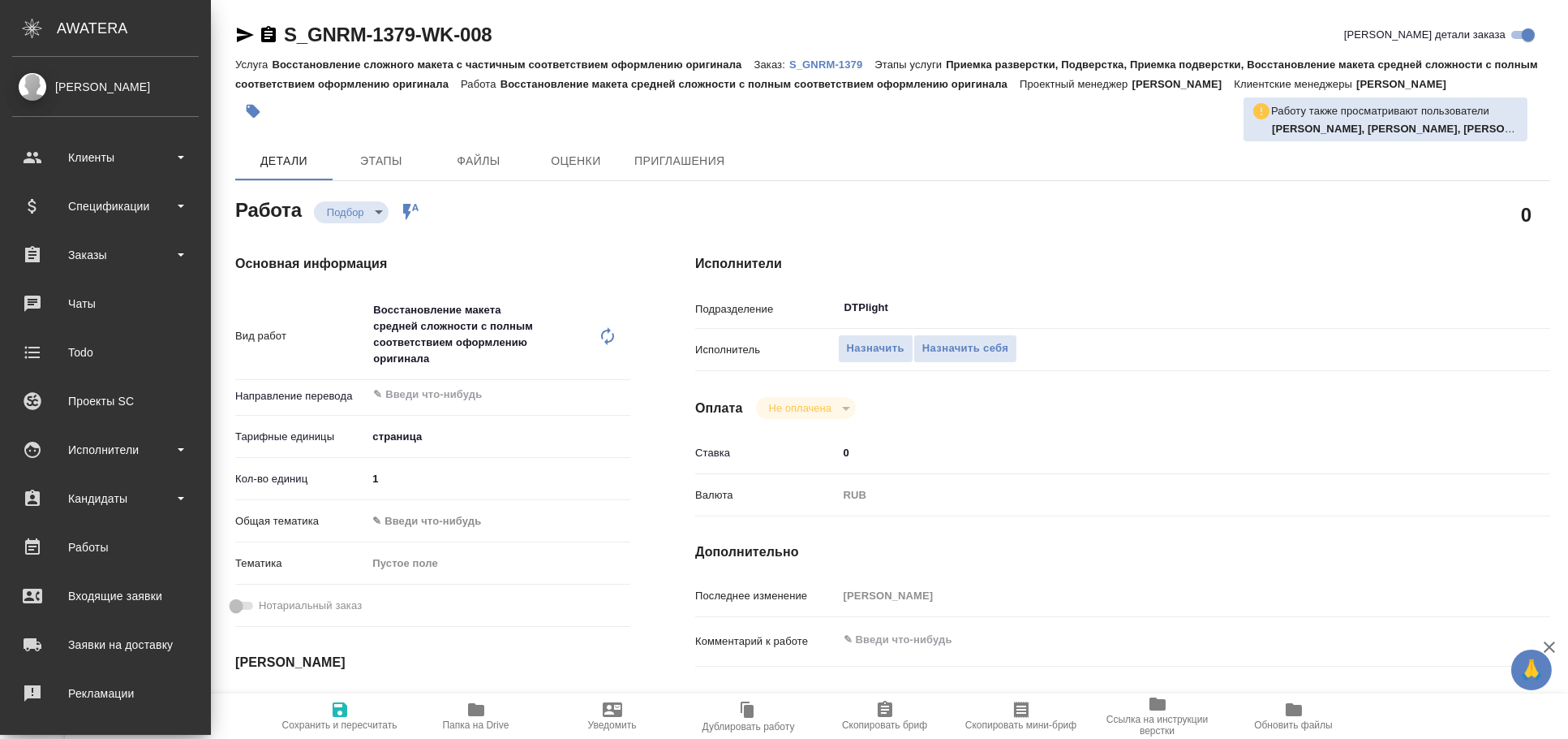
type textarea "x"
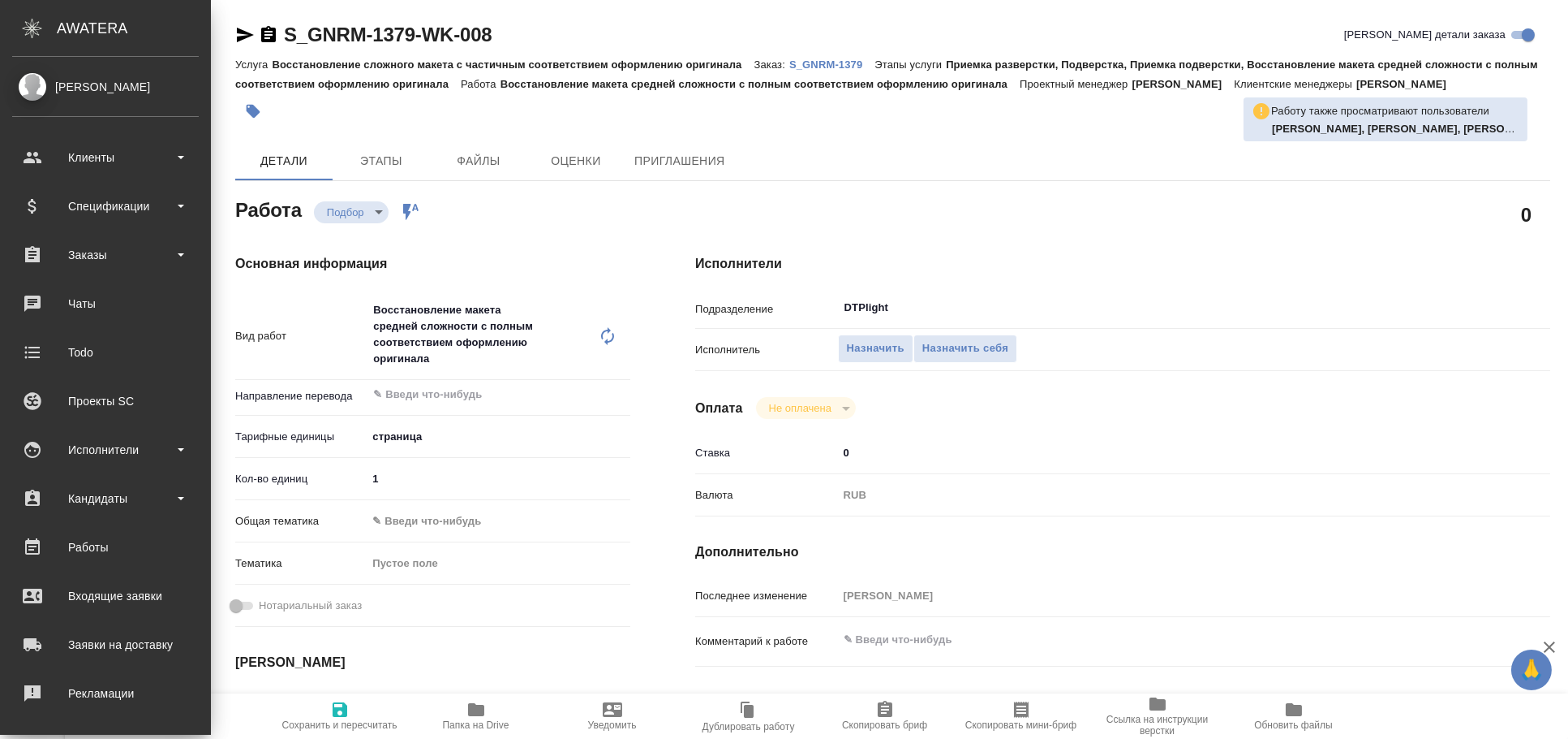
type textarea "x"
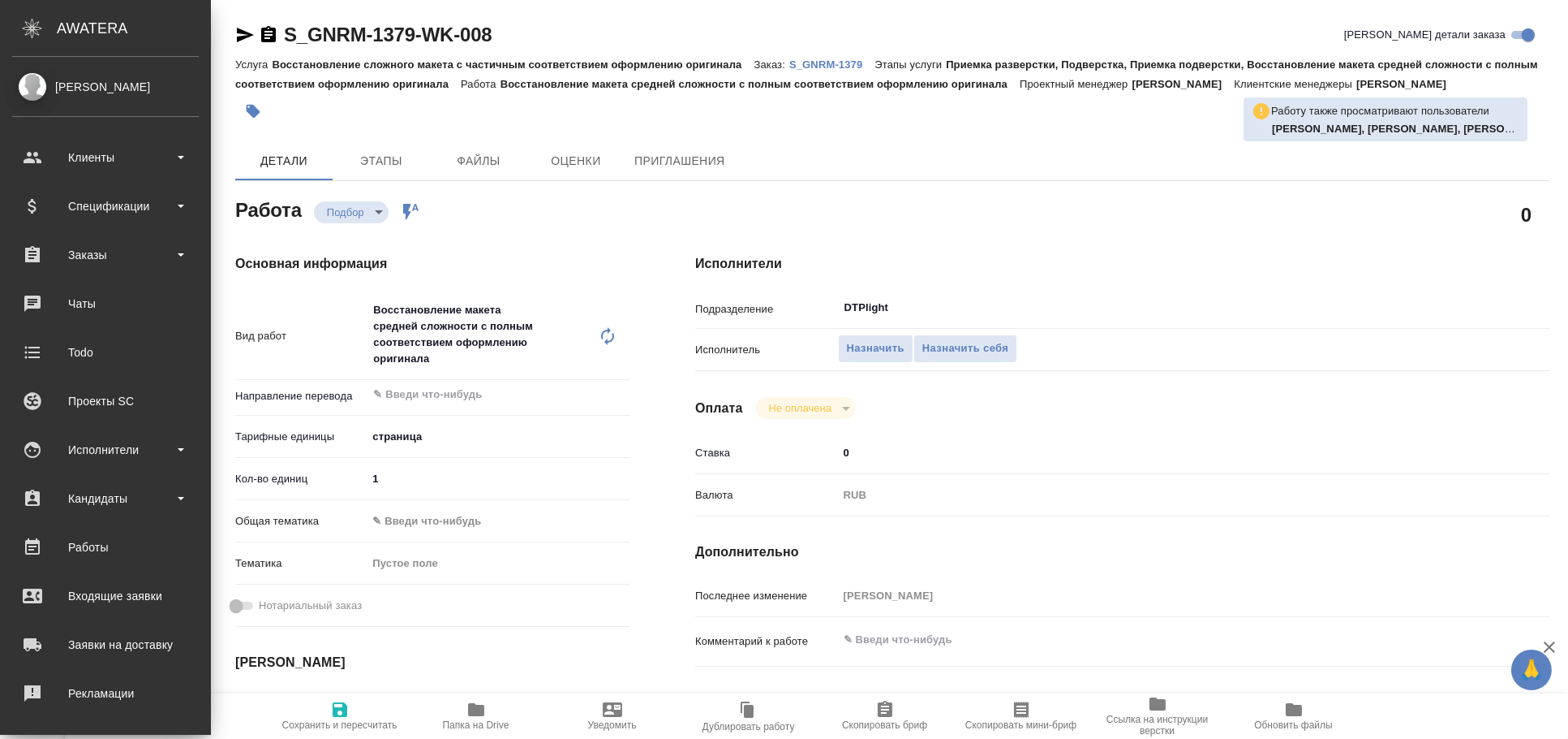
type textarea "x"
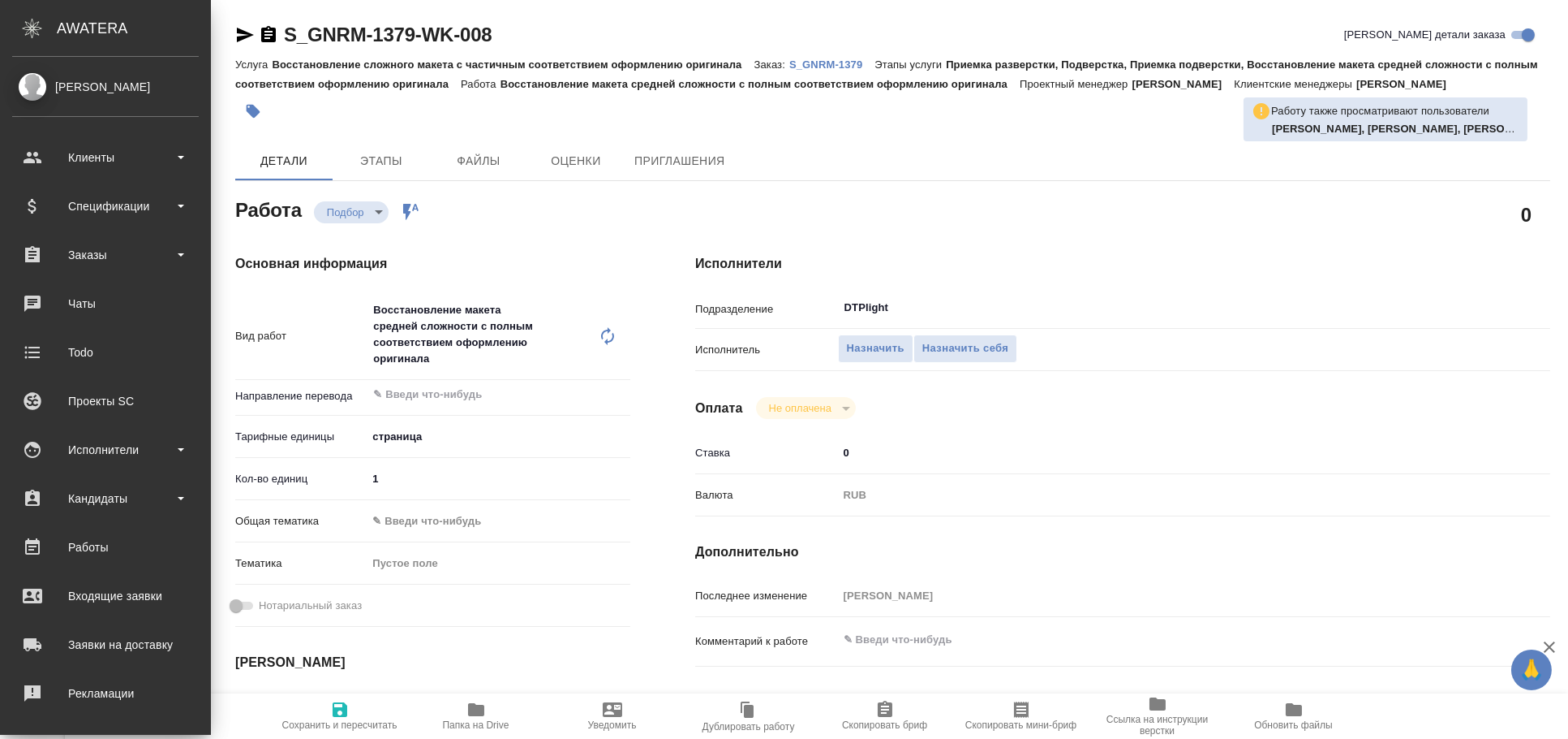
type textarea "x"
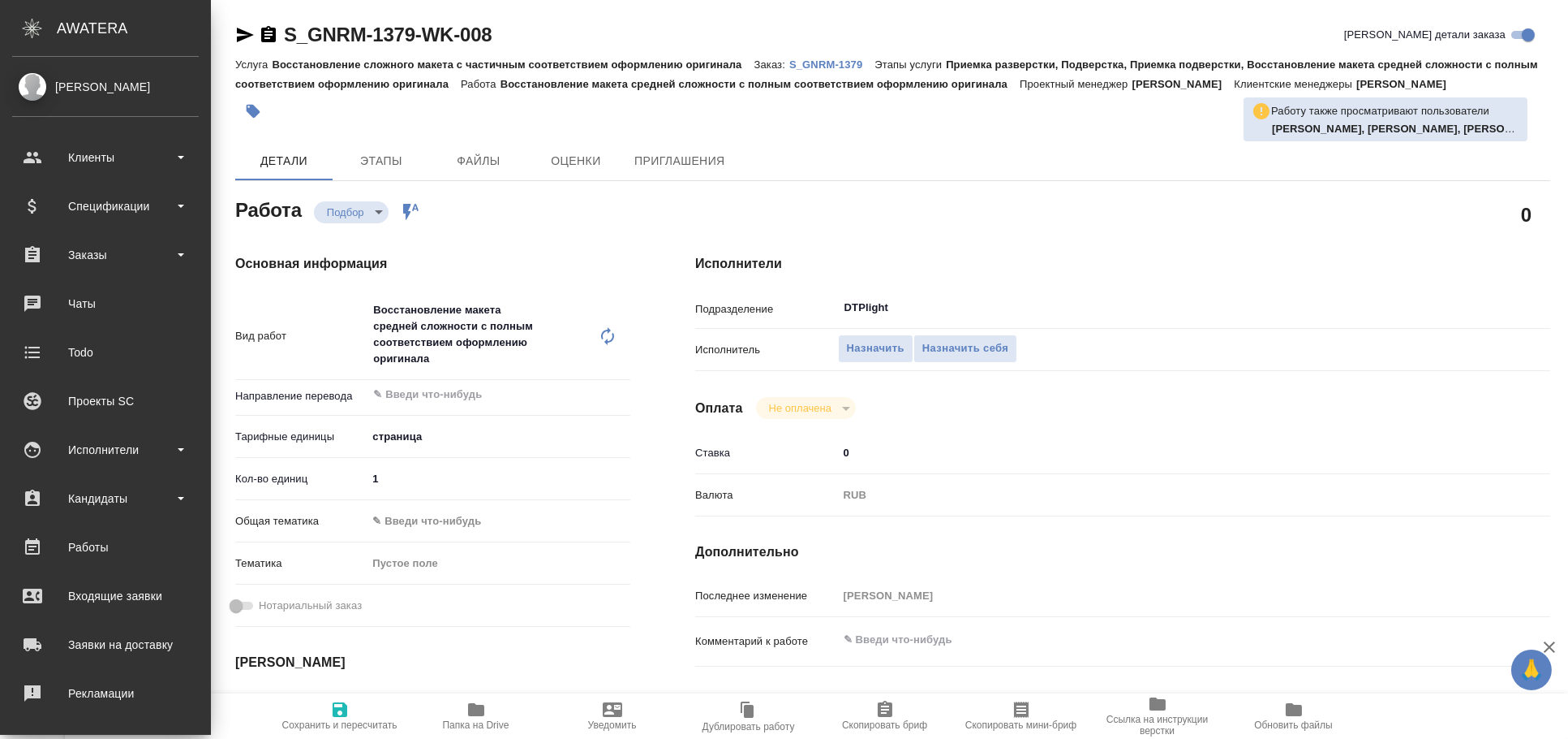
type textarea "x"
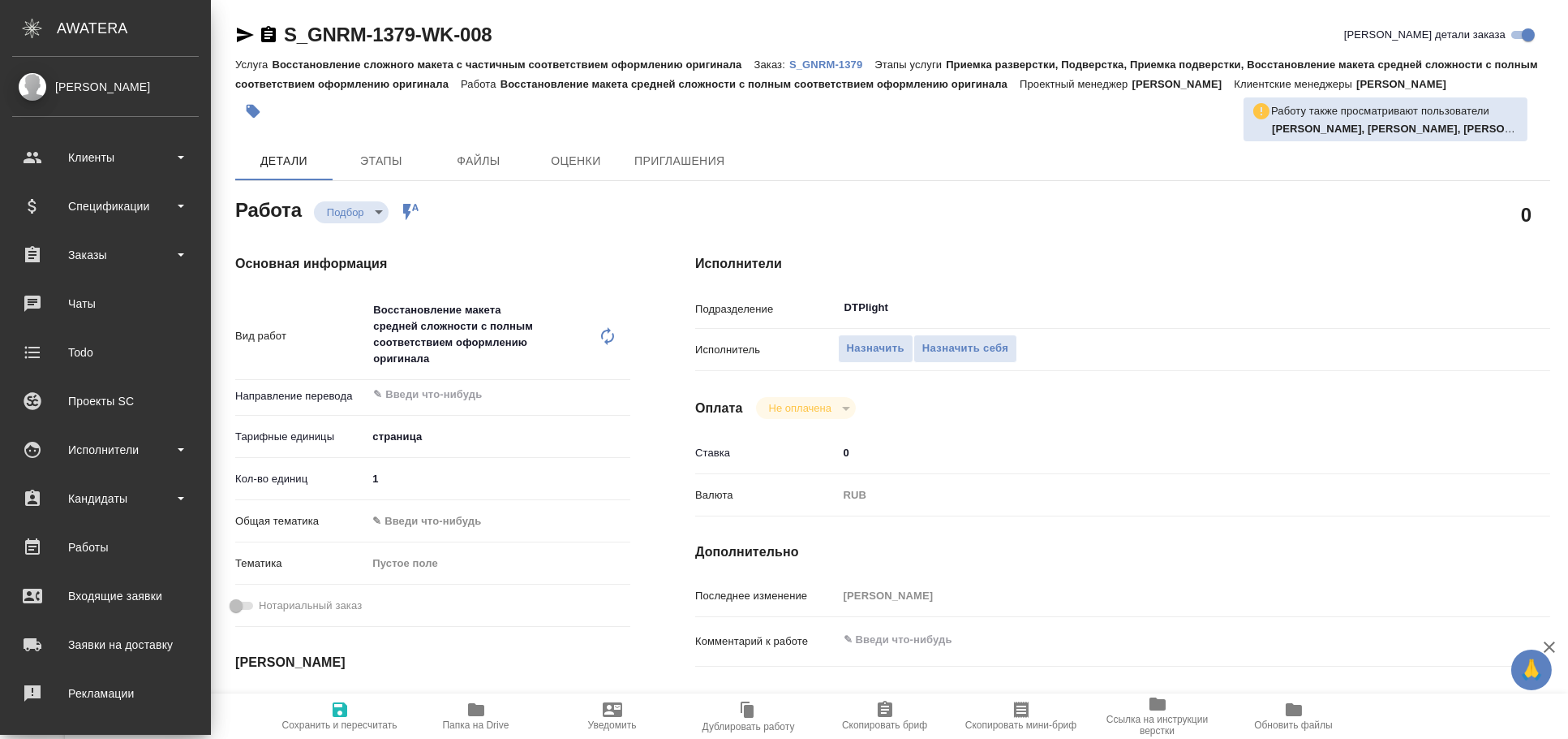
type textarea "x"
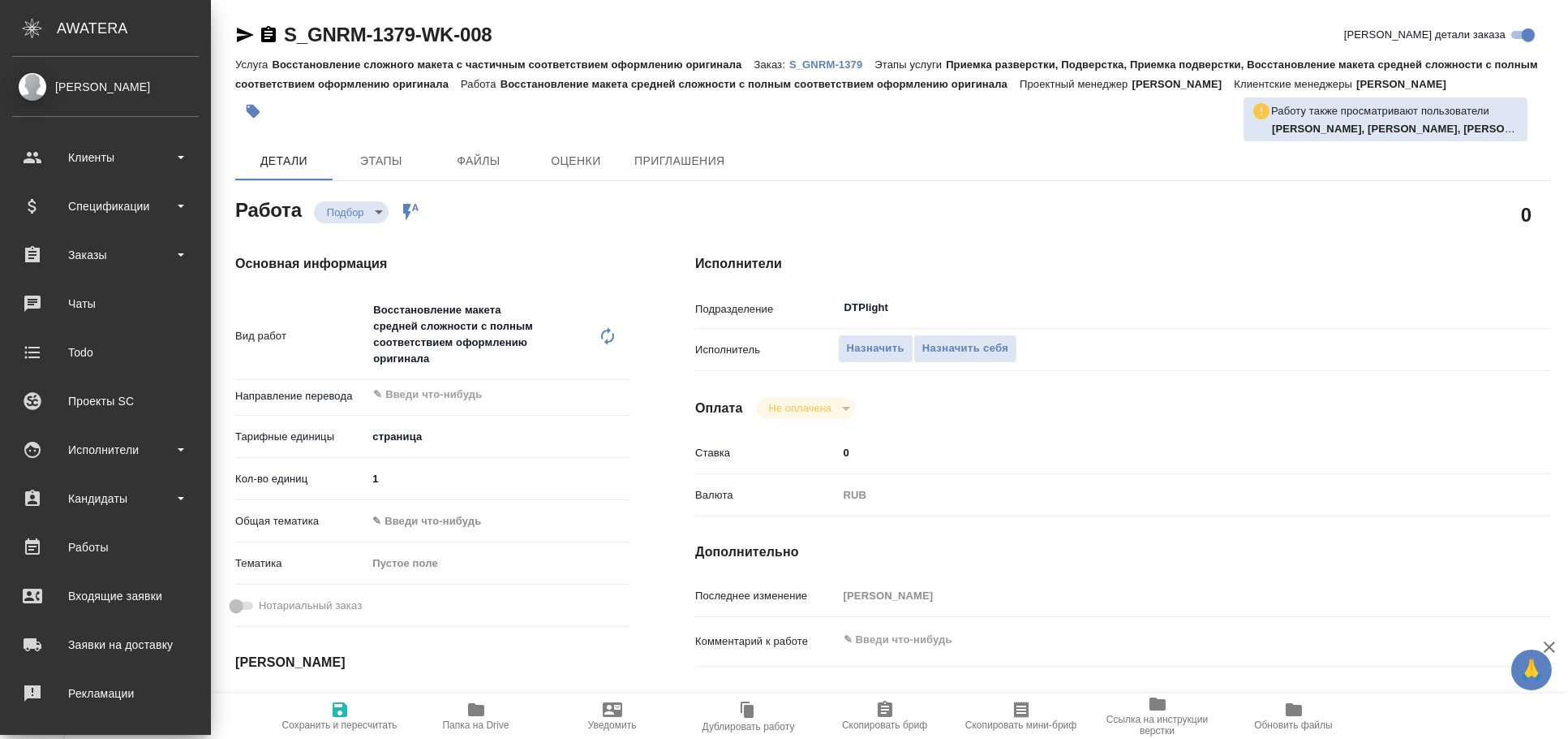
type textarea "x"
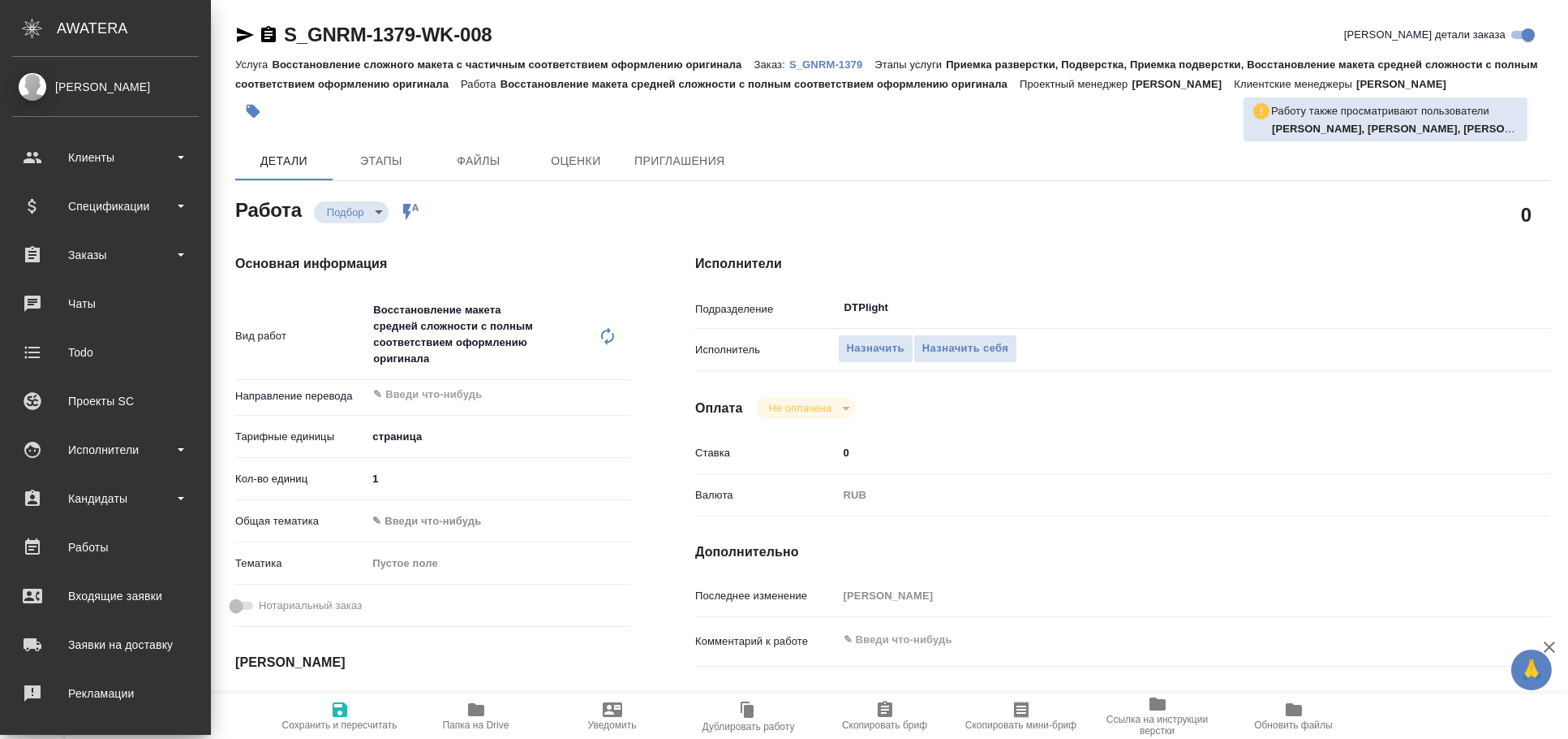
type textarea "x"
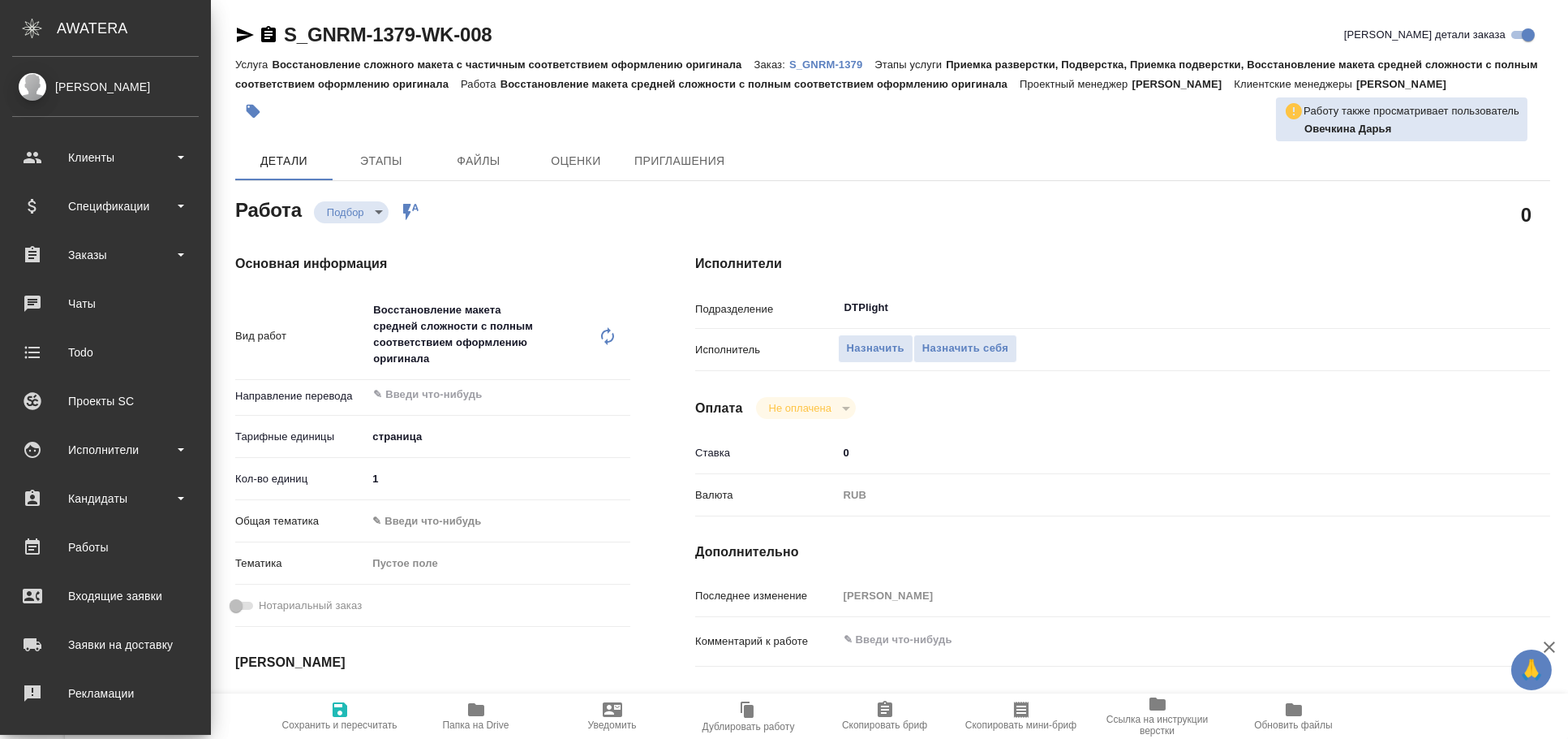
type textarea "x"
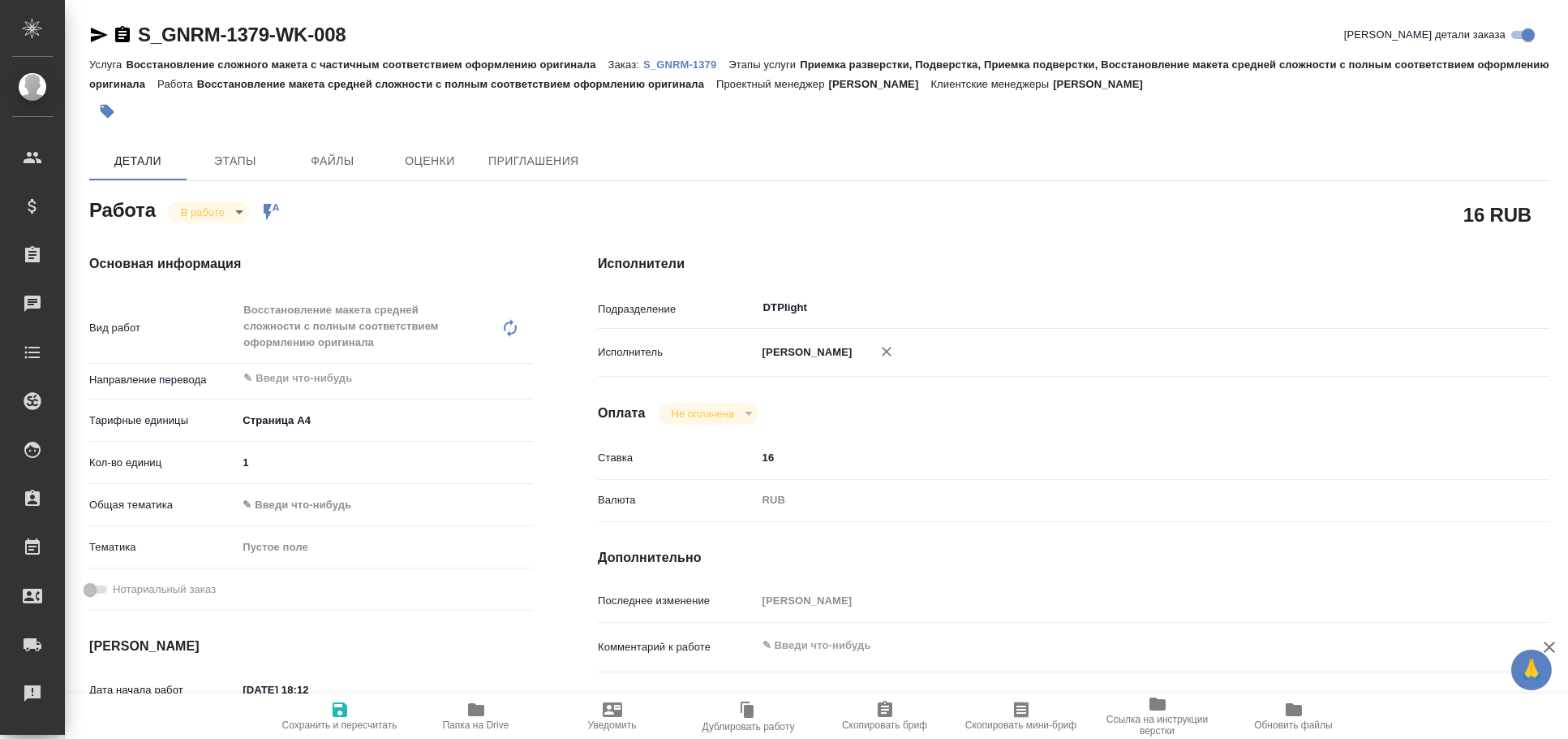
type textarea "x"
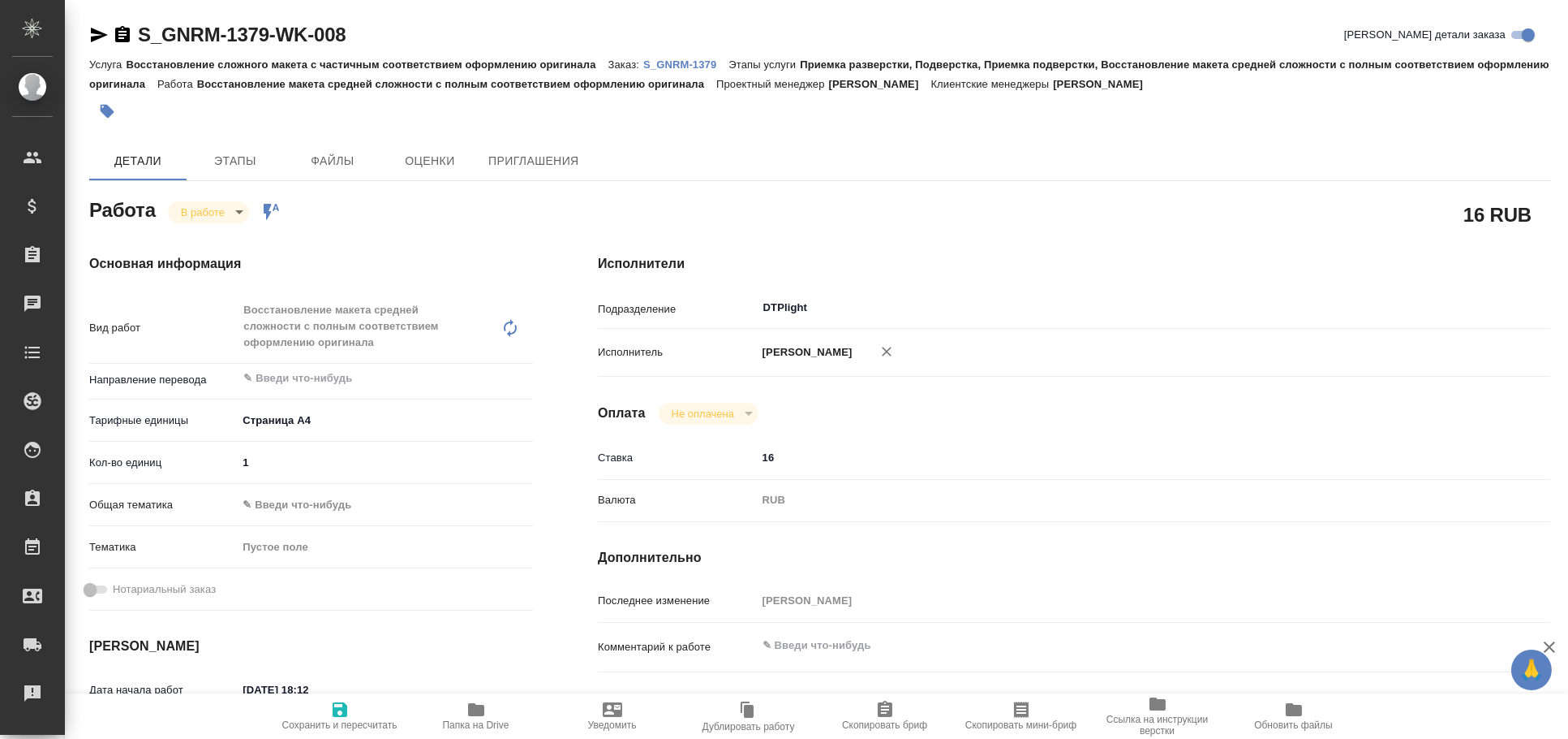
type textarea "x"
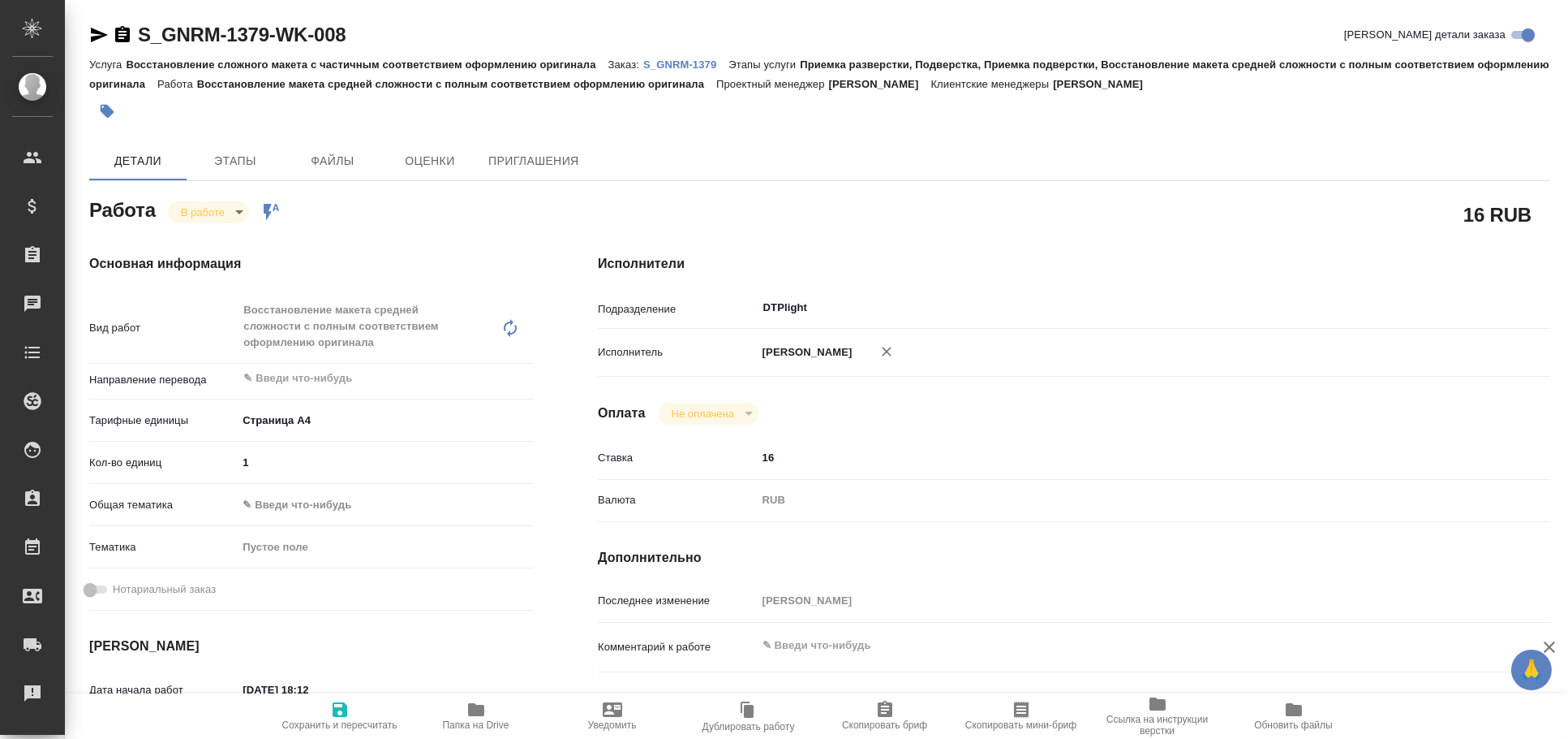
type textarea "x"
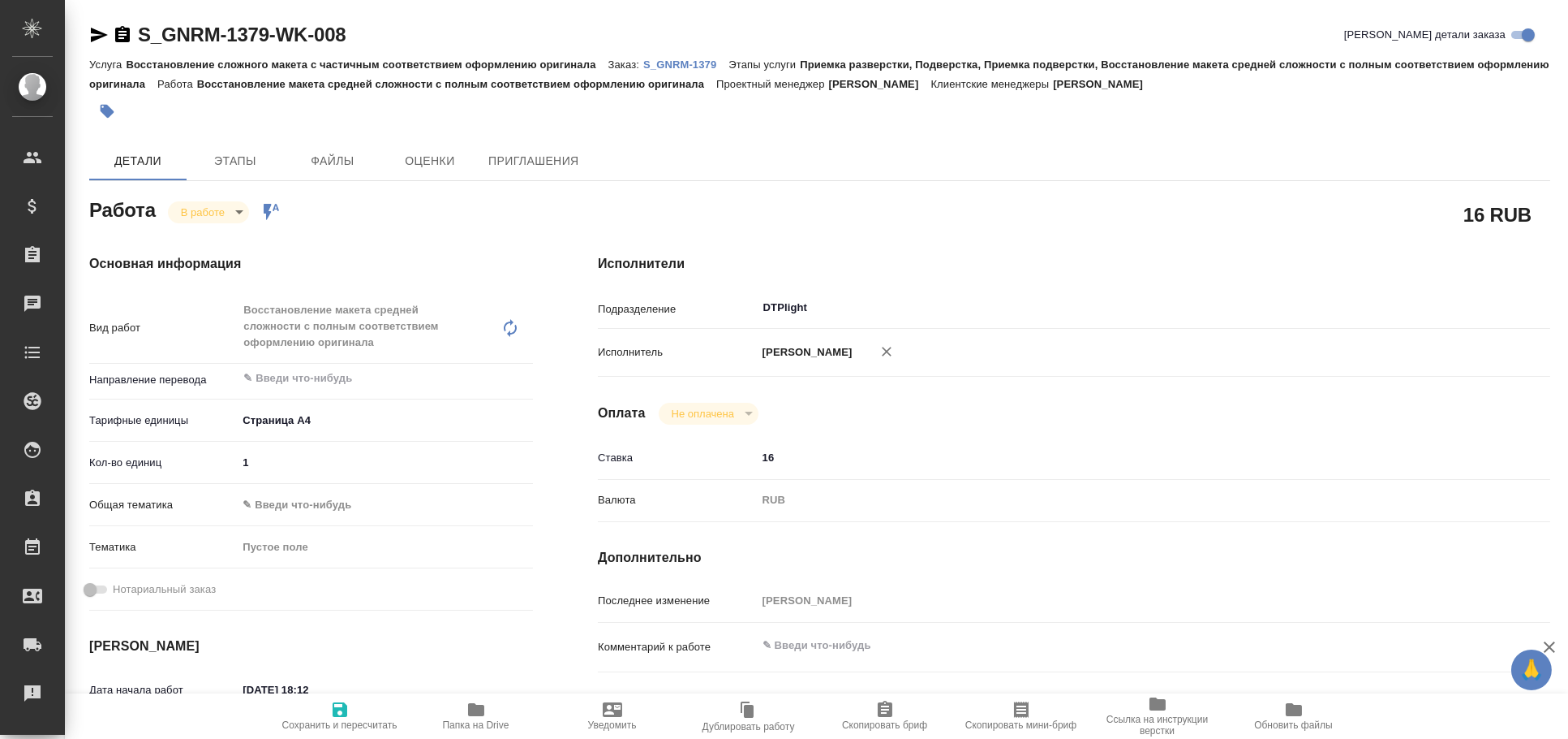
type textarea "x"
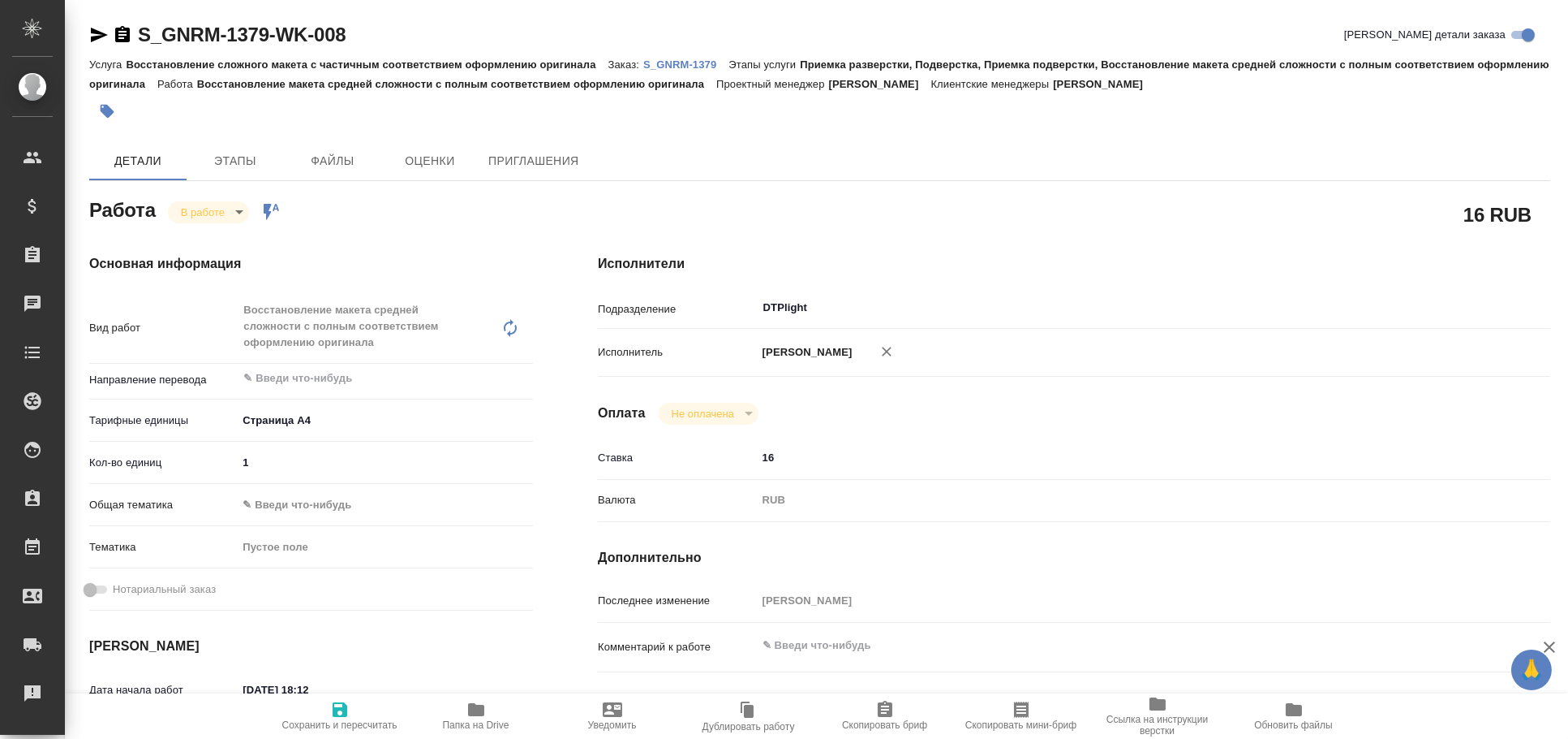
type textarea "x"
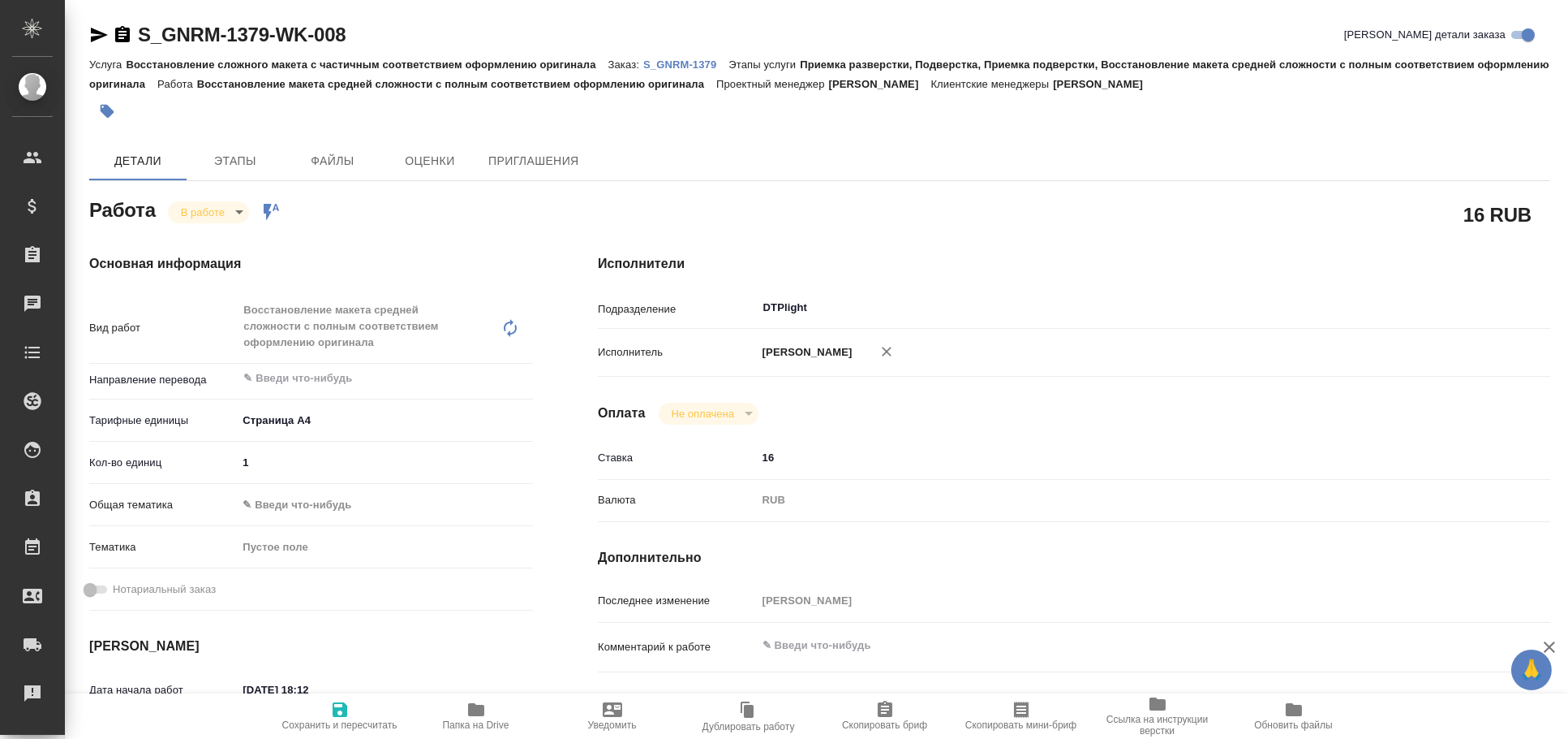
type textarea "x"
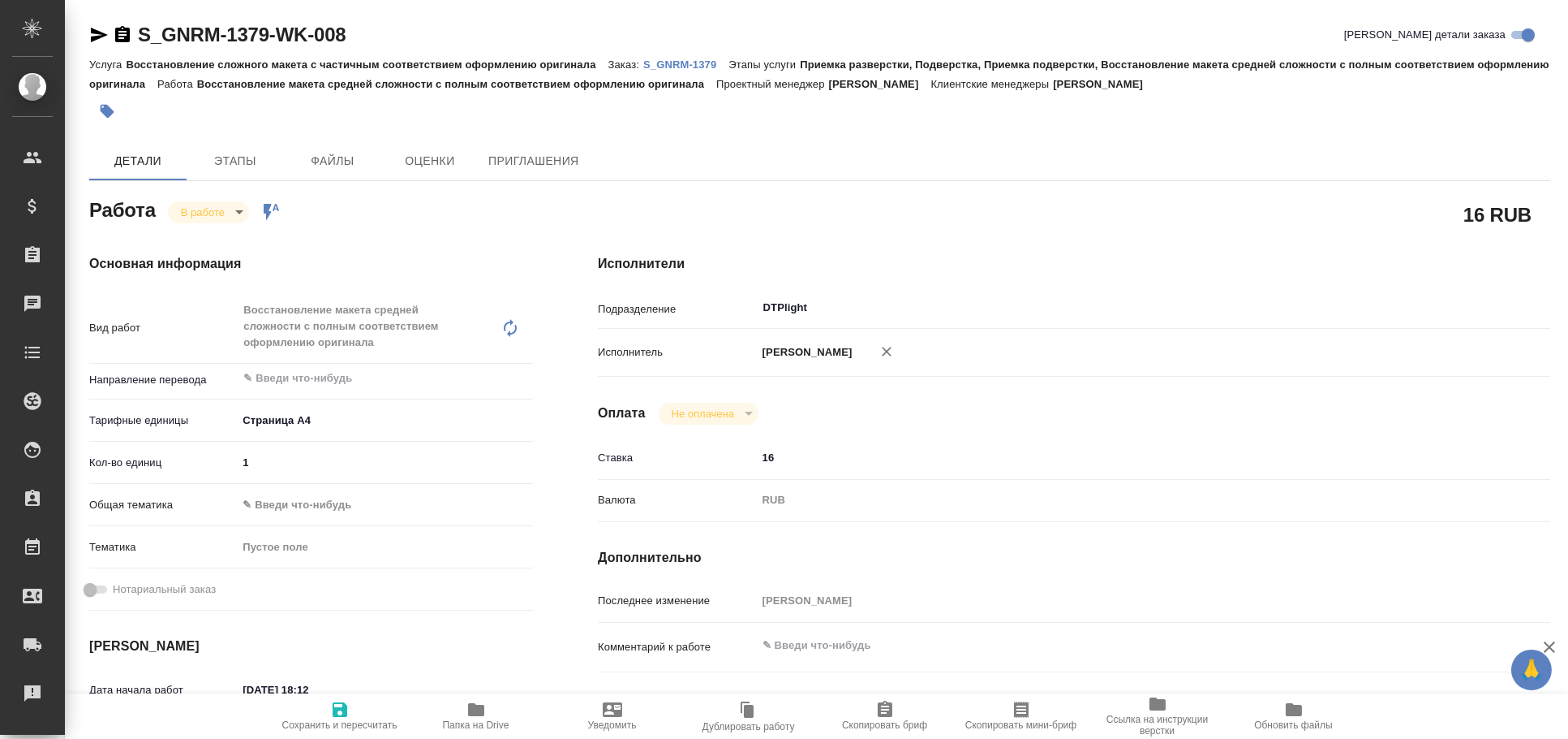
type textarea "x"
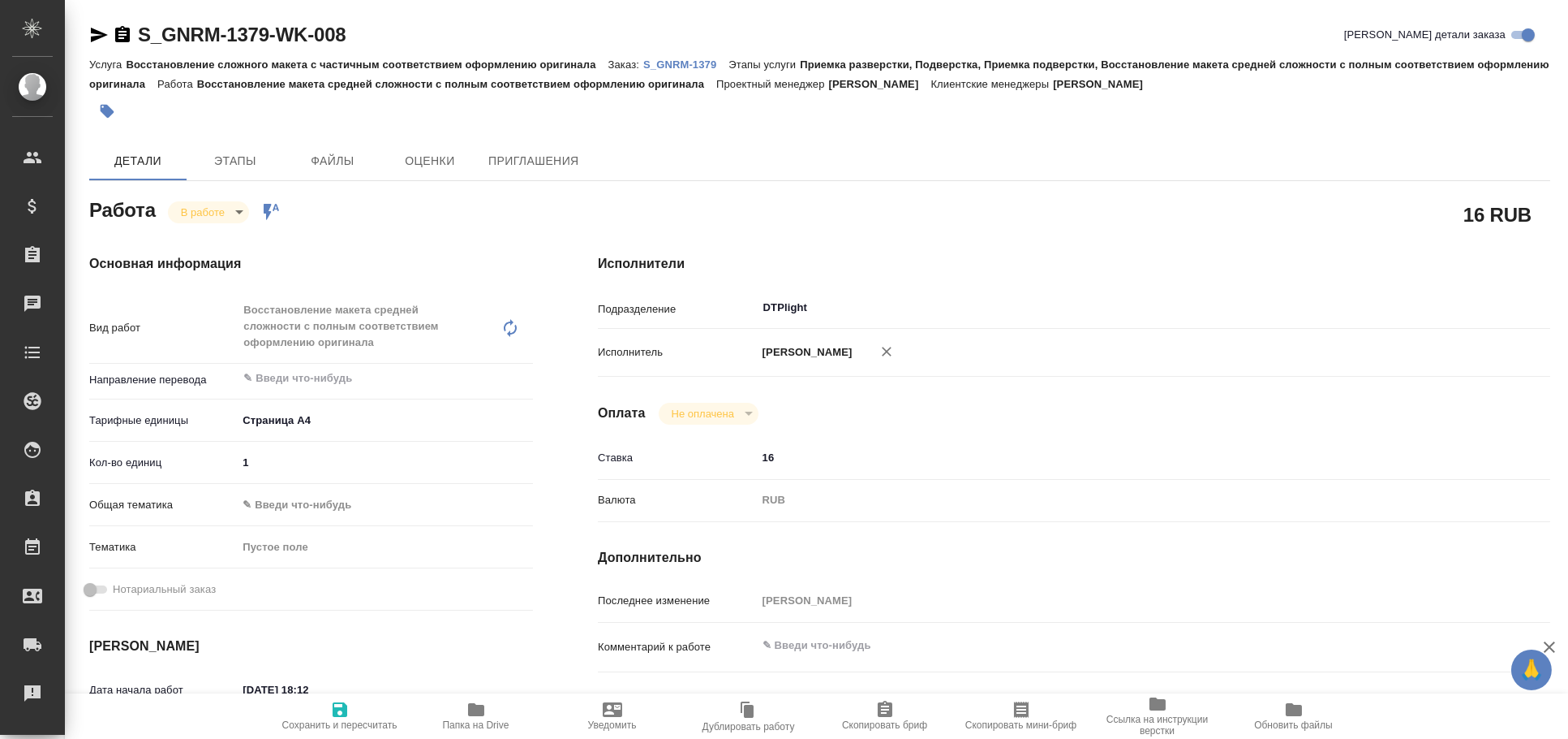
type textarea "x"
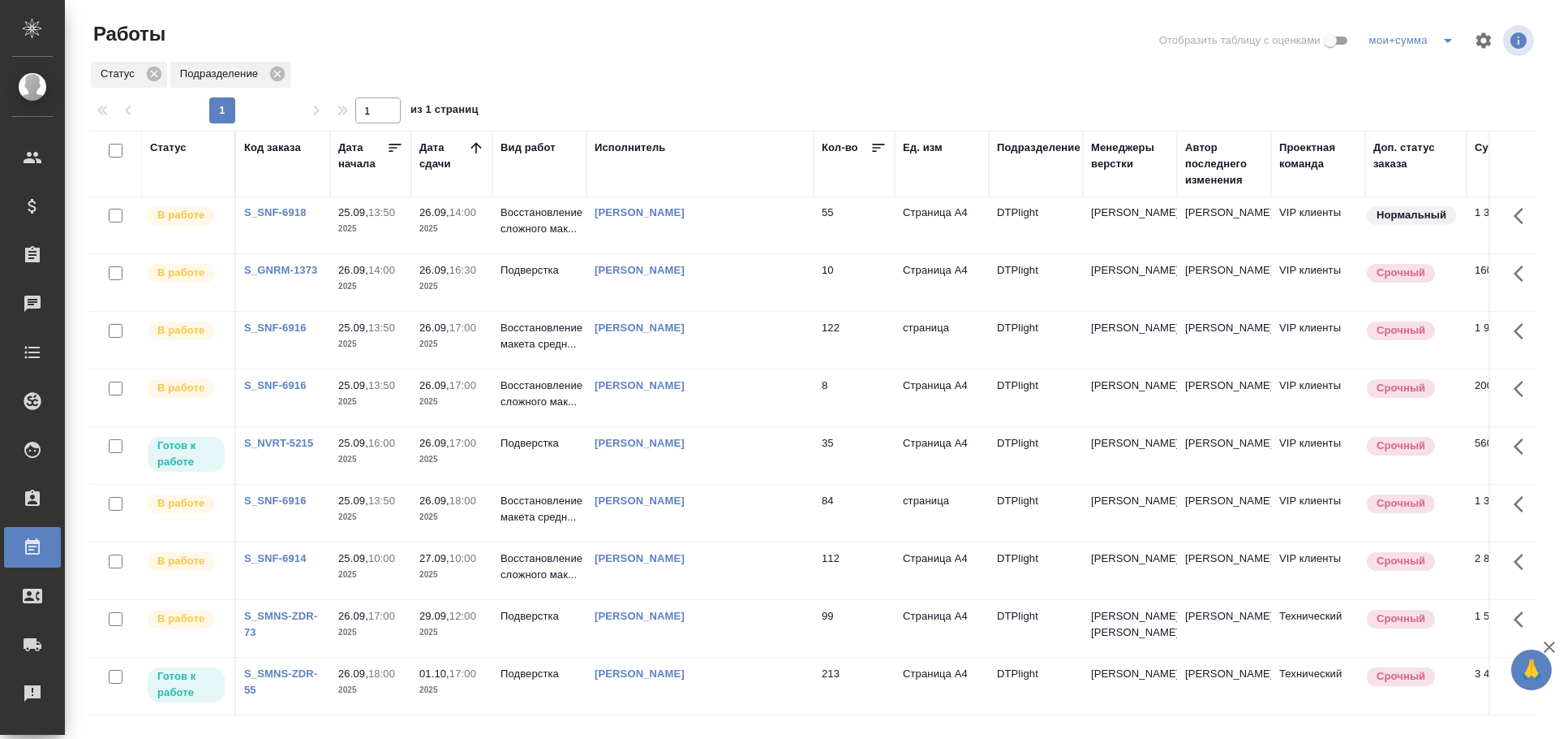
scroll to position [682, 0]
